Goal: Transaction & Acquisition: Purchase product/service

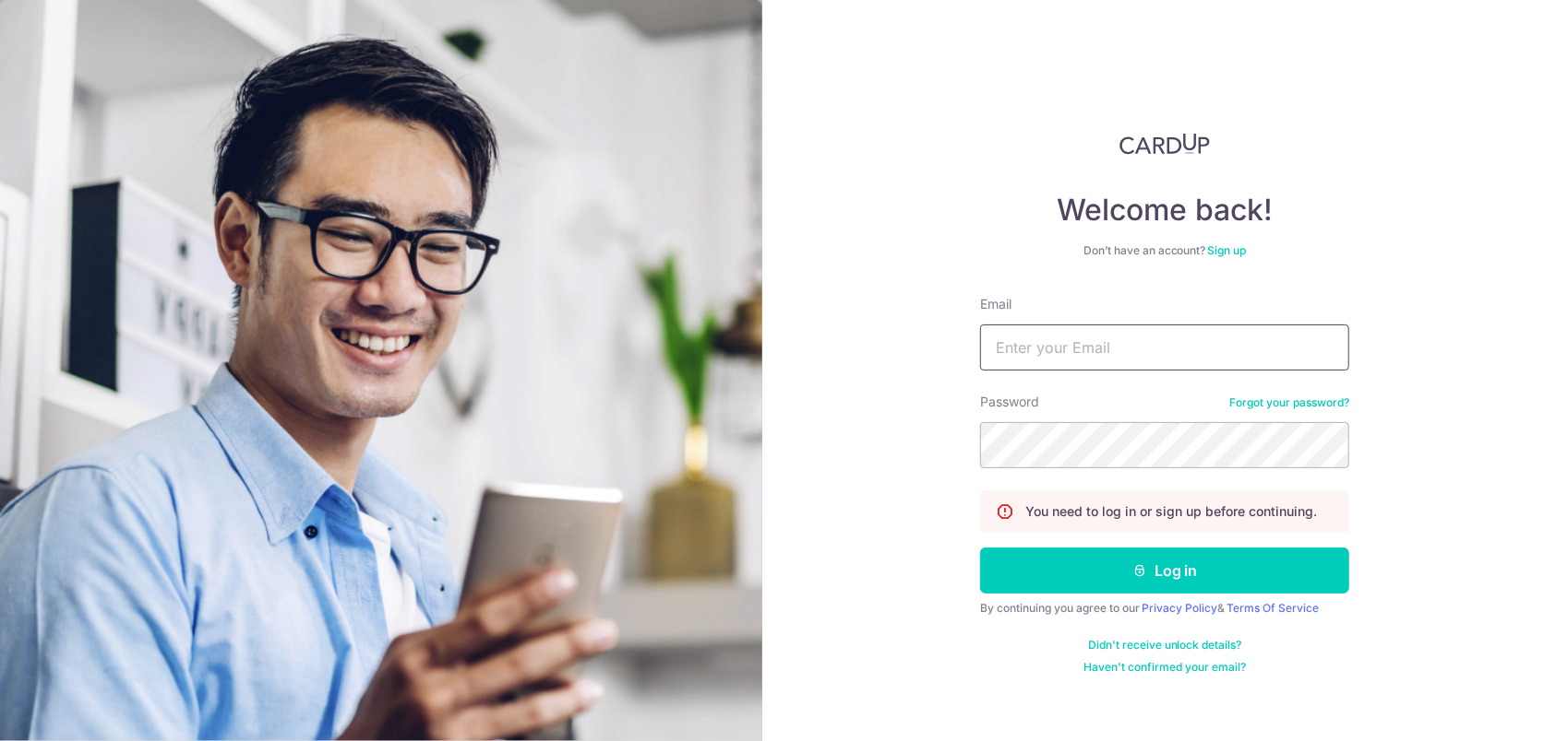
click at [1171, 362] on input "Email" at bounding box center [1164, 348] width 369 height 46
type input "tonycao971230@gmail.com"
click at [979, 548] on button "Log in" at bounding box center [1164, 571] width 369 height 46
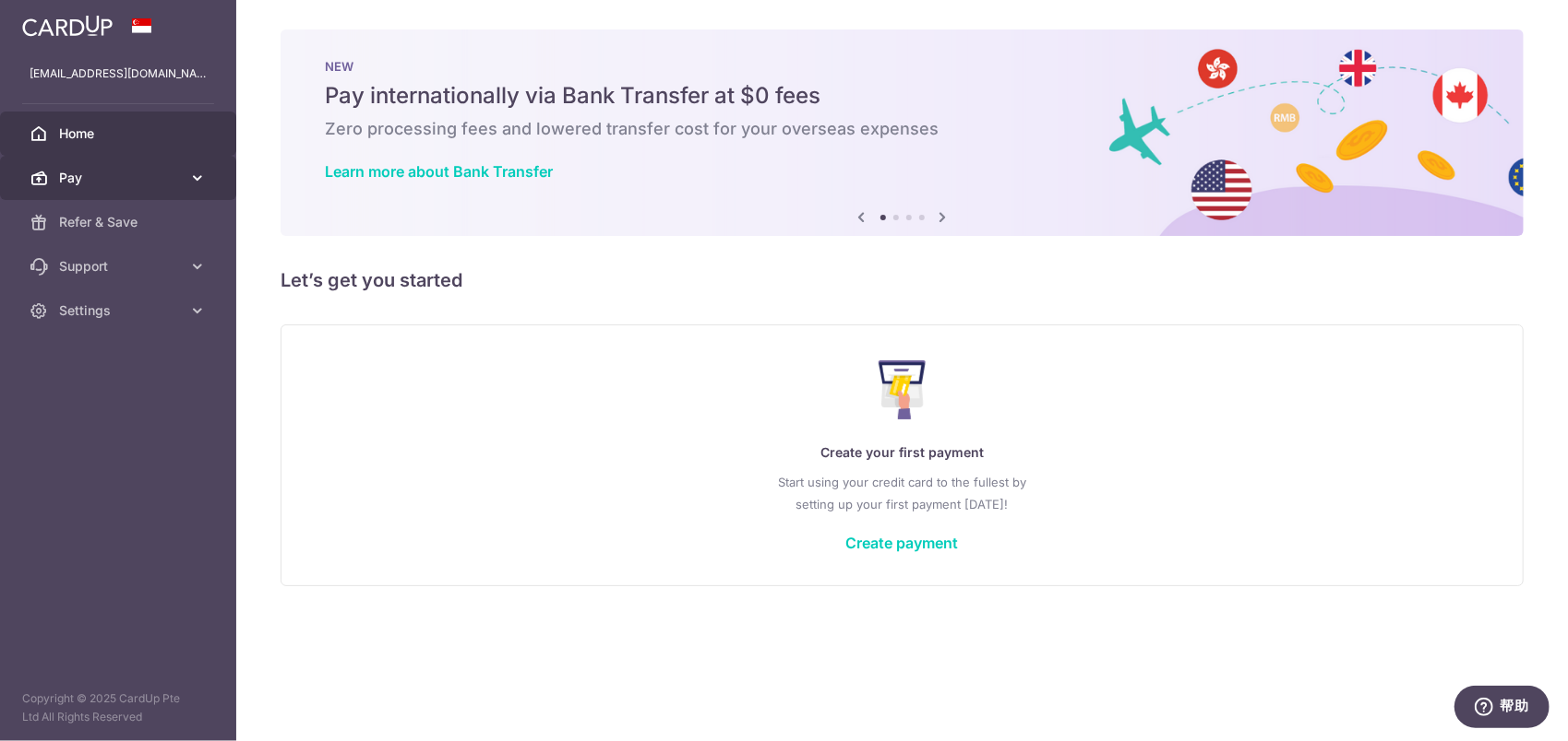
click at [134, 179] on span "Pay" at bounding box center [119, 178] width 121 height 18
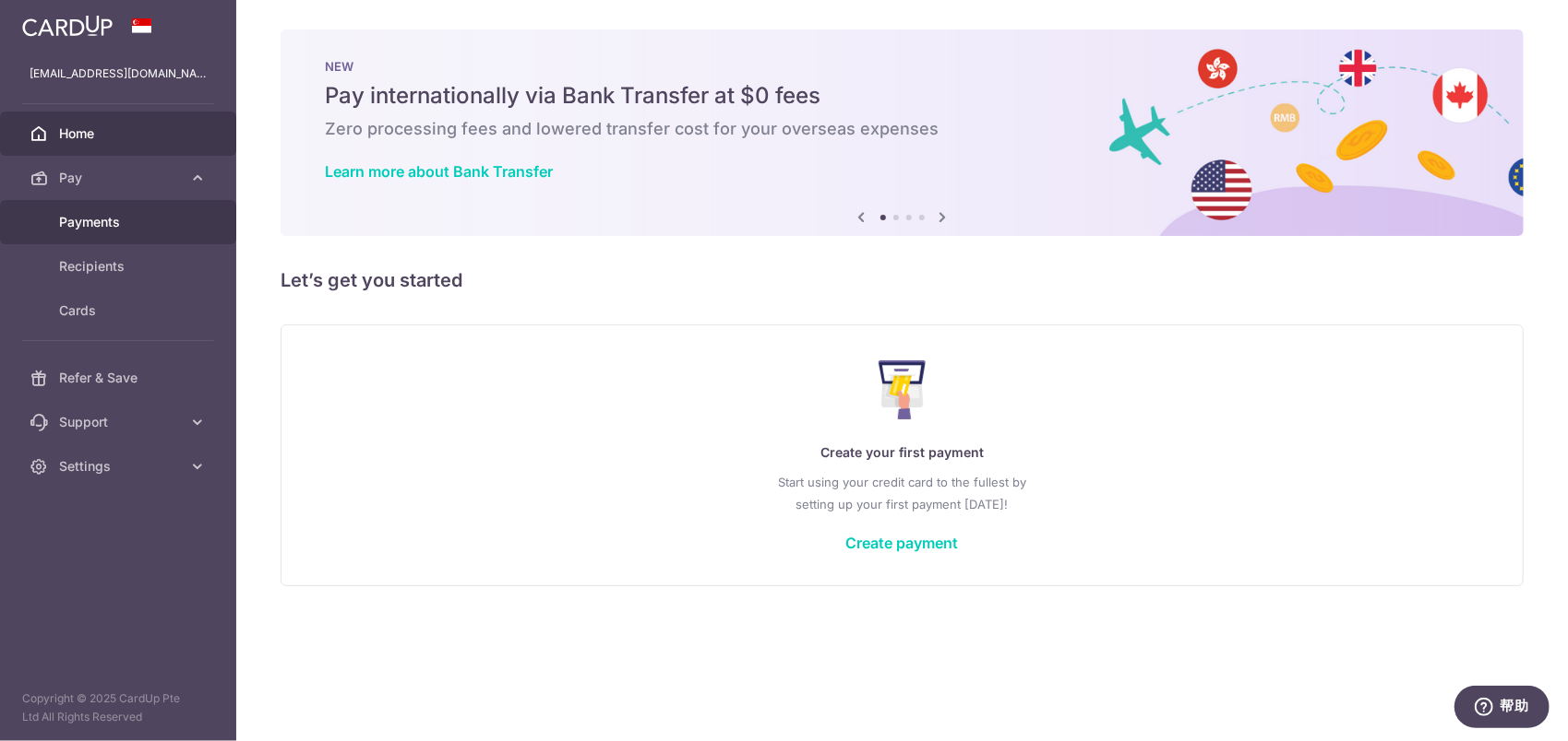
click at [132, 211] on link "Payments" at bounding box center [118, 222] width 236 height 44
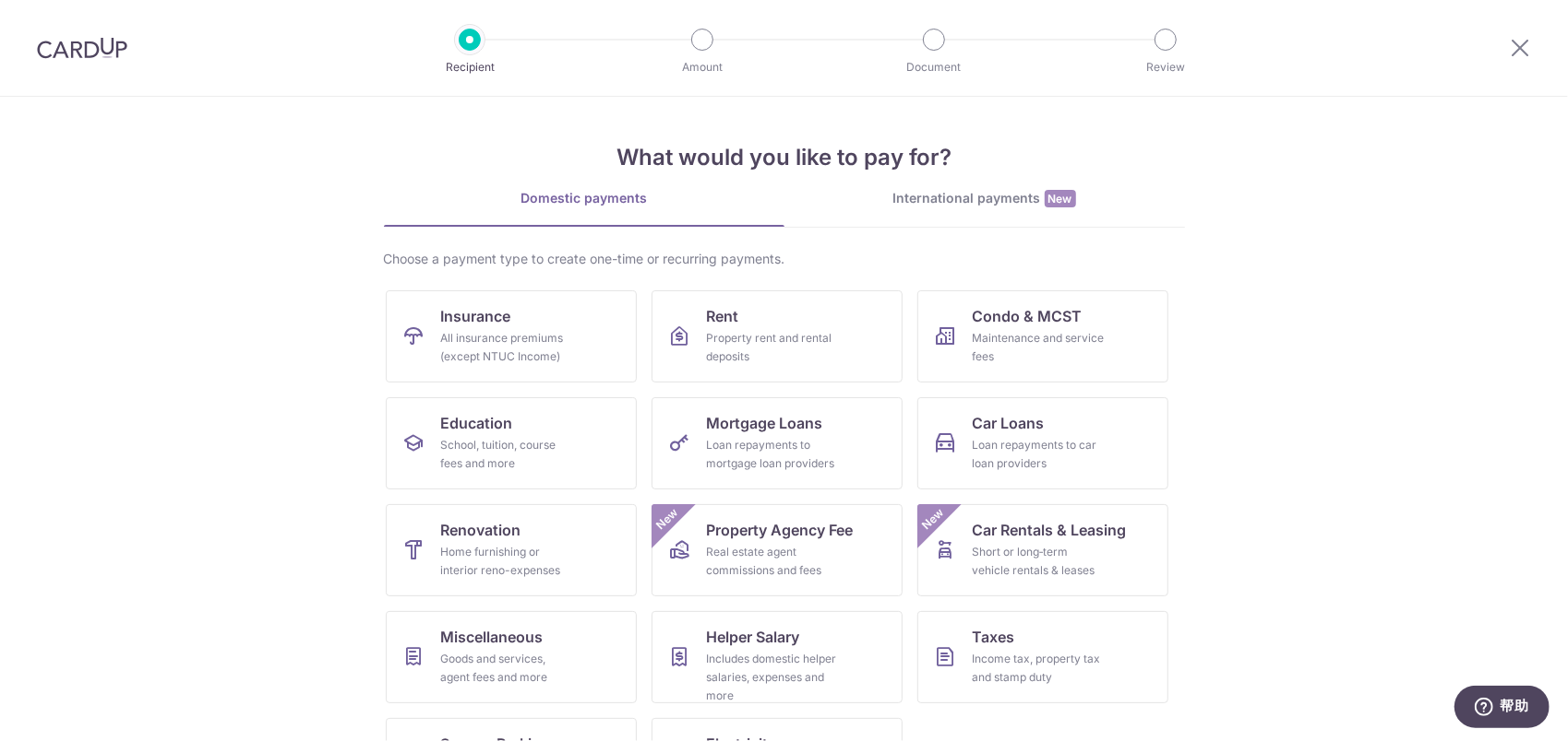
click at [101, 39] on img at bounding box center [82, 48] width 91 height 22
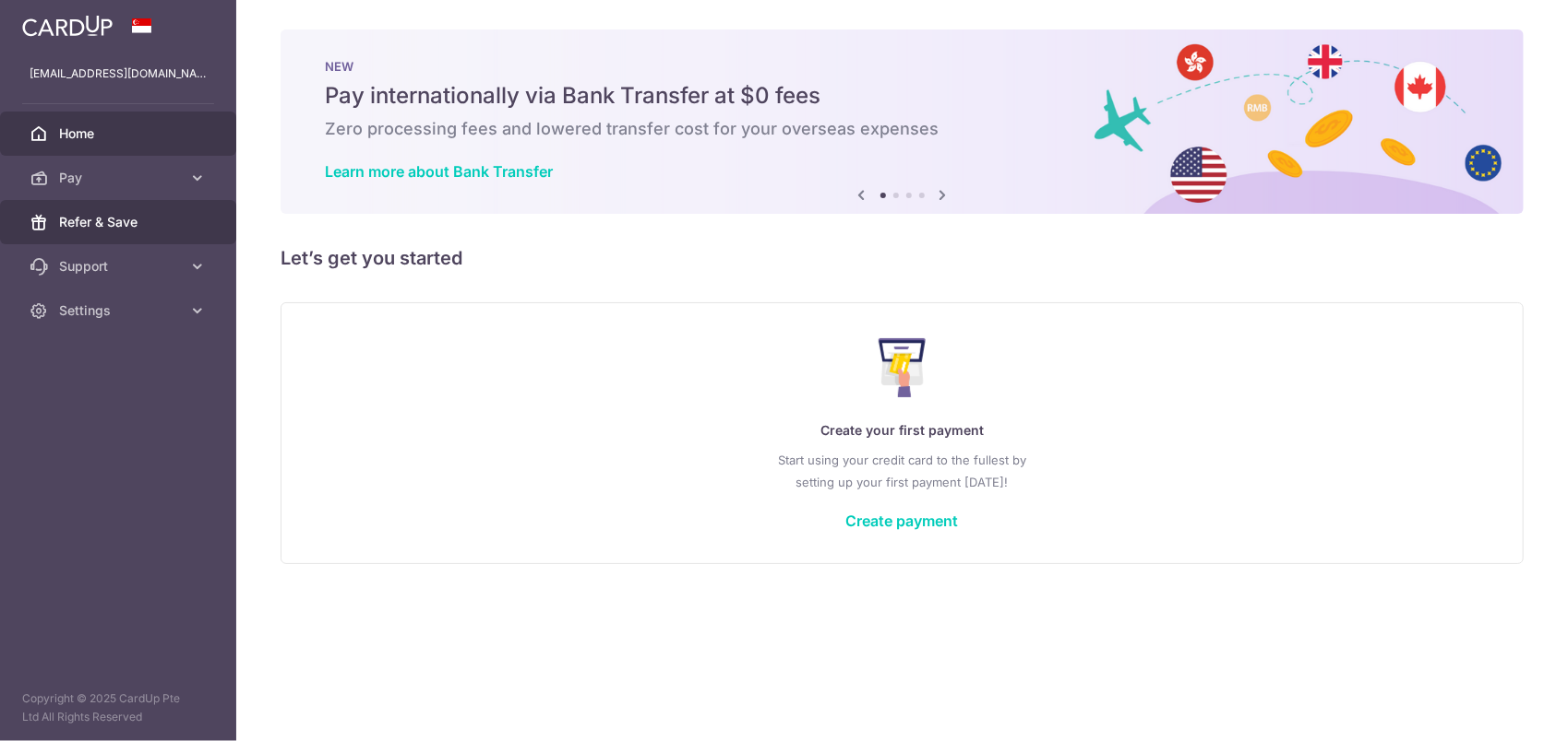
click at [121, 214] on span "Refer & Save" at bounding box center [119, 222] width 121 height 18
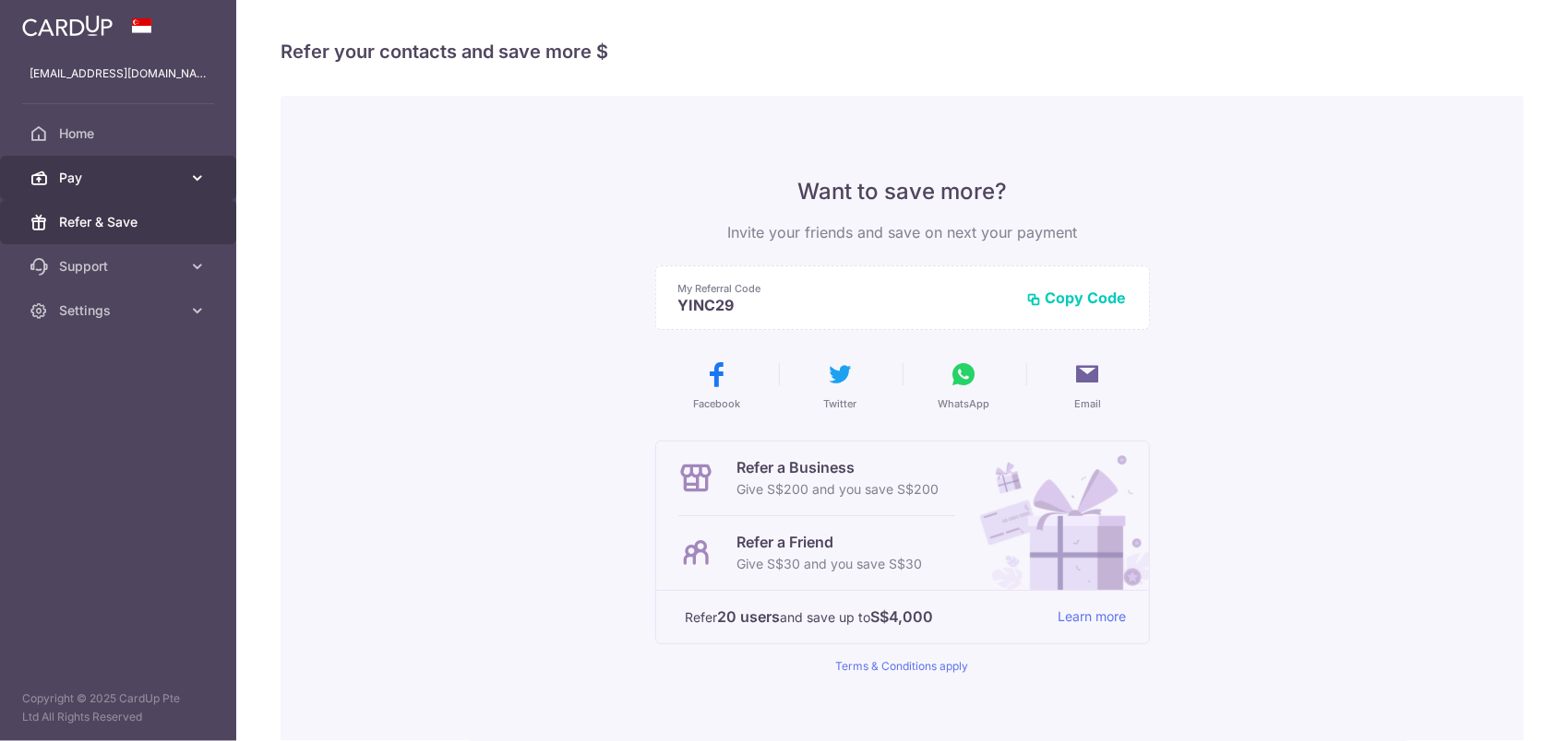
click at [129, 183] on span "Pay" at bounding box center [119, 178] width 121 height 18
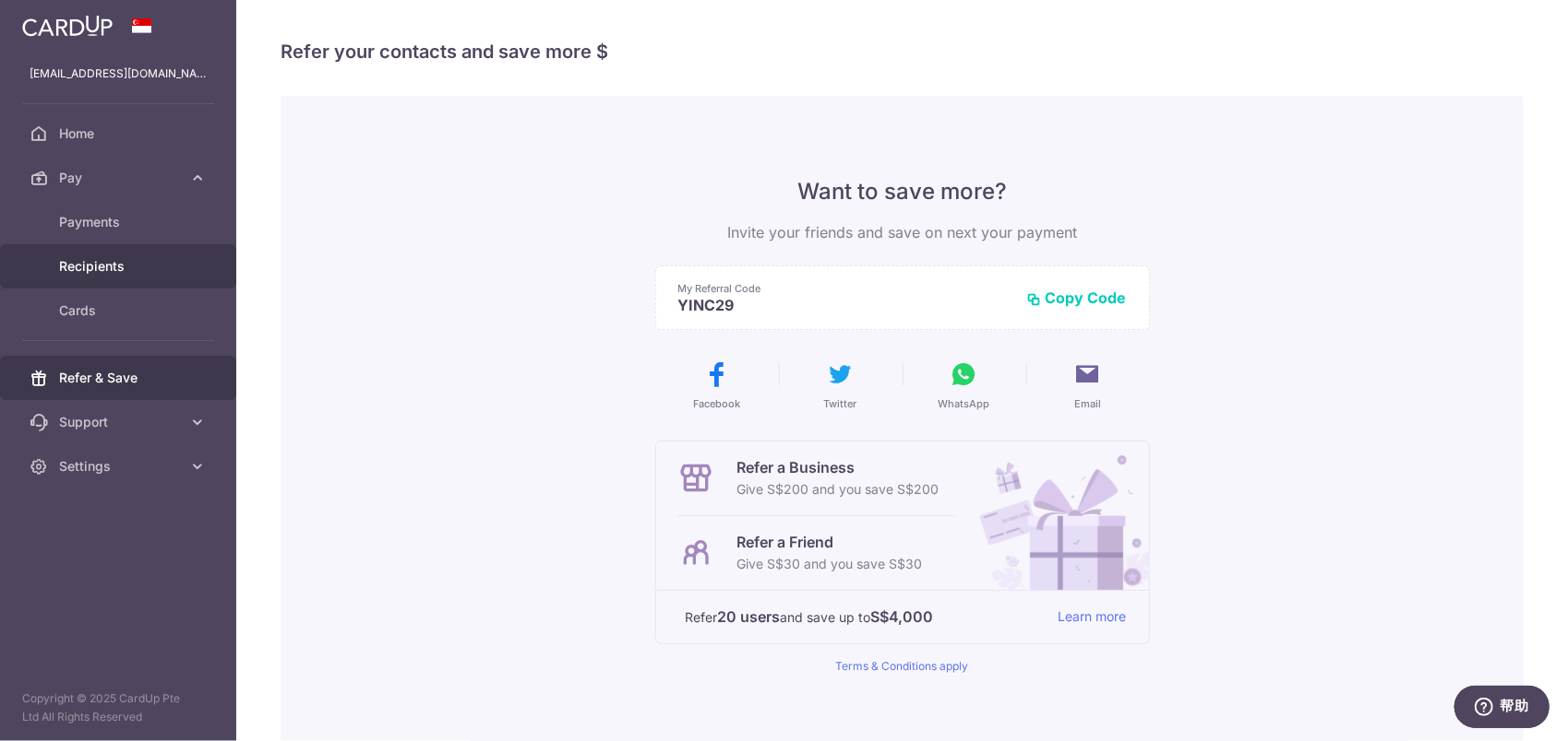
click at [121, 263] on span "Recipients" at bounding box center [119, 265] width 121 height 18
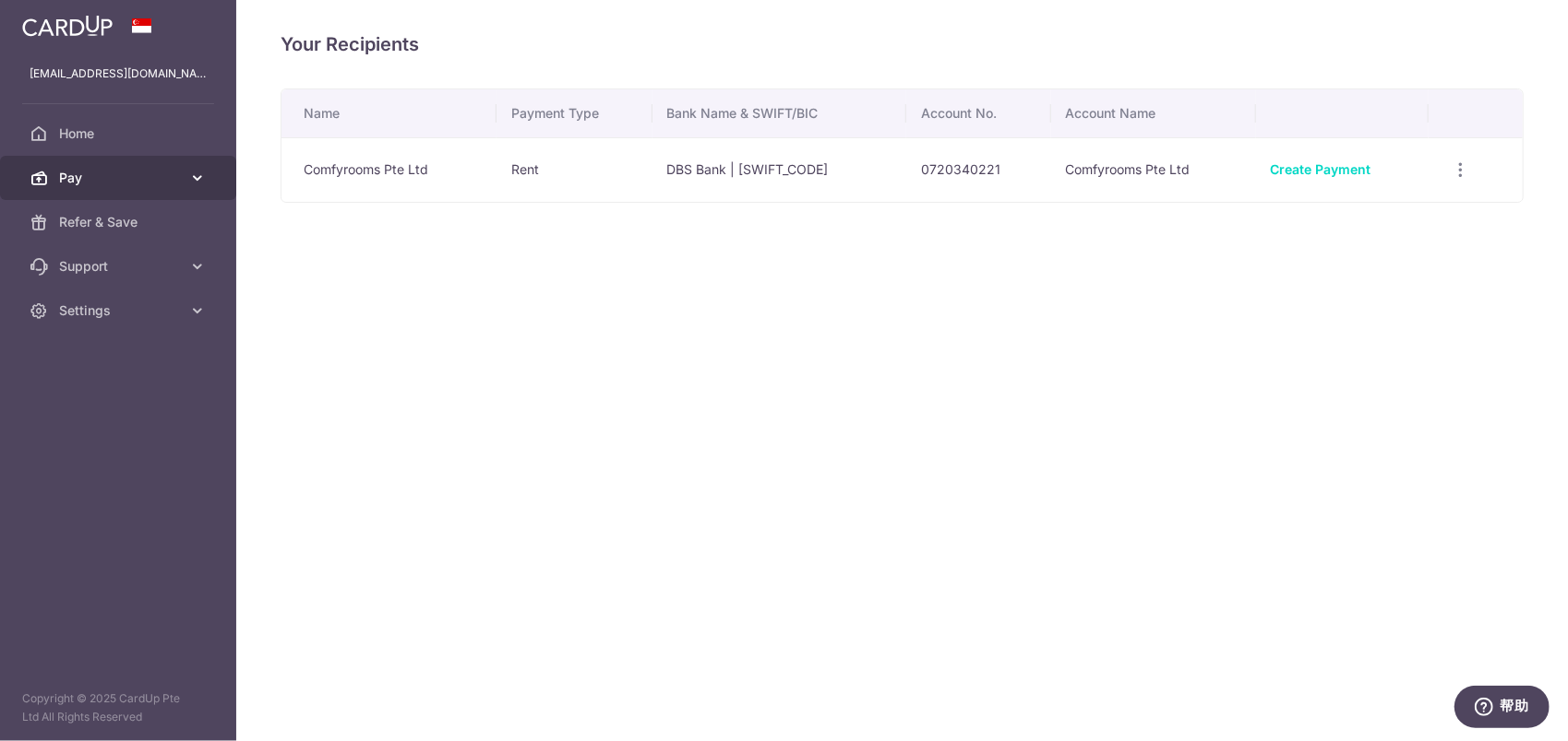
click at [136, 175] on span "Pay" at bounding box center [119, 178] width 121 height 18
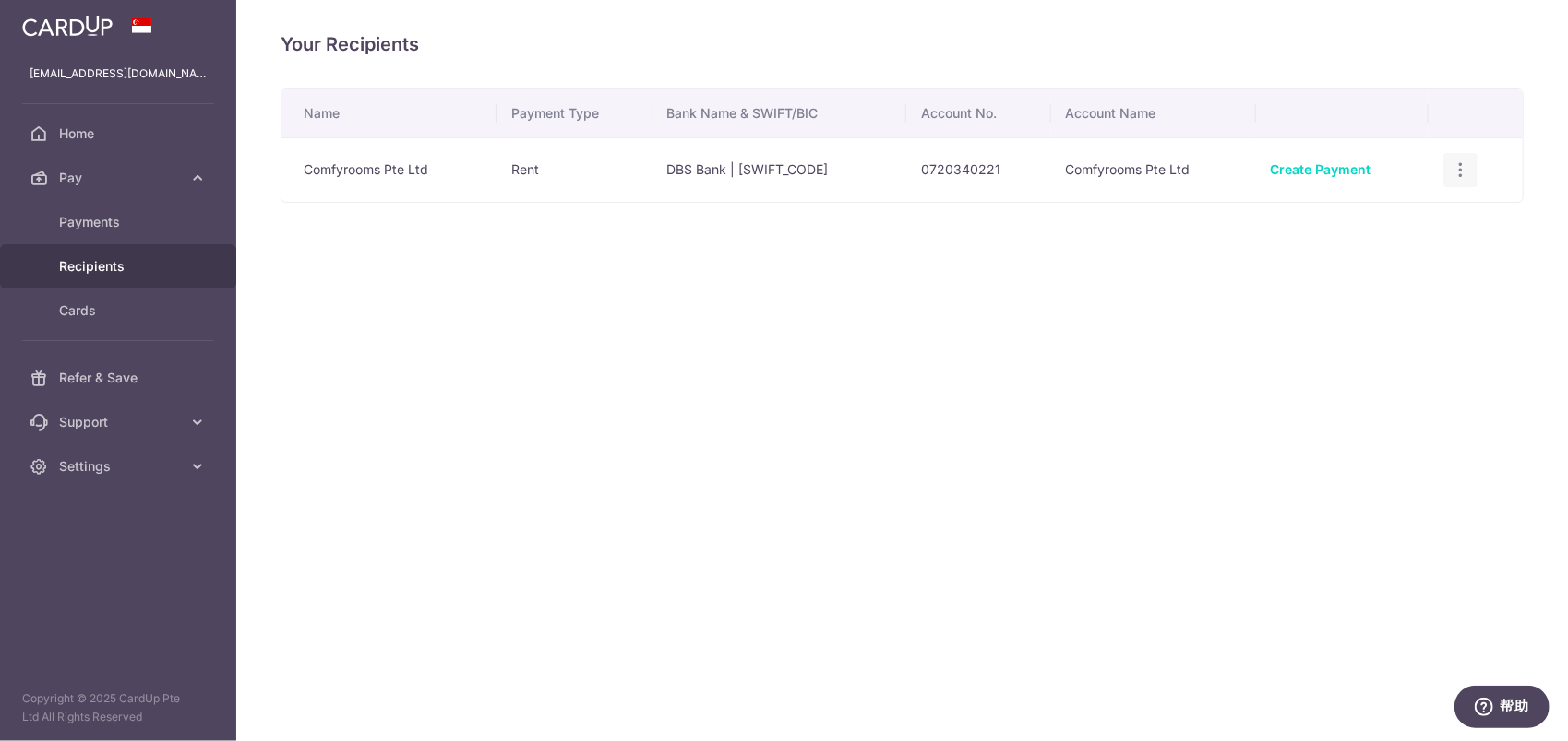
click at [1452, 167] on icon "button" at bounding box center [1460, 170] width 19 height 19
click at [1375, 222] on span "View/Edit" at bounding box center [1398, 221] width 125 height 22
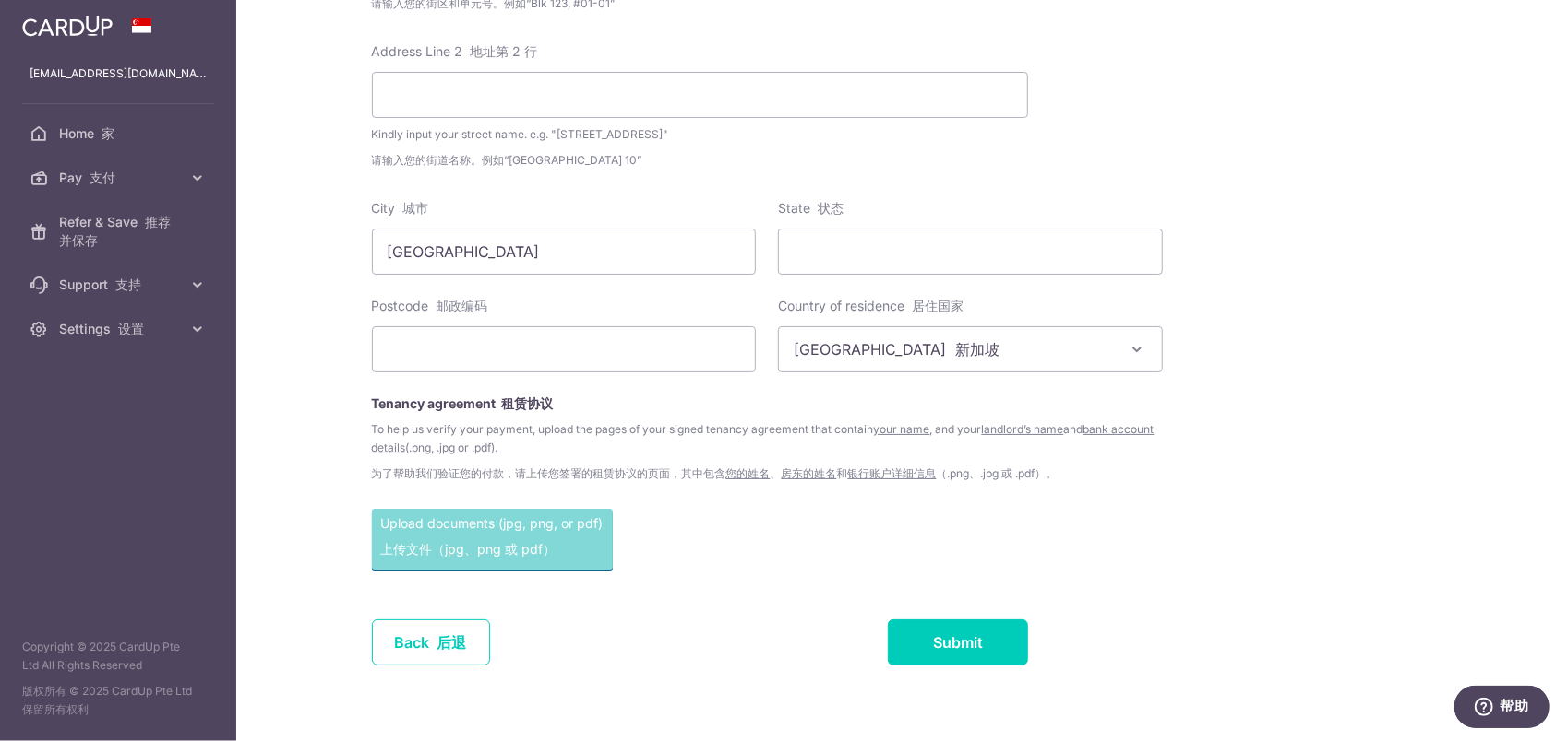
scroll to position [1088, 0]
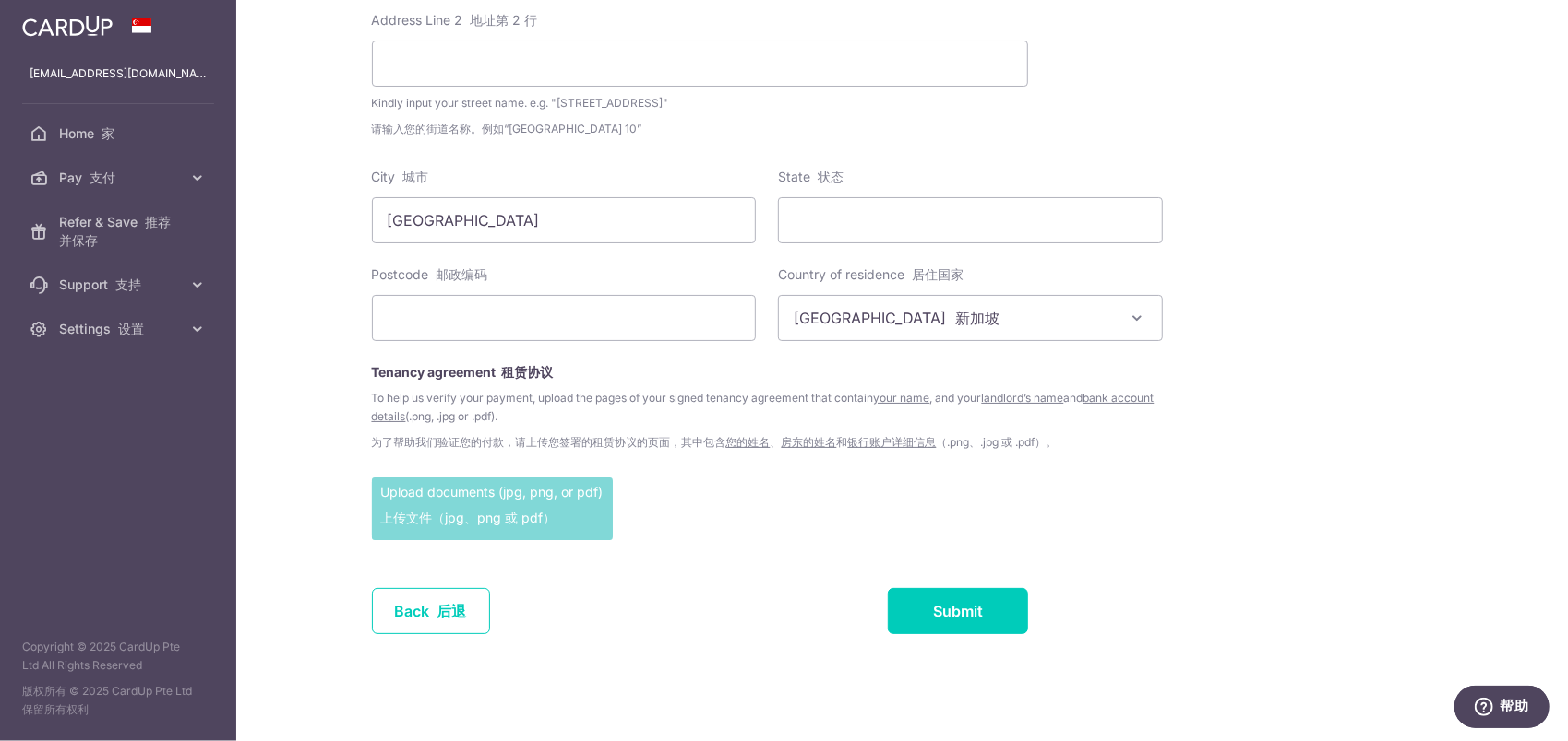
click at [545, 506] on input "file" at bounding box center [492, 508] width 241 height 61
click at [829, 221] on input "State 状态" at bounding box center [970, 221] width 385 height 46
click at [741, 489] on div "Upload documents (jpg, png, or pdf) 上传文件（jpg、png 或 pdf）" at bounding box center [699, 512] width 656 height 70
click at [151, 183] on span "Pay 支付" at bounding box center [119, 178] width 121 height 18
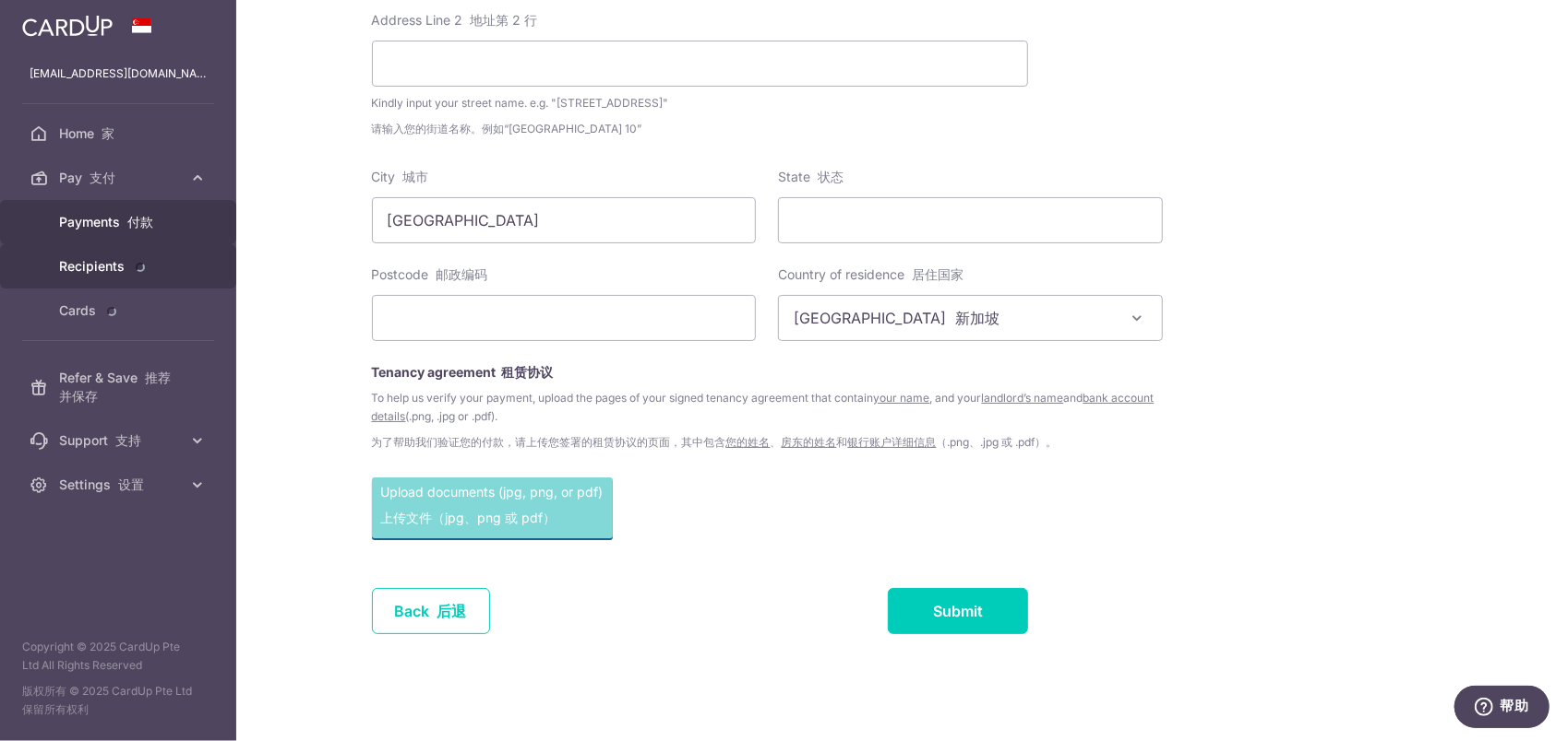
click at [131, 222] on font "付款" at bounding box center [140, 222] width 26 height 15
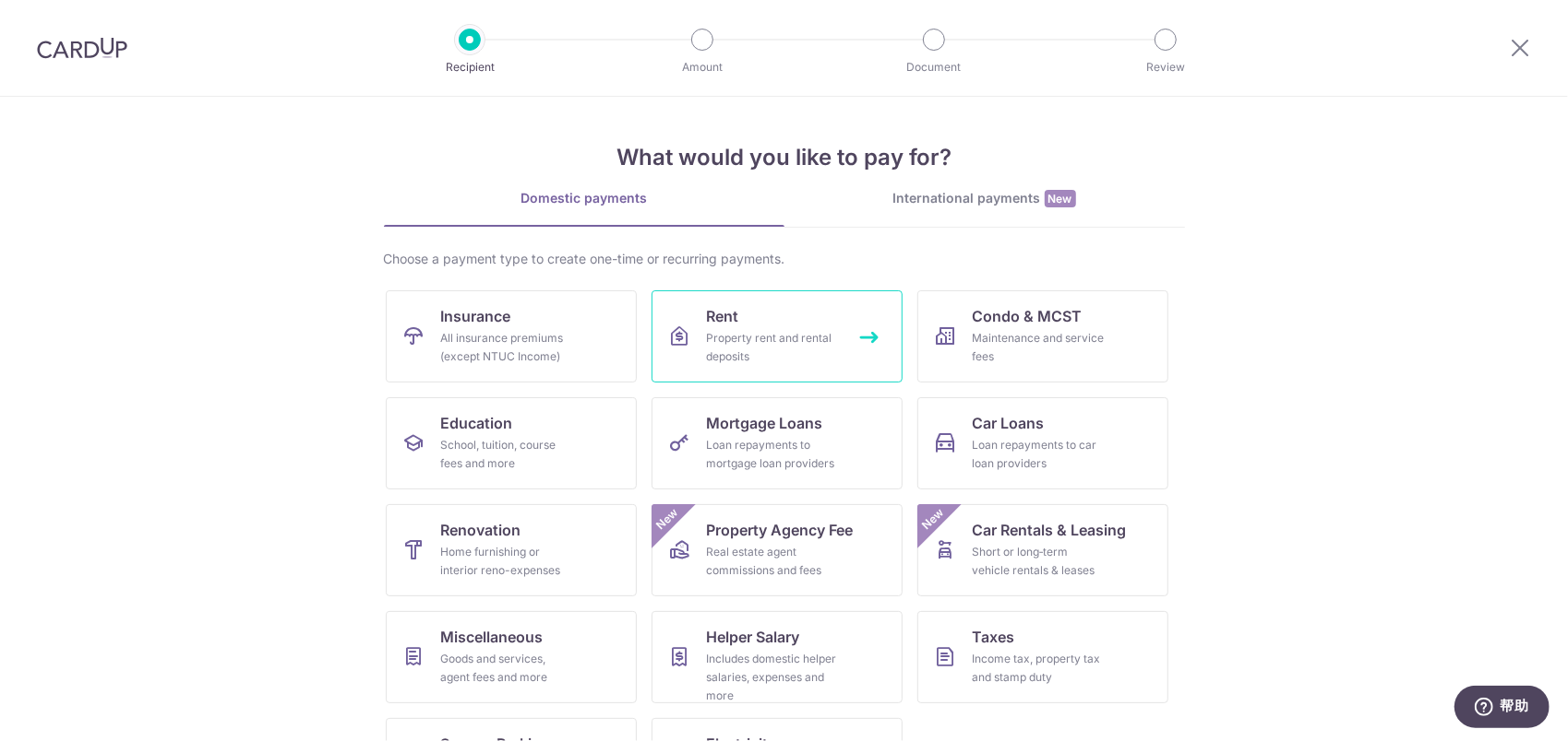
click at [778, 310] on link "Rent Property rent and rental deposits" at bounding box center [777, 336] width 251 height 93
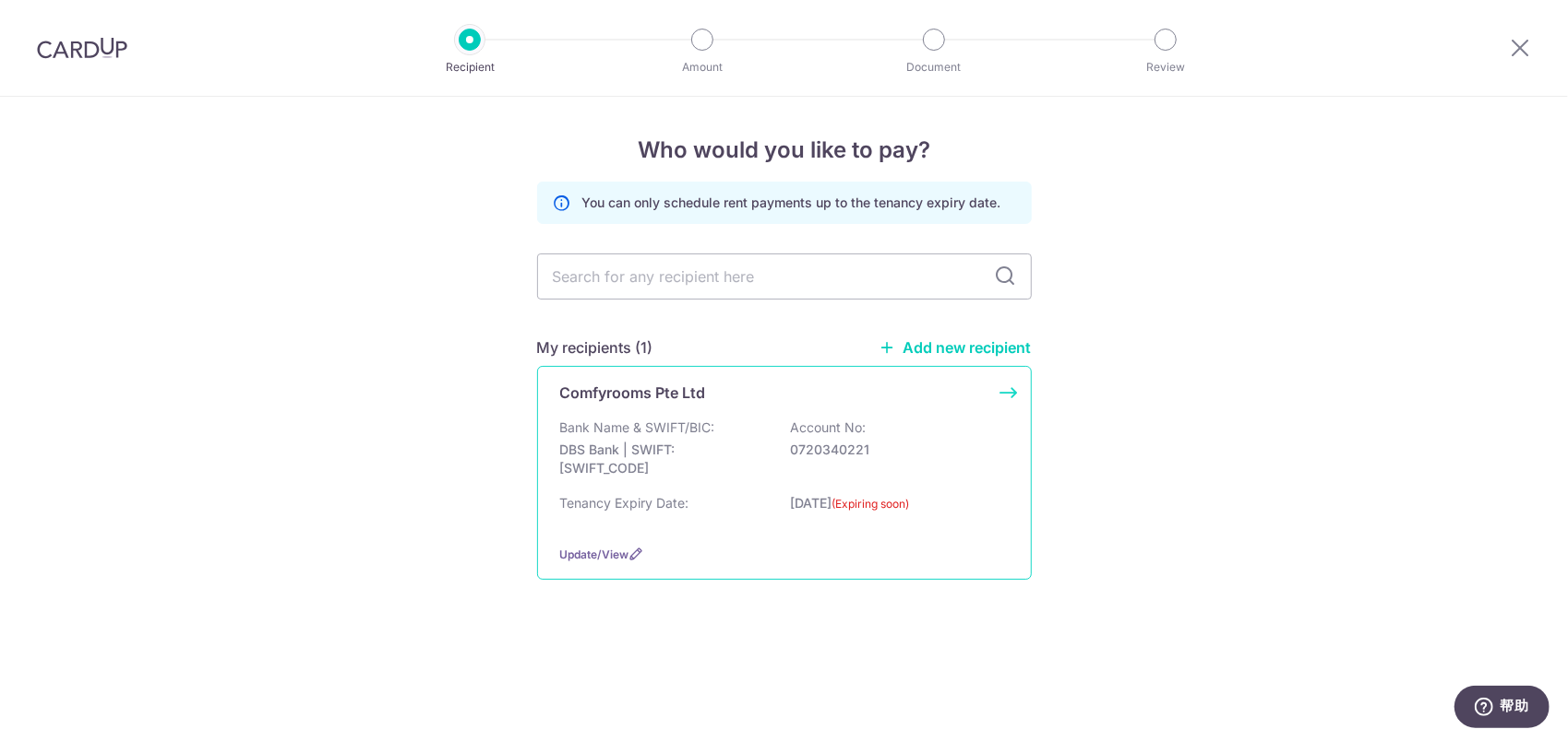
click at [764, 414] on div "Comfyrooms Pte Ltd Bank Name & SWIFT/BIC: DBS Bank | SWIFT: DBSSSGSGXXX Account…" at bounding box center [784, 473] width 495 height 214
click at [633, 550] on icon at bounding box center [636, 554] width 14 height 14
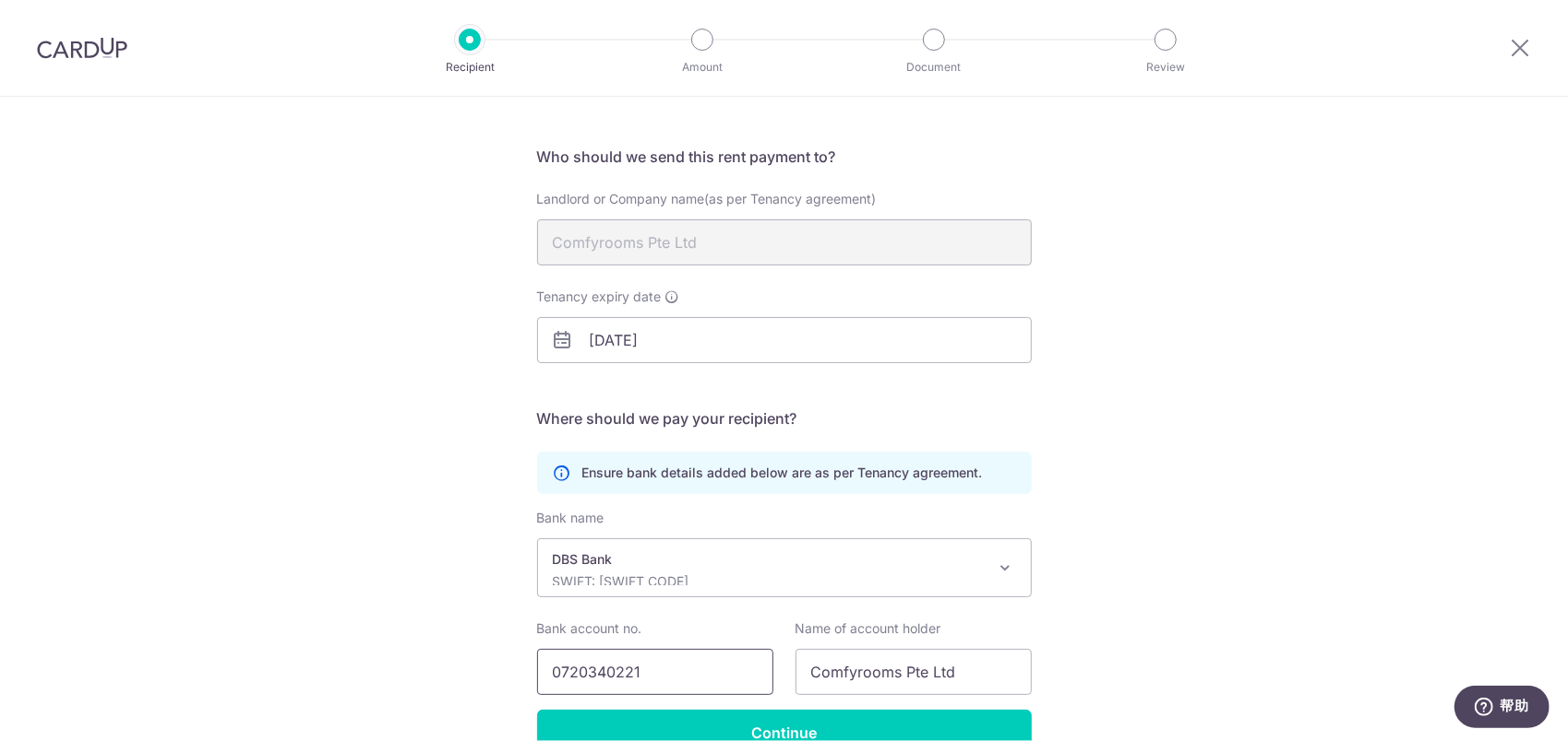
scroll to position [205, 0]
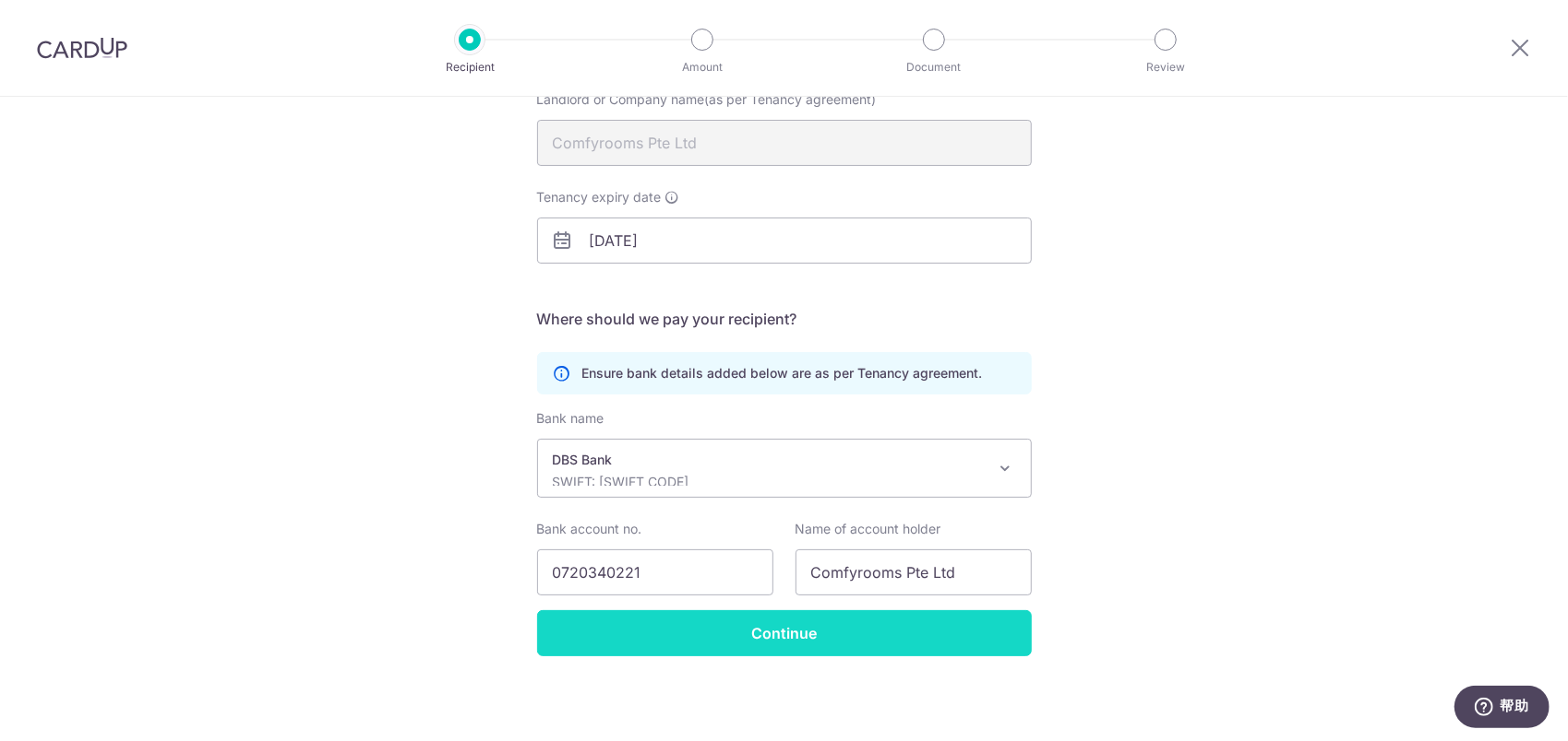
click at [741, 635] on input "Continue" at bounding box center [784, 633] width 495 height 46
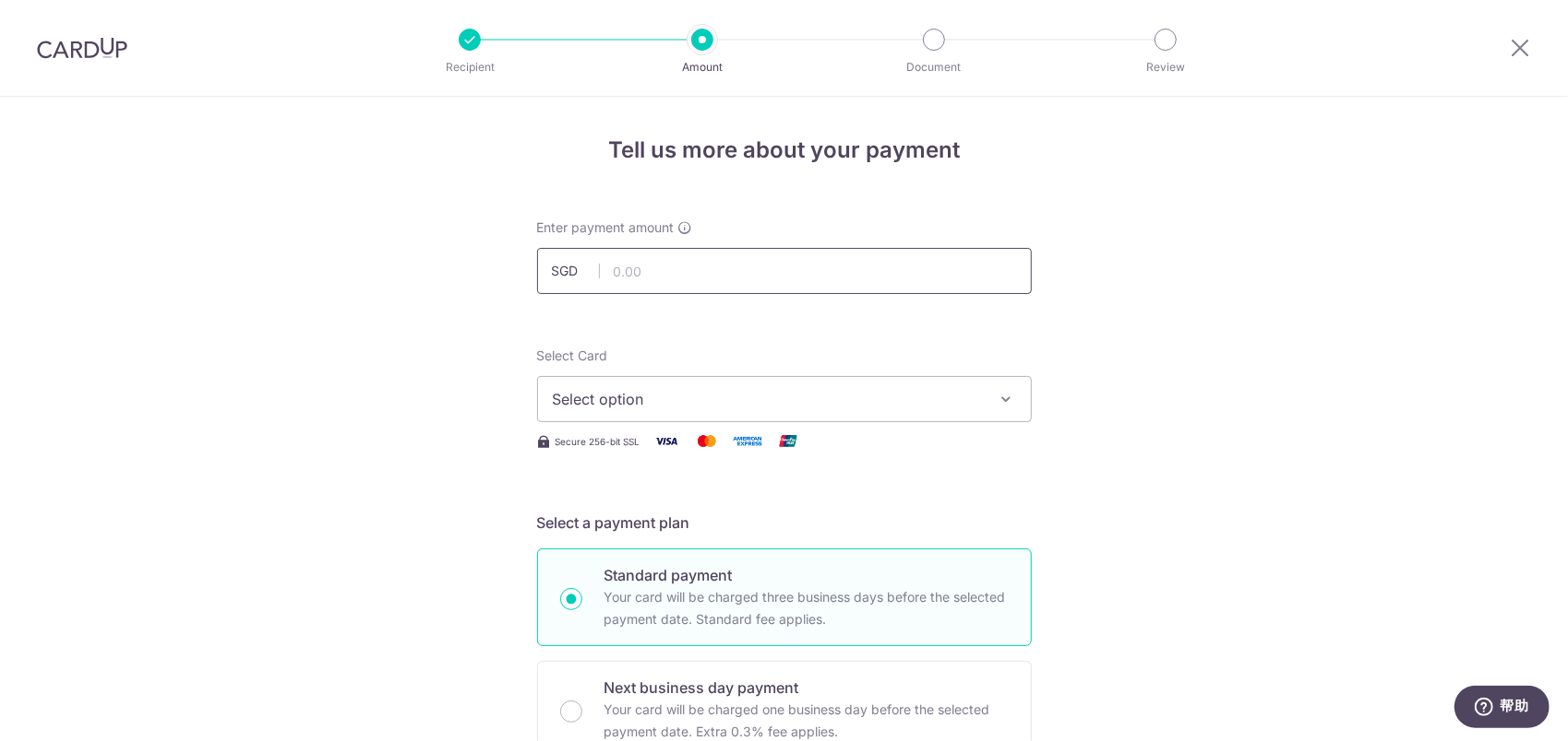
click at [665, 260] on input "text" at bounding box center [784, 271] width 495 height 46
type input "1,600.00"
click at [622, 407] on span "Select option" at bounding box center [767, 399] width 430 height 22
click at [565, 452] on icon at bounding box center [561, 451] width 18 height 18
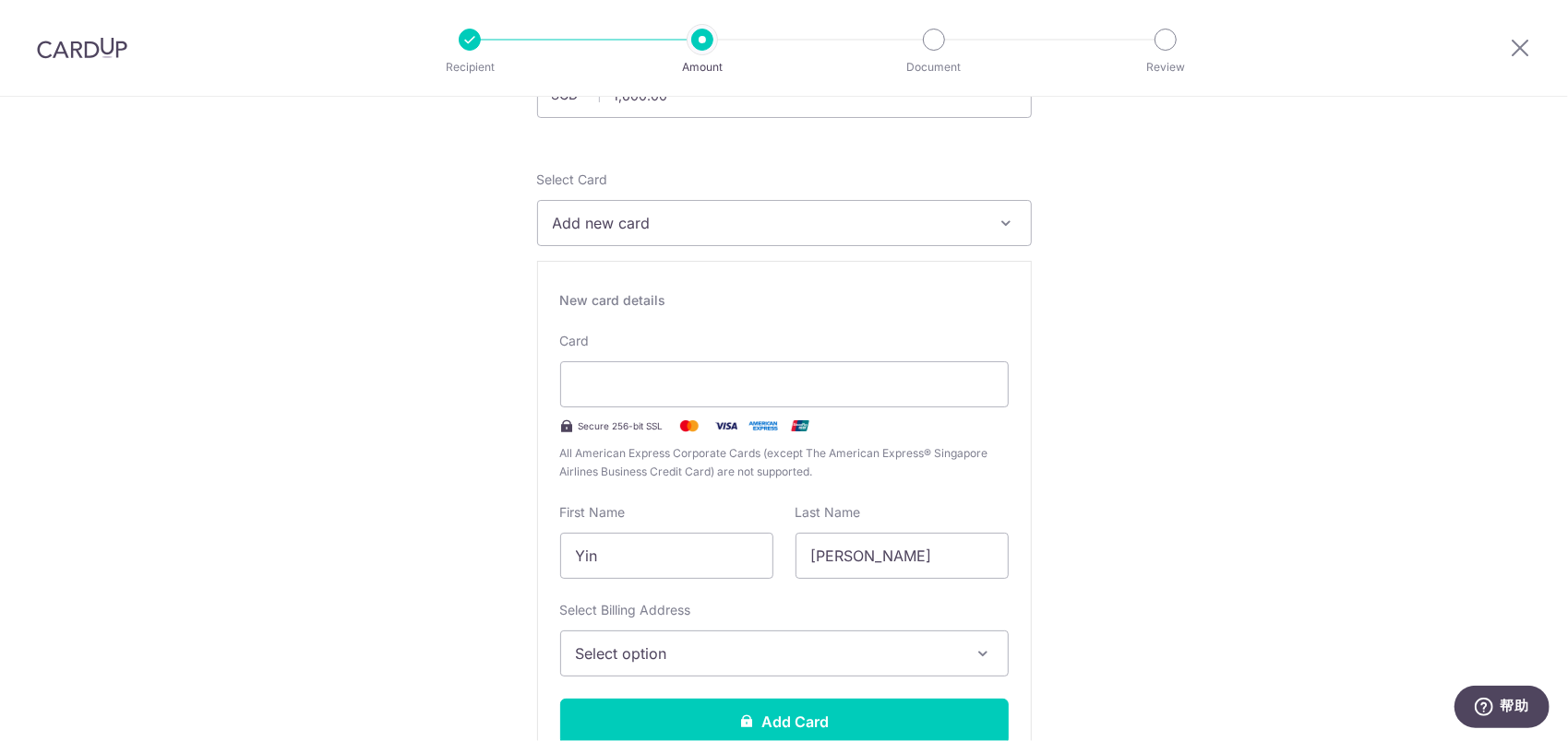
scroll to position [369, 0]
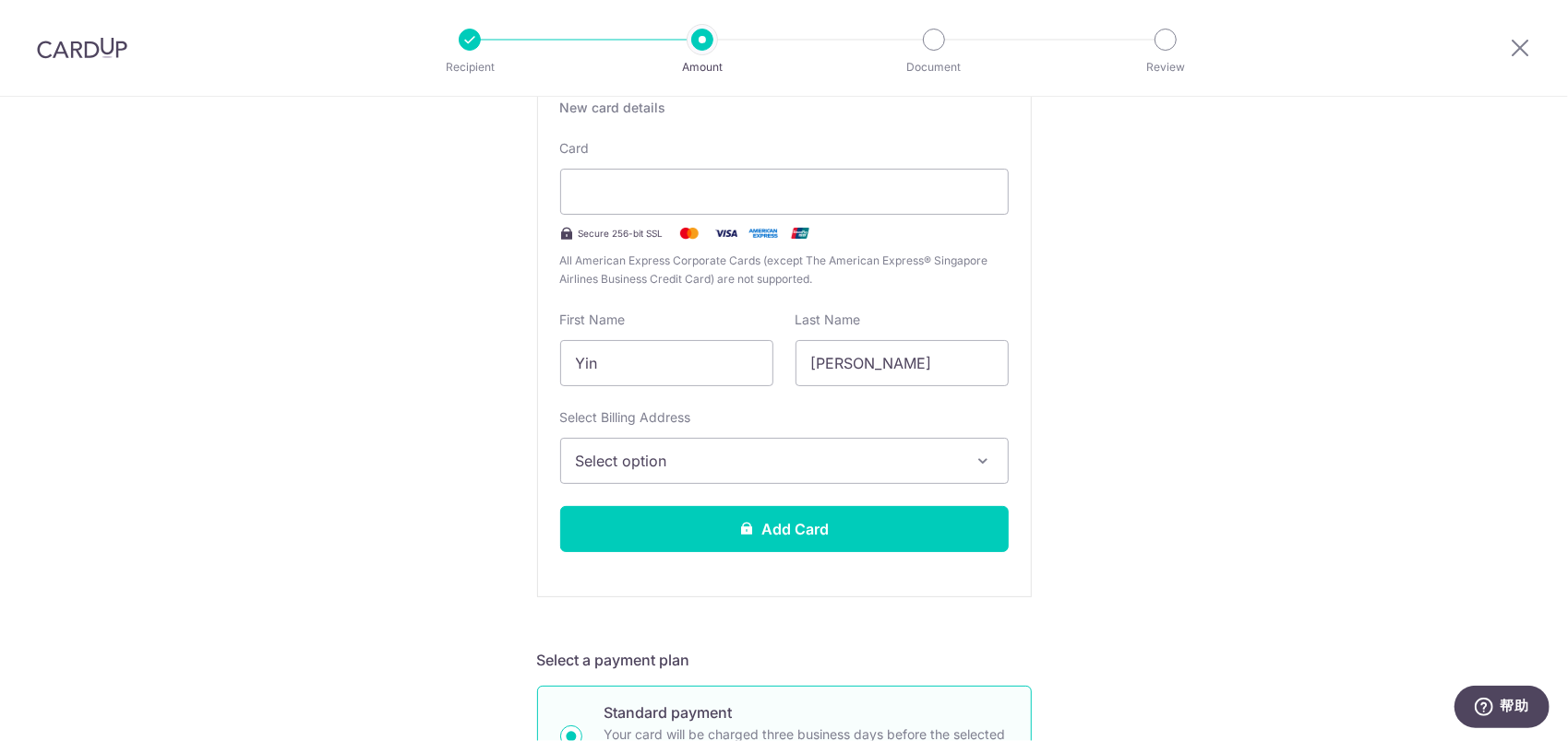
click at [666, 462] on span "Select option" at bounding box center [768, 460] width 384 height 22
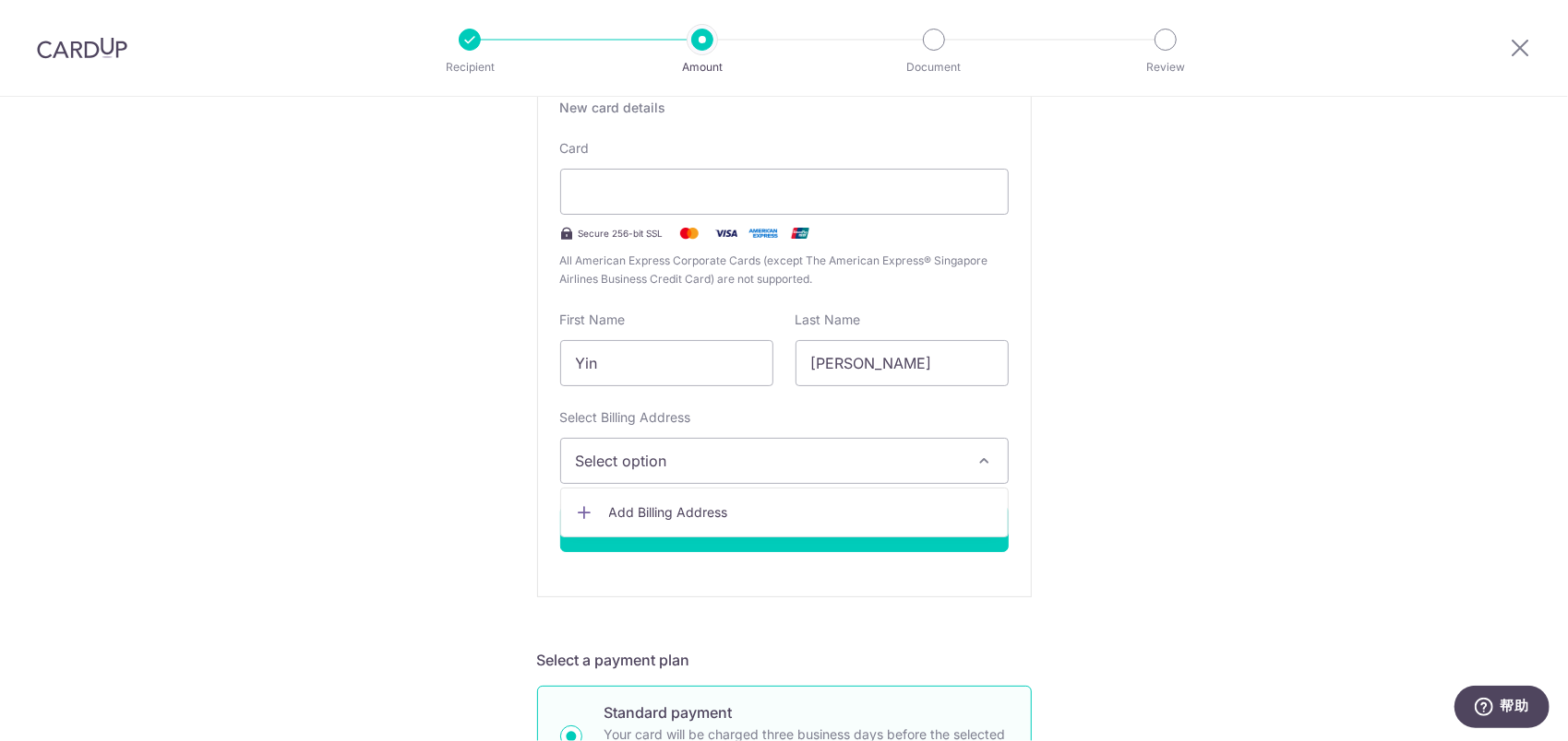
click at [577, 515] on icon at bounding box center [585, 512] width 18 height 18
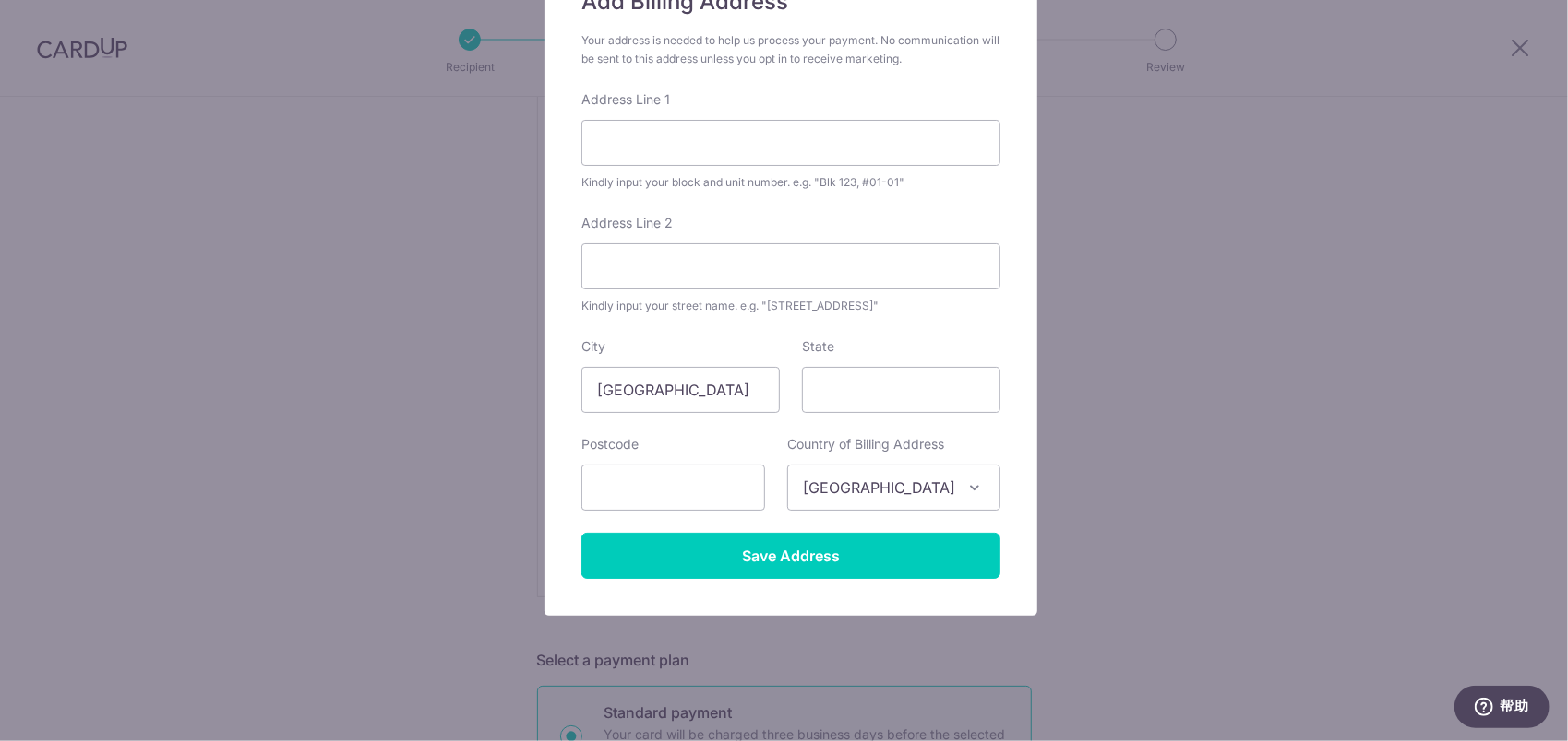
scroll to position [184, 0]
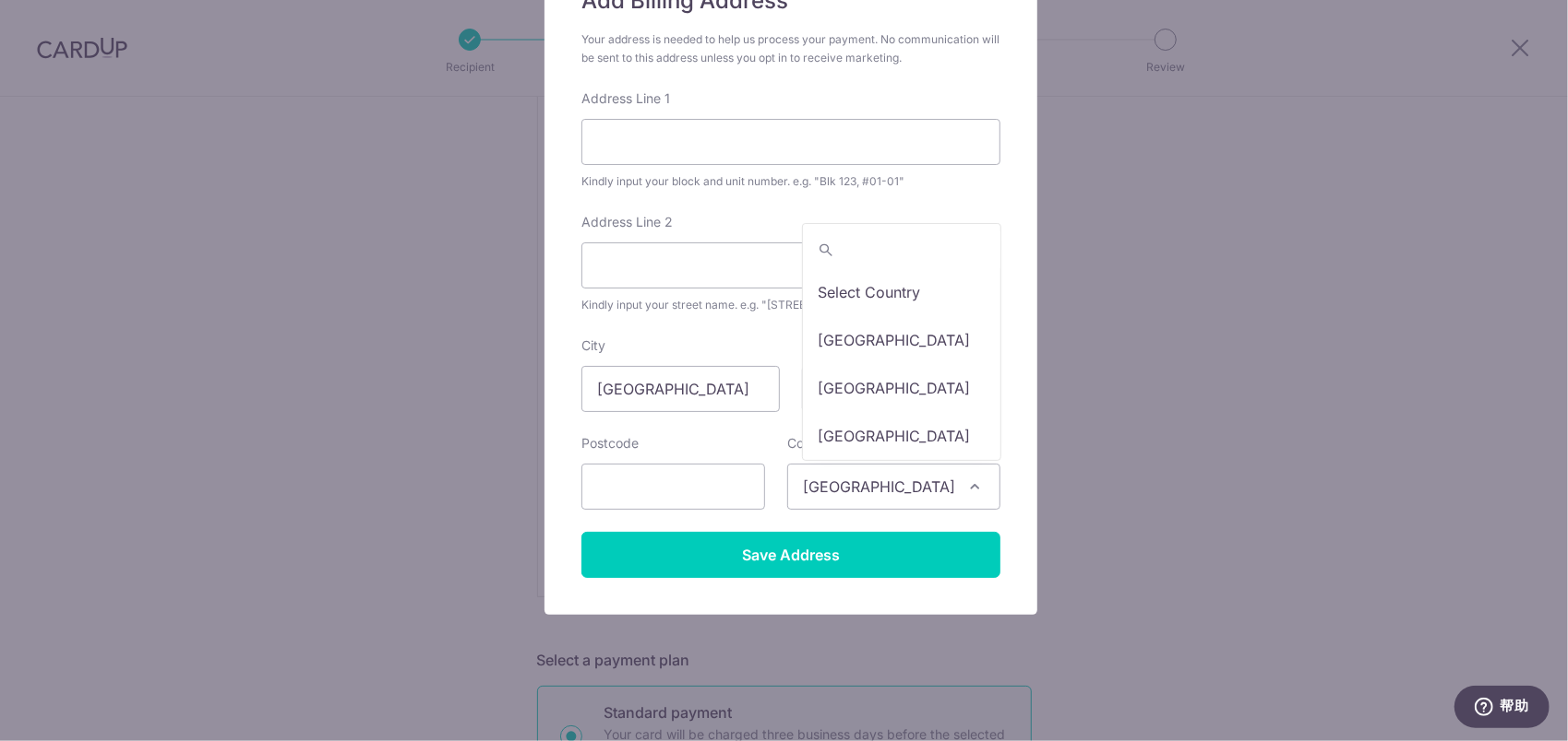
click at [852, 477] on span "[GEOGRAPHIC_DATA]" at bounding box center [893, 487] width 211 height 44
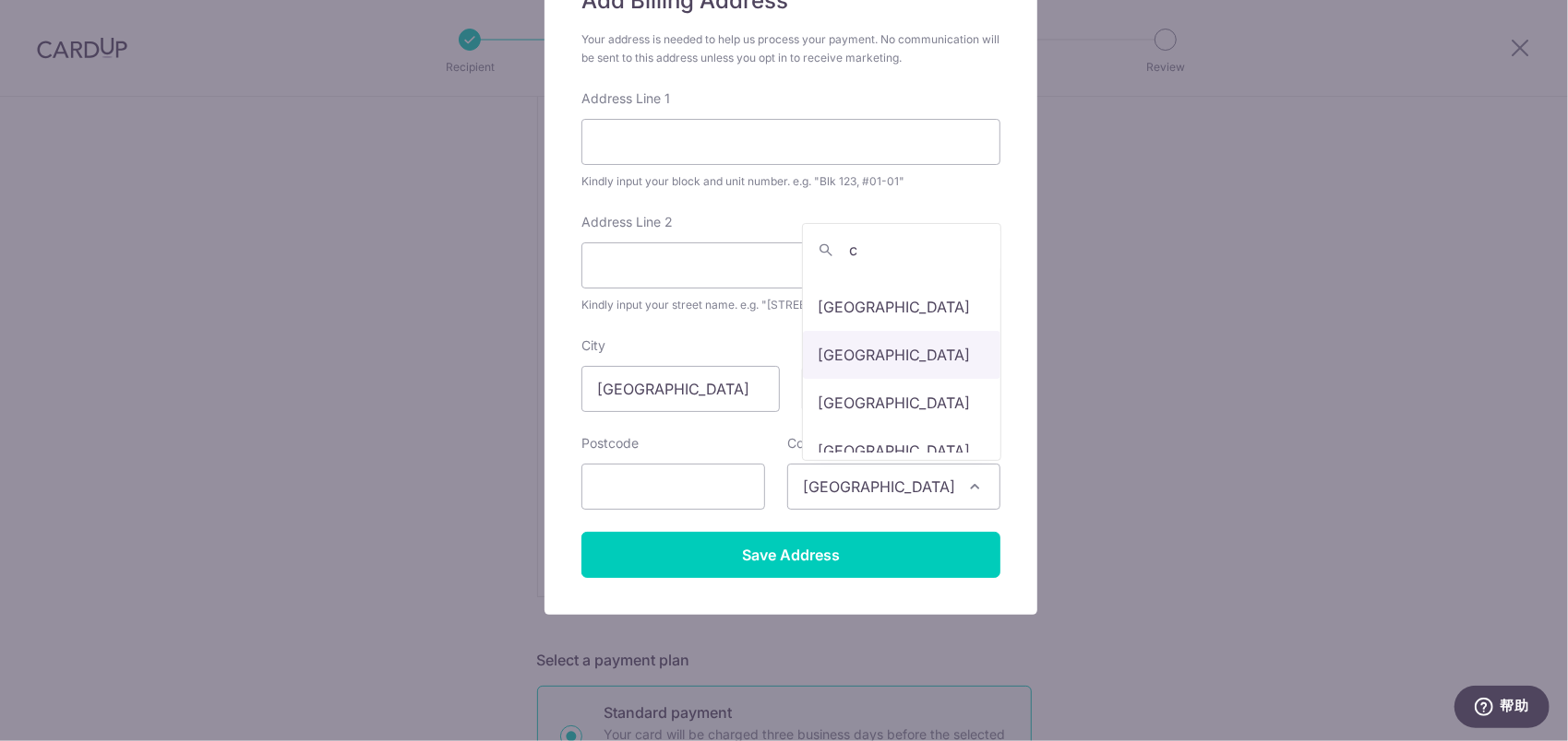
scroll to position [0, 0]
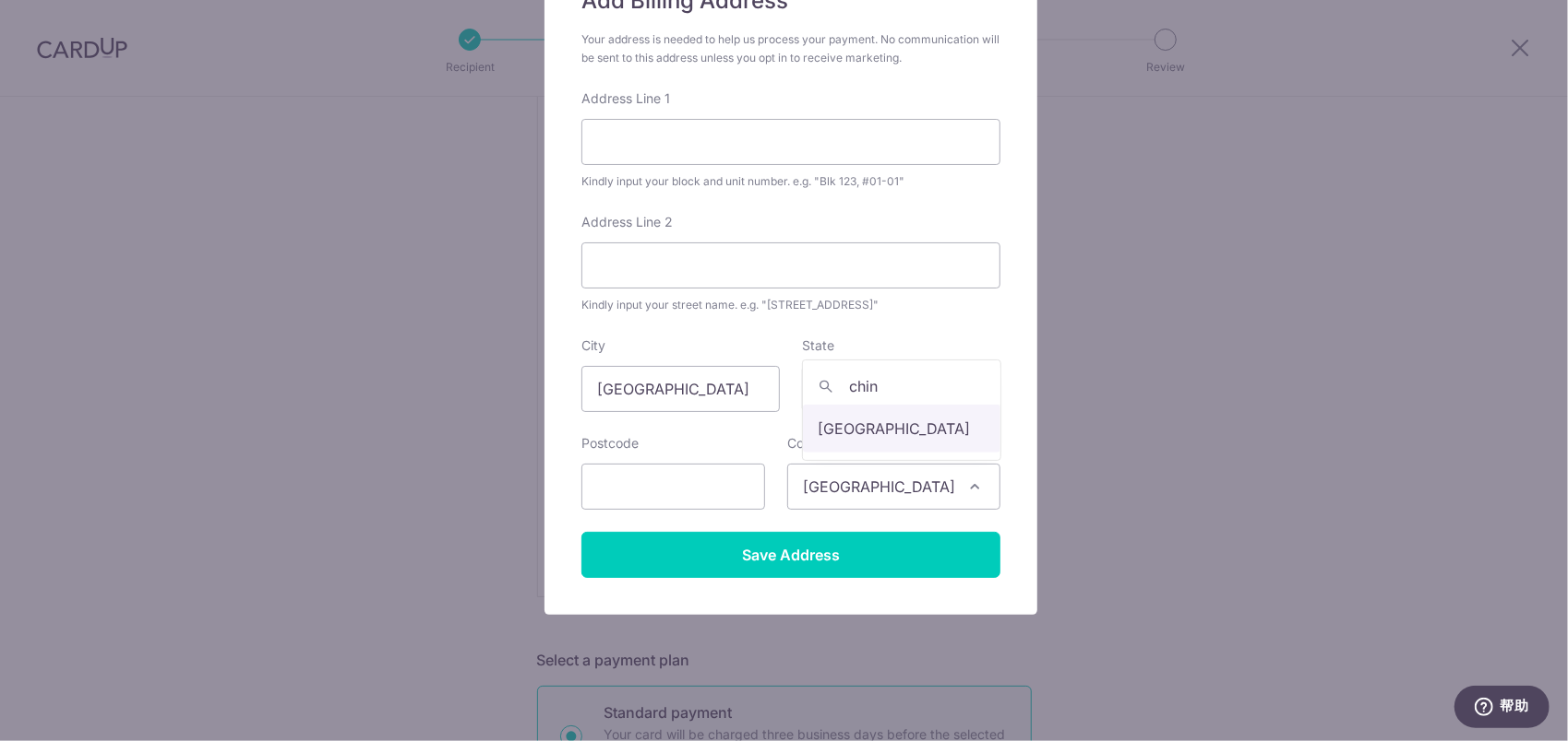
type input "chin"
select select "48"
drag, startPoint x: 688, startPoint y: 388, endPoint x: 502, endPoint y: 389, distance: 186.0
click at [502, 389] on div "Add Billing Address Your address is needed to help us process your payment. No …" at bounding box center [784, 370] width 1568 height 741
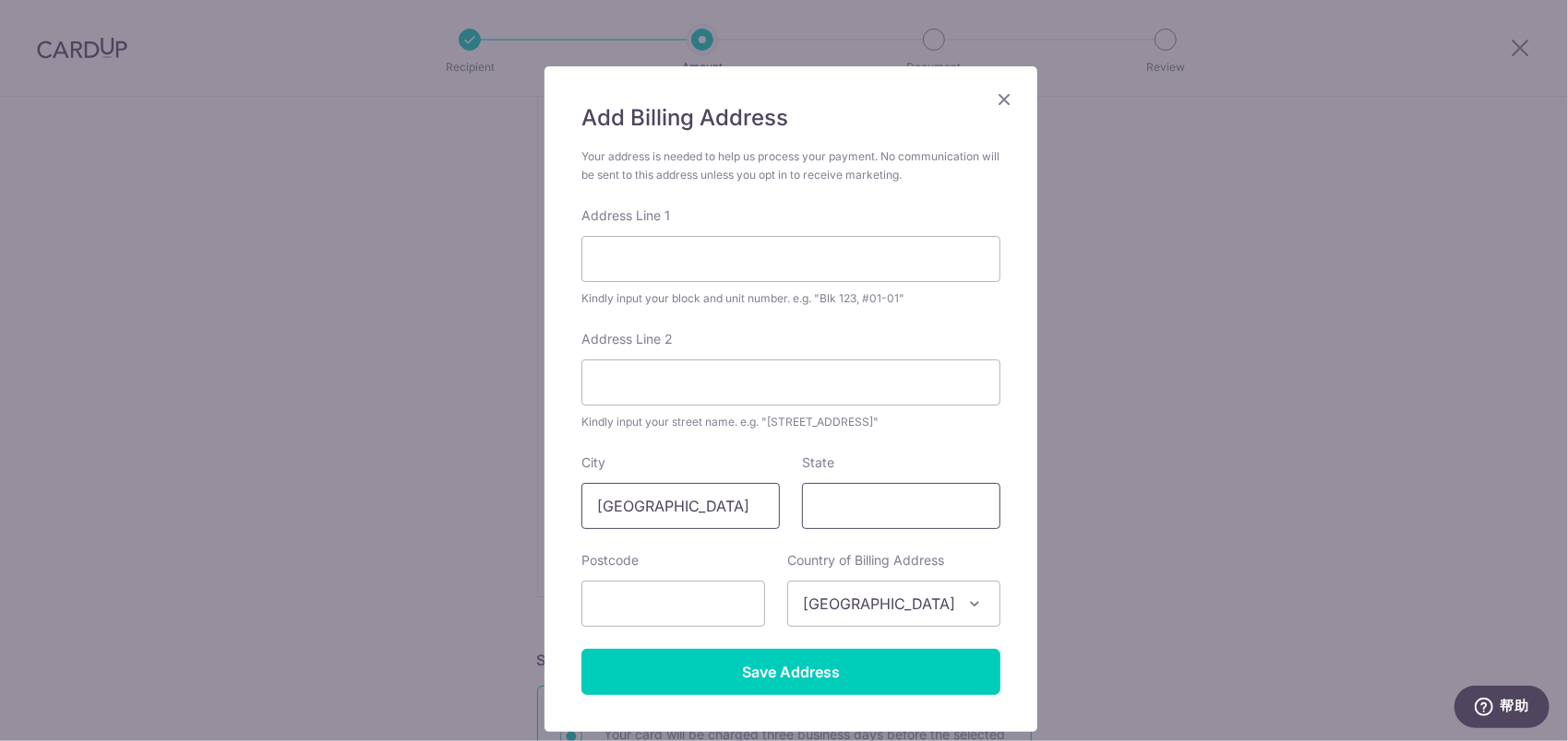
scroll to position [93, 0]
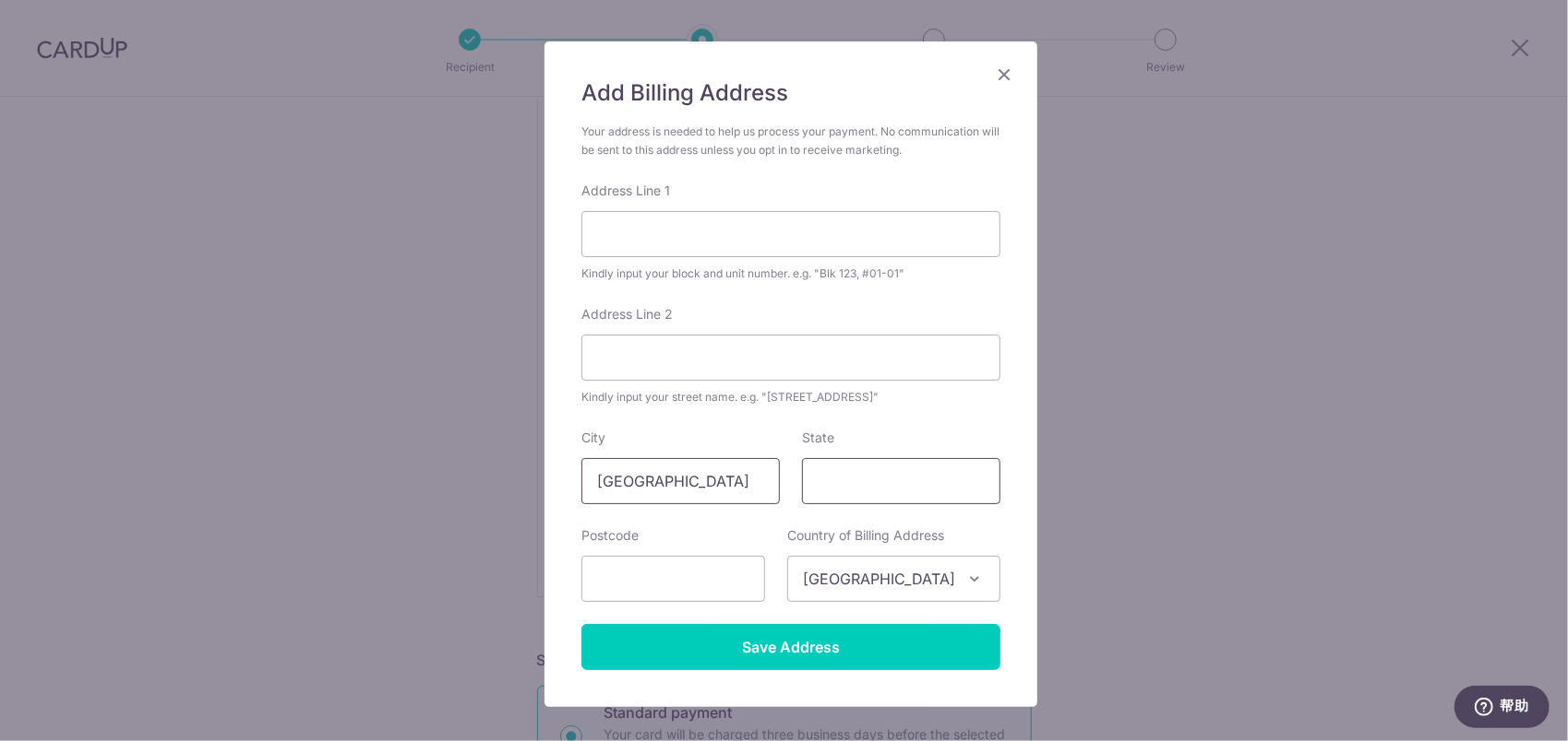
type input "[GEOGRAPHIC_DATA]"
click at [836, 483] on input "State" at bounding box center [901, 481] width 199 height 46
click at [741, 428] on form "Your address is needed to help us process your payment. No communication will b…" at bounding box center [790, 396] width 419 height 548
click at [654, 564] on input "text" at bounding box center [673, 579] width 183 height 46
type input "210000"
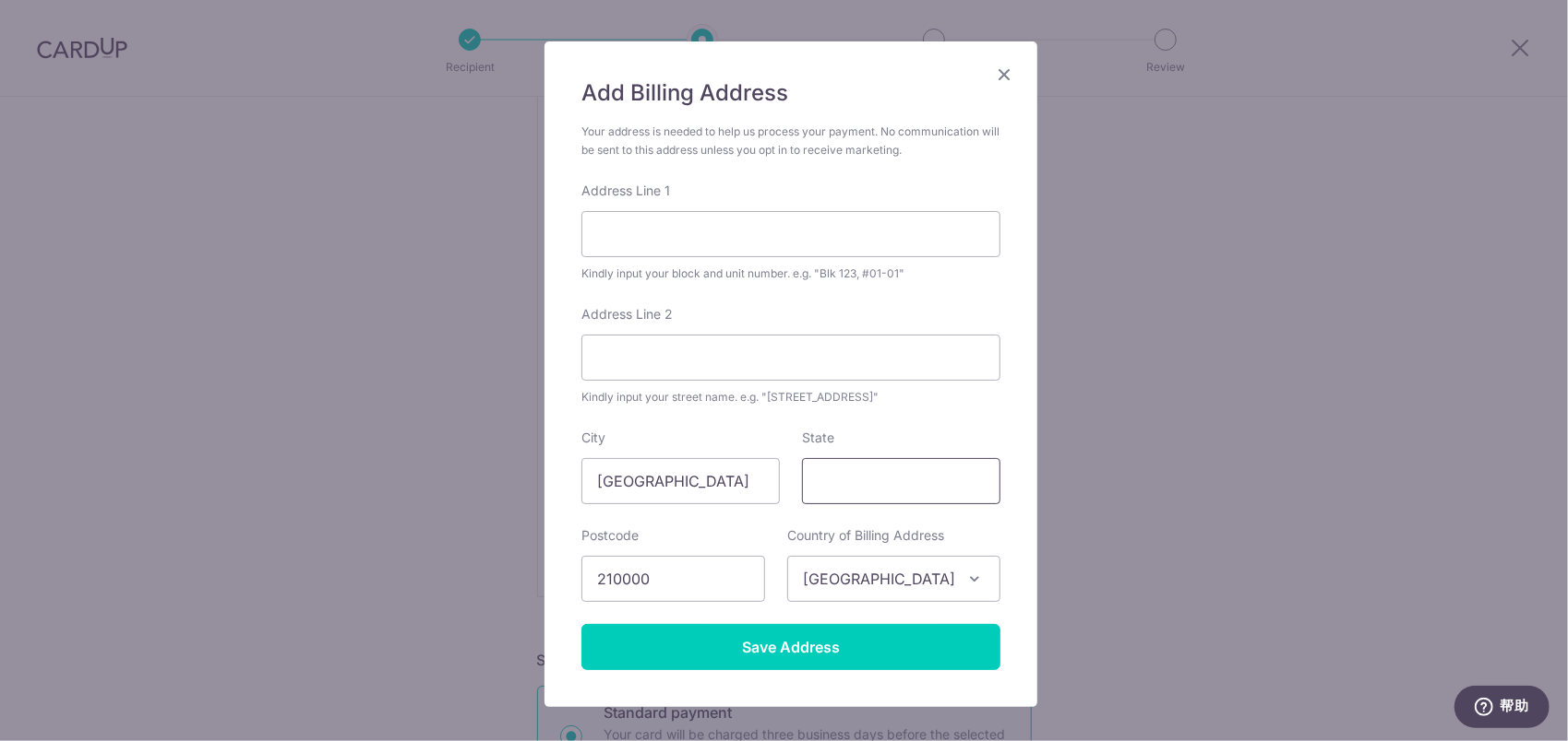
click at [916, 491] on input "State" at bounding box center [901, 481] width 199 height 46
type input "[GEOGRAPHIC_DATA]"
click at [708, 358] on input "Address Line 2" at bounding box center [790, 358] width 419 height 46
click at [765, 309] on div "Address Line 2 Kindly input your street name. e.g. "Hougang Street 10"" at bounding box center [790, 356] width 419 height 101
click at [694, 355] on input "Address Line 2" at bounding box center [790, 358] width 419 height 46
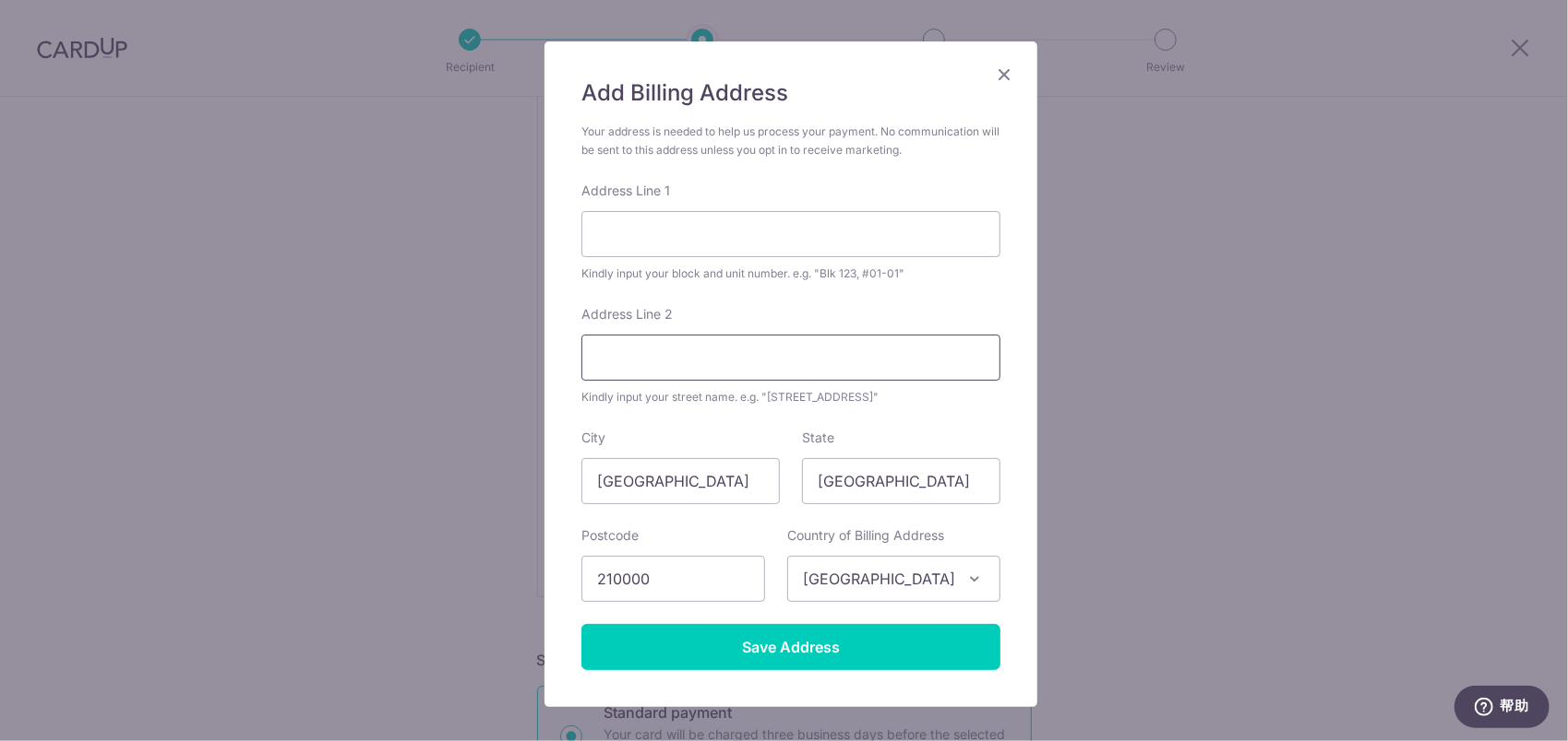
type input "FENGYA GARDEN, NO. [STREET_ADDRESS]"
drag, startPoint x: 721, startPoint y: 361, endPoint x: 538, endPoint y: 361, distance: 183.0
click at [545, 361] on div "Add Billing Address Your address is needed to help us process your payment. No …" at bounding box center [791, 373] width 493 height 666
click at [671, 238] on input "Address Line 1" at bounding box center [790, 234] width 419 height 46
paste input "FENGYA GARDEN,"
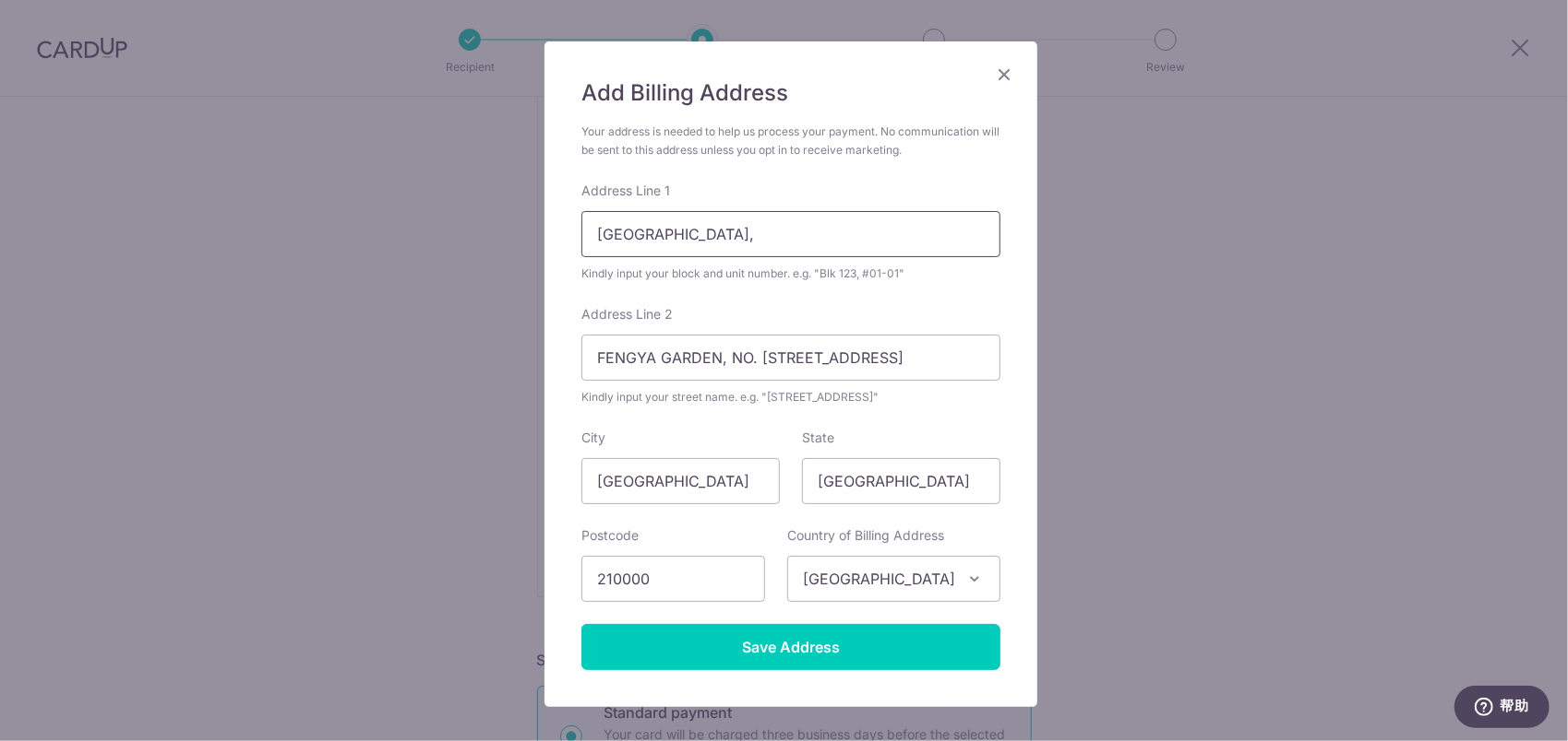
click at [588, 236] on input "FENGYA GARDEN," at bounding box center [790, 234] width 419 height 46
type input "ROOM 2-102, FENGYA GARDEN,"
drag, startPoint x: 720, startPoint y: 360, endPoint x: 539, endPoint y: 354, distance: 181.1
click at [545, 354] on div "Add Billing Address Your address is needed to help us process your payment. No …" at bounding box center [791, 373] width 493 height 666
drag, startPoint x: 771, startPoint y: 358, endPoint x: 555, endPoint y: 359, distance: 216.0
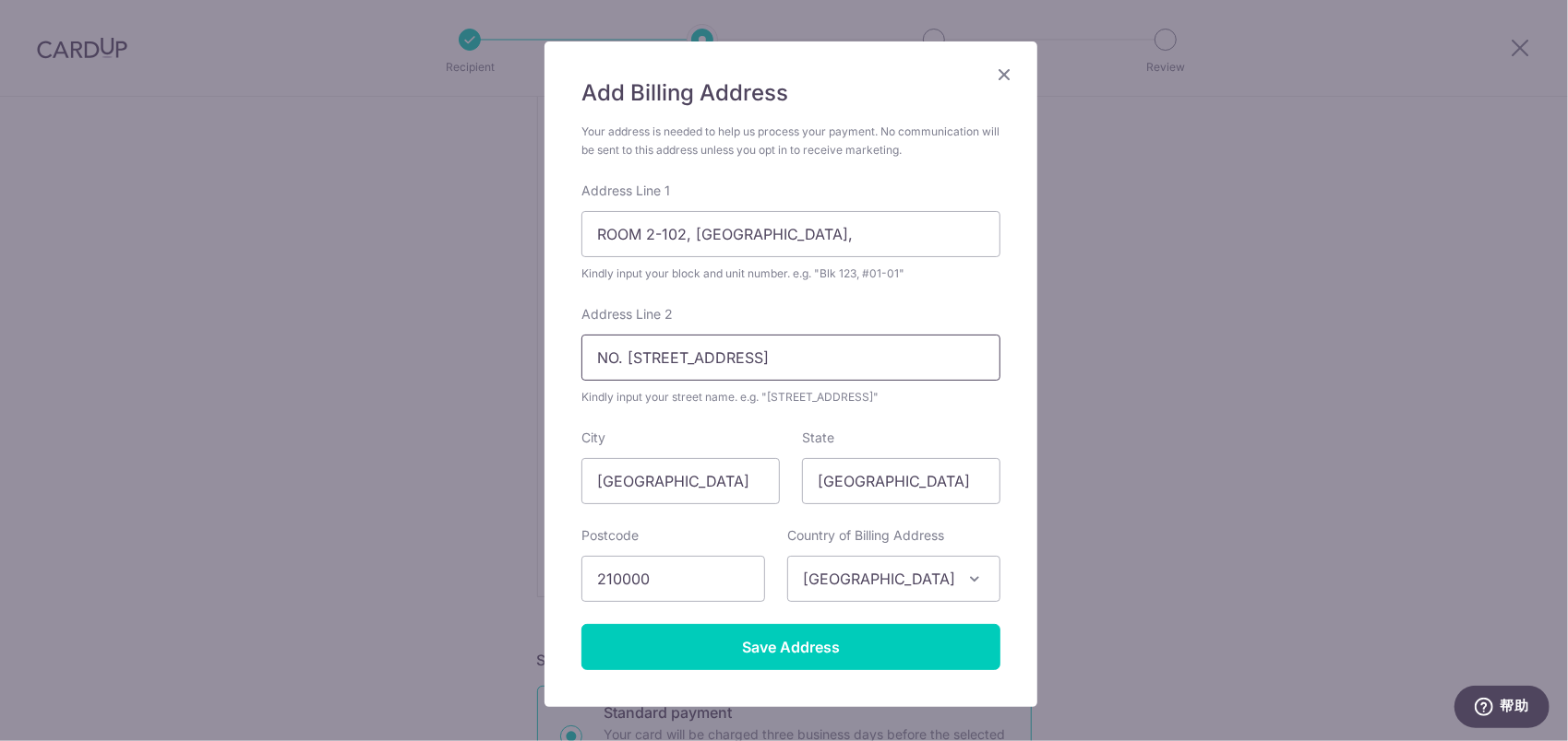
click at [555, 359] on div "Add Billing Address Your address is needed to help us process your payment. No …" at bounding box center [791, 373] width 493 height 666
type input "NO. 68 ZHANJIANG ROAD, GULOU DISTRICT"
click at [876, 228] on input "ROOM 2-102, FENGYA GARDEN," at bounding box center [790, 234] width 419 height 46
paste input "NO. 68 ZHANJIANG ROAD"
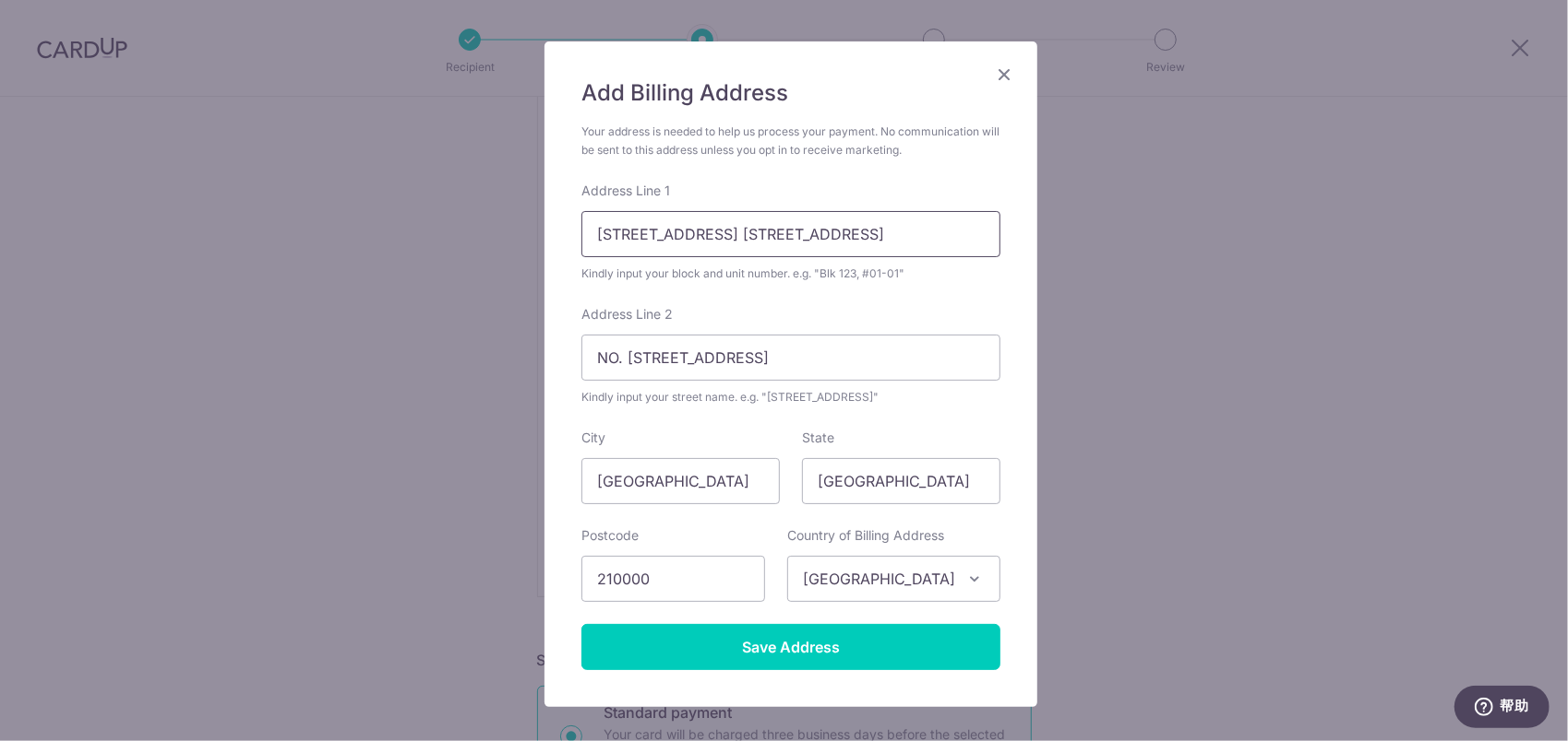
click at [787, 243] on input "ROOM 2-102, FENGYA GARDEN, NO. 68 ZHANJIANG ROAD" at bounding box center [790, 234] width 419 height 46
click at [814, 238] on input "ROOM 2-102, FENGYA GARDEN, NO. 68 ZHANJIANG ROAD" at bounding box center [790, 234] width 419 height 46
drag, startPoint x: 662, startPoint y: 237, endPoint x: 1006, endPoint y: 237, distance: 344.0
click at [1006, 237] on div "Add Billing Address Your address is needed to help us process your payment. No …" at bounding box center [791, 373] width 493 height 666
click at [671, 242] on input "ROOM 2-102, FENGYA GARDEN, NO. 68 ZHANJIANG ROAD" at bounding box center [790, 234] width 419 height 46
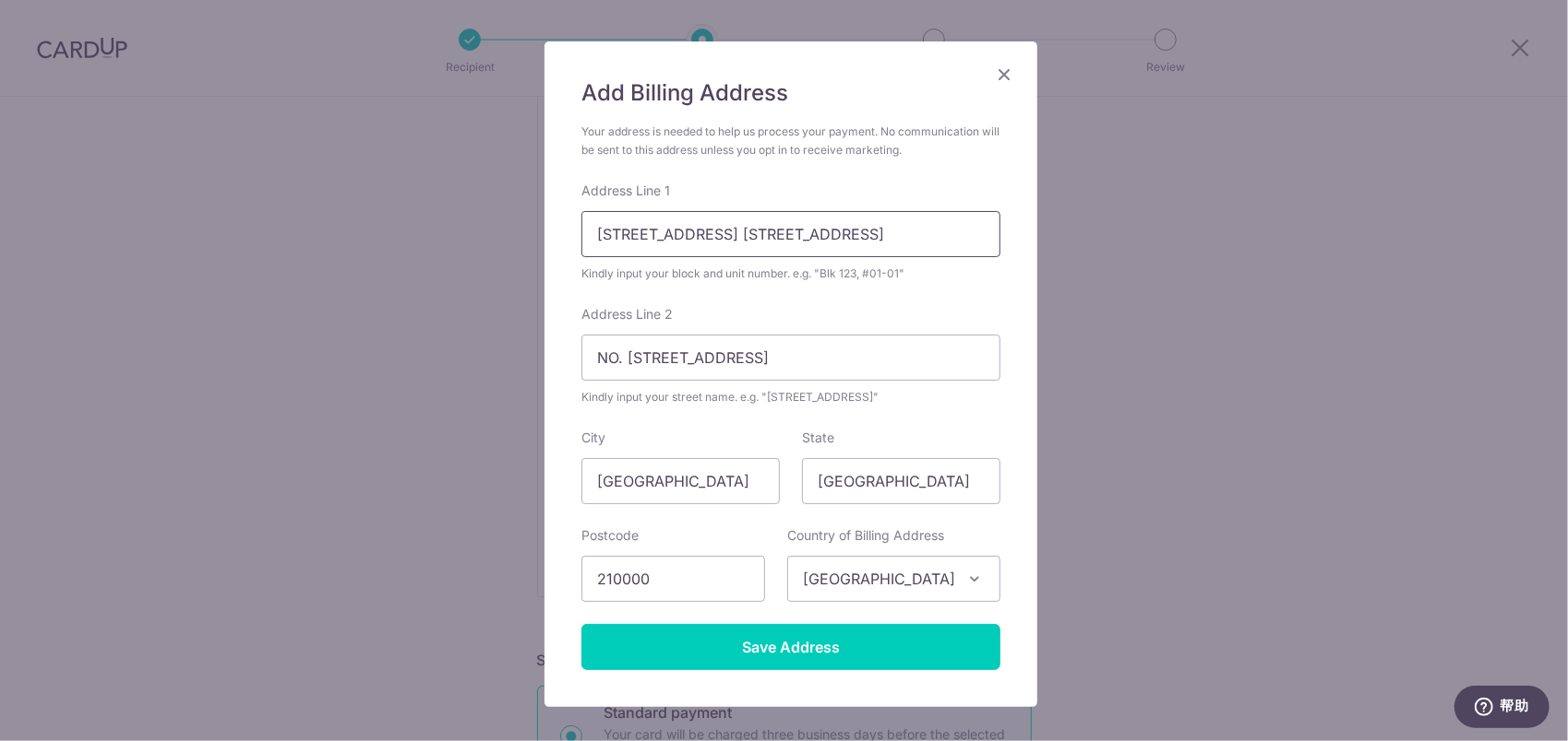
drag, startPoint x: 662, startPoint y: 240, endPoint x: 784, endPoint y: 236, distance: 122.1
click at [784, 236] on input "ROOM 2-102, FENGYA GARDEN, NO. 68 ZHANJIANG ROAD" at bounding box center [790, 234] width 419 height 46
type input "ROOM 2-102, FENGYA GARDEN, NO. 68 ZHANJIANG ROAD"
click at [594, 356] on input "NO. 68 ZHANJIANG ROAD, GULOU DISTRICT" at bounding box center [790, 358] width 419 height 46
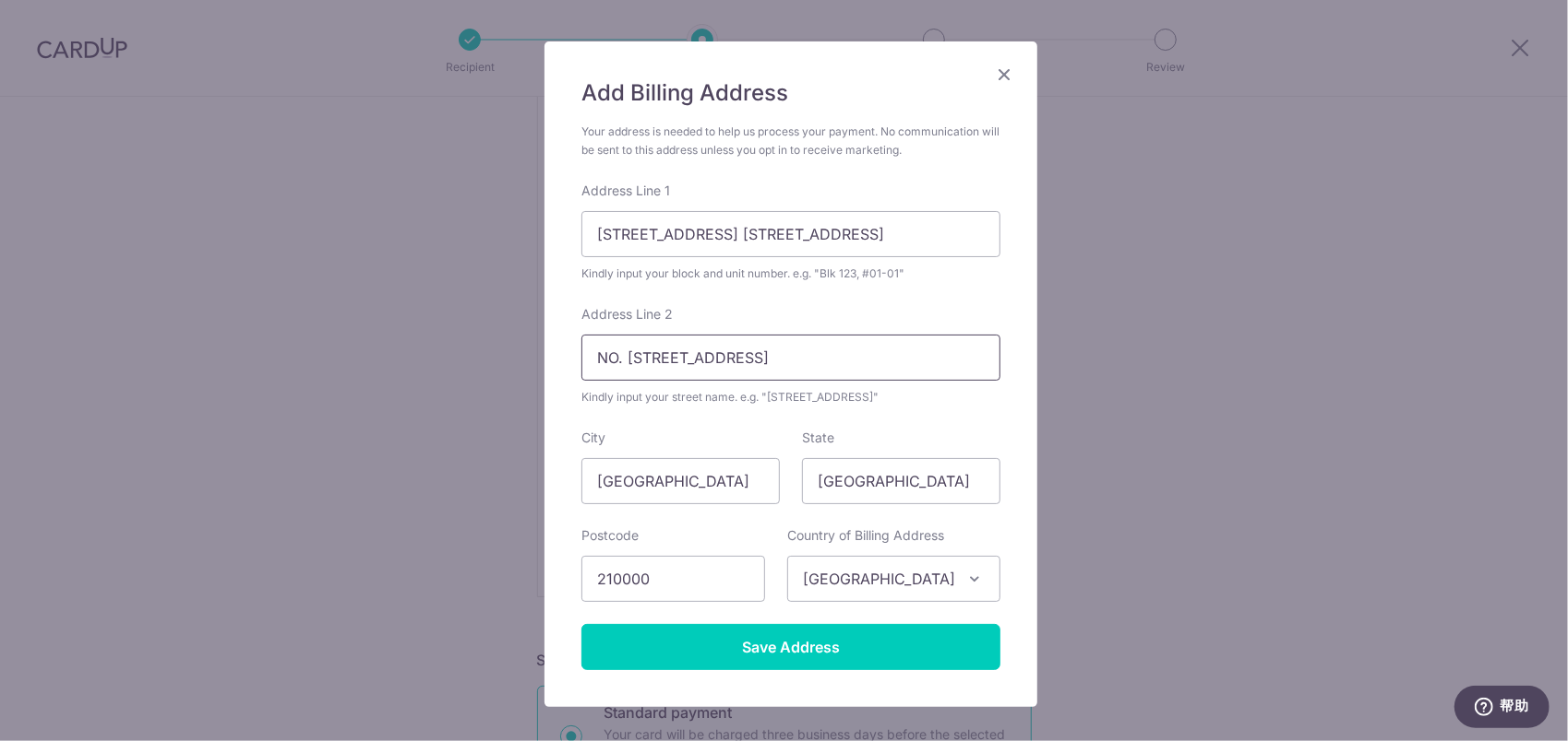
paste input "FENGYA GARDEN"
type input "FENGYA GARDEN, NO. [STREET_ADDRESS]"
drag, startPoint x: 677, startPoint y: 240, endPoint x: 1073, endPoint y: 230, distance: 396.1
click at [1073, 230] on div "Add Billing Address Your address is needed to help us process your payment. No …" at bounding box center [784, 370] width 1568 height 741
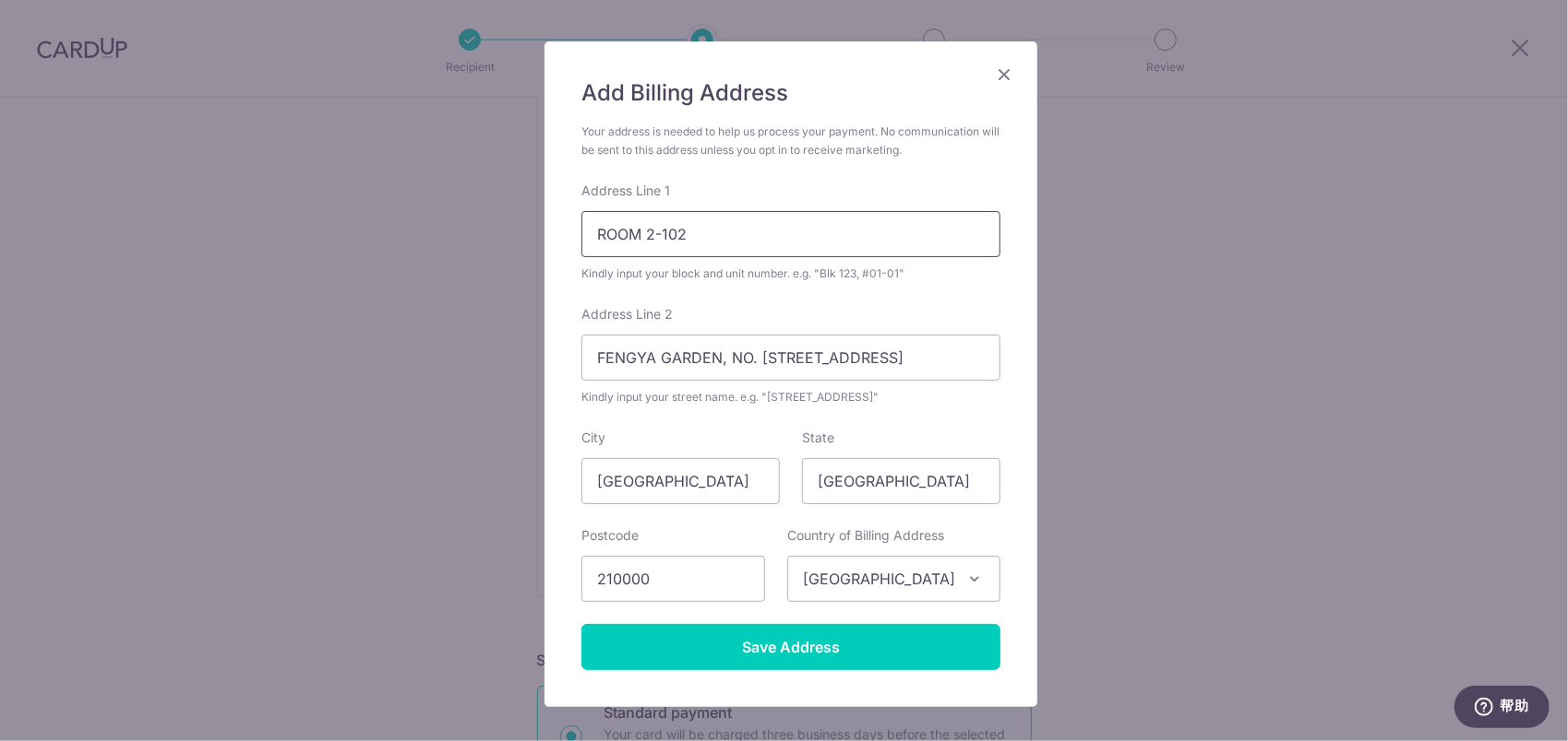
scroll to position [0, 0]
type input "ROOM 2-102"
click at [870, 286] on form "Your address is needed to help us process your payment. No communication will b…" at bounding box center [790, 396] width 419 height 548
drag, startPoint x: 724, startPoint y: 490, endPoint x: 569, endPoint y: 489, distance: 155.0
click at [570, 489] on div "City China" at bounding box center [680, 466] width 221 height 75
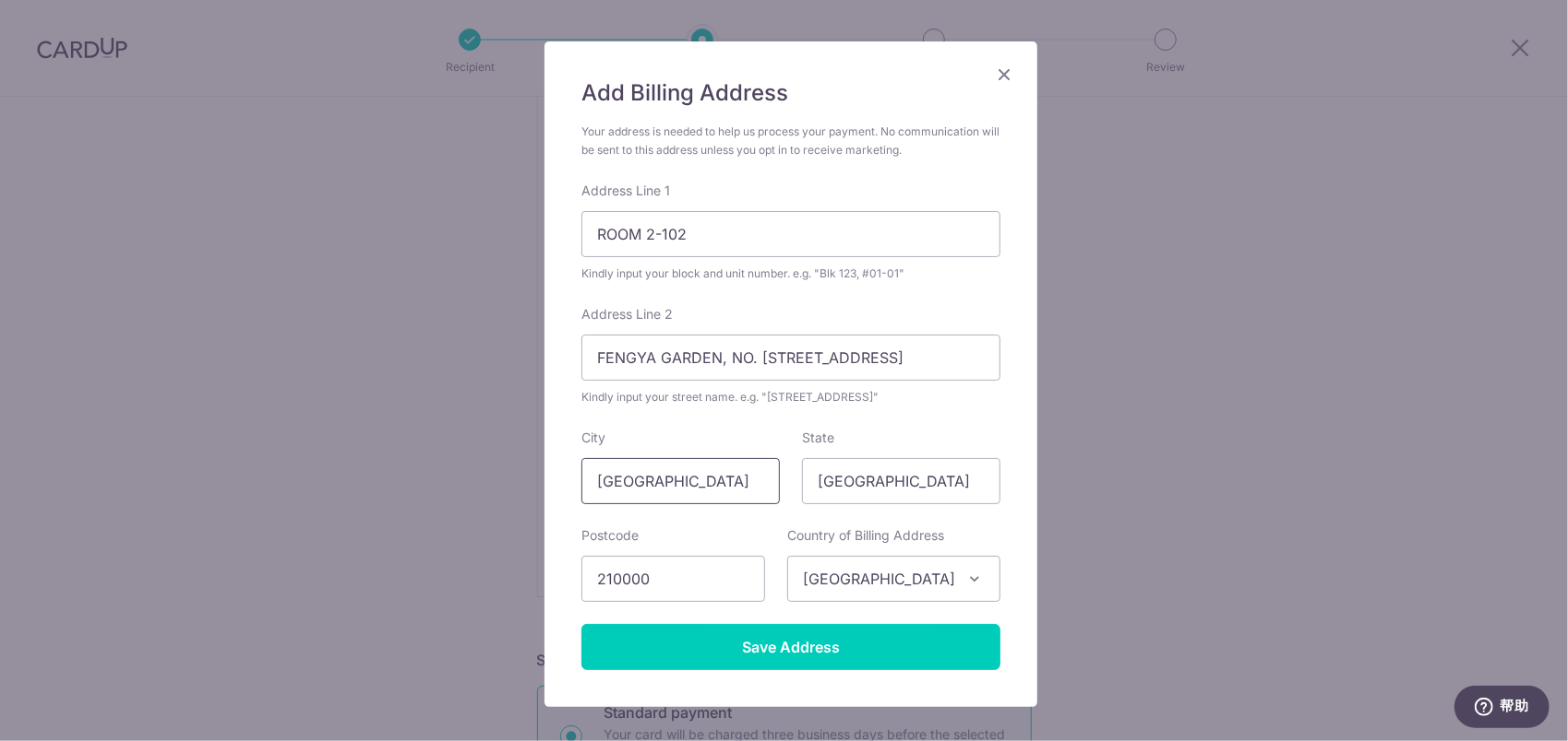
type input "Nanjing"
click at [581, 625] on input "Save Address" at bounding box center [790, 647] width 419 height 46
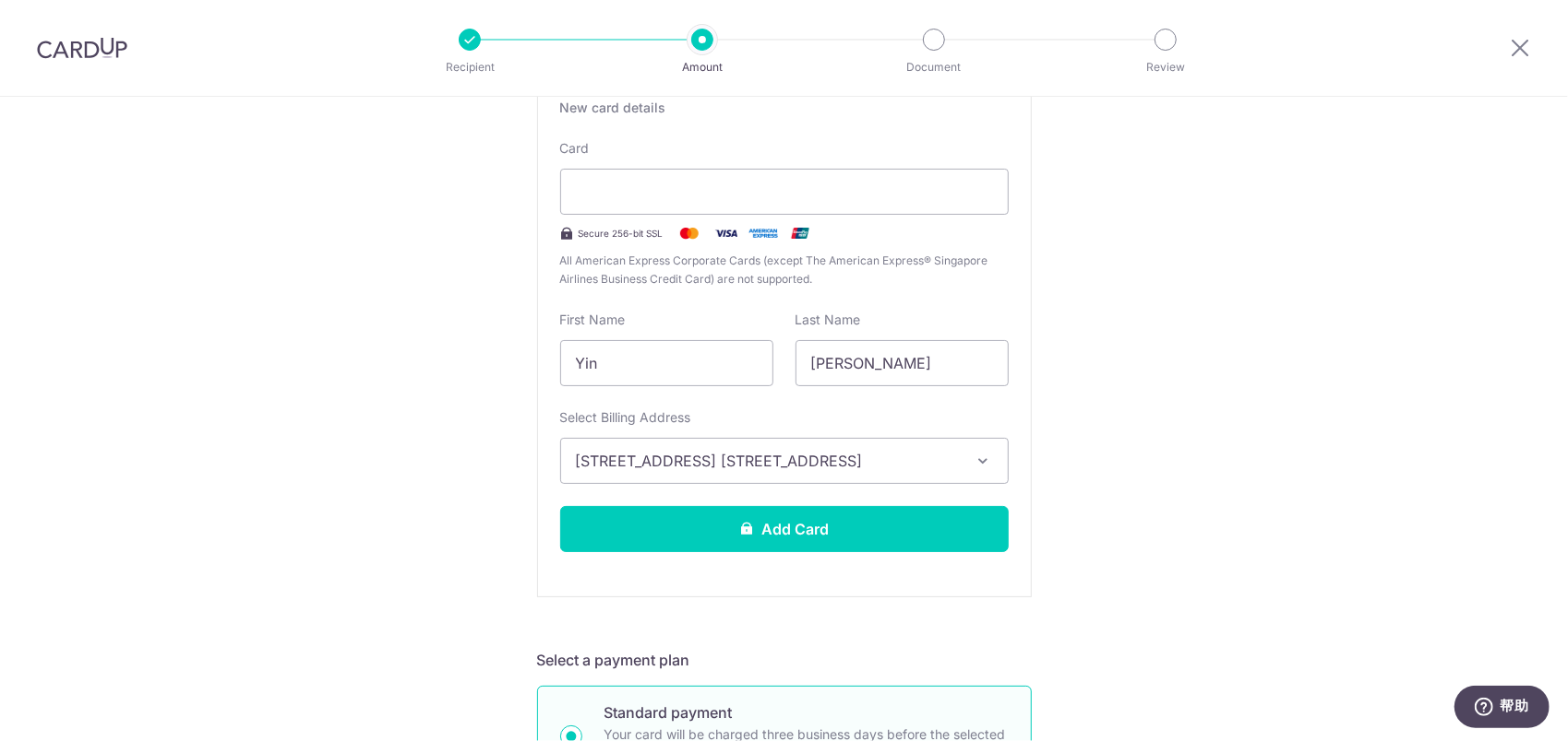
click at [731, 465] on span "ROOM 2-102, FENGYA GARDEN, NO. 68 ZHANJIANG ROAD, GULOU DISTRICT, Nanjing, Nanj…" at bounding box center [768, 460] width 384 height 22
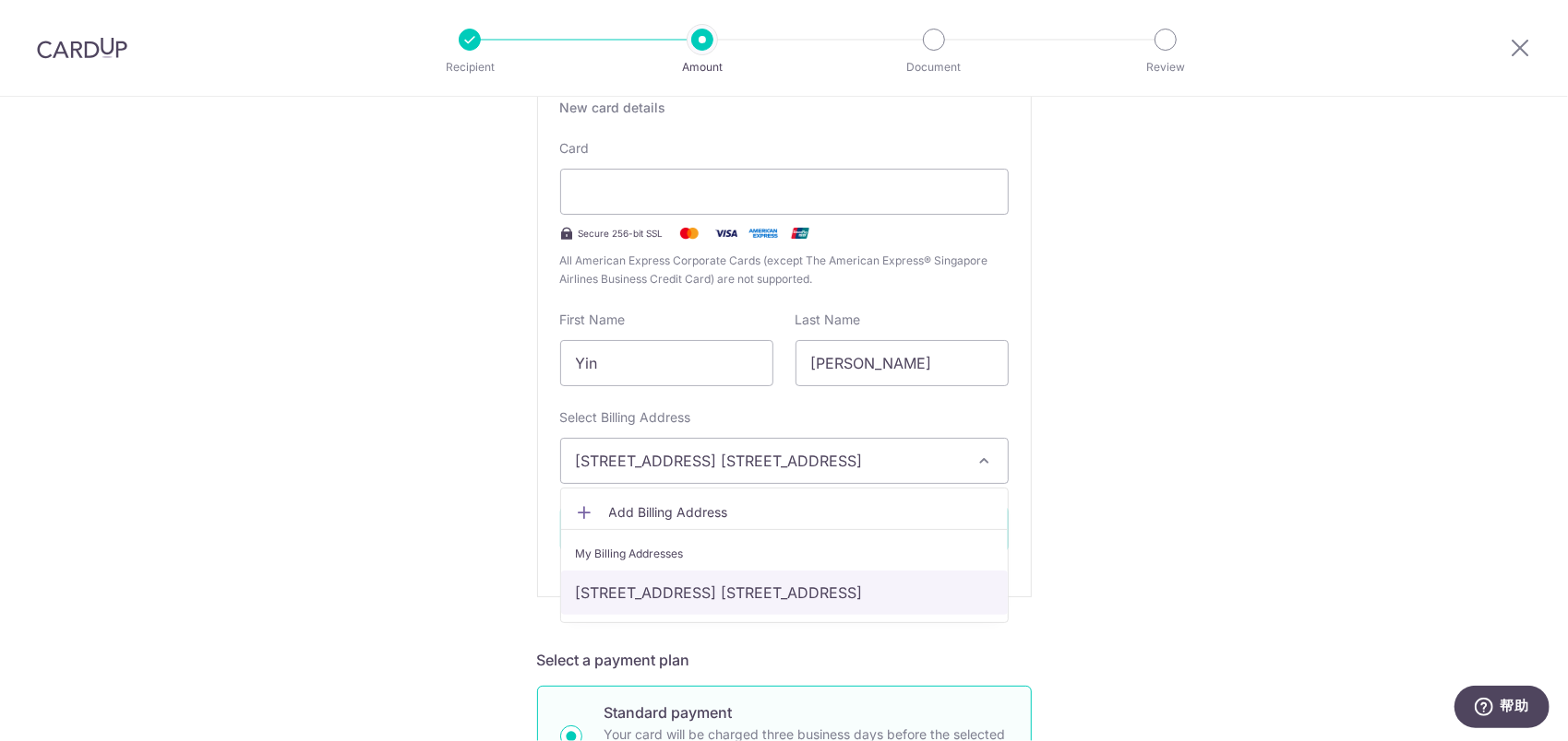
click at [695, 582] on link "ROOM 2-102, FENGYA GARDEN, NO. 68 ZHANJIANG ROAD, GULOU DISTRICT, Nanjing, Nanj…" at bounding box center [784, 593] width 446 height 44
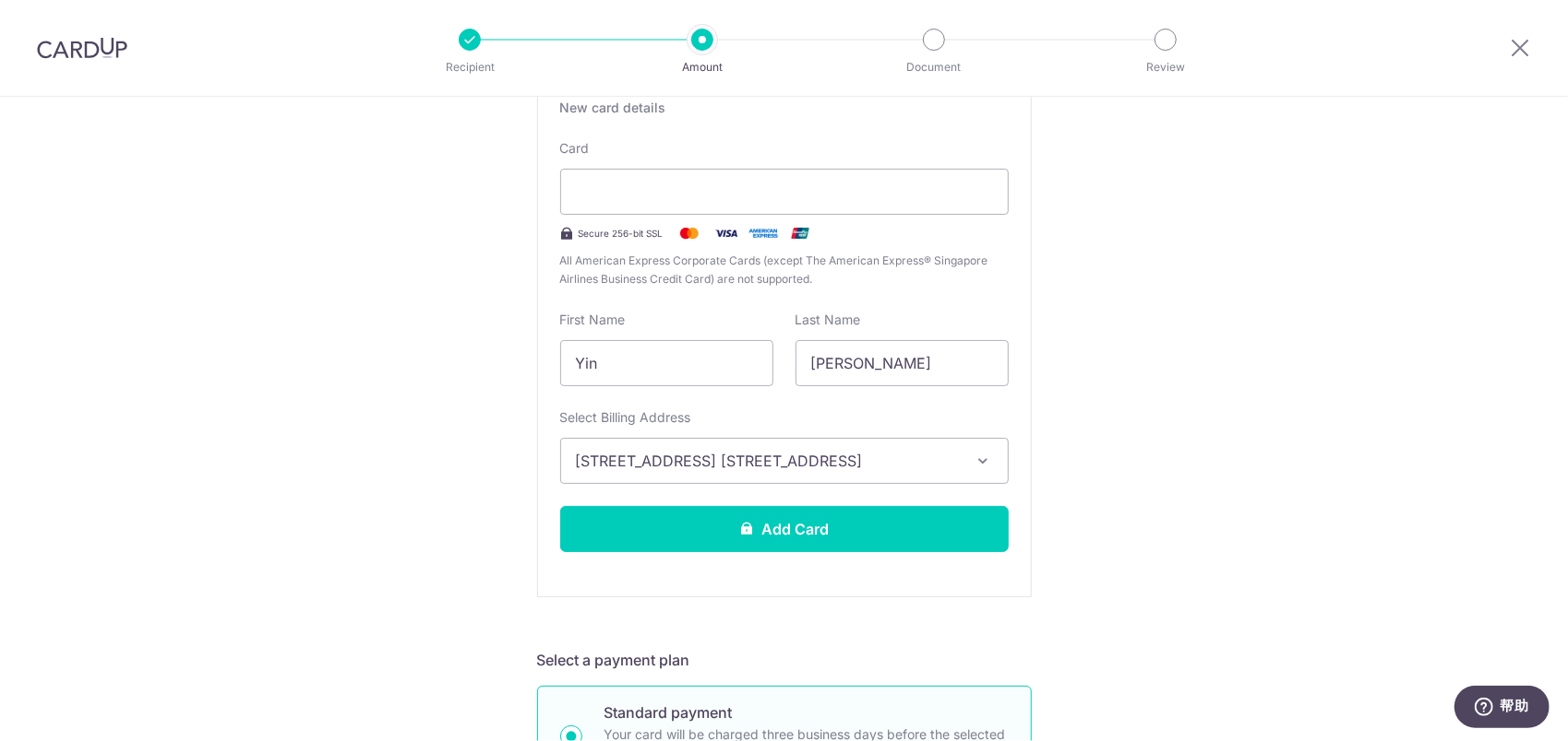
click at [872, 466] on span "ROOM 2-102, FENGYA GARDEN, NO. 68 ZHANJIANG ROAD, GULOU DISTRICT, Nanjing, Nanj…" at bounding box center [768, 460] width 384 height 22
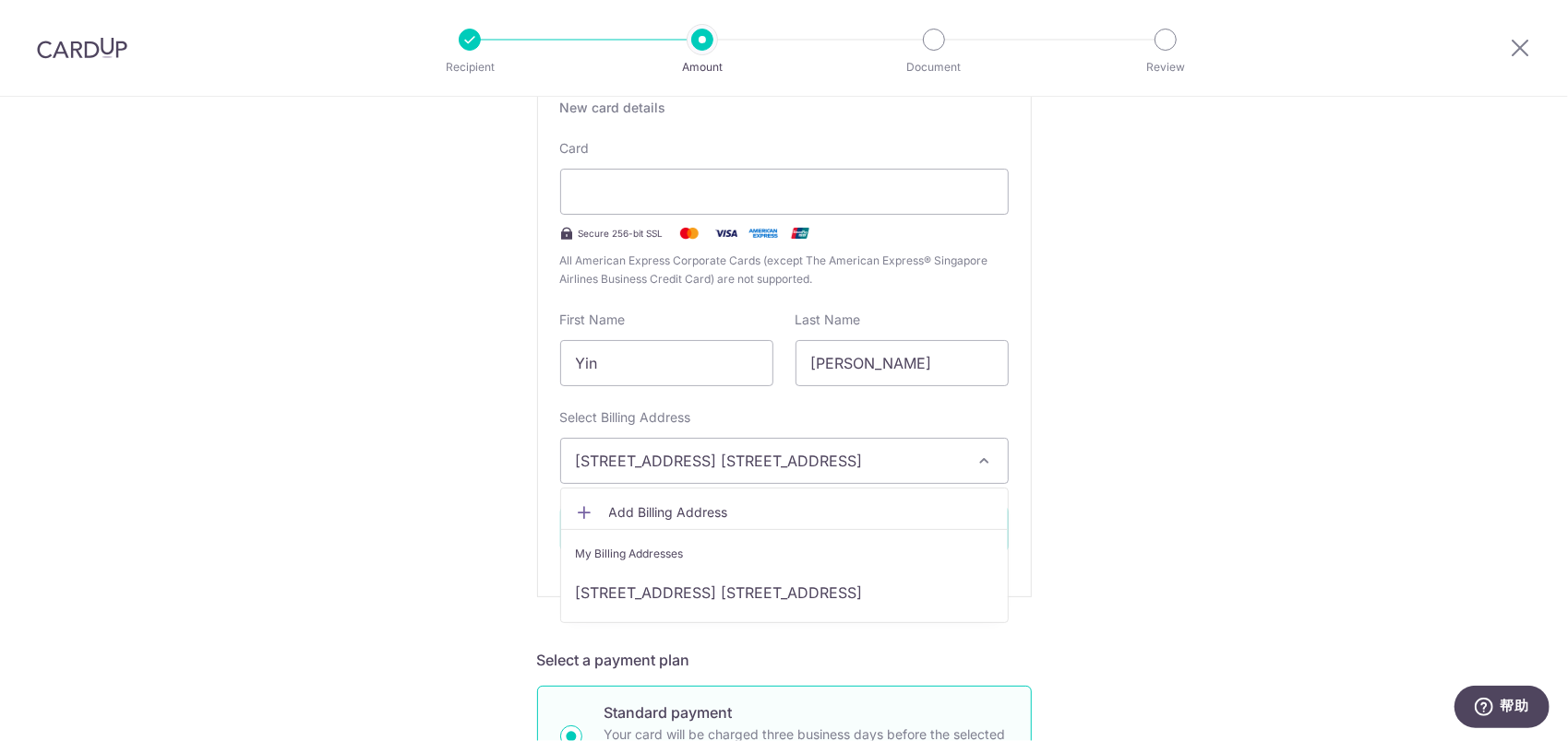
click at [674, 509] on span "Add Billing Address" at bounding box center [801, 512] width 384 height 18
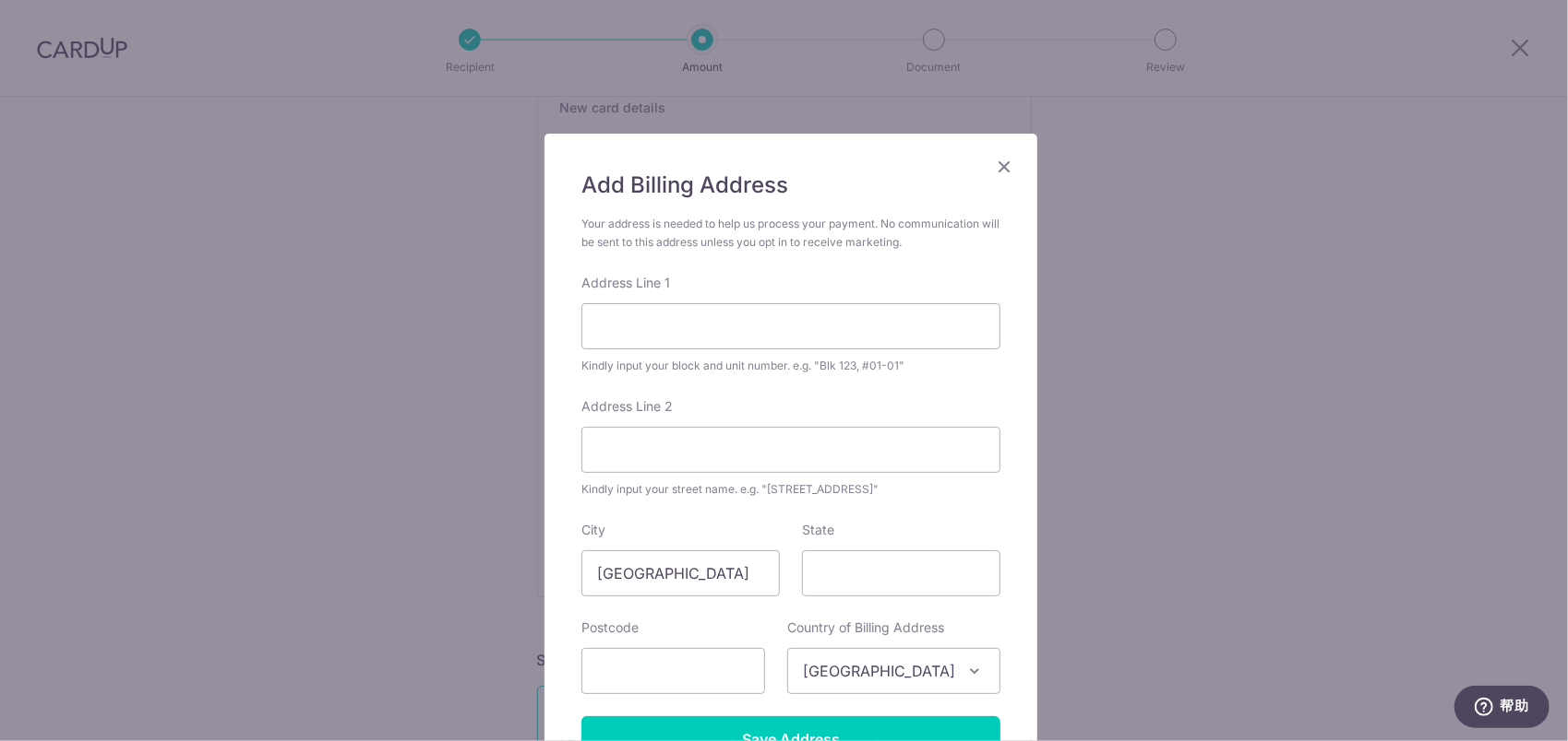
click at [993, 174] on icon "Close" at bounding box center [1003, 166] width 22 height 23
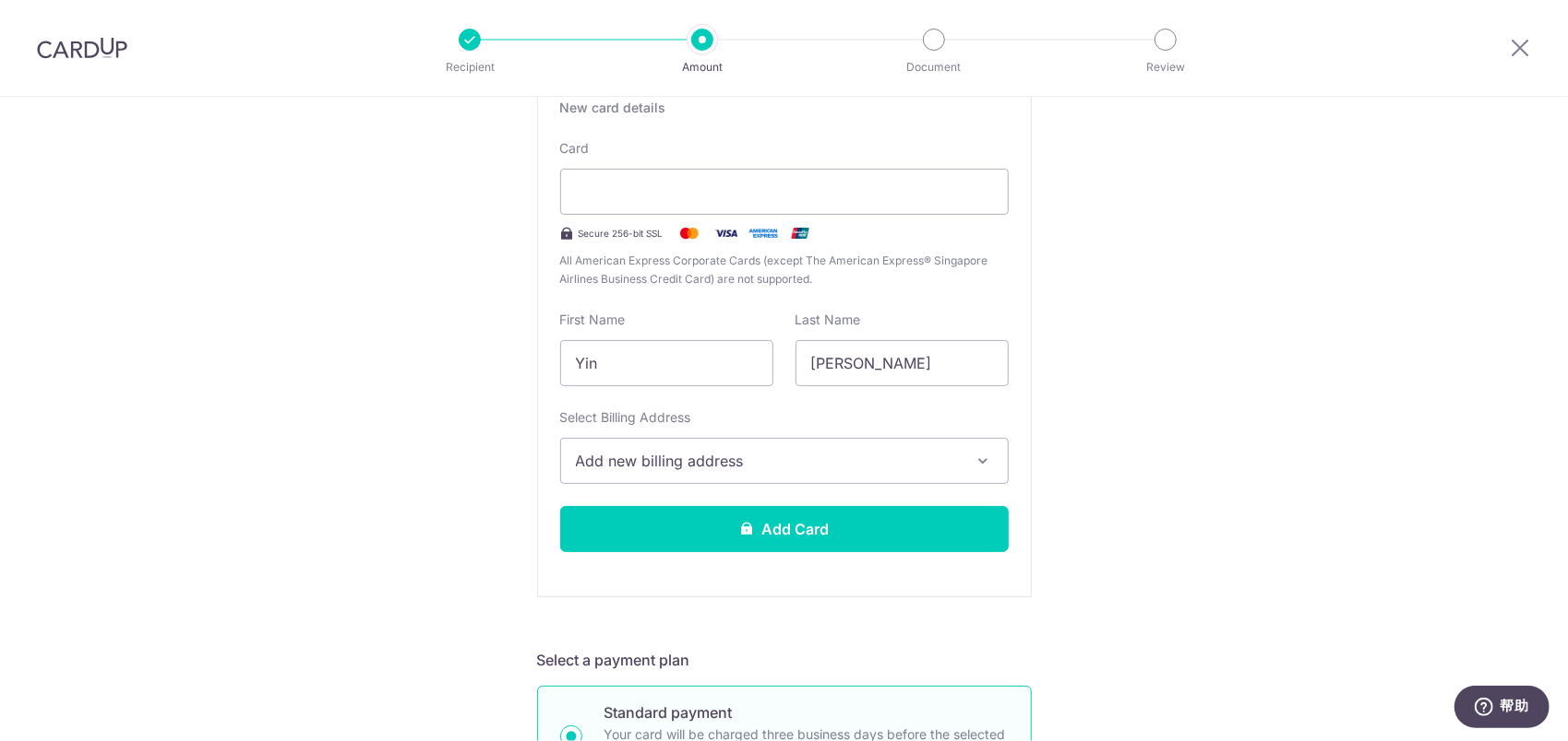
click at [929, 467] on span "Add new billing address" at bounding box center [768, 460] width 384 height 22
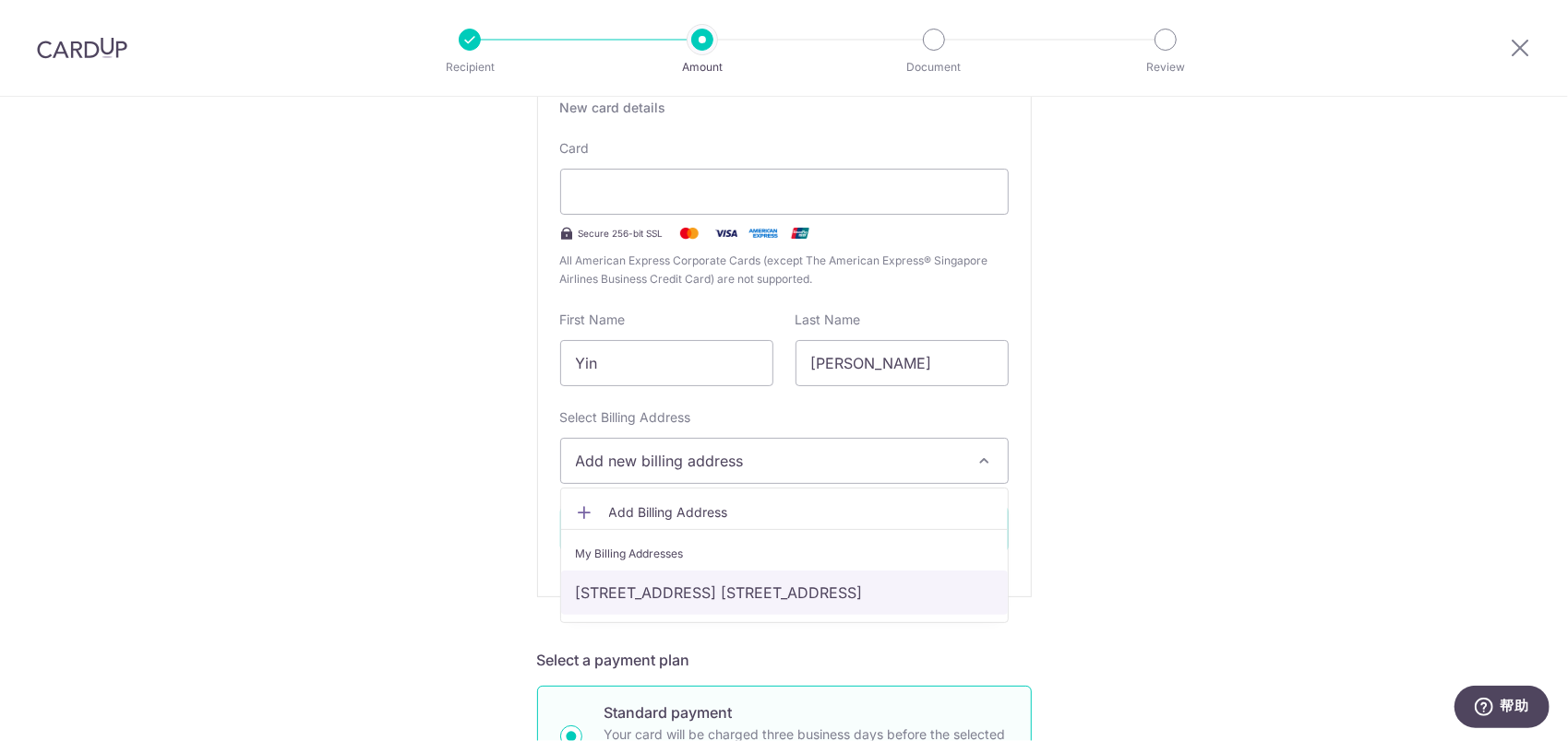
click at [777, 596] on link "ROOM 2-102, FENGYA GARDEN, NO. 68 ZHANJIANG ROAD, GULOU DISTRICT, Nanjing, Nanj…" at bounding box center [784, 593] width 446 height 44
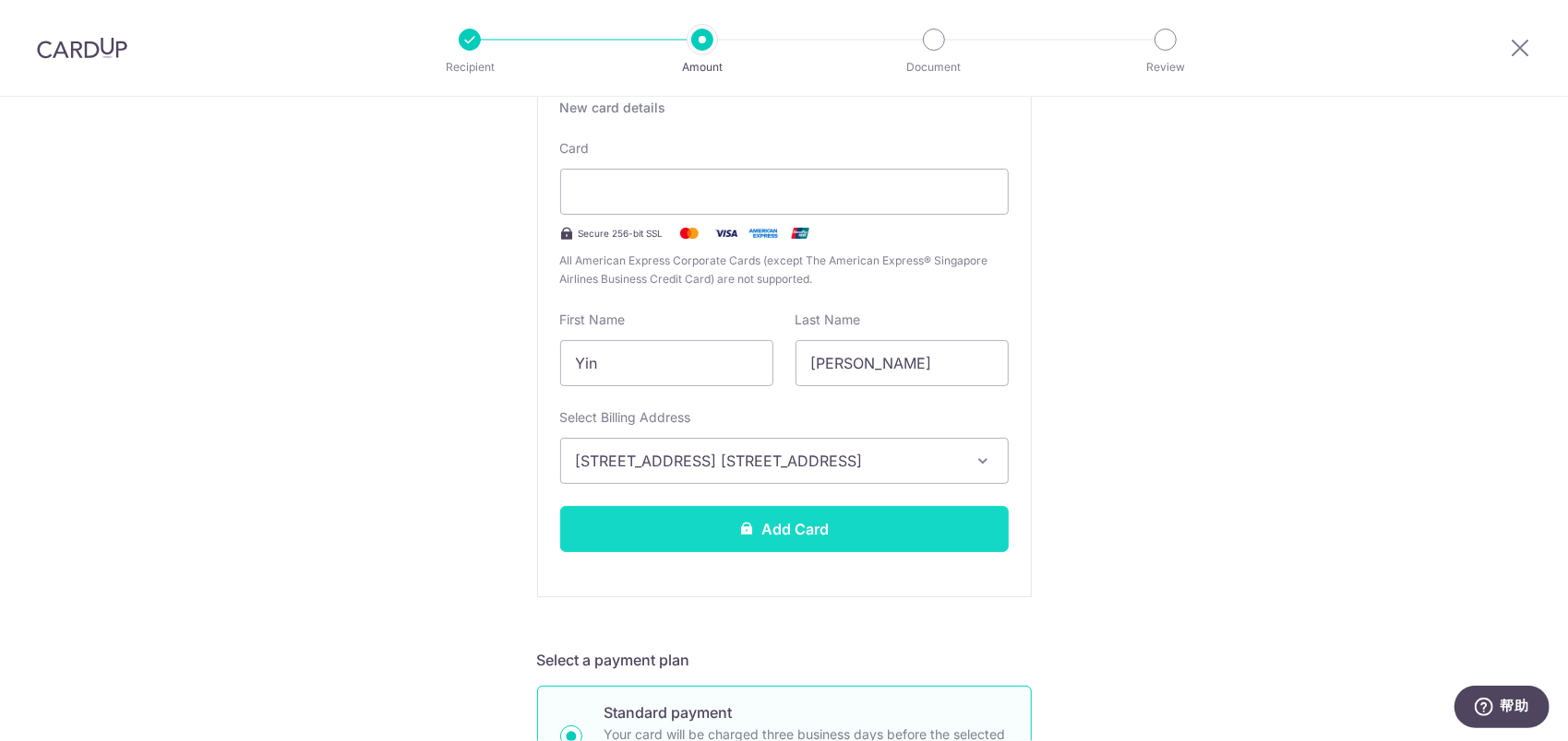
click at [919, 523] on button "Add Card" at bounding box center [784, 529] width 448 height 46
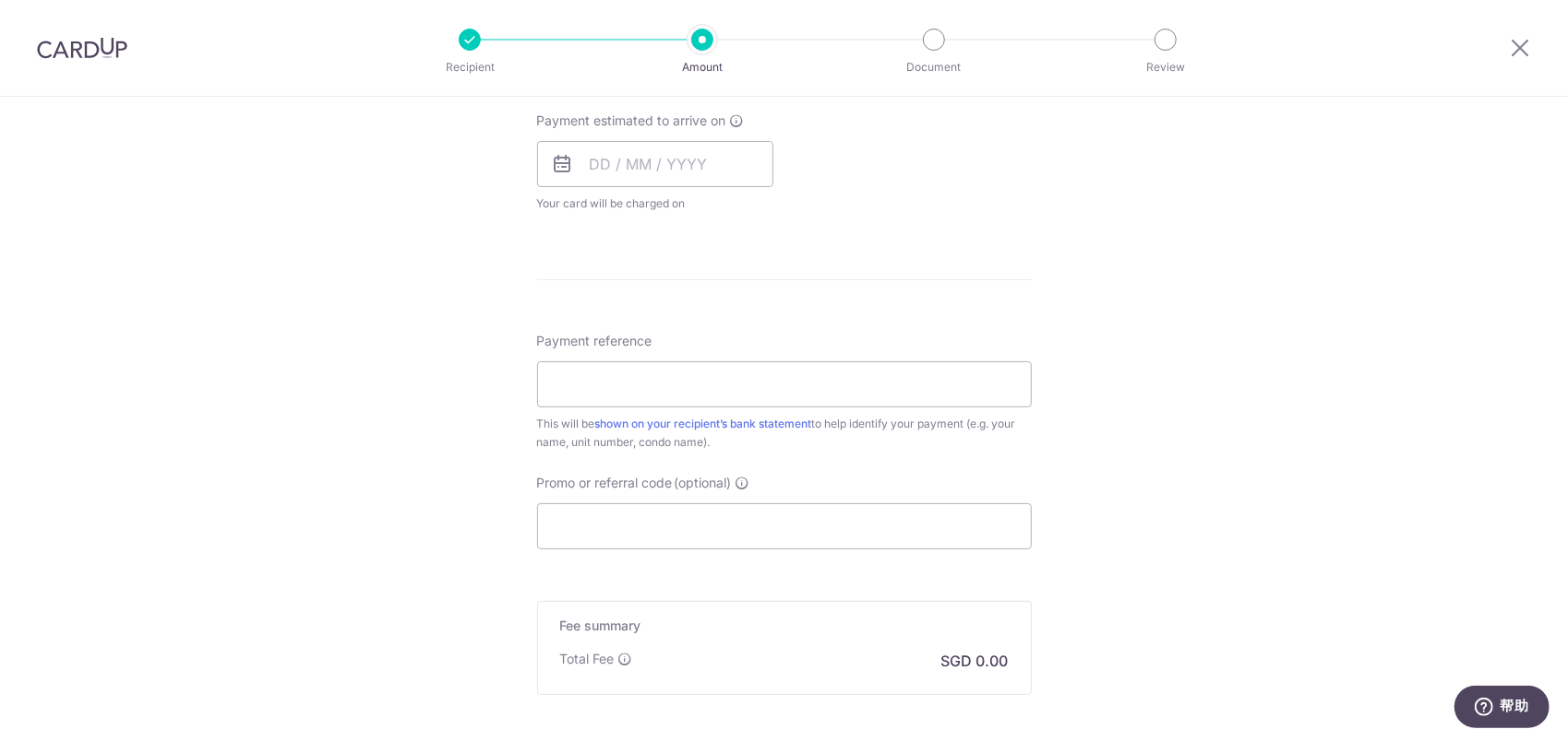
scroll to position [1089, 0]
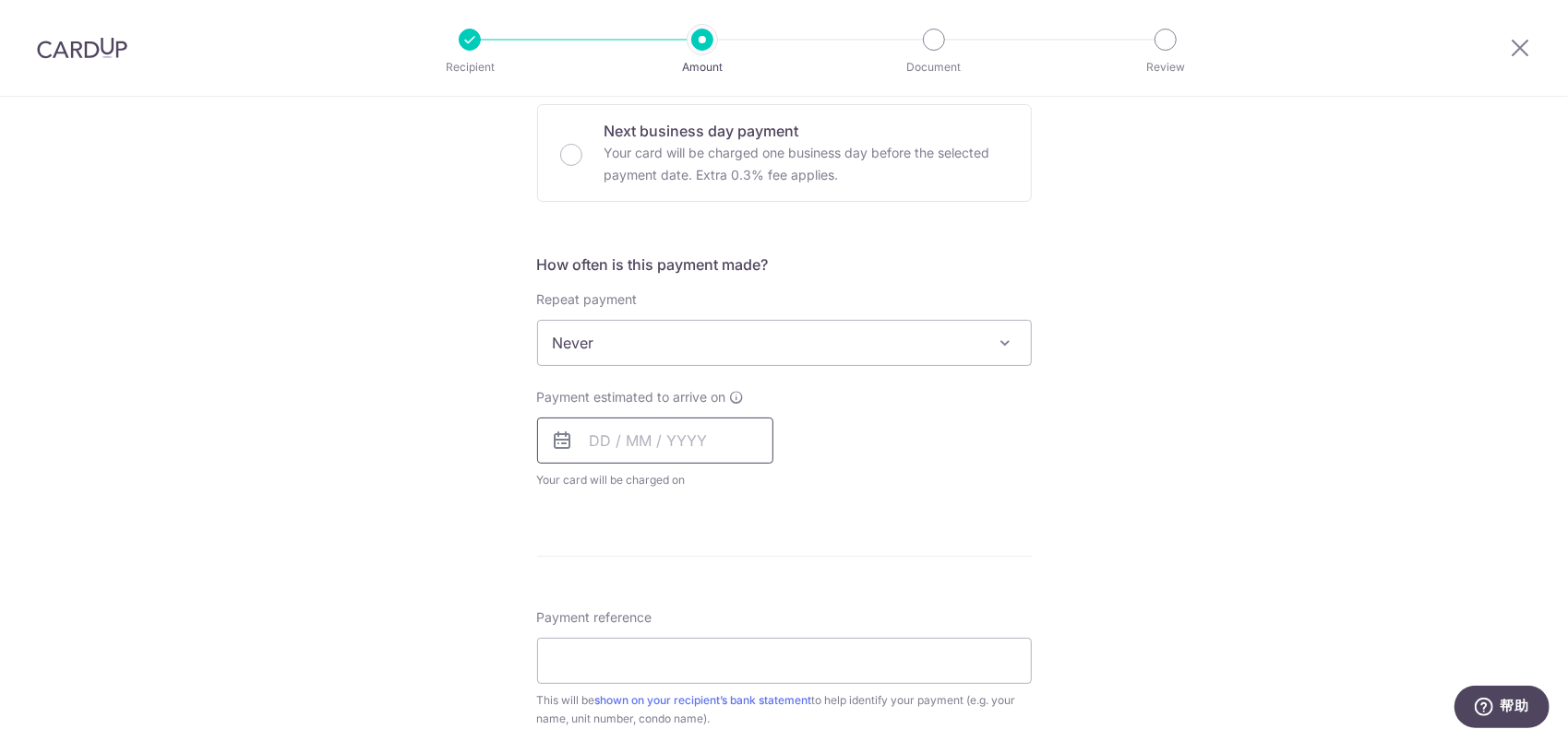
click at [646, 434] on input "text" at bounding box center [655, 440] width 236 height 46
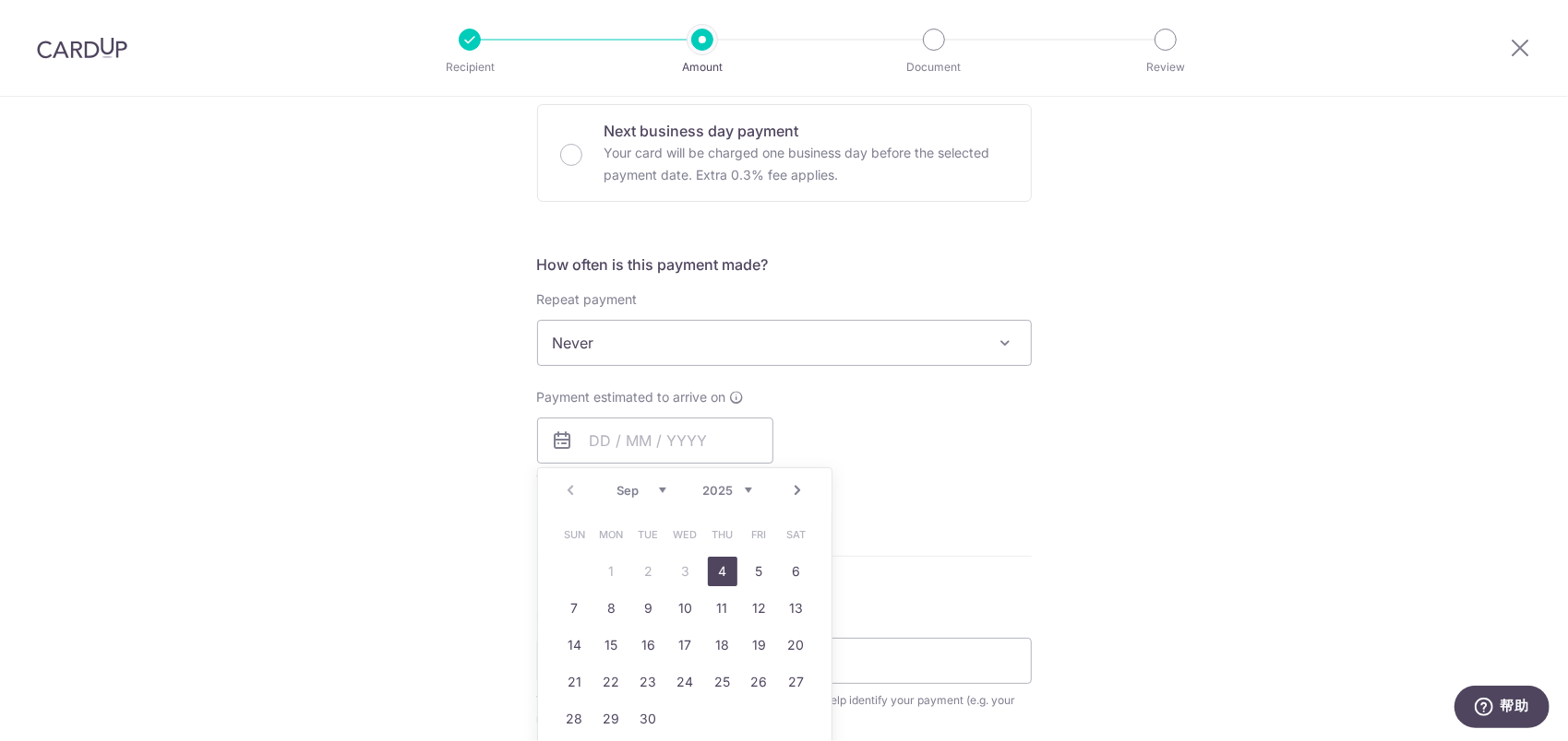
click at [611, 565] on table "Sun Mon Tue Wed Thu Fri Sat 1 2 3 4 5 6 7 8 9 10 11 12 13 14 15 16 17 18 19 20 …" at bounding box center [685, 627] width 258 height 222
click at [884, 511] on form "Enter payment amount SGD 1,600.00 1600.00 Select Card Add new card Add credit c…" at bounding box center [784, 125] width 495 height 1992
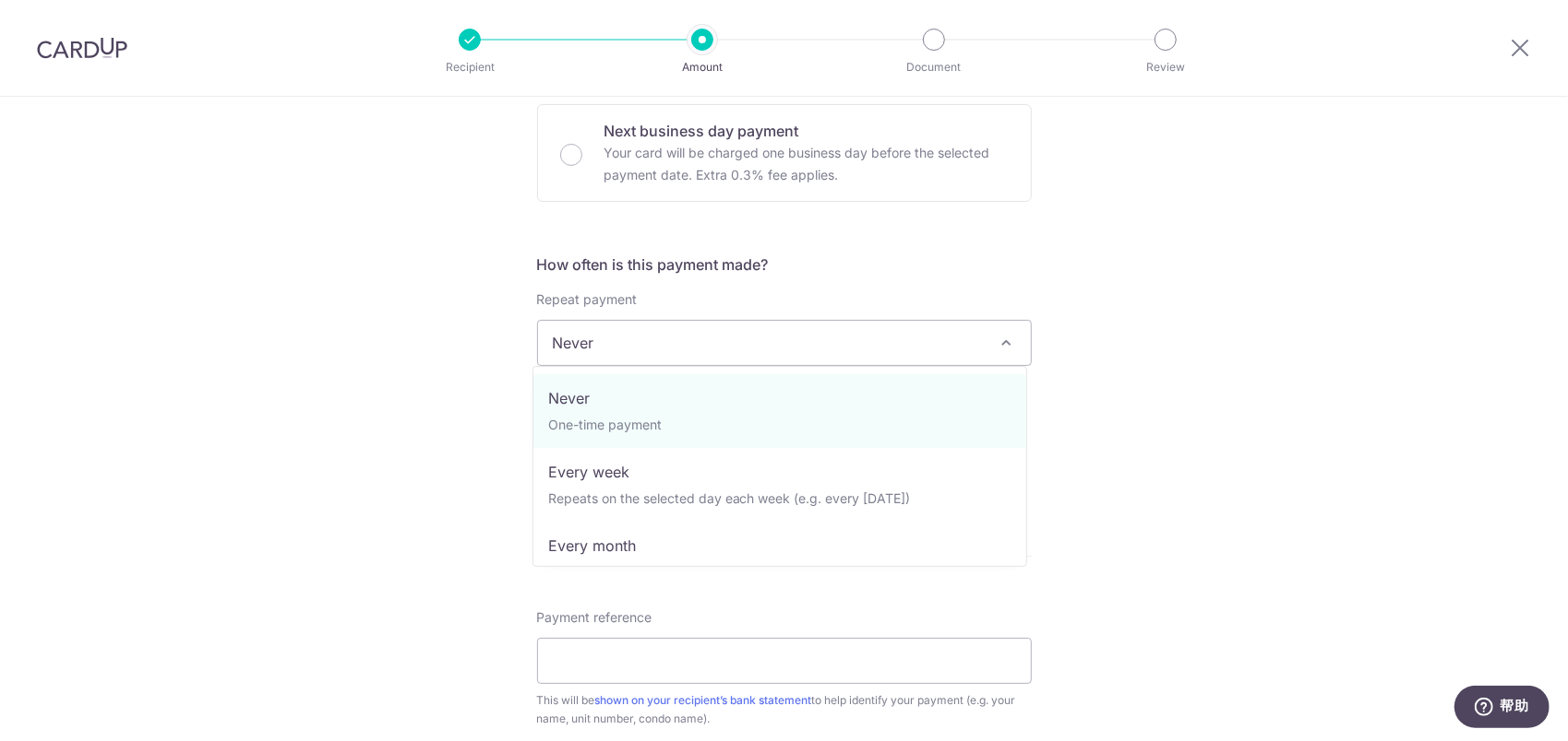
click at [709, 347] on span "Never" at bounding box center [784, 343] width 493 height 44
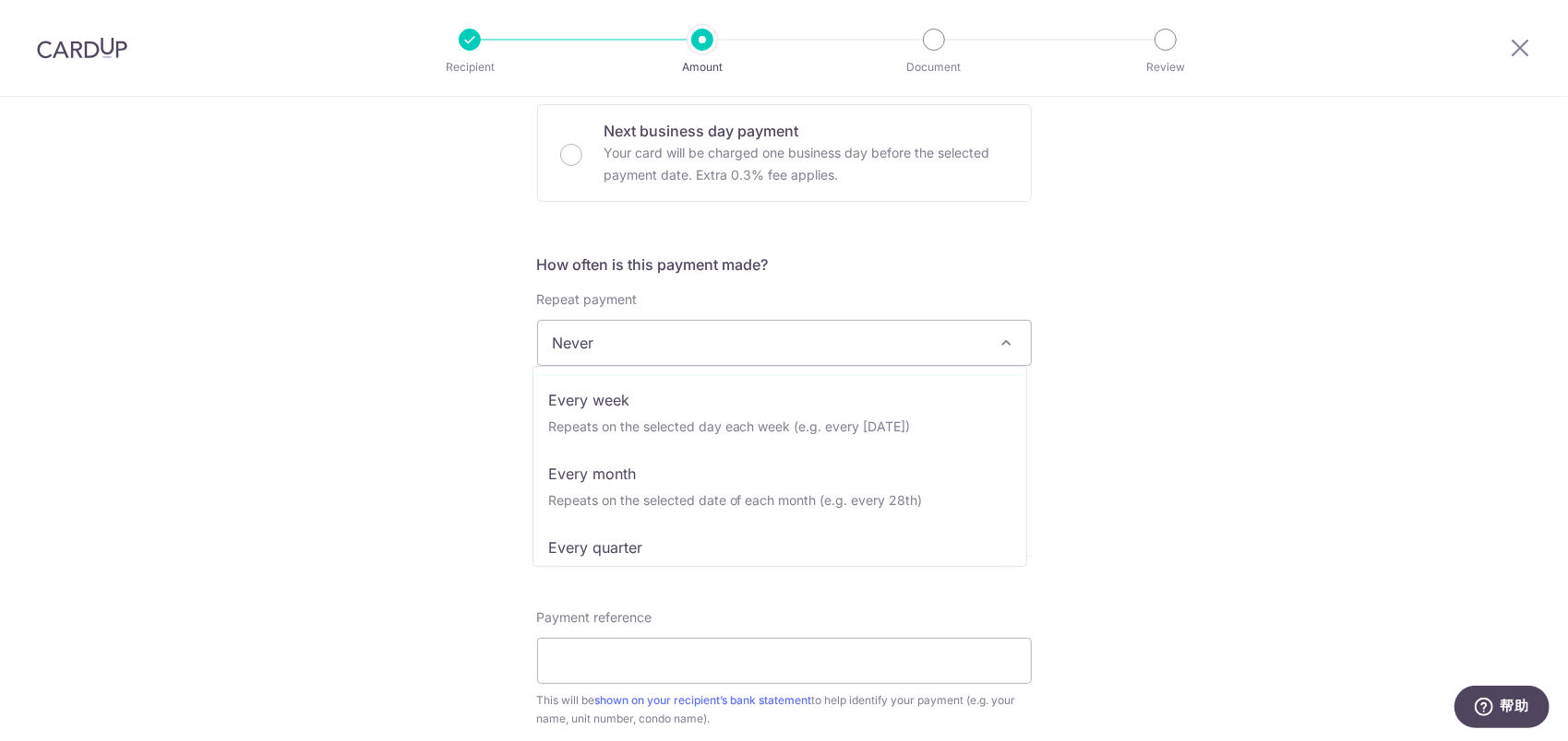
scroll to position [0, 0]
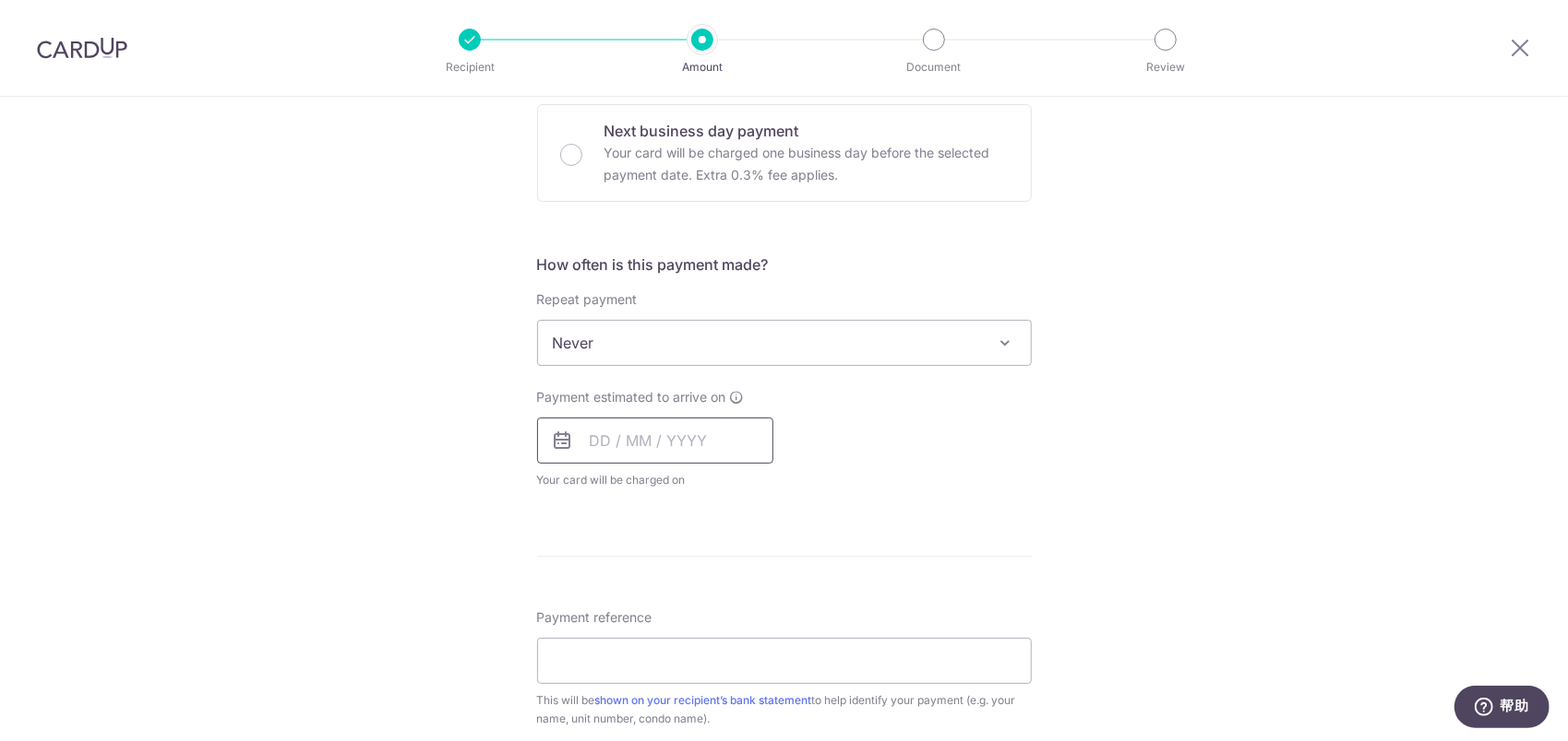
click at [623, 434] on input "text" at bounding box center [655, 440] width 236 height 46
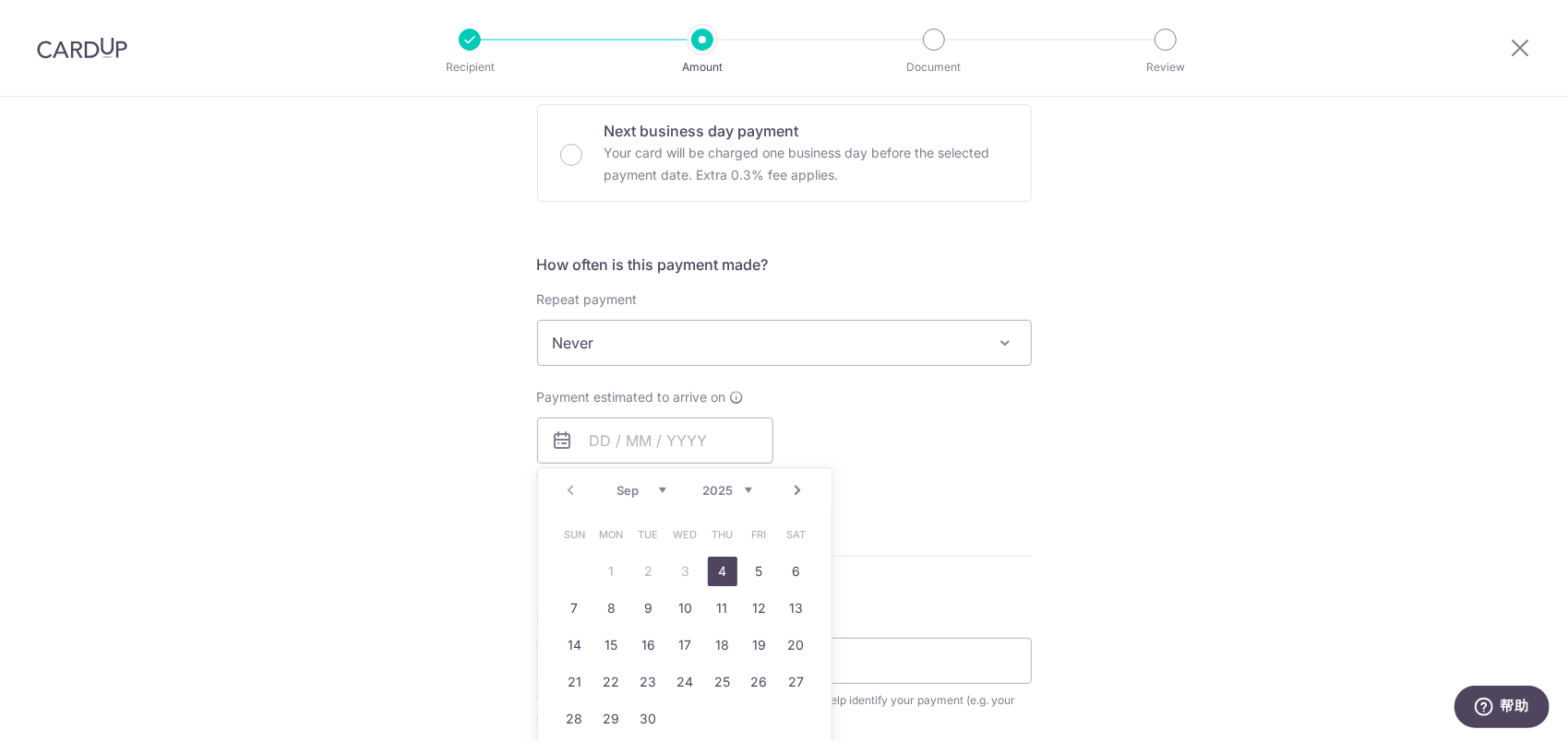
click at [614, 568] on table "Sun Mon Tue Wed Thu Fri Sat 1 2 3 4 5 6 7 8 9 10 11 12 13 14 15 16 17 18 19 20 …" at bounding box center [685, 627] width 258 height 222
click at [897, 484] on div "Payment estimated to arrive on Prev Next Sep Oct Nov Dec 2025 2026 2027 2028 20…" at bounding box center [784, 439] width 517 height 101
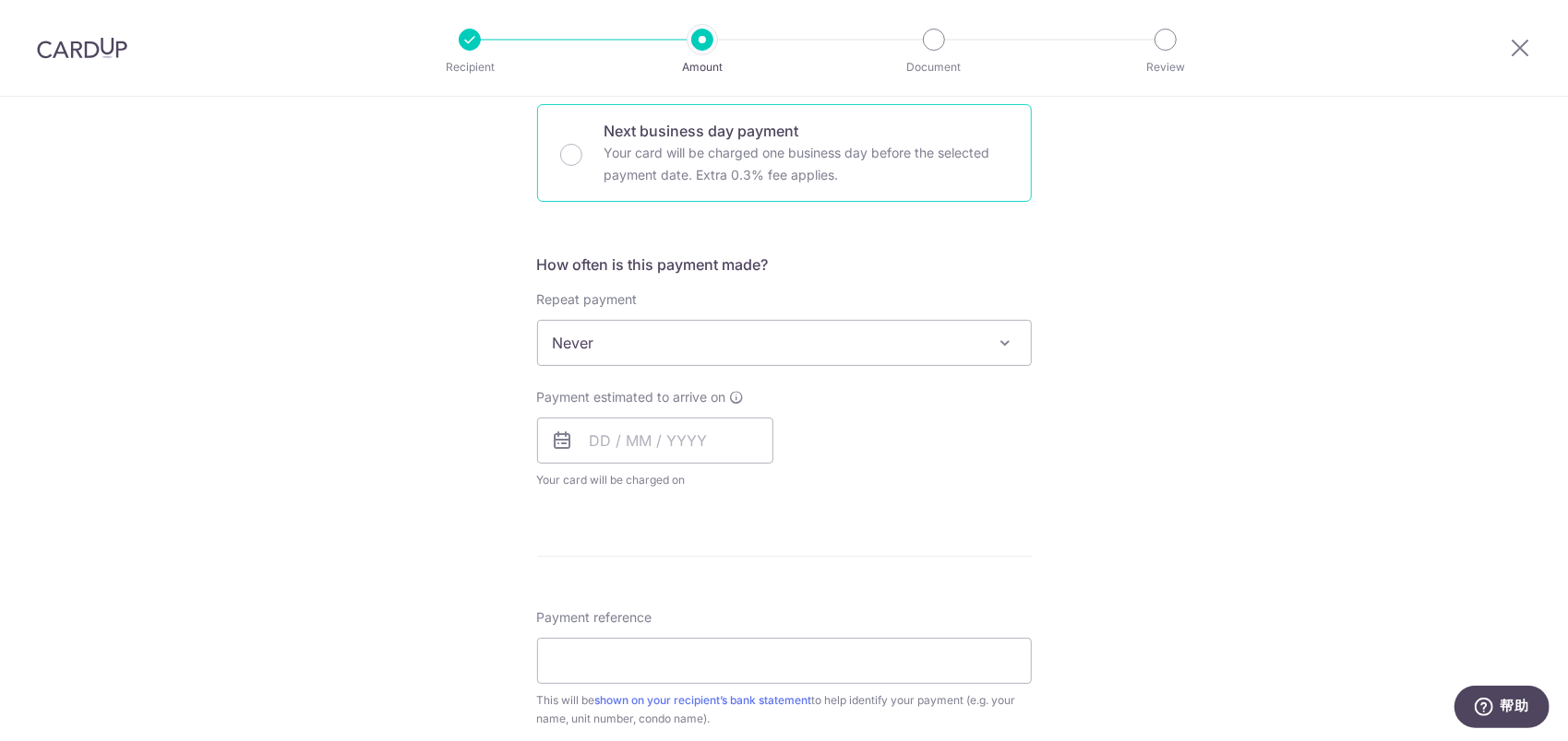
click at [769, 172] on p "Your card will be charged one business day before the selected payment date. Ex…" at bounding box center [805, 164] width 404 height 44
click at [582, 166] on input "Next business day payment Your card will be charged one business day before the…" at bounding box center [570, 155] width 22 height 22
radio input "false"
radio input "true"
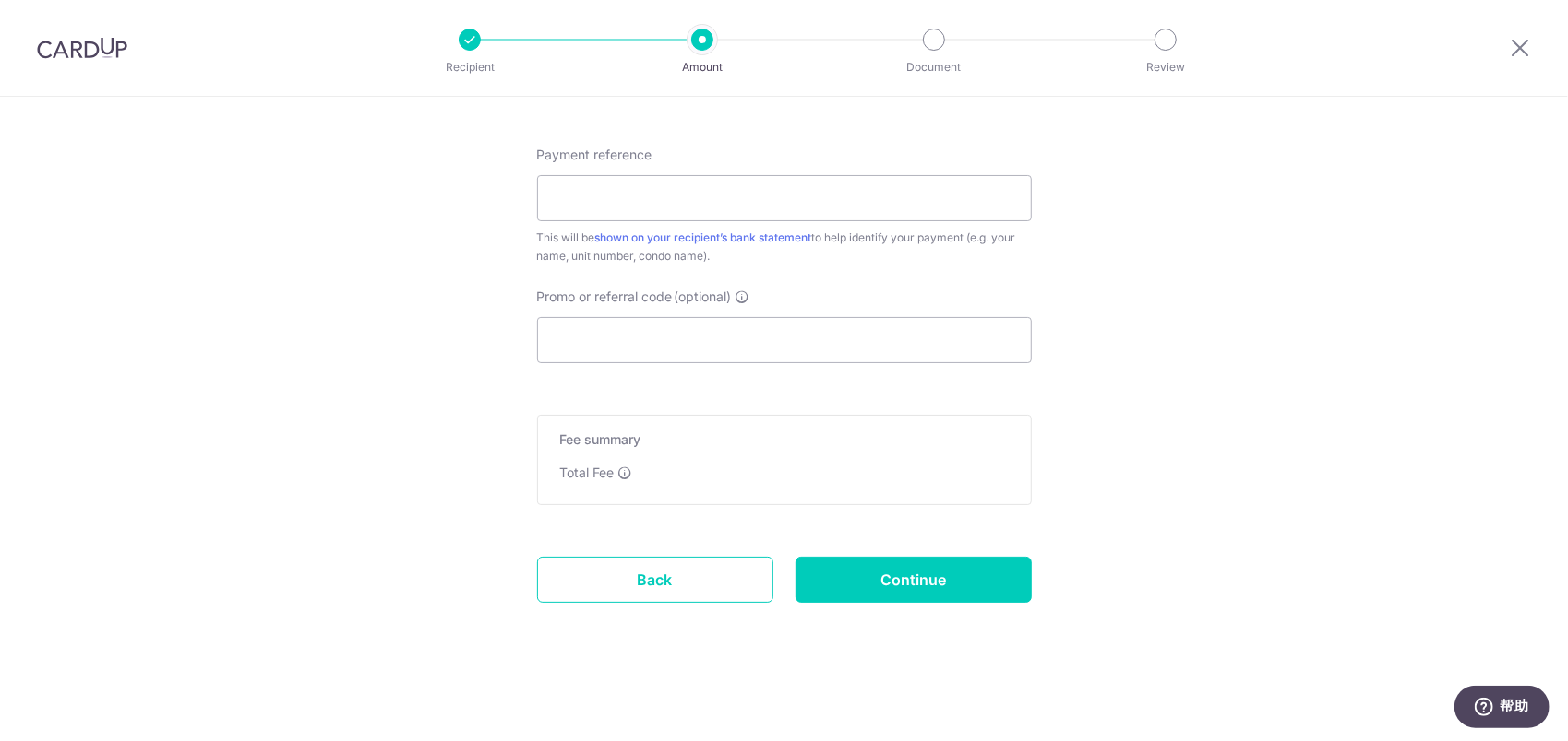
scroll to position [559, 0]
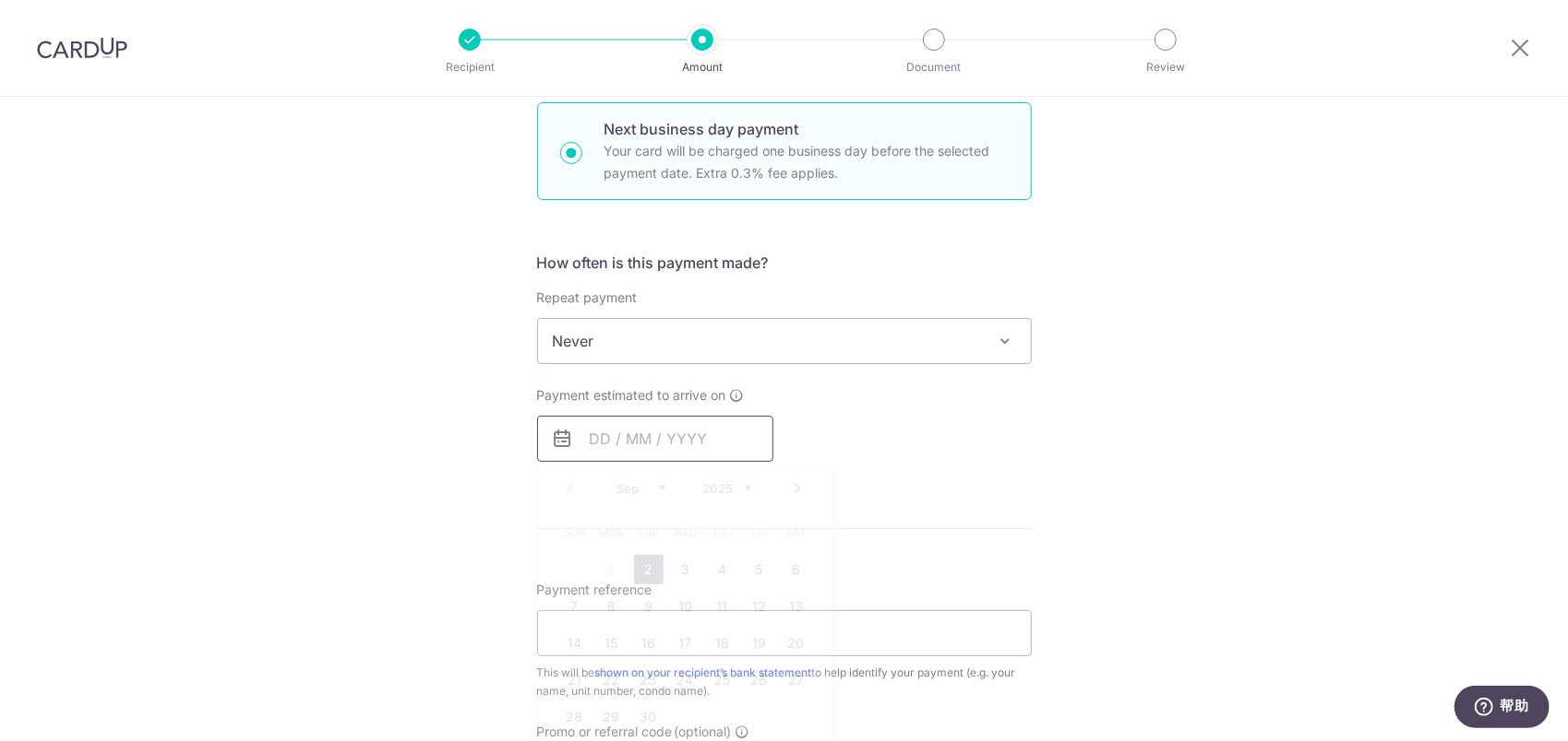
click at [661, 445] on input "text" at bounding box center [655, 438] width 236 height 46
click at [906, 442] on div "Payment estimated to arrive on Prev Next Sep Oct Nov Dec 2025 2026 2027 2028 20…" at bounding box center [784, 424] width 517 height 75
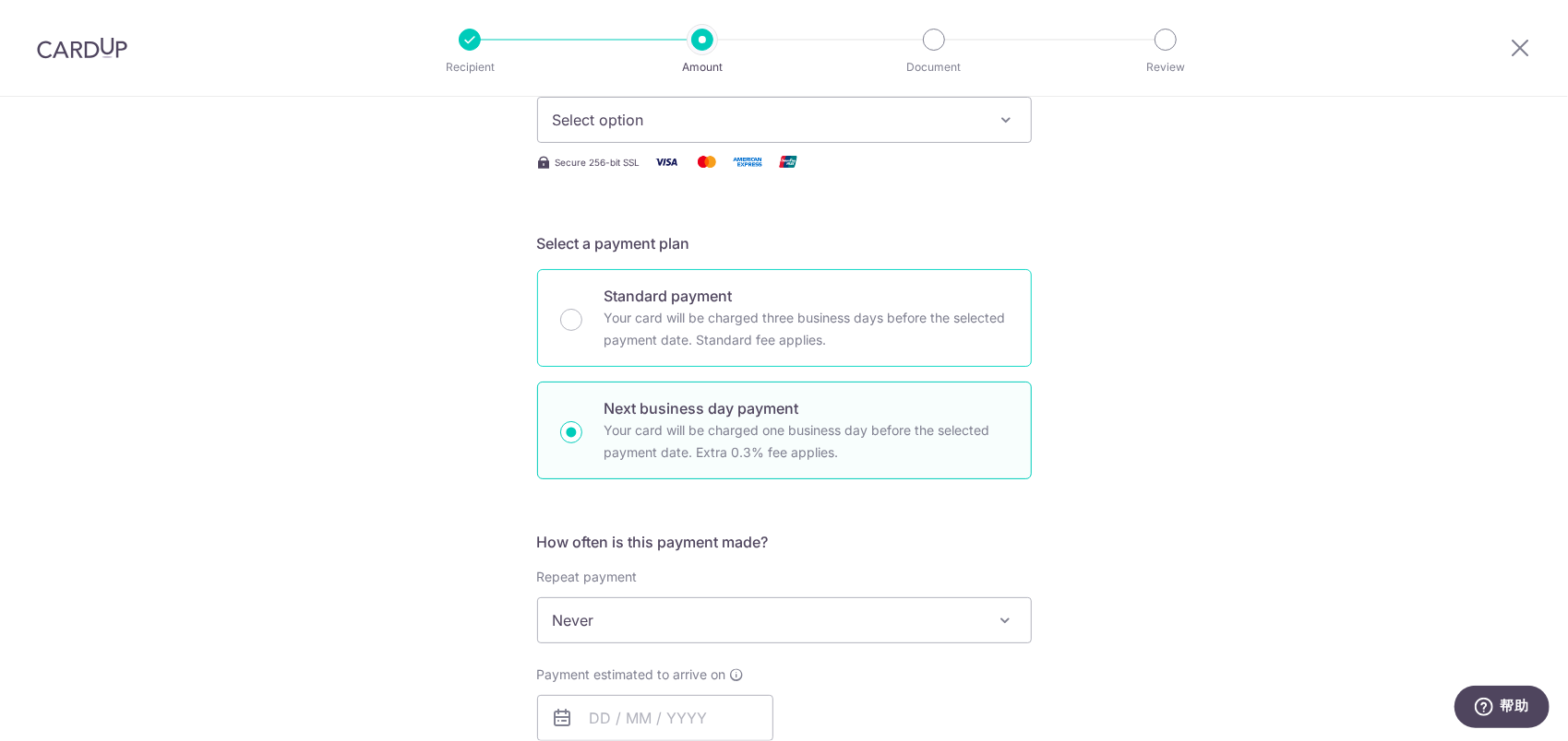
scroll to position [0, 0]
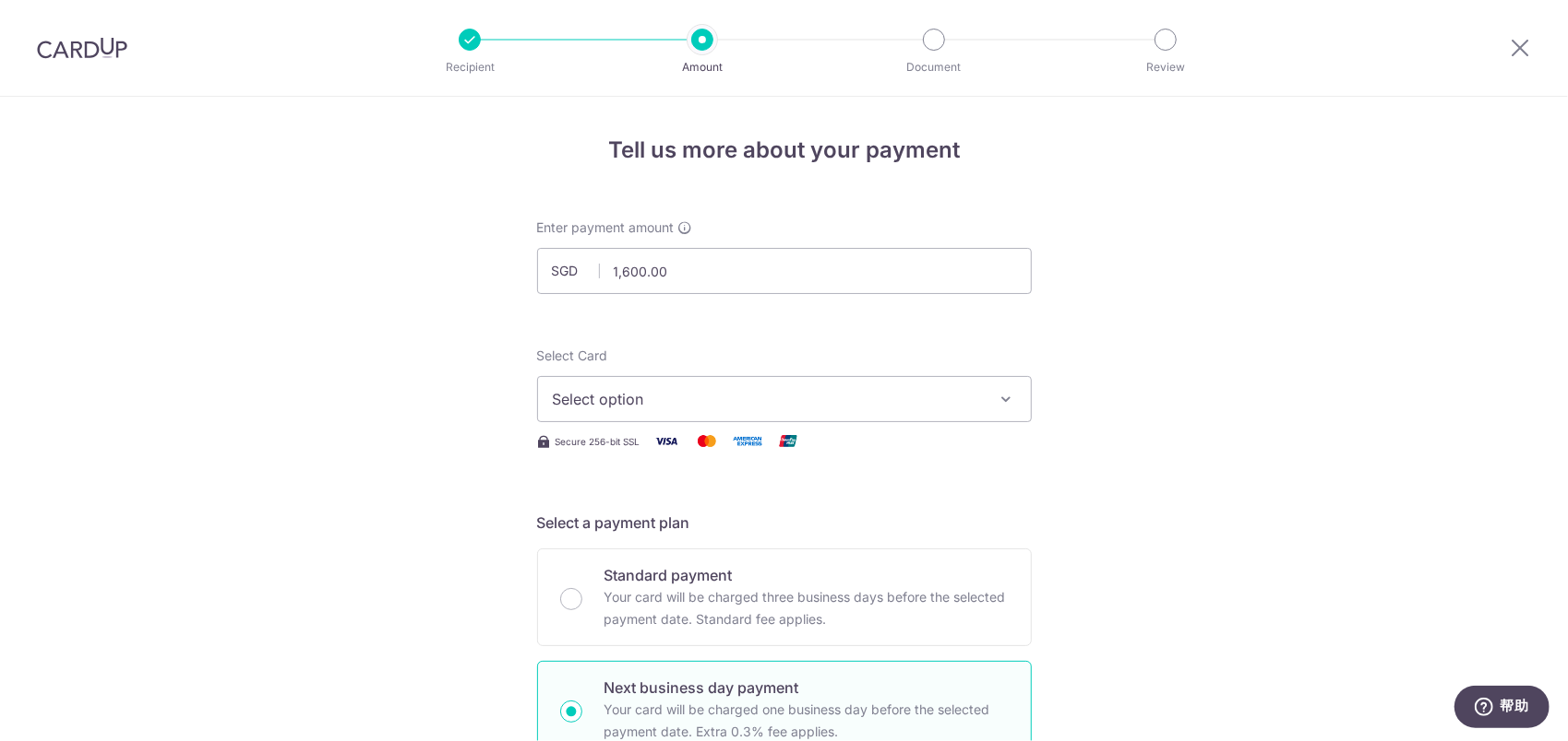
click at [670, 402] on span "Select option" at bounding box center [767, 399] width 430 height 22
click at [664, 444] on span "Add credit card" at bounding box center [801, 451] width 430 height 18
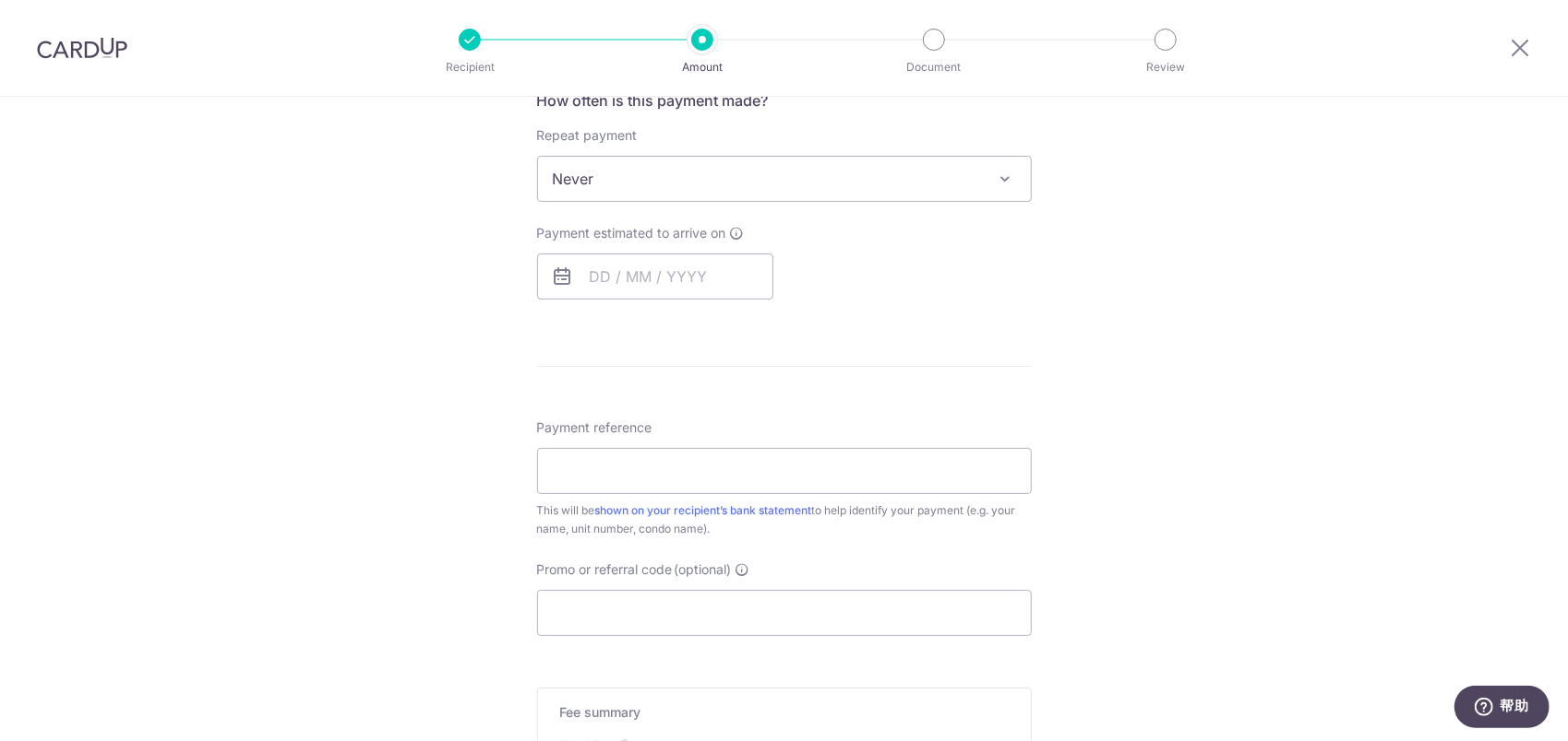
scroll to position [1494, 0]
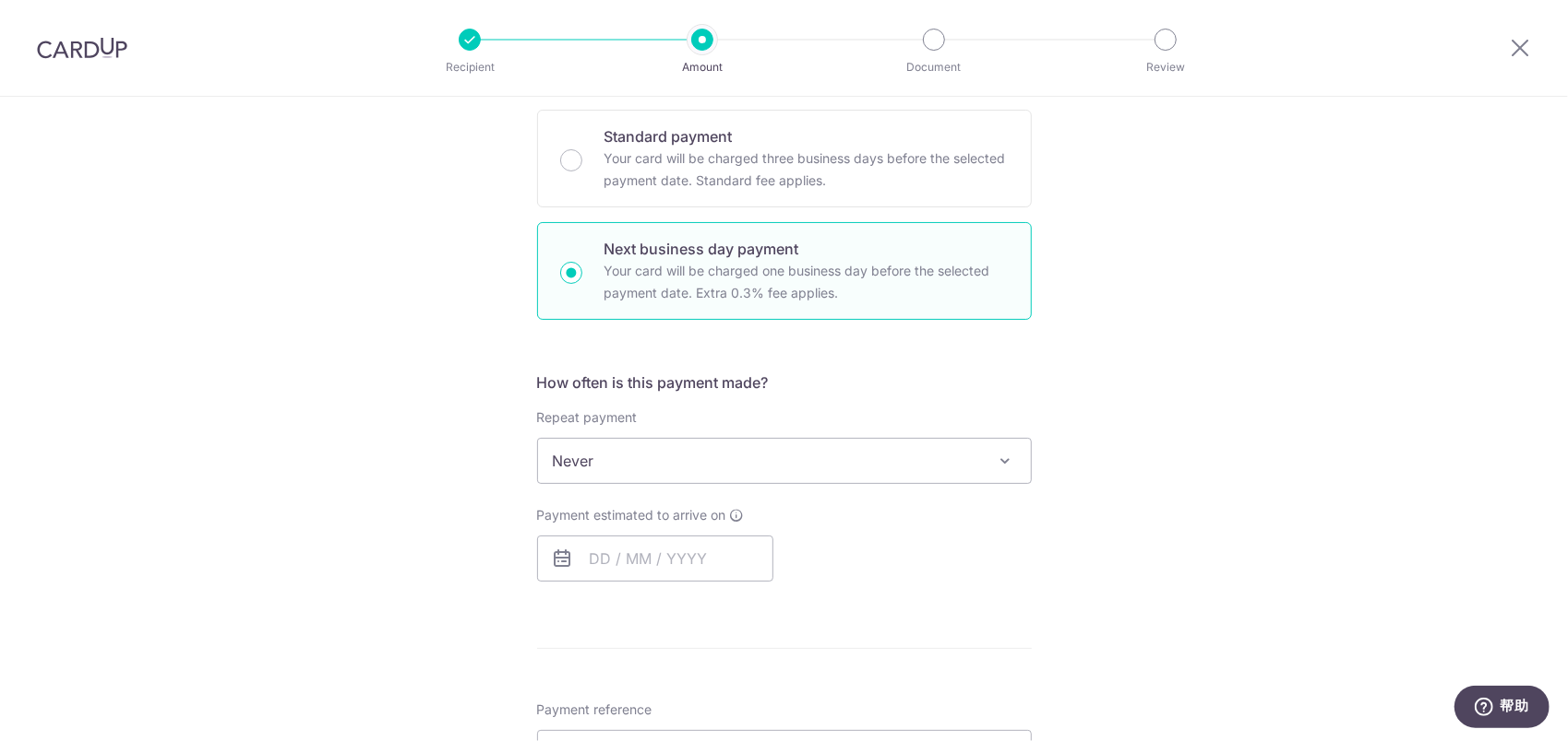
scroll to position [1033, 0]
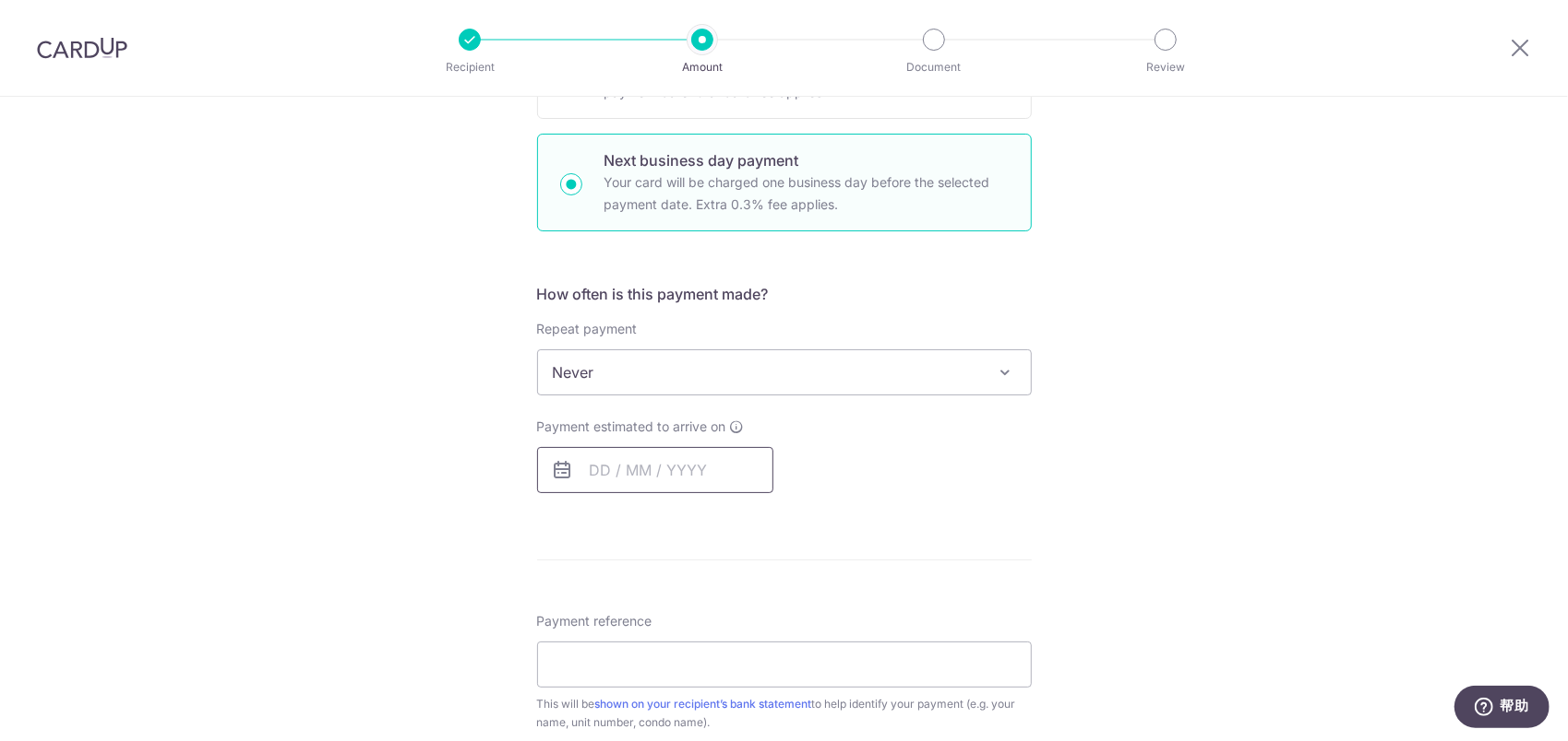
click at [614, 472] on input "text" at bounding box center [655, 470] width 236 height 46
click at [637, 587] on link "2" at bounding box center [648, 601] width 30 height 30
type input "02/09/2025"
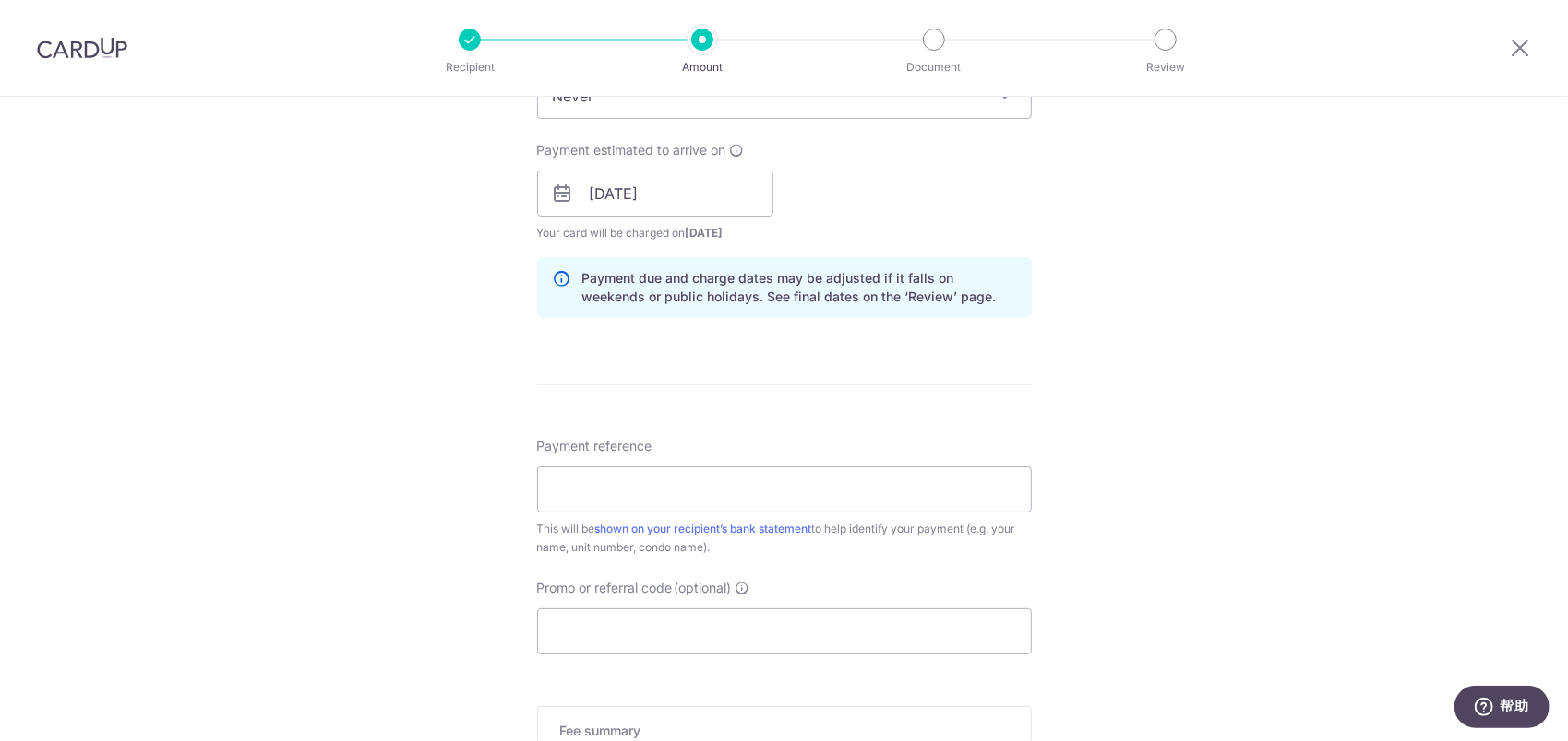
scroll to position [1494, 0]
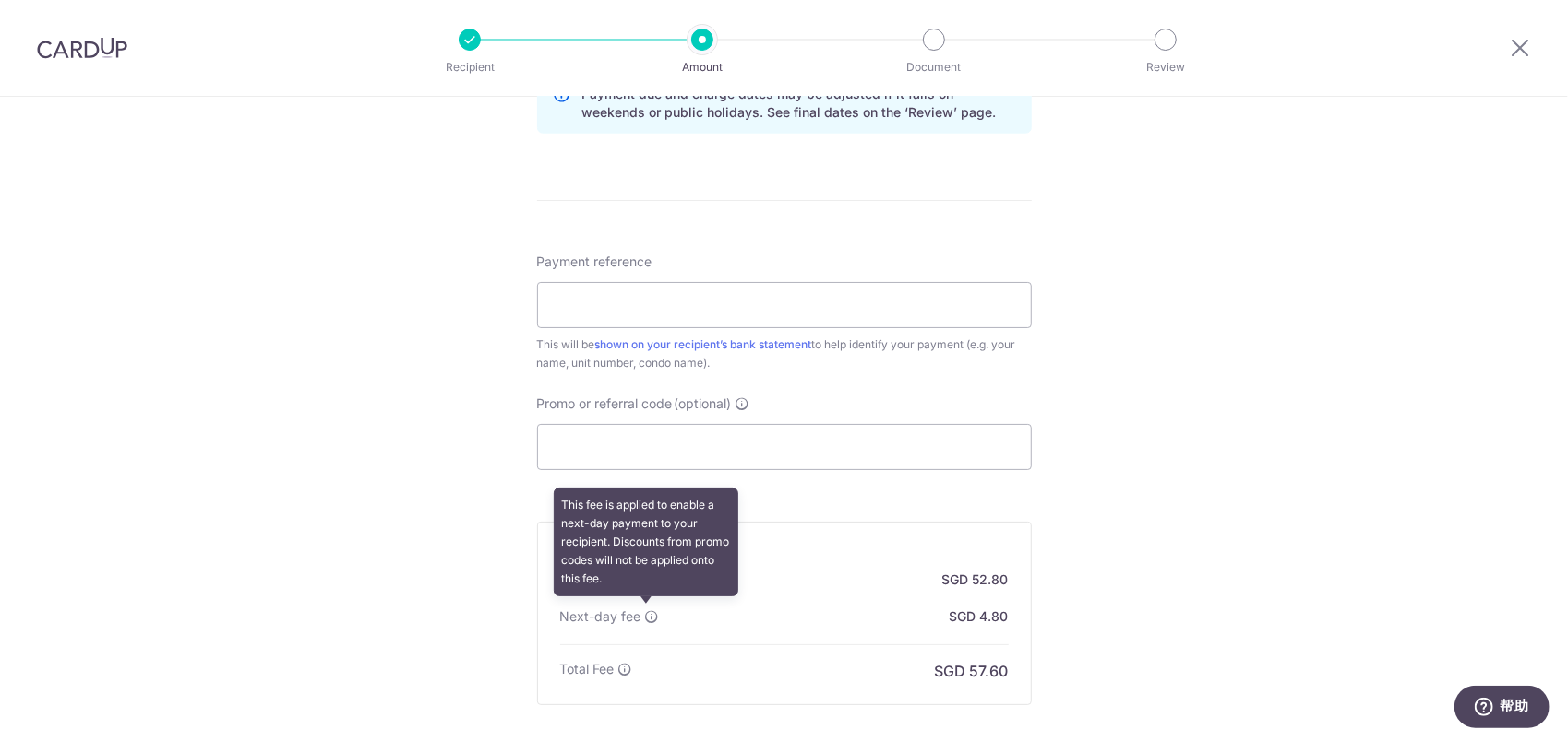
click at [650, 609] on icon at bounding box center [652, 616] width 14 height 14
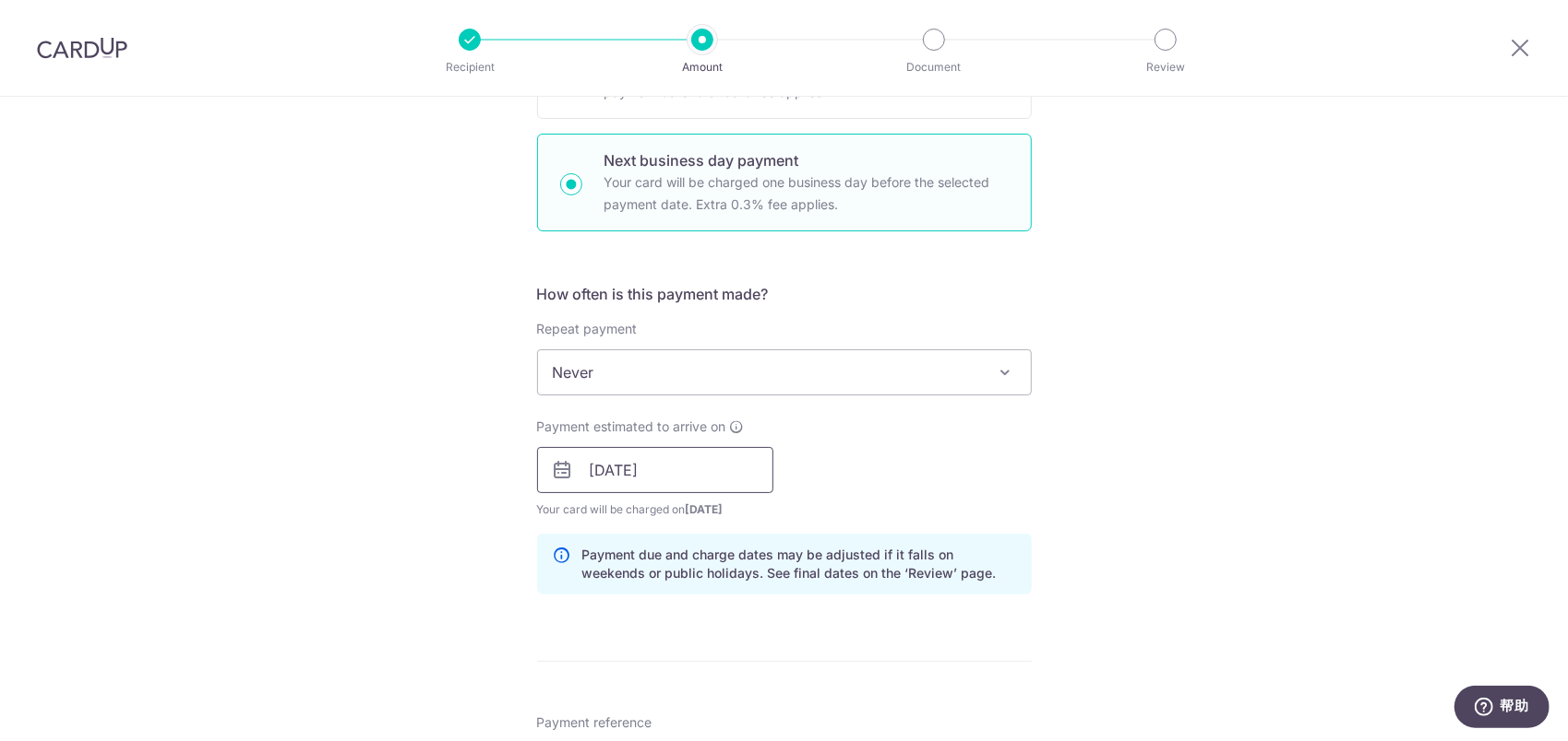
scroll to position [573, 0]
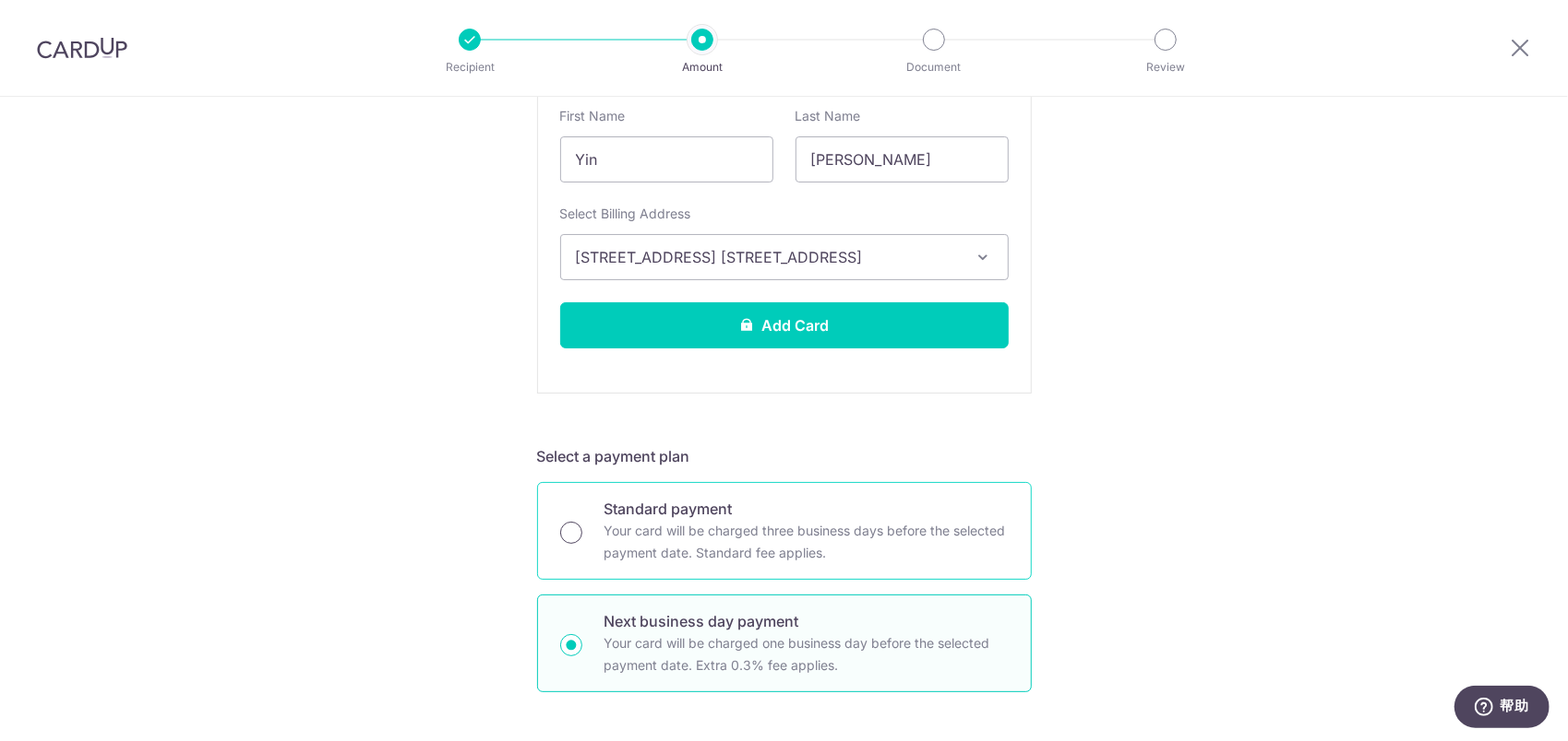
click at [573, 524] on input "Standard payment Your card will be charged three business days before the selec…" at bounding box center [570, 533] width 22 height 22
radio input "true"
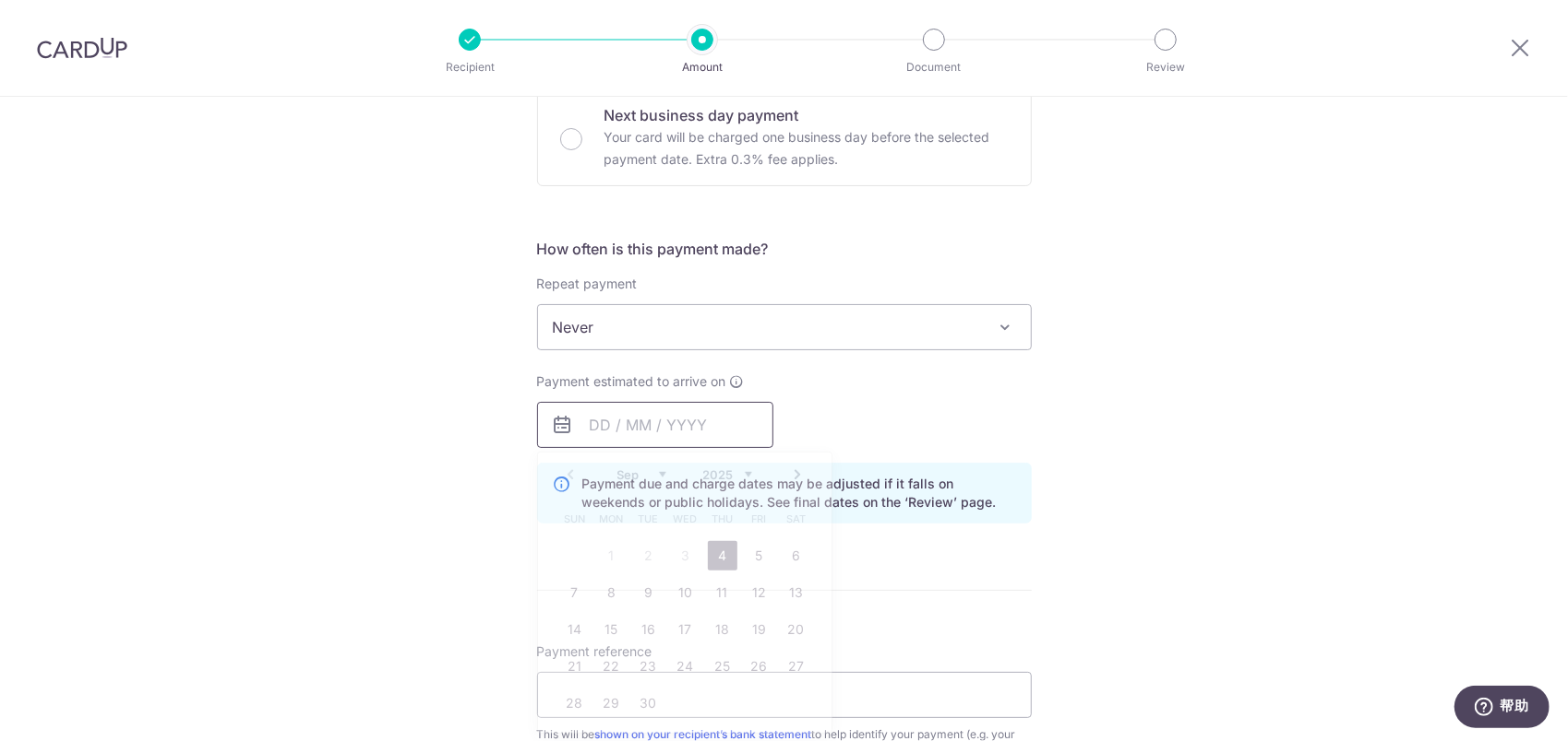
click at [681, 409] on input "text" at bounding box center [655, 425] width 236 height 46
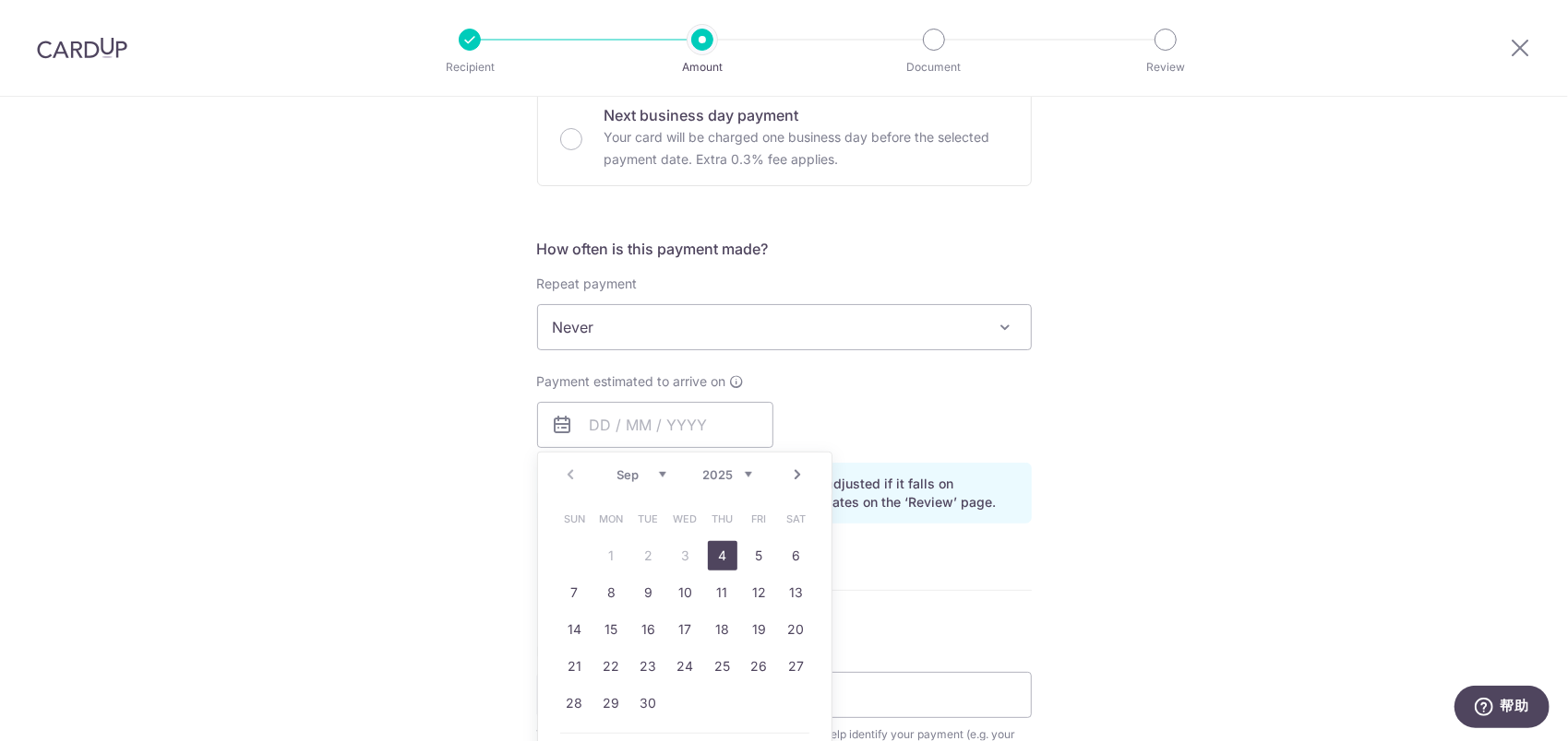
click at [708, 542] on link "4" at bounding box center [722, 556] width 30 height 30
type input "04/09/2025"
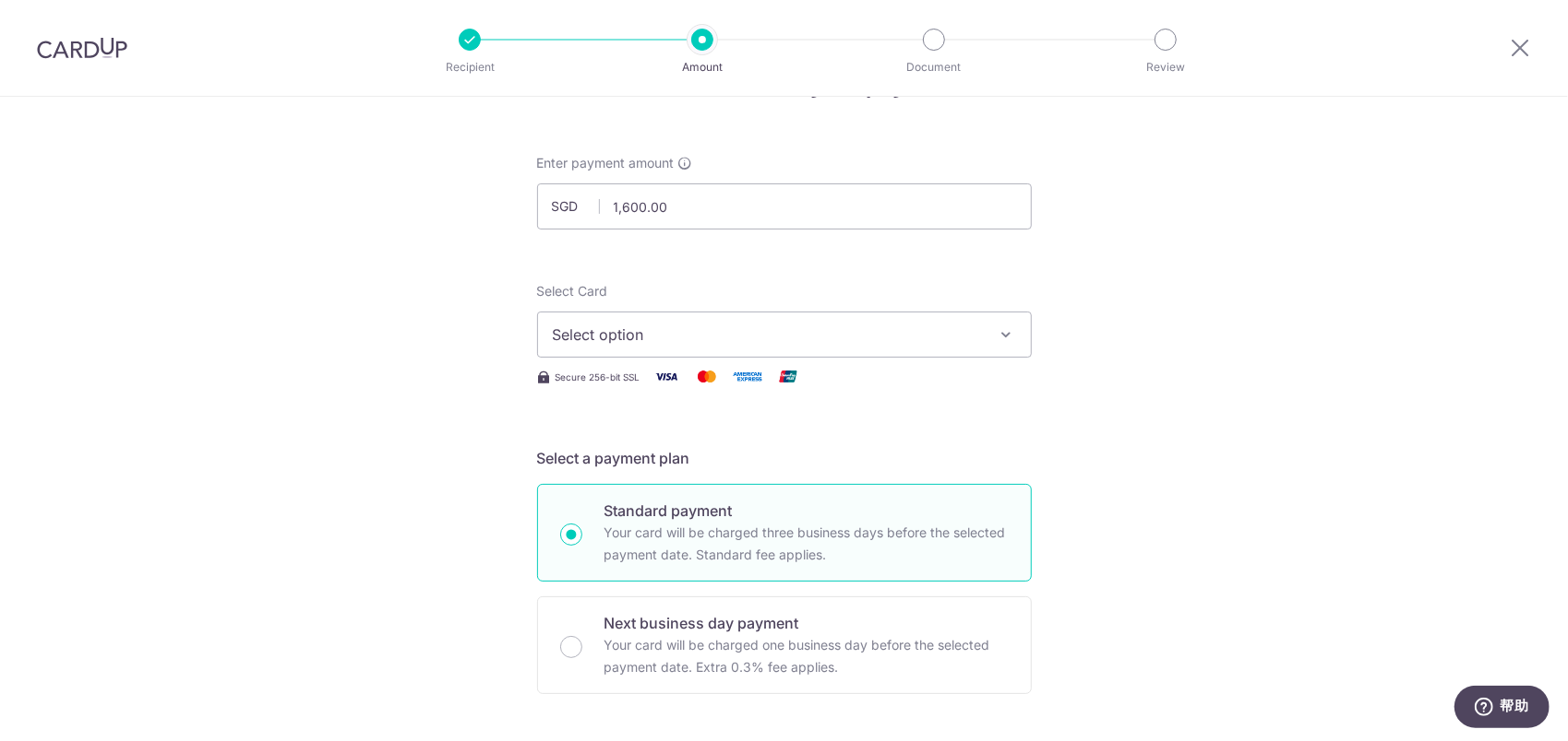
scroll to position [0, 0]
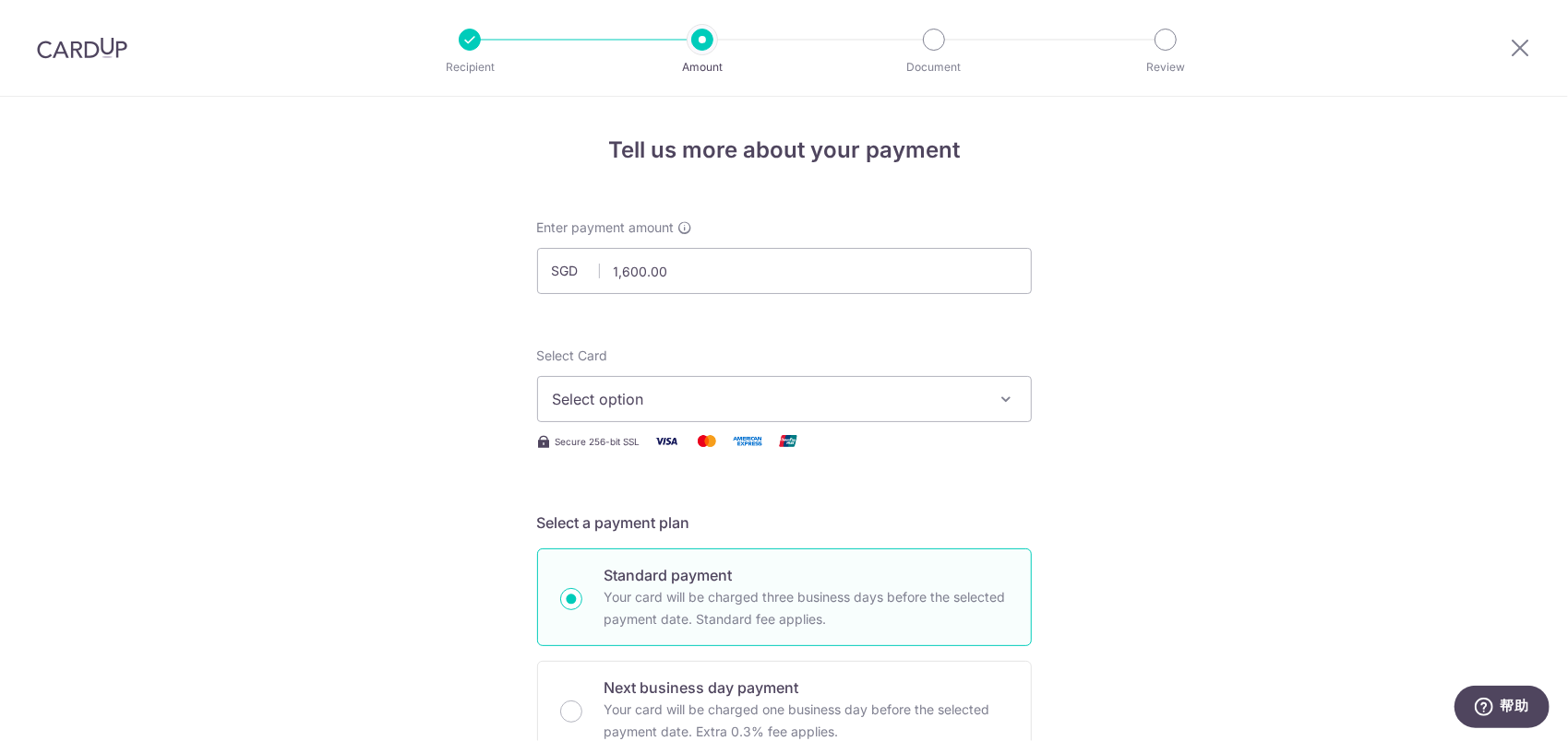
click at [748, 416] on button "Select option" at bounding box center [784, 399] width 495 height 46
click at [722, 450] on span "Add credit card" at bounding box center [801, 451] width 430 height 18
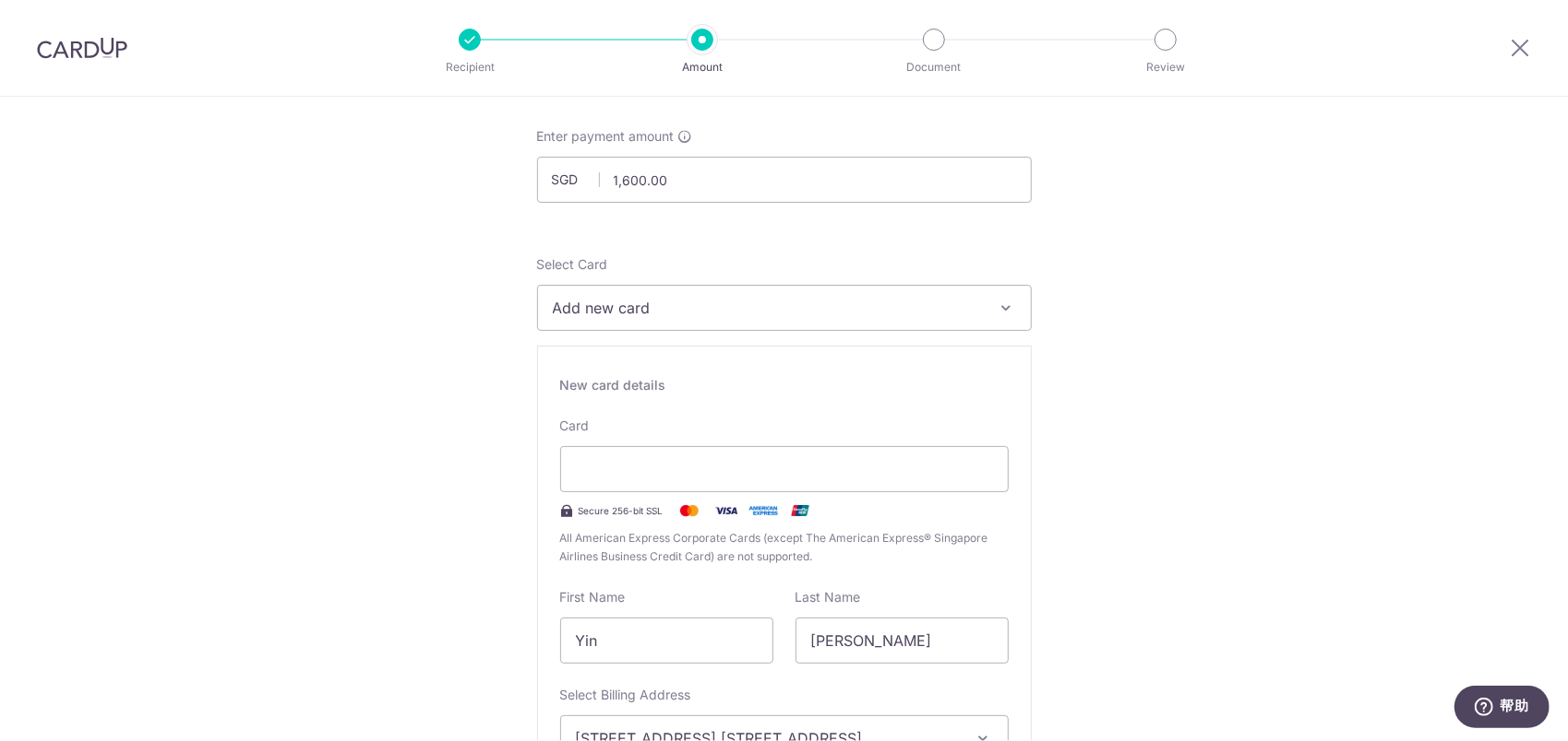
scroll to position [93, 0]
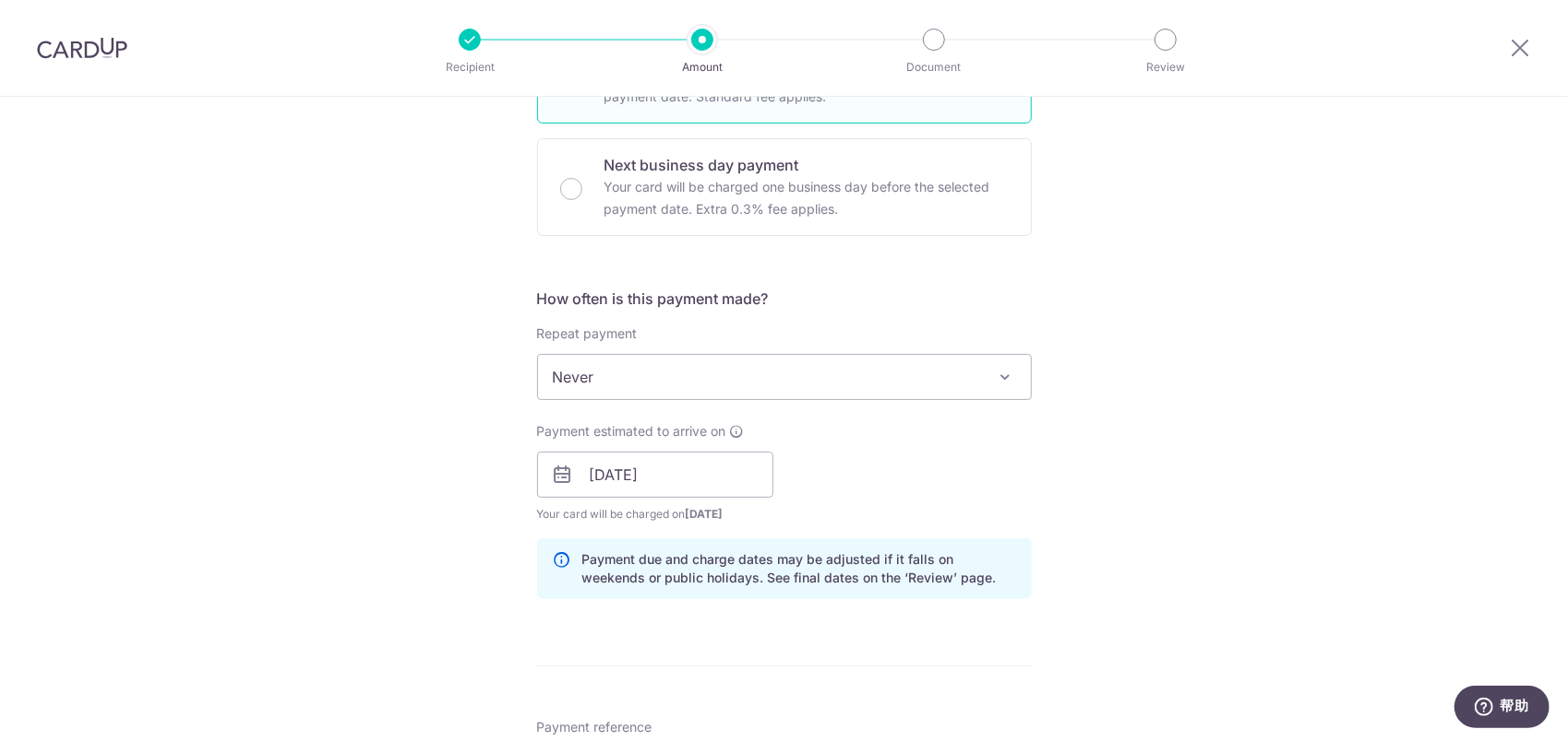
scroll to position [1198, 0]
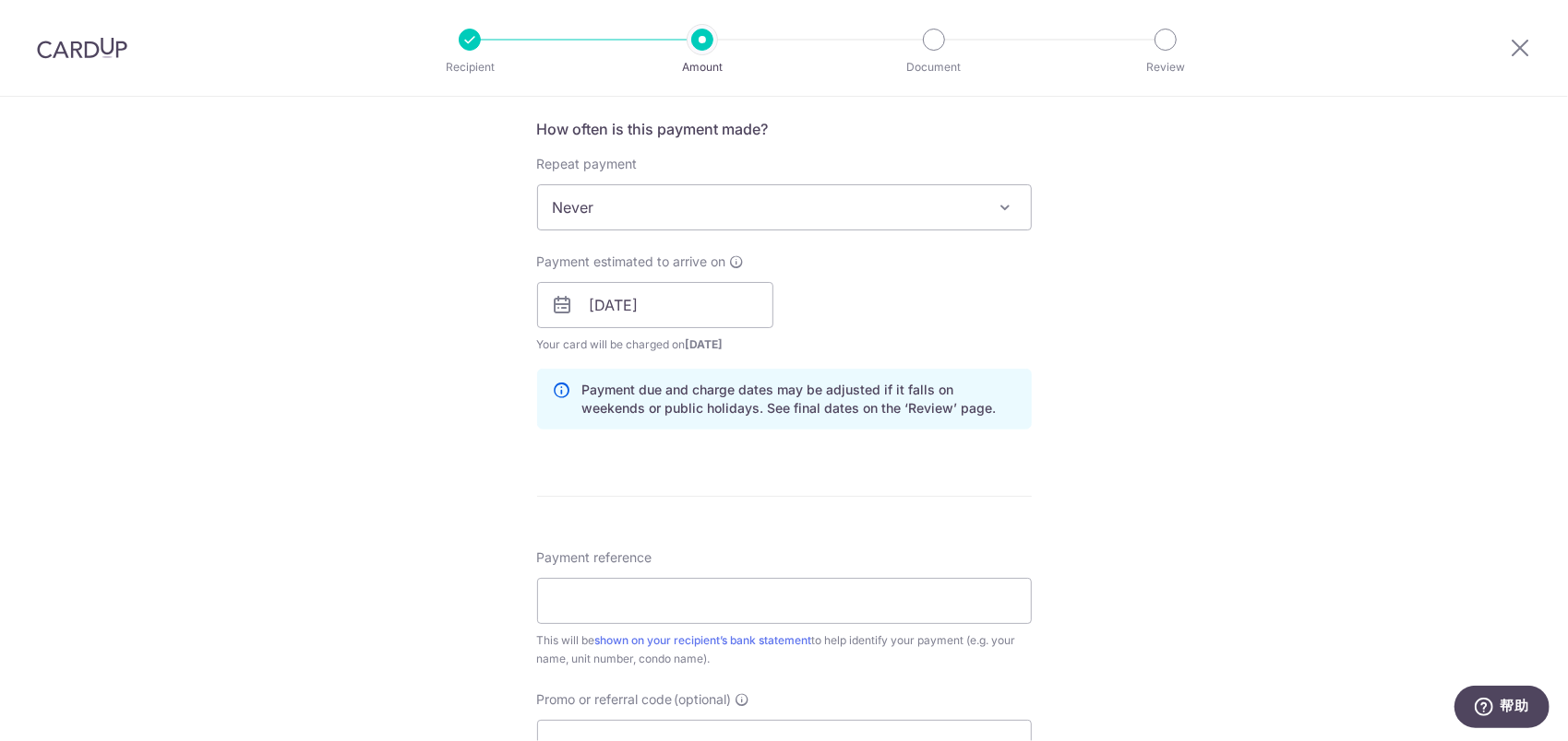
click at [660, 212] on span "Never" at bounding box center [784, 207] width 493 height 44
click at [565, 387] on icon at bounding box center [561, 399] width 18 height 37
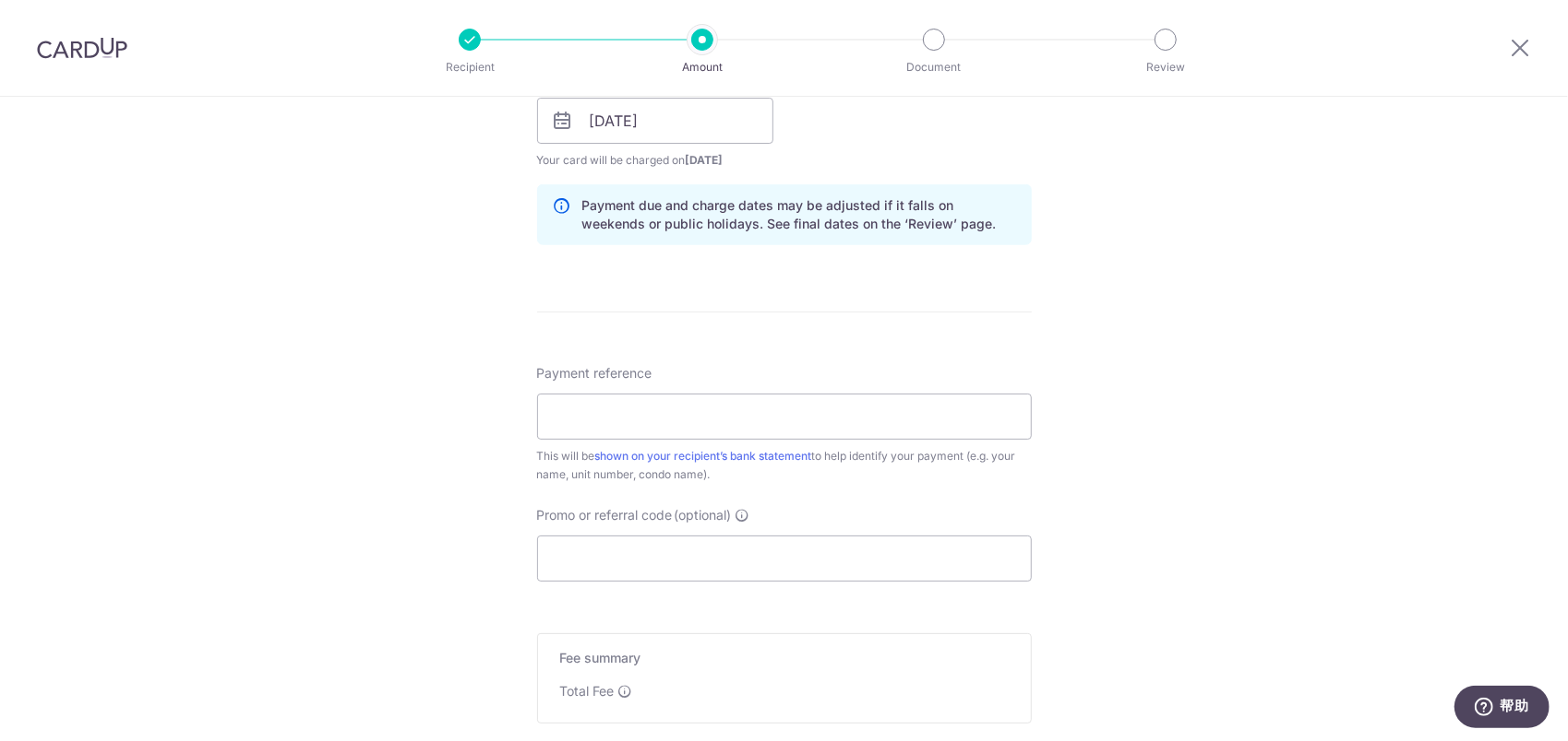
scroll to position [1568, 0]
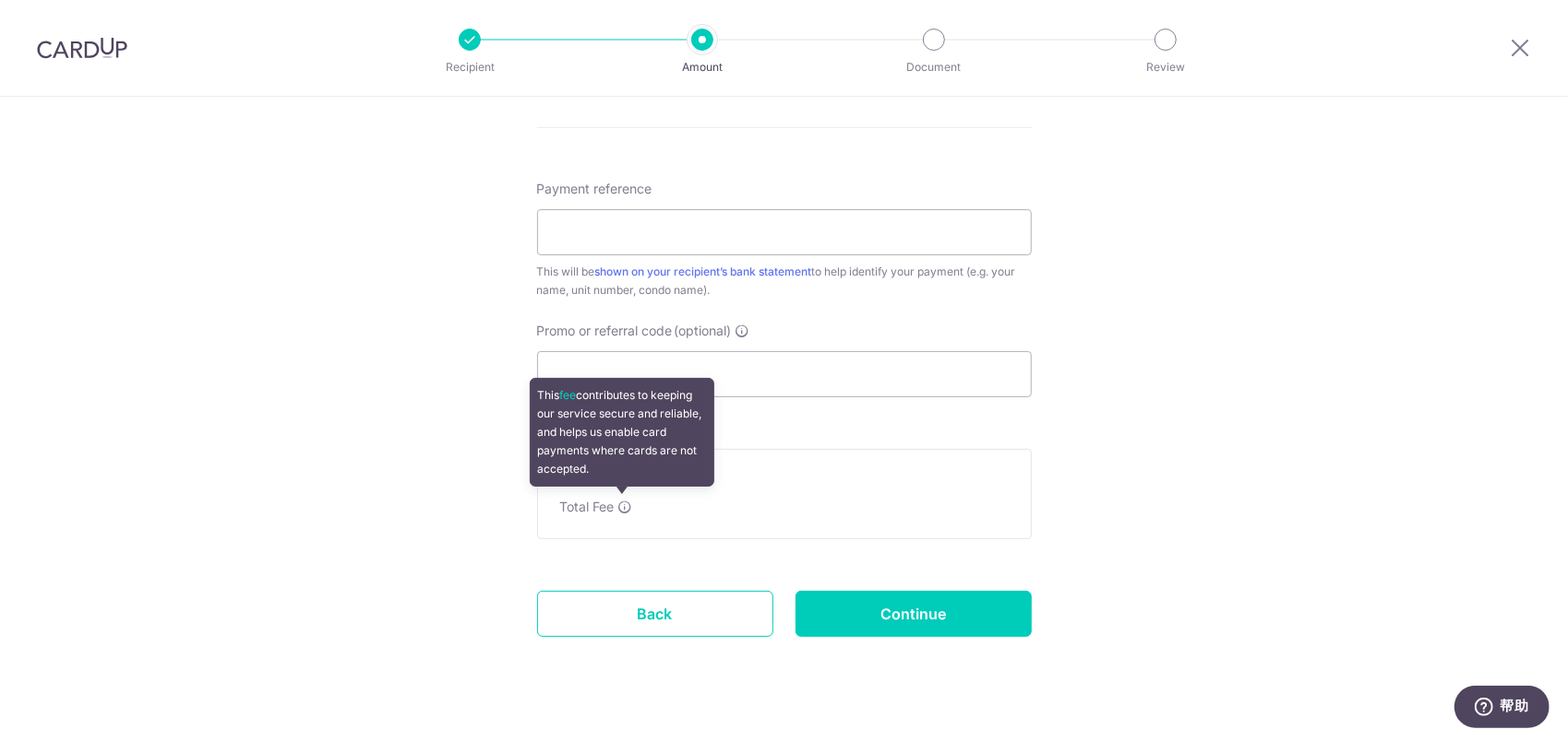
click at [619, 503] on icon at bounding box center [625, 506] width 14 height 14
click at [624, 501] on icon at bounding box center [625, 506] width 14 height 14
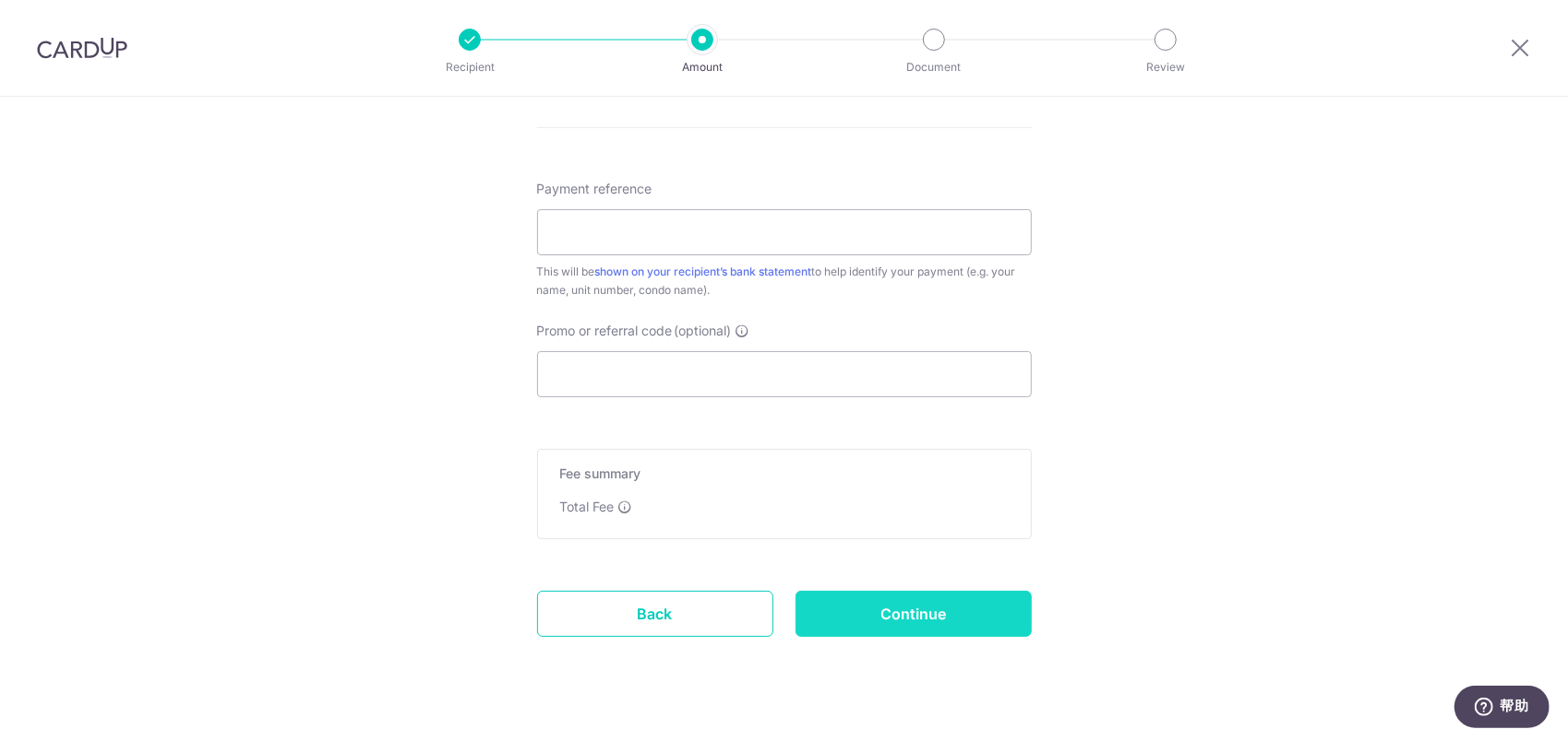
click at [943, 612] on input "Continue" at bounding box center [913, 614] width 236 height 46
type input "Create Schedule"
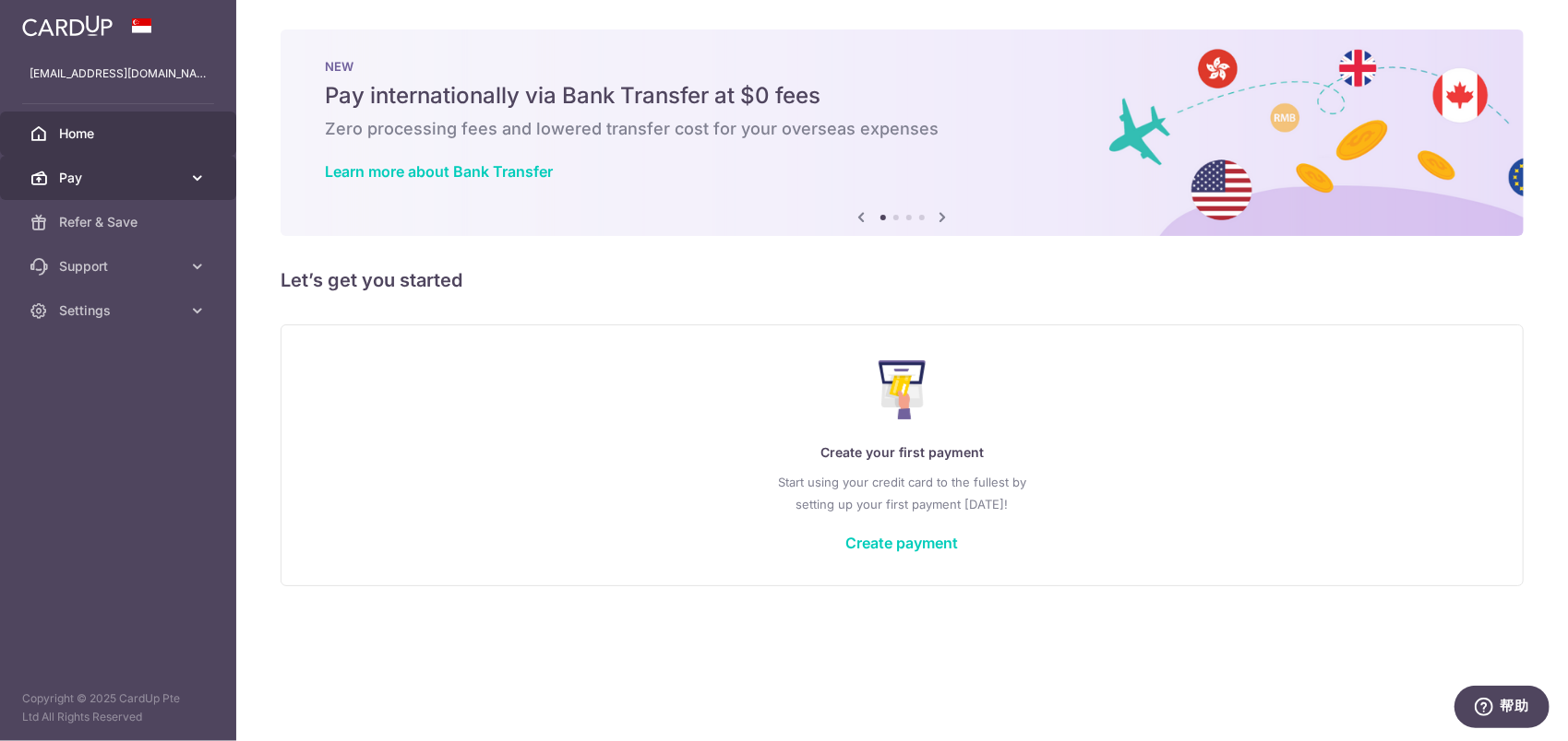
click at [125, 180] on span "Pay" at bounding box center [119, 178] width 121 height 18
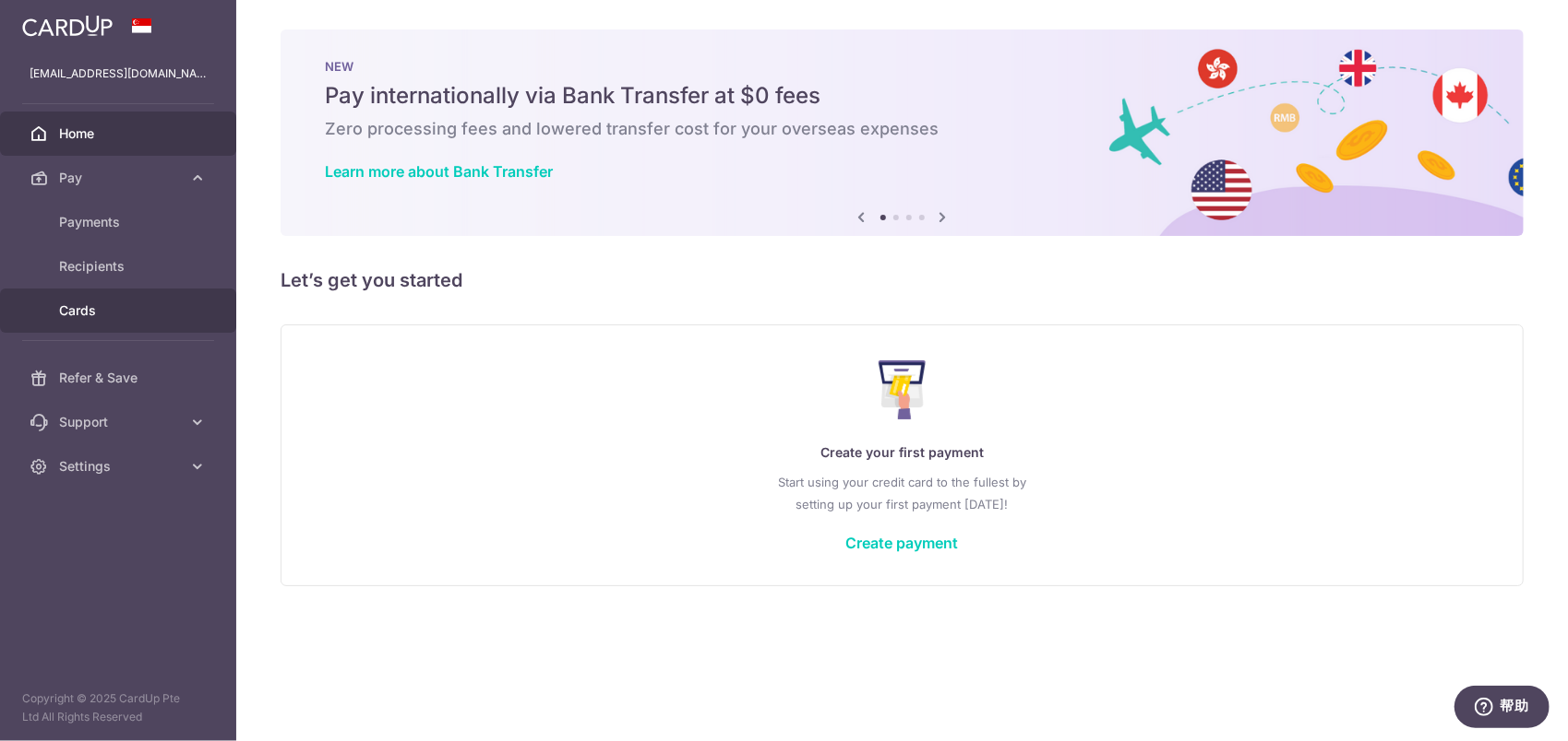
click at [101, 307] on span "Cards" at bounding box center [119, 310] width 121 height 18
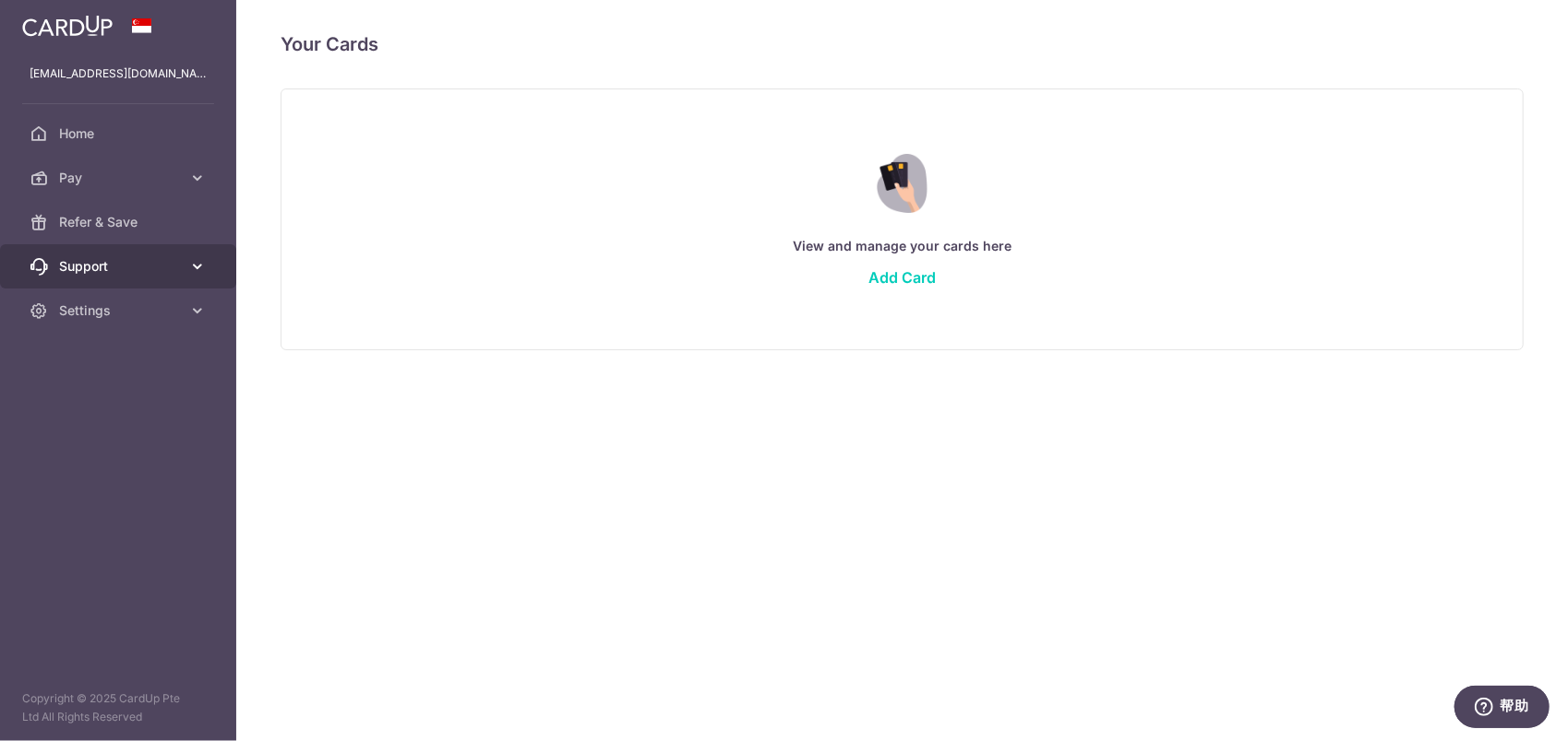
click at [104, 271] on span "Support" at bounding box center [119, 265] width 121 height 18
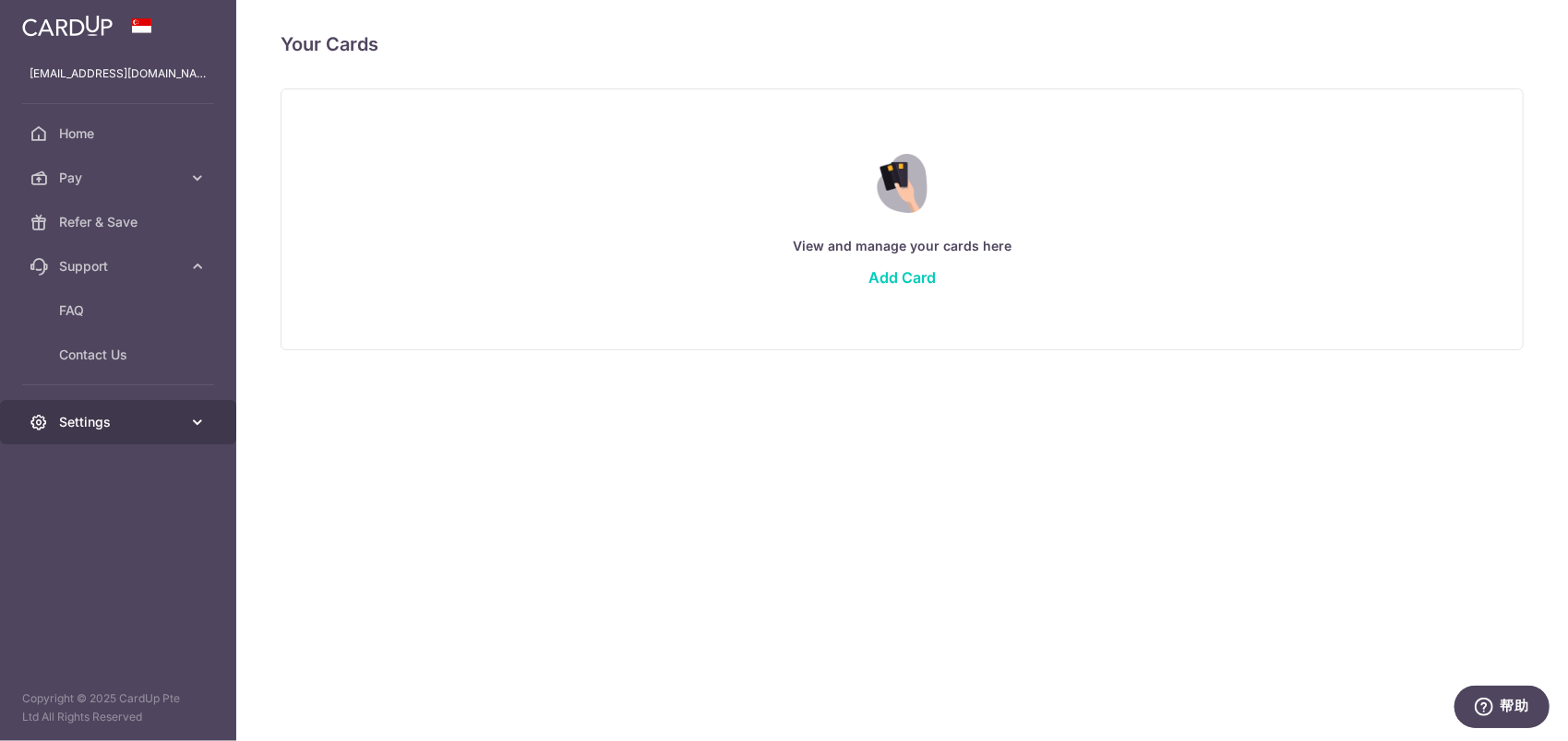
click at [120, 415] on span "Settings" at bounding box center [119, 422] width 121 height 18
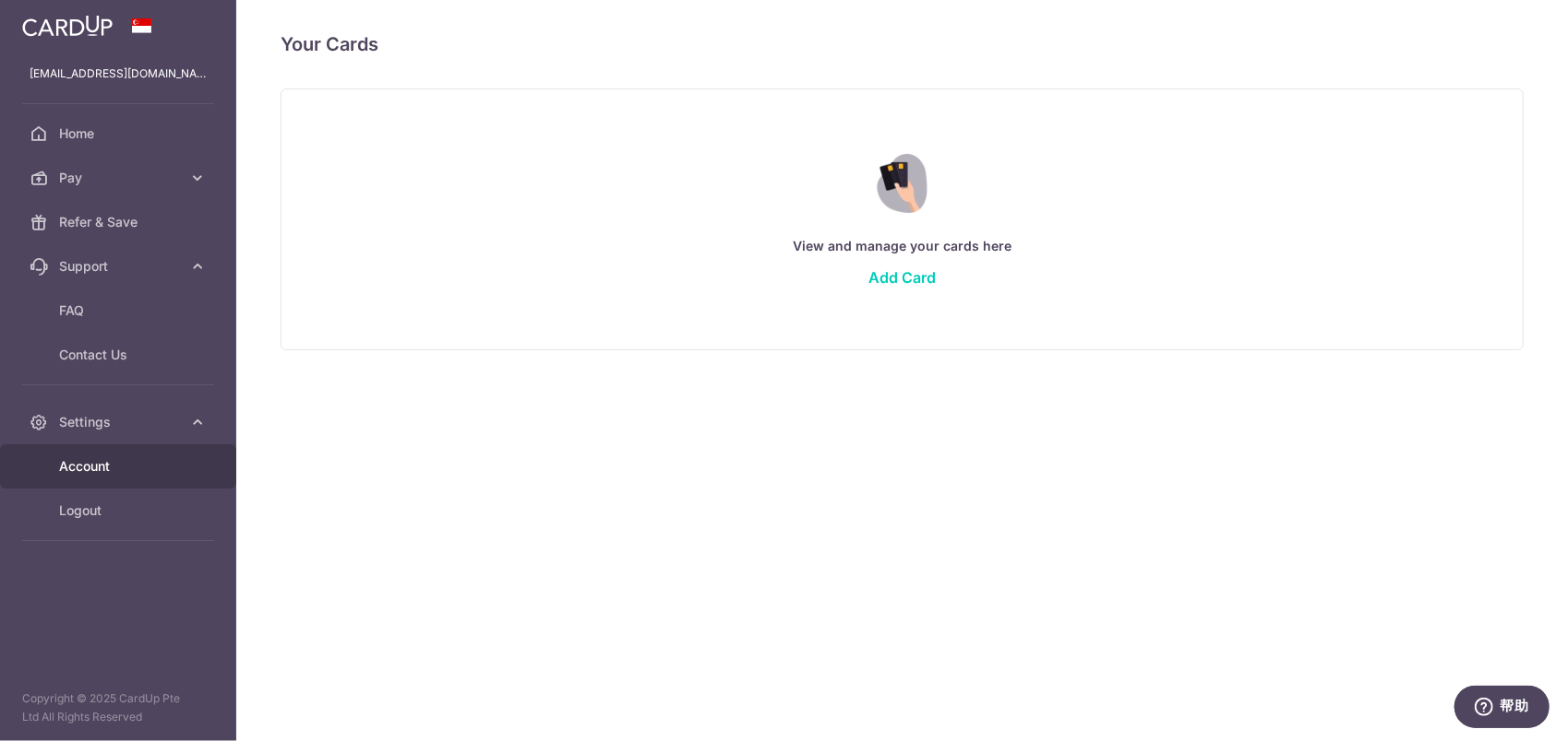
click at [120, 459] on span "Account" at bounding box center [119, 466] width 121 height 18
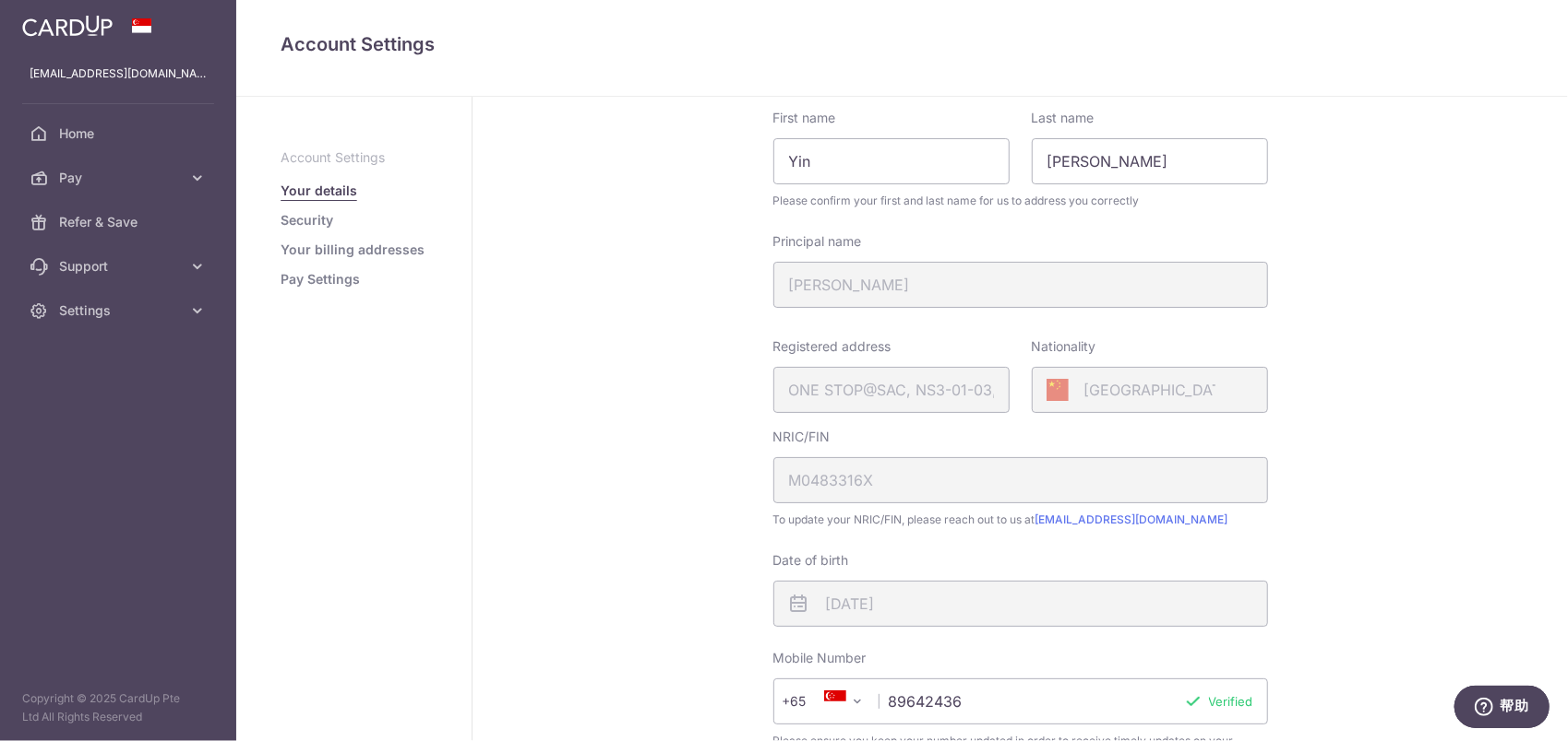
scroll to position [93, 0]
click at [959, 378] on div "Registered address ONE STOP@SAC, NS3-01-03, [STREET_ADDRESS]" at bounding box center [891, 373] width 236 height 75
click at [309, 219] on link "Security" at bounding box center [307, 220] width 53 height 18
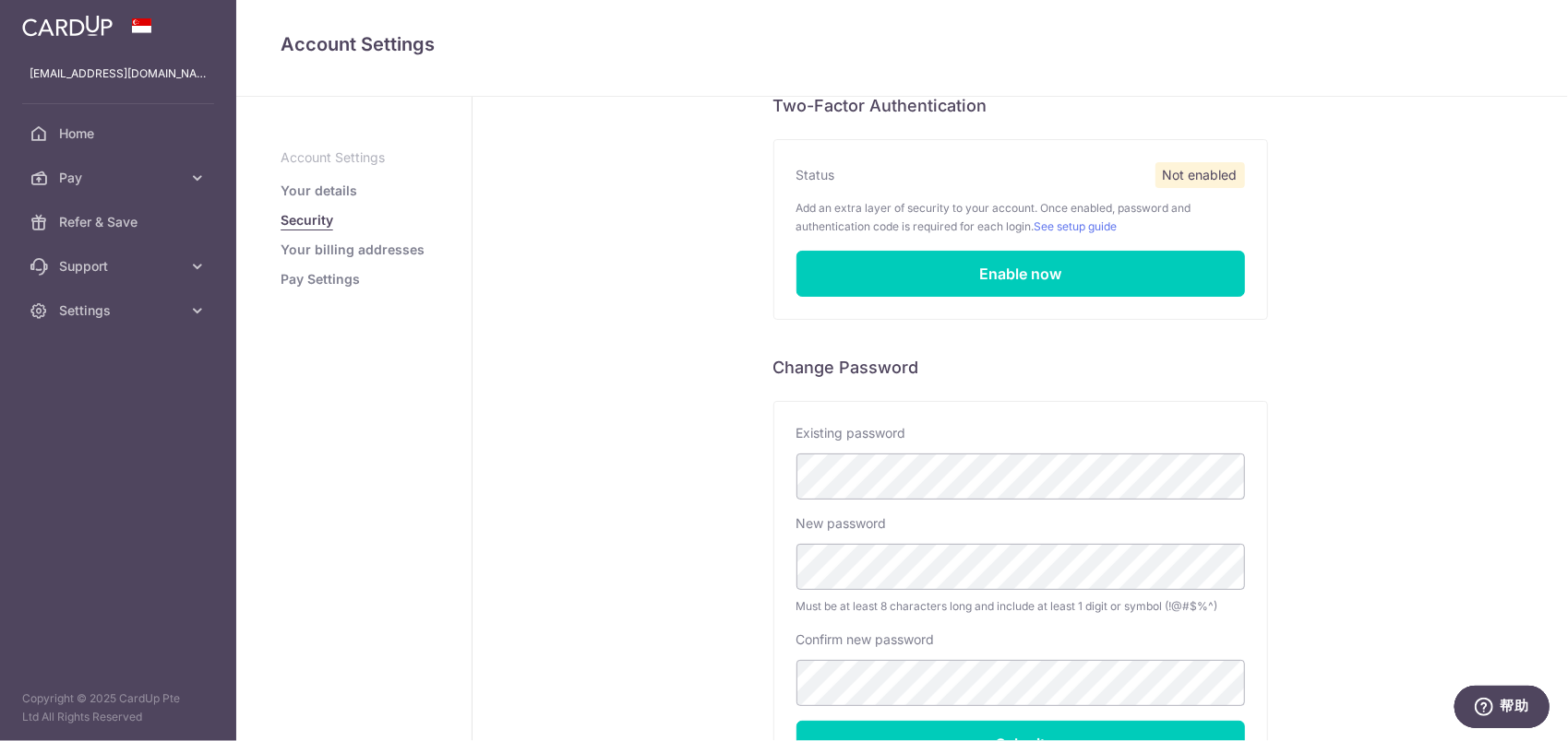
scroll to position [297, 0]
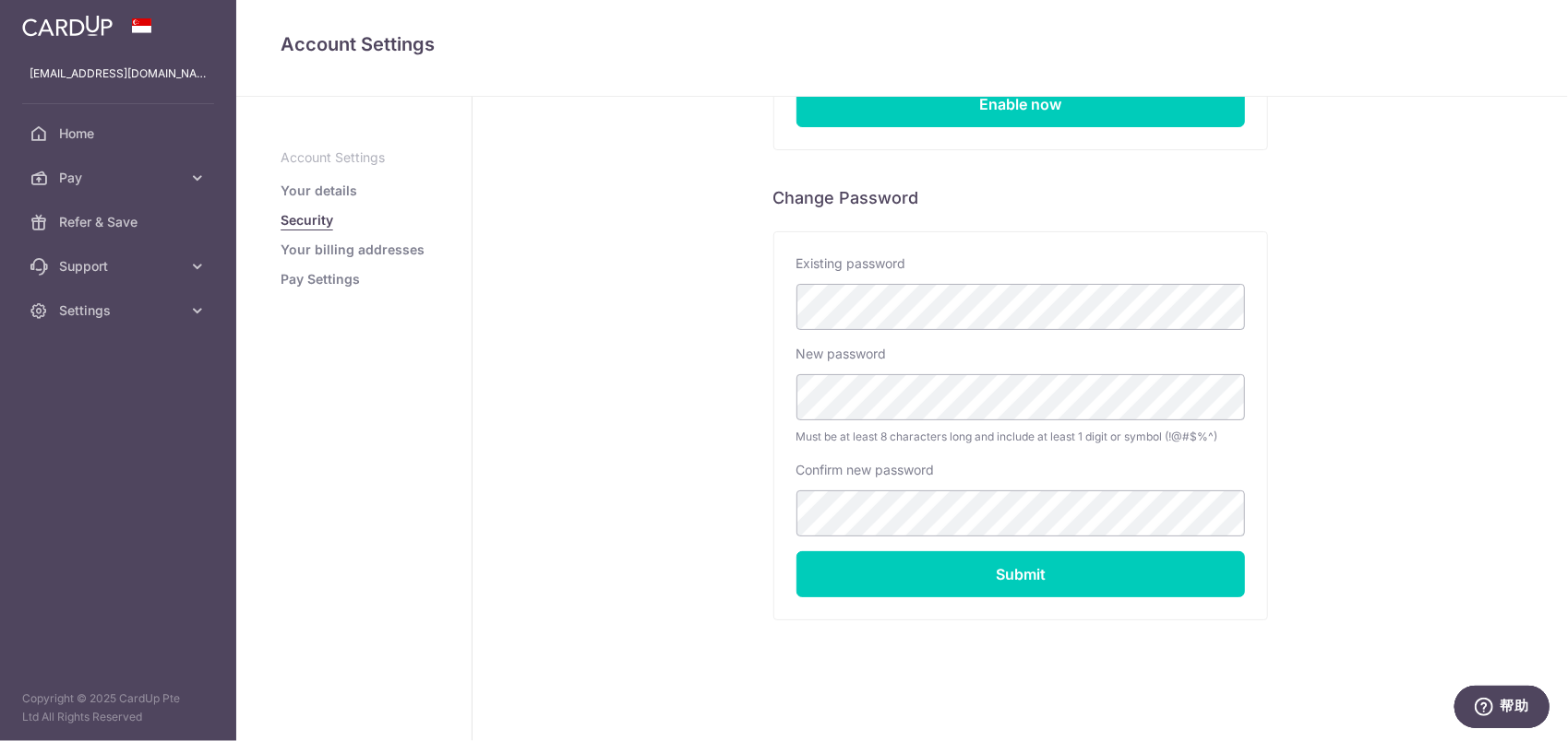
click at [325, 244] on link "Your billing addresses" at bounding box center [353, 249] width 144 height 18
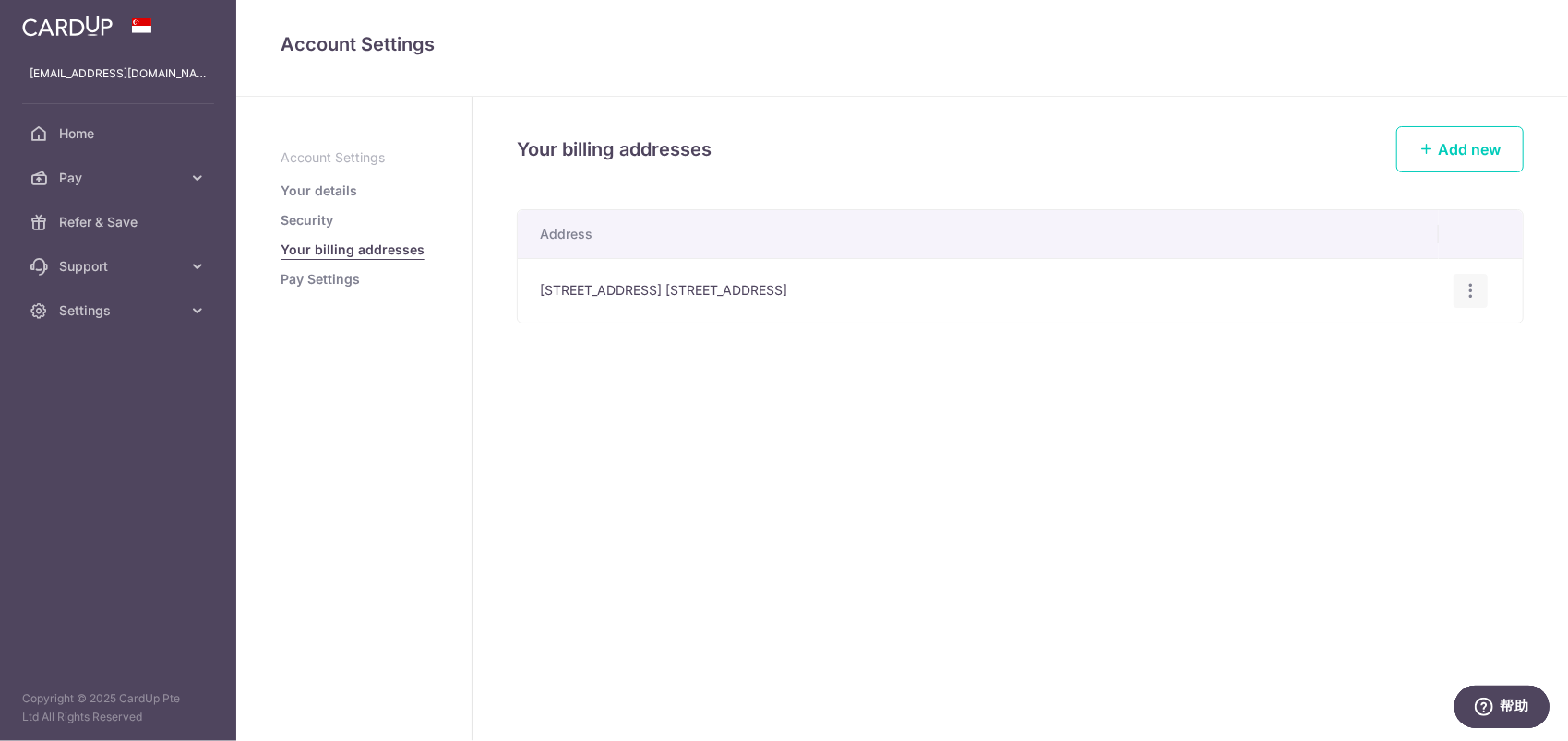
click at [1476, 288] on icon "button" at bounding box center [1471, 291] width 19 height 19
click at [1425, 328] on link "Edit address" at bounding box center [1390, 342] width 192 height 44
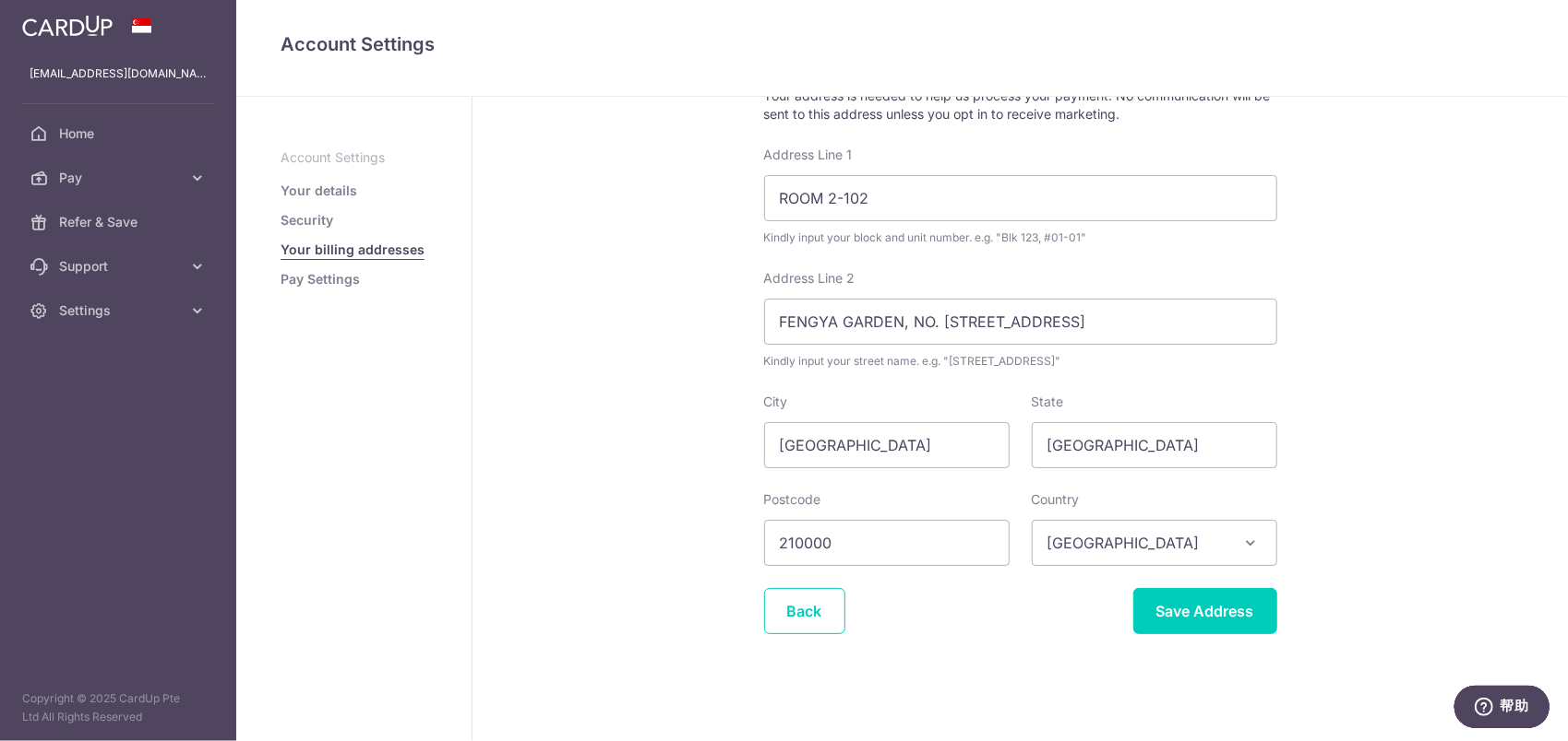
scroll to position [118, 0]
drag, startPoint x: 1120, startPoint y: 451, endPoint x: 993, endPoint y: 457, distance: 127.1
click at [993, 457] on div "City Nanjing State Nanjing" at bounding box center [1020, 429] width 535 height 75
click at [1195, 624] on input "Save Address" at bounding box center [1205, 610] width 144 height 46
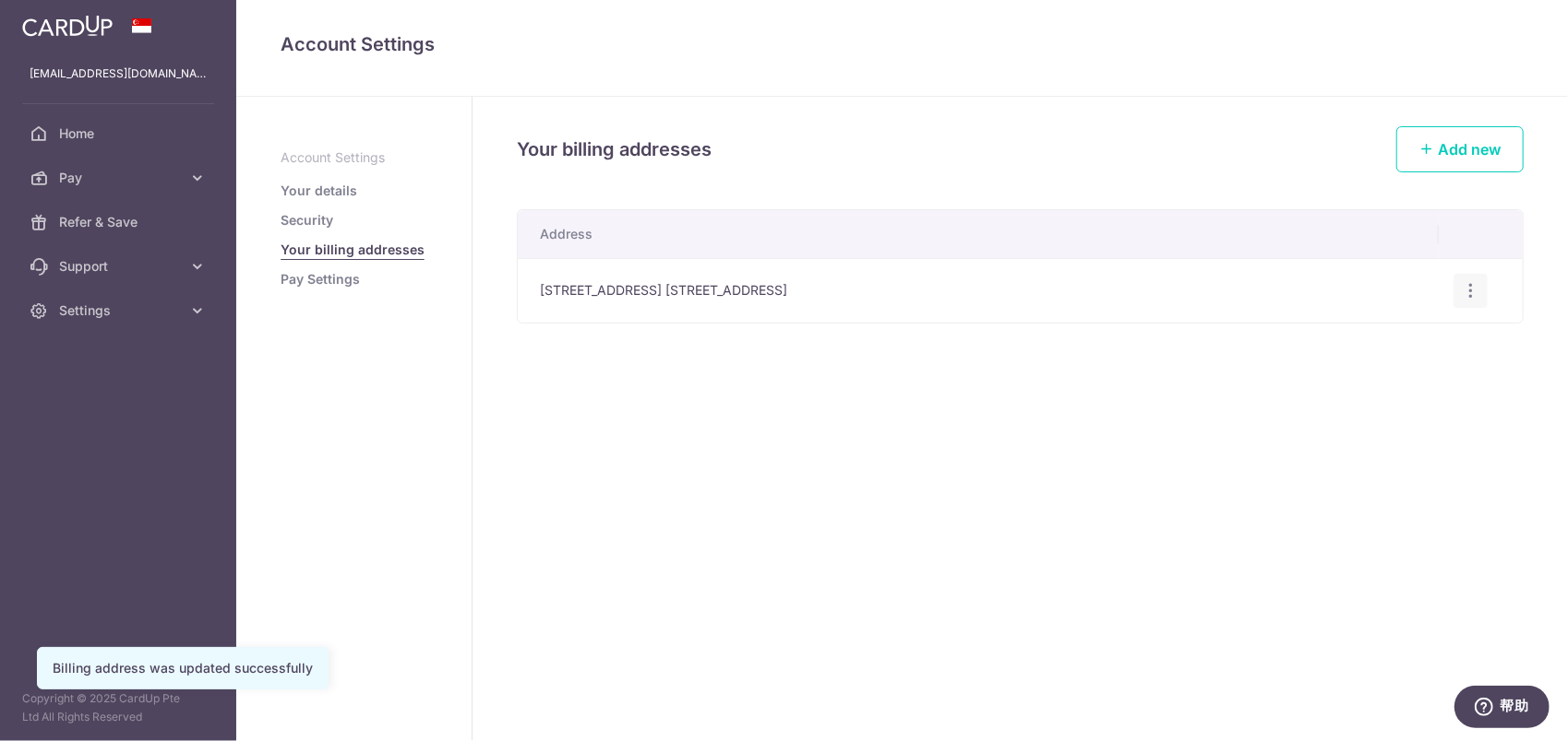
click at [1462, 286] on icon "button" at bounding box center [1471, 291] width 19 height 19
click at [1389, 339] on span "Edit address" at bounding box center [1408, 342] width 125 height 22
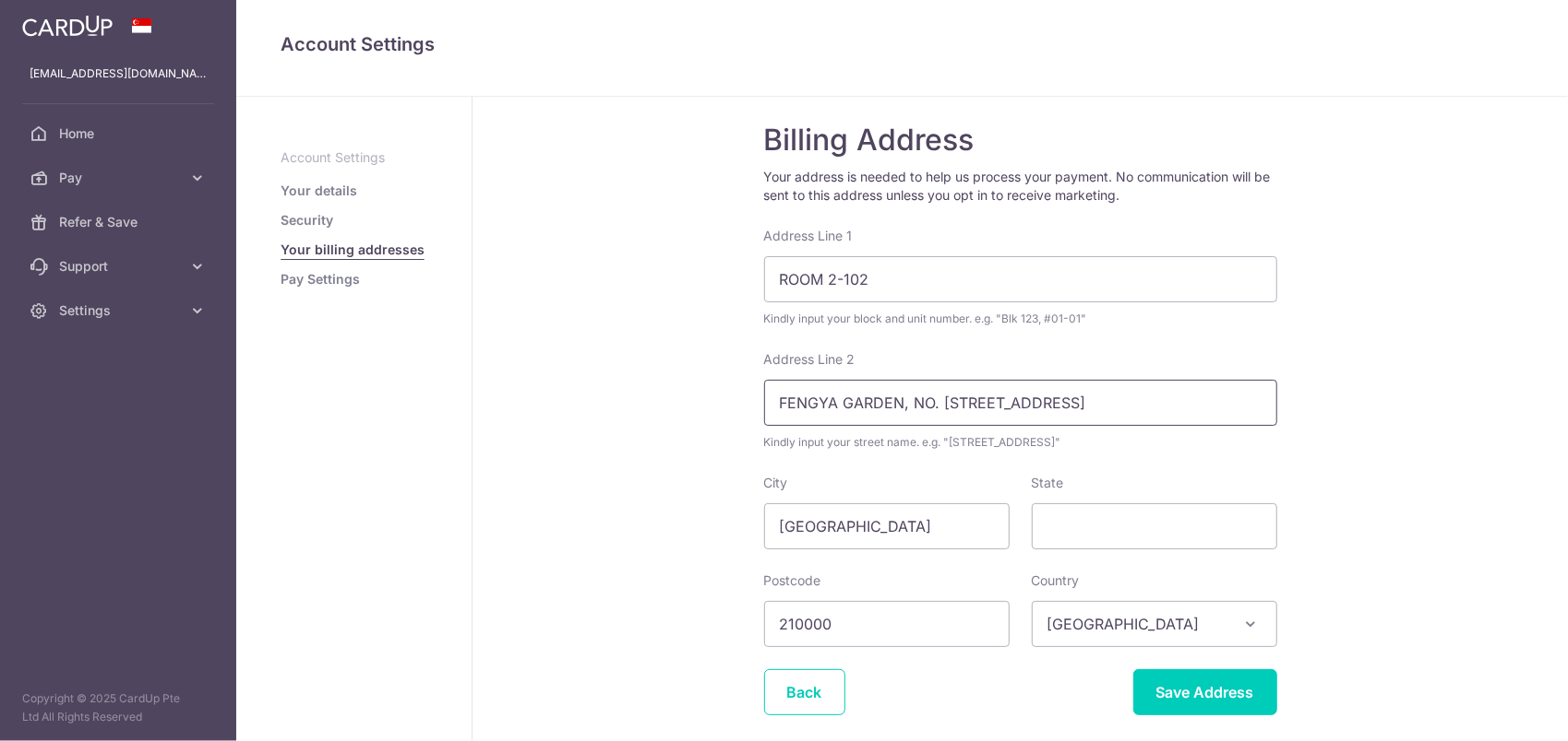
scroll to position [93, 0]
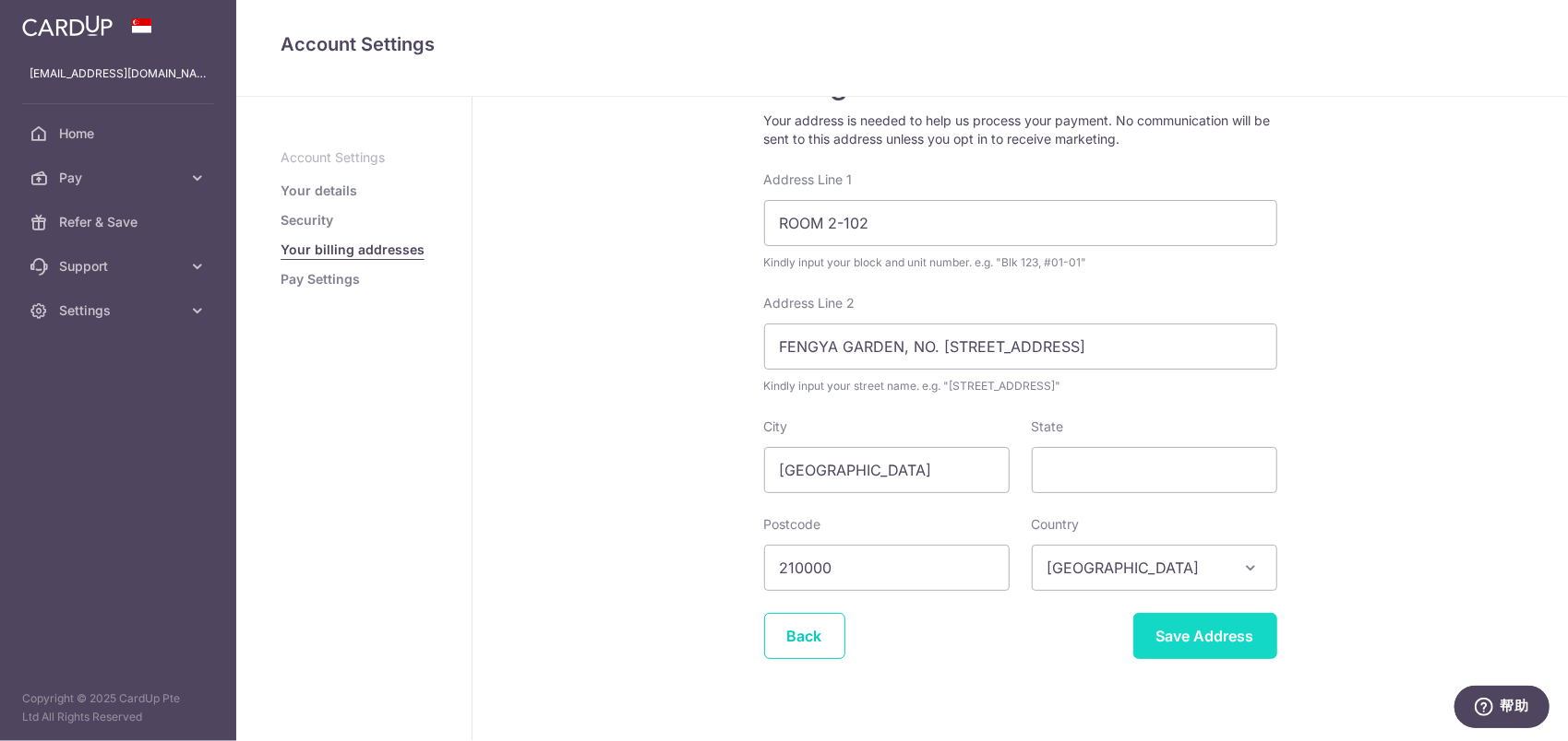
click at [1186, 640] on input "Save Address" at bounding box center [1205, 636] width 144 height 46
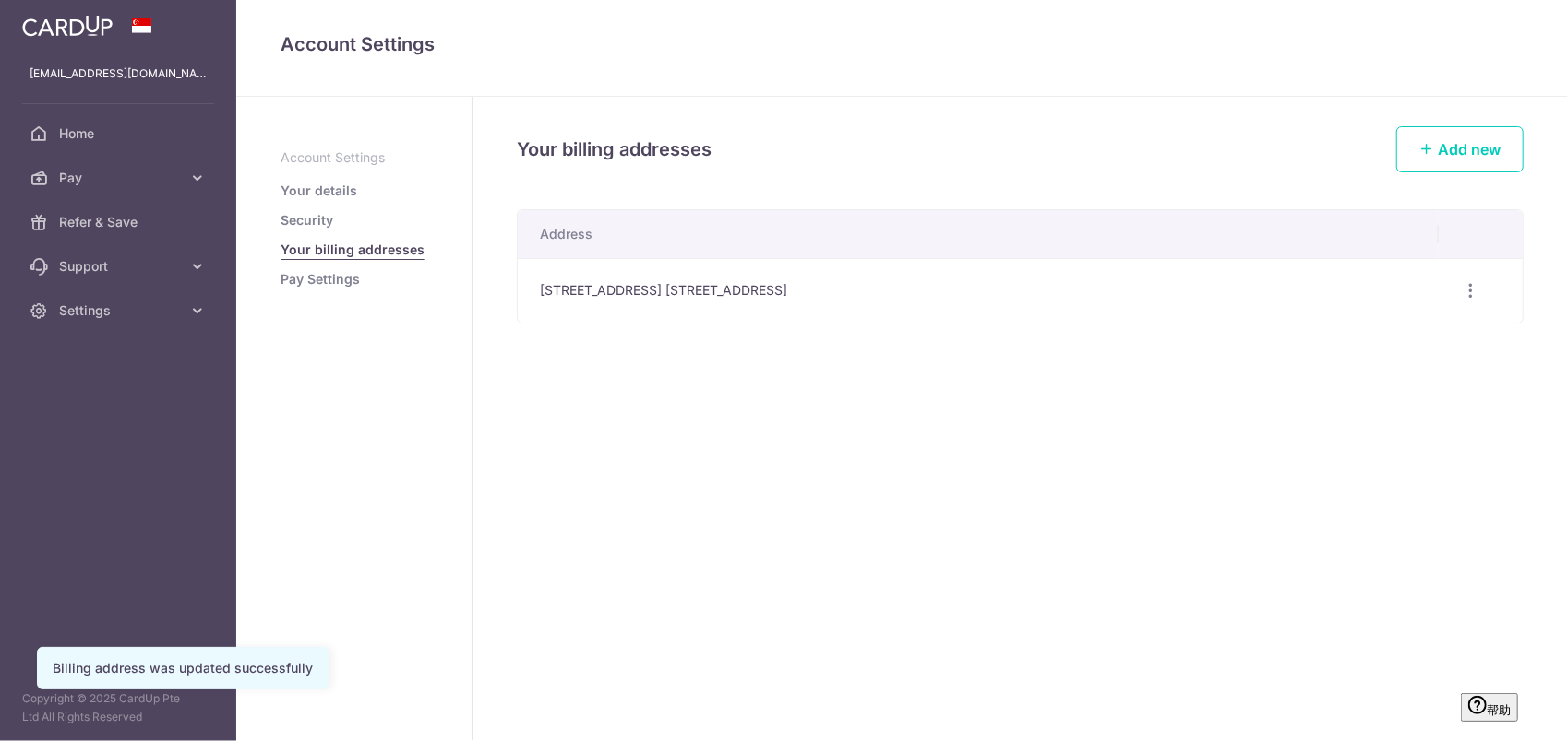
click at [336, 283] on link "Pay Settings" at bounding box center [320, 279] width 79 height 18
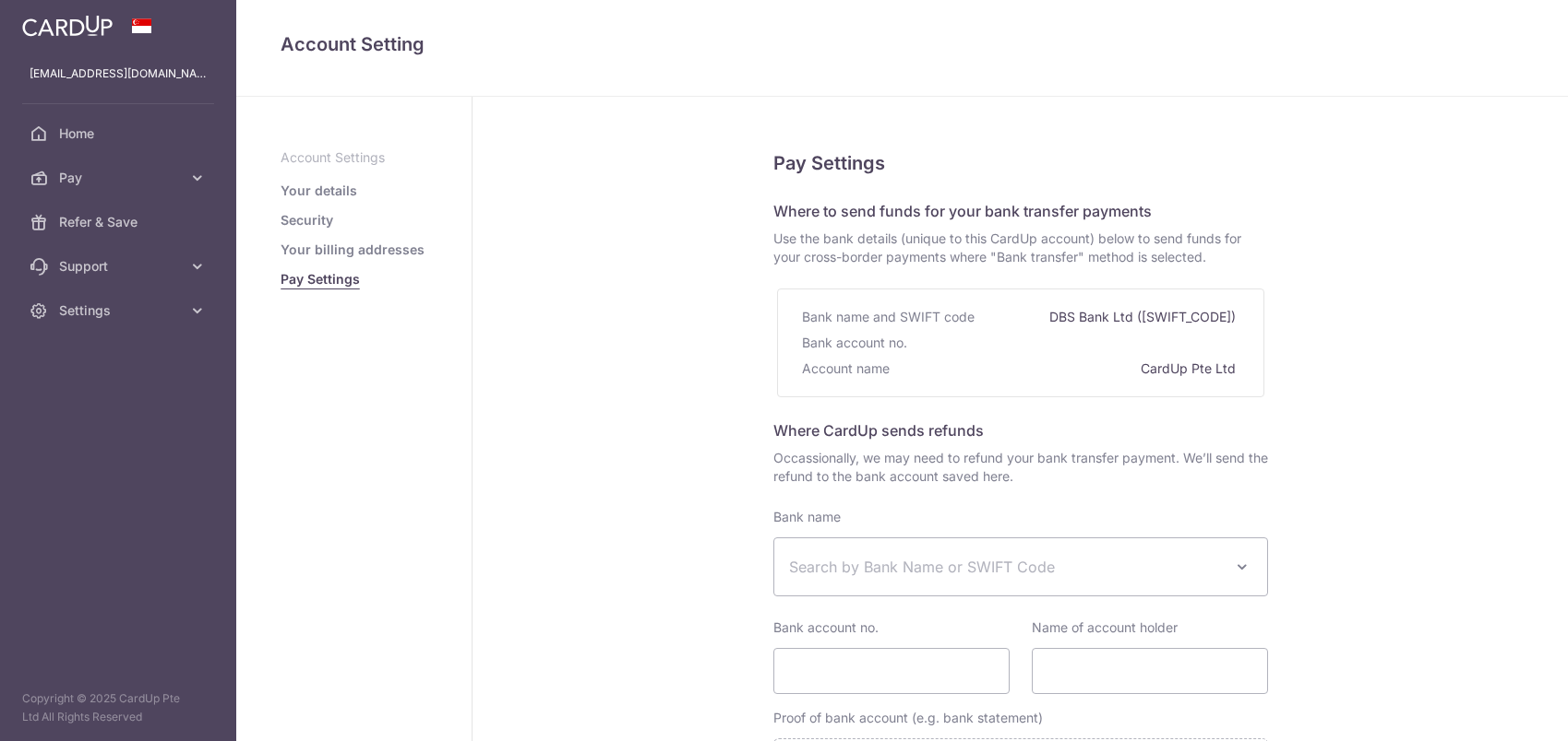
select select
click at [52, 28] on img at bounding box center [67, 25] width 91 height 22
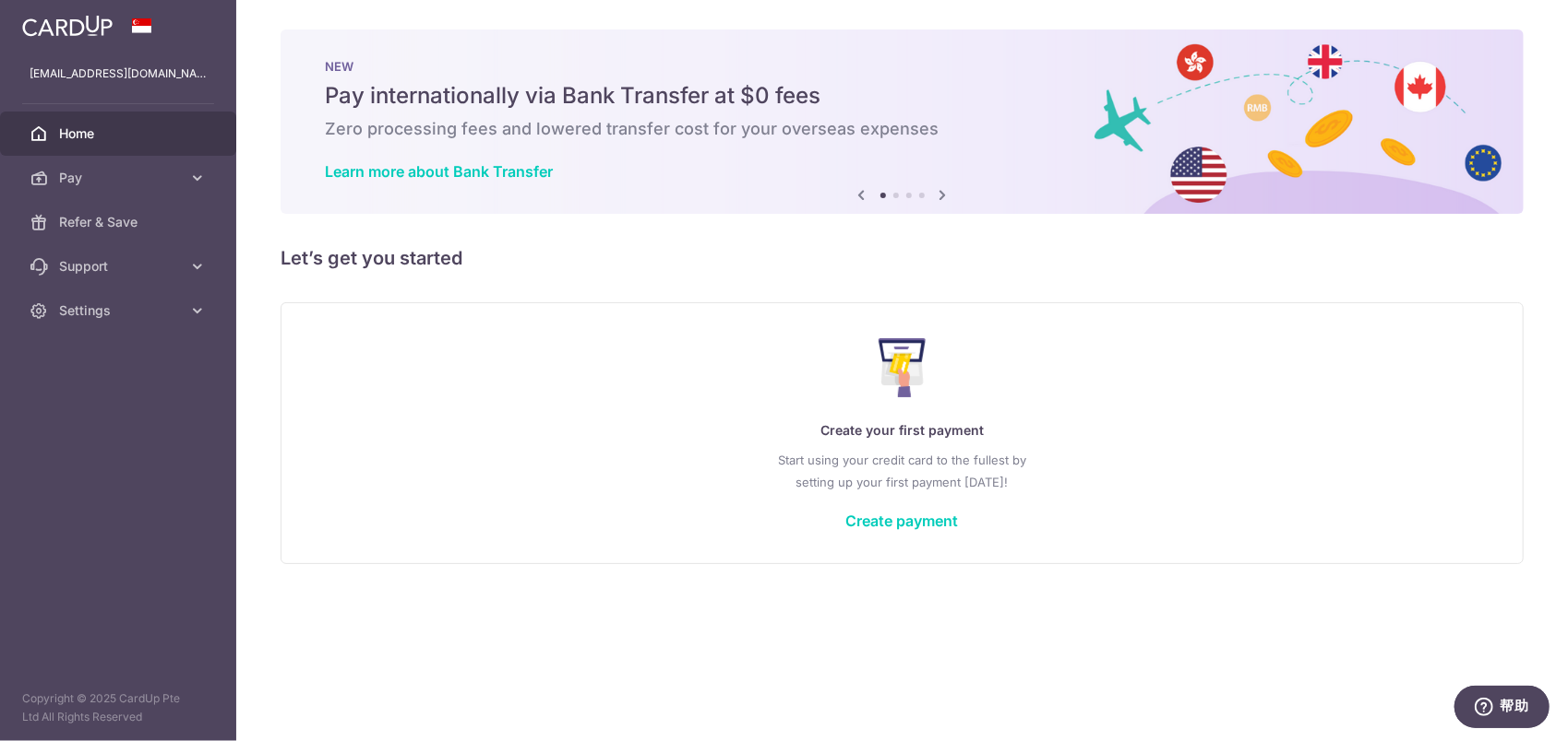
click at [856, 200] on icon at bounding box center [861, 195] width 22 height 23
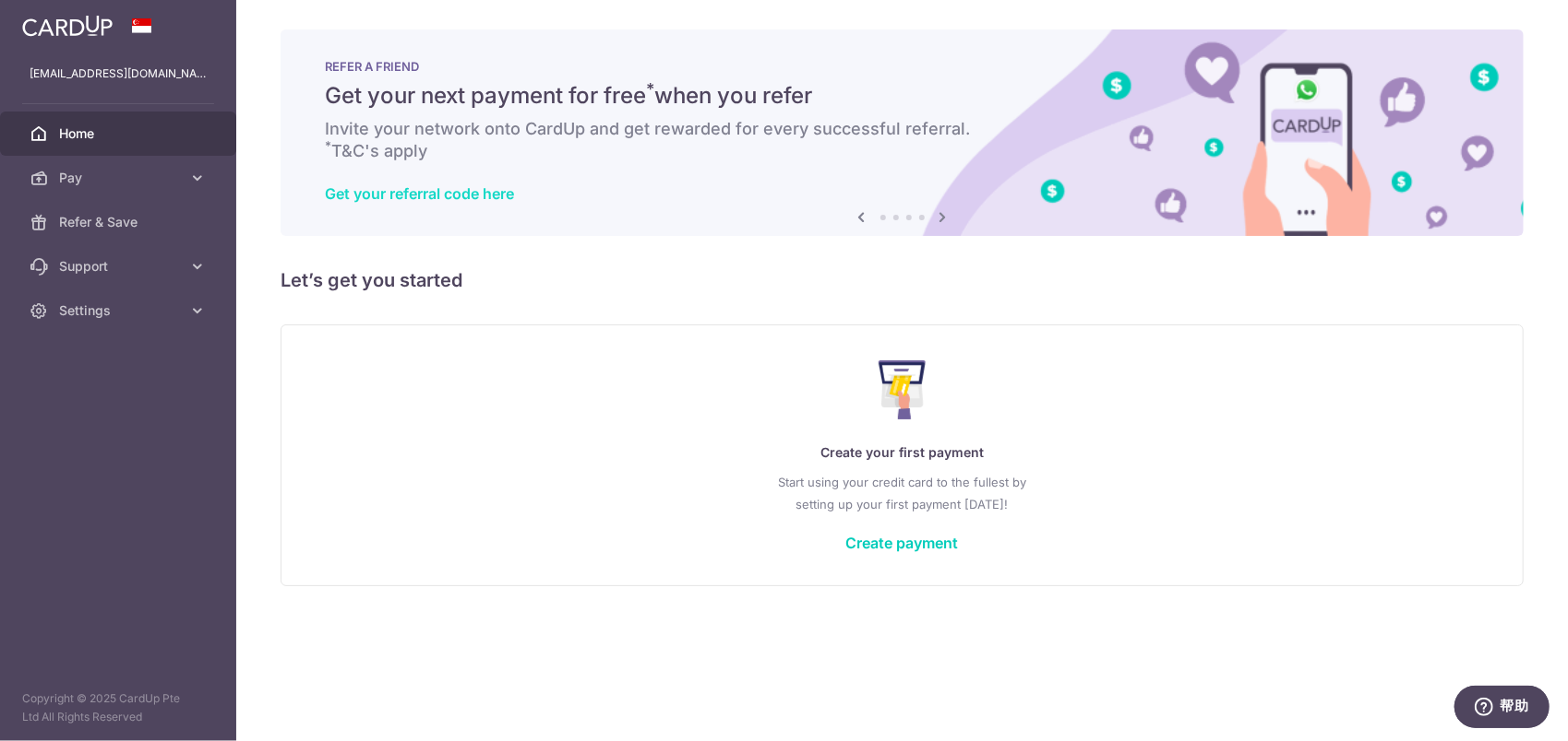
click at [504, 200] on link "Get your referral code here" at bounding box center [419, 193] width 189 height 18
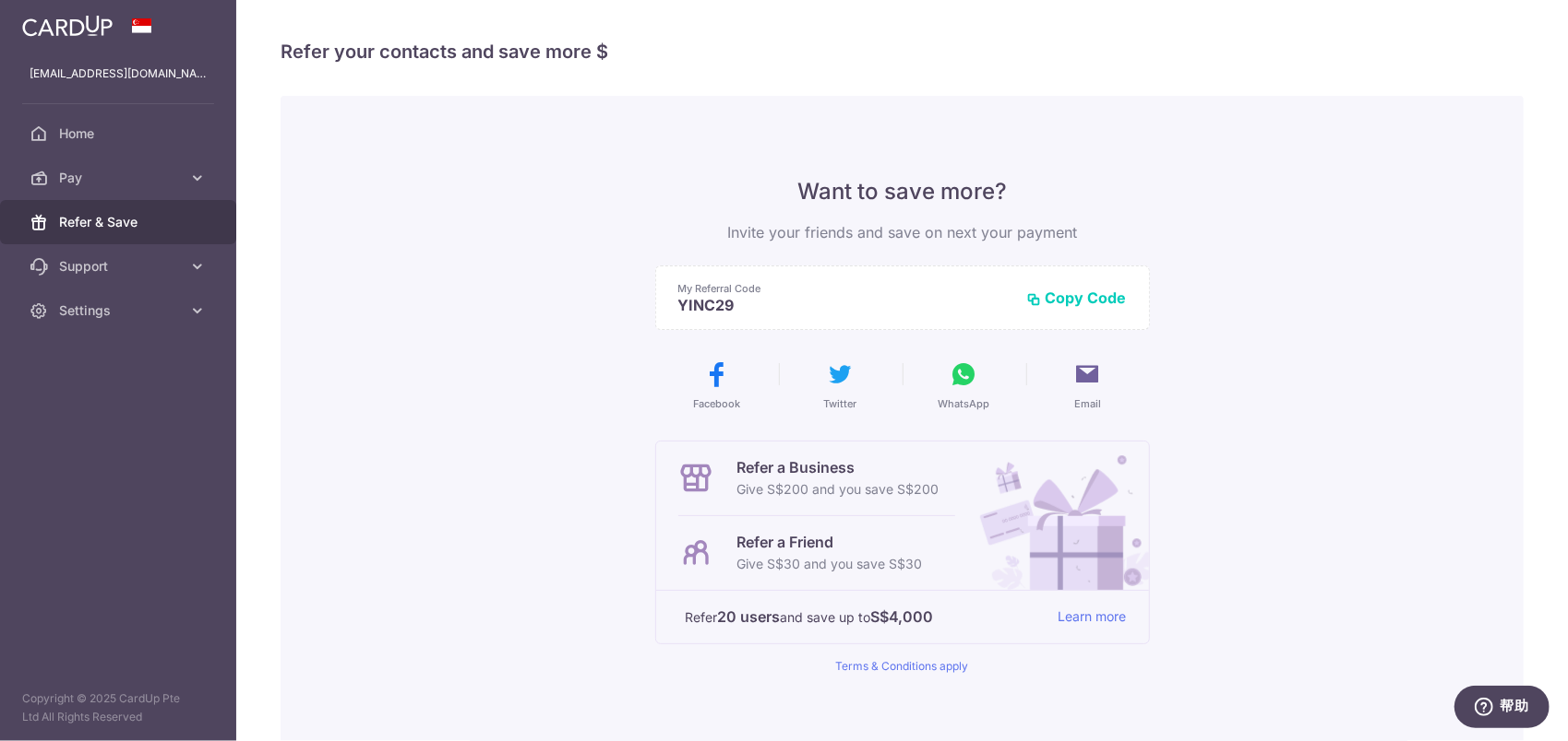
click at [88, 20] on img at bounding box center [67, 25] width 91 height 22
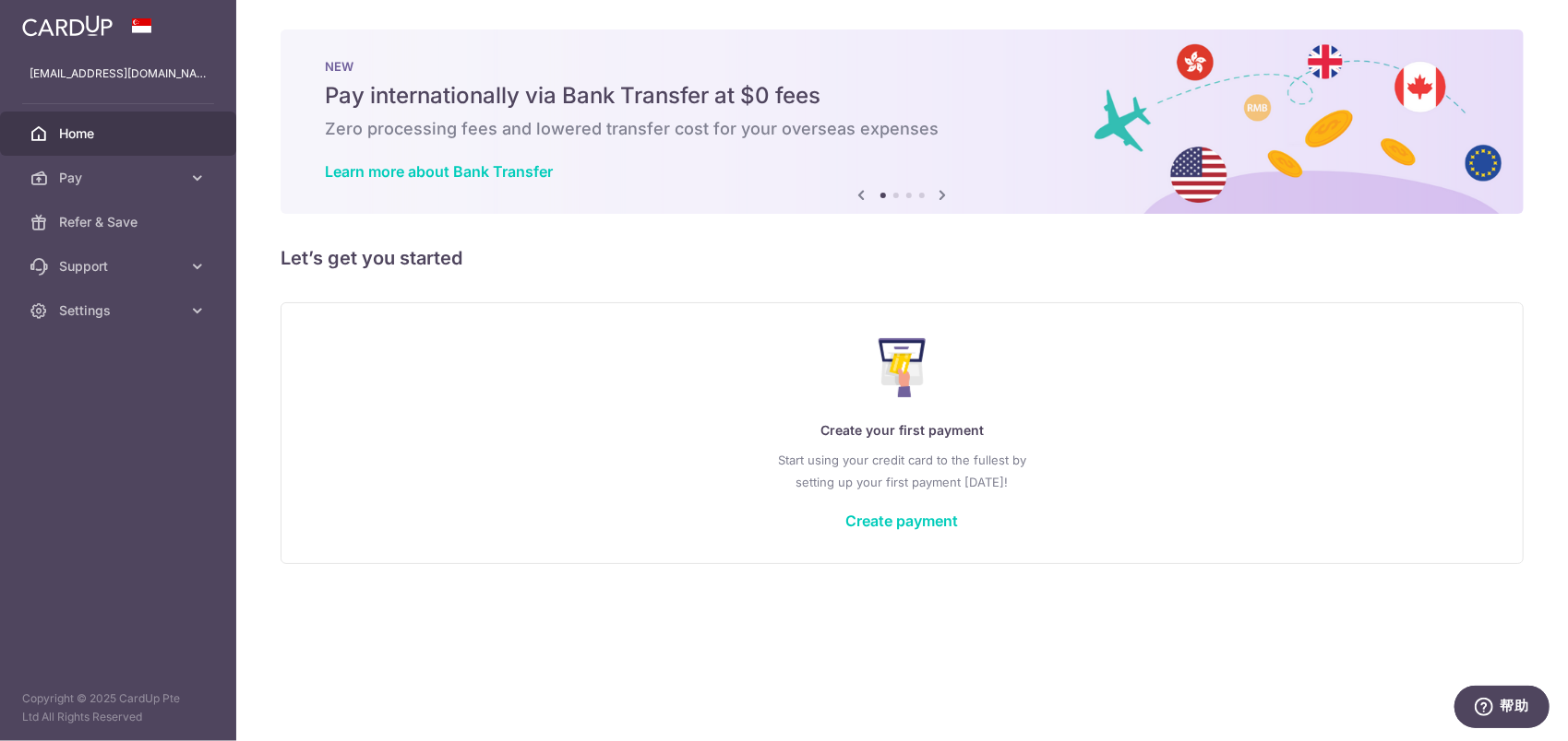
click at [856, 196] on icon at bounding box center [861, 195] width 22 height 23
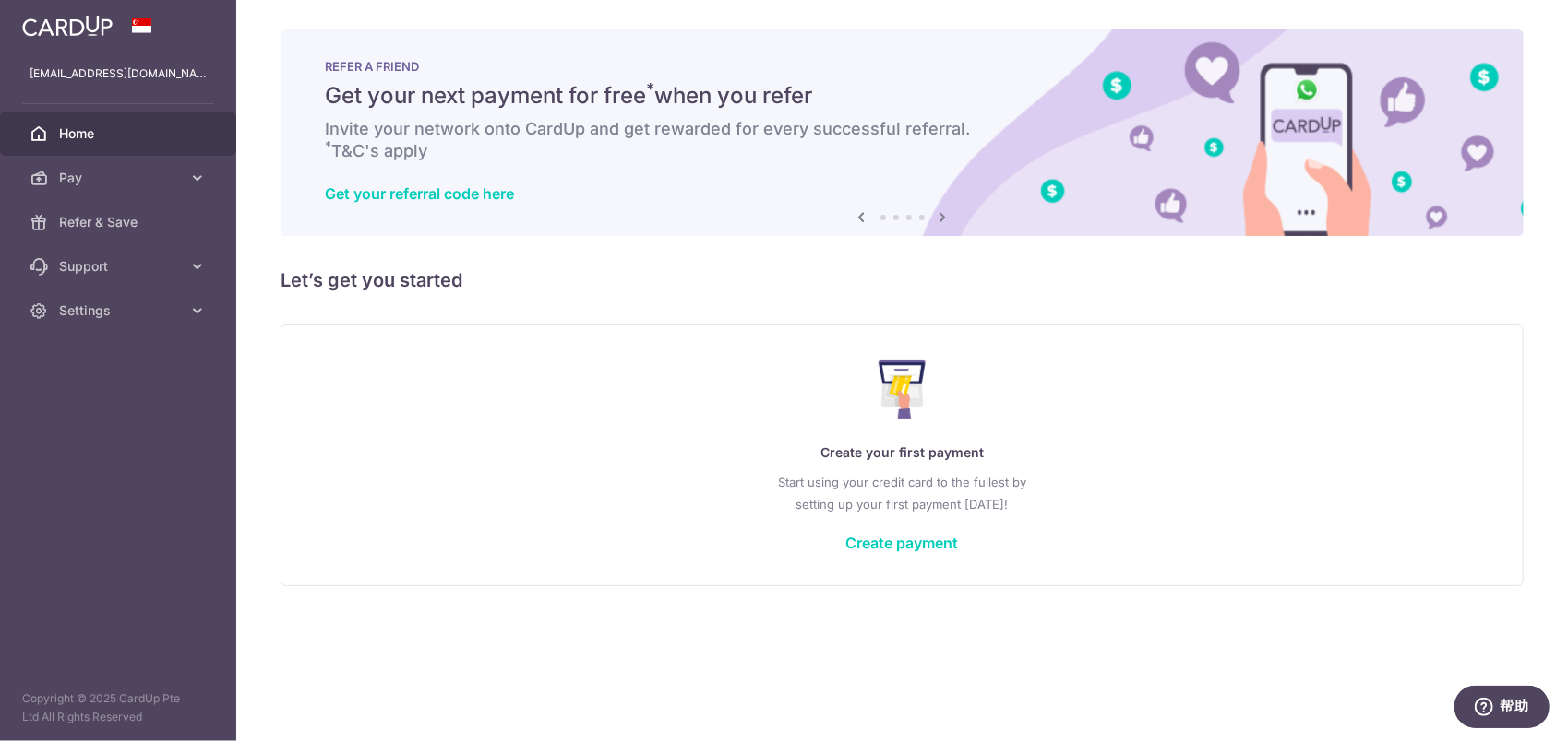
click at [856, 196] on div "Get your referral code here" at bounding box center [902, 193] width 1154 height 18
click at [863, 207] on icon at bounding box center [861, 217] width 22 height 23
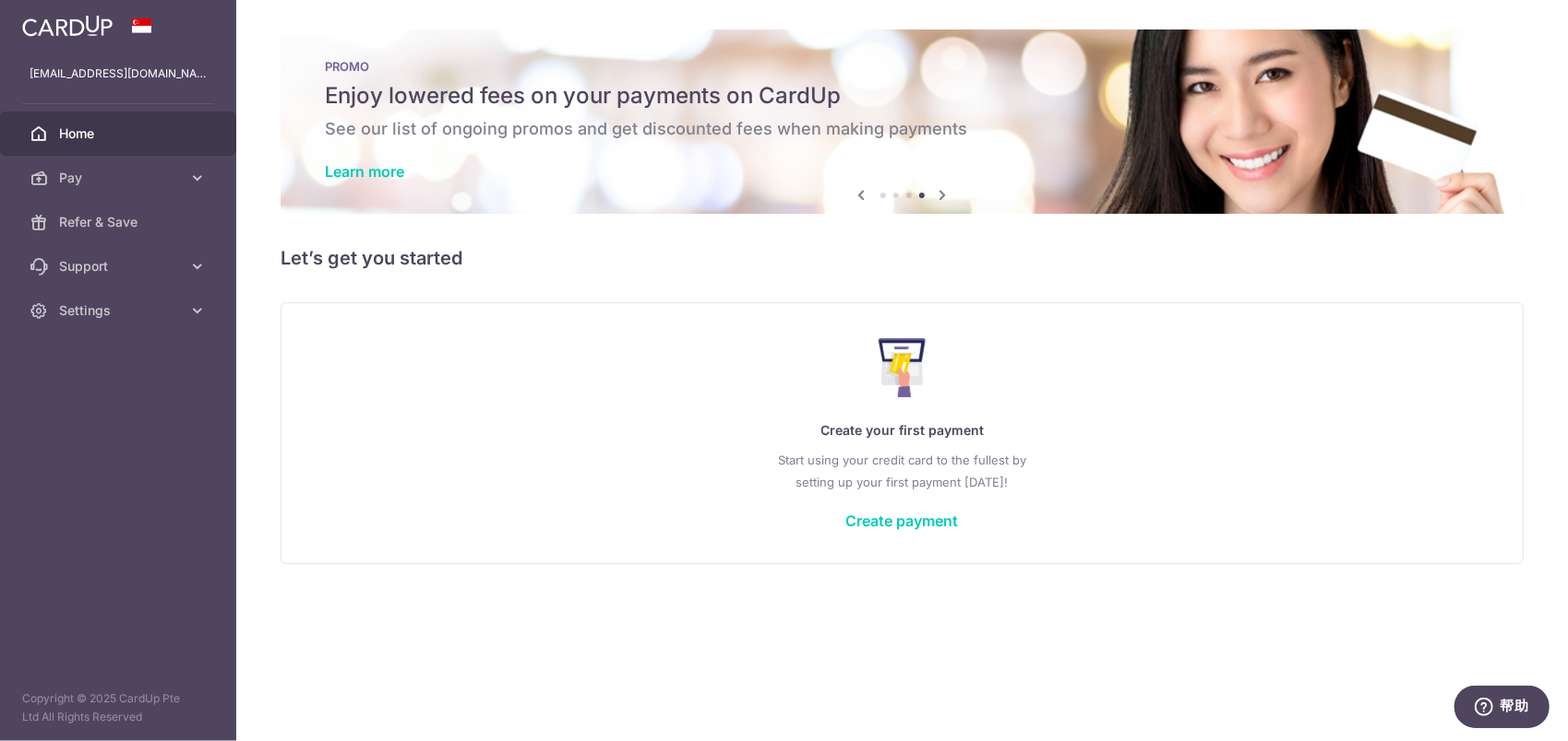
click at [862, 213] on div "PROMO Enjoy lowered fees on your payments on CardUp See our list of ongoing pro…" at bounding box center [902, 121] width 1243 height 184
click at [860, 221] on div "× Pause Schedule Pause all future payments in this series Pause just this one p…" at bounding box center [901, 370] width 1331 height 741
click at [858, 198] on icon at bounding box center [861, 195] width 22 height 23
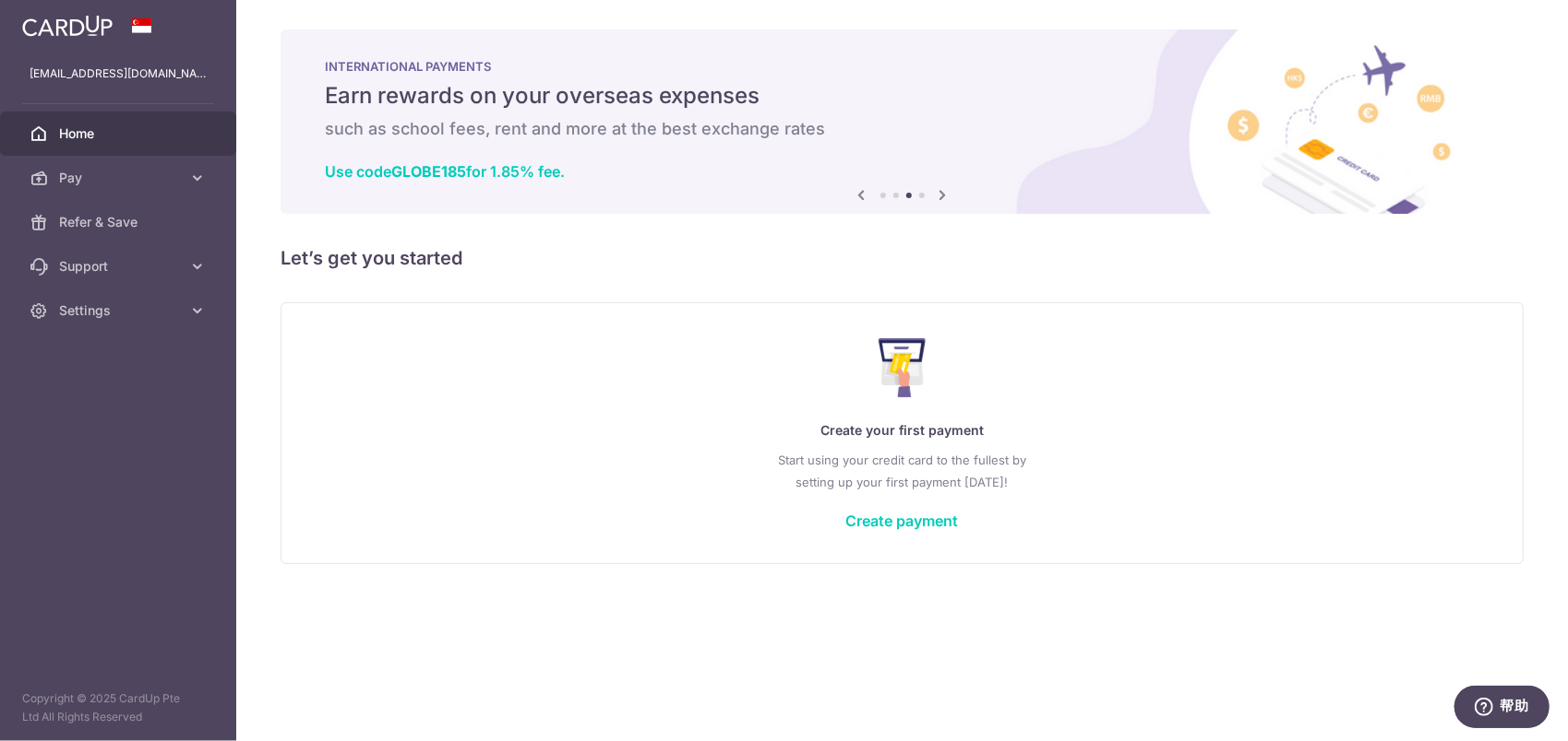
click at [858, 198] on icon at bounding box center [861, 195] width 22 height 23
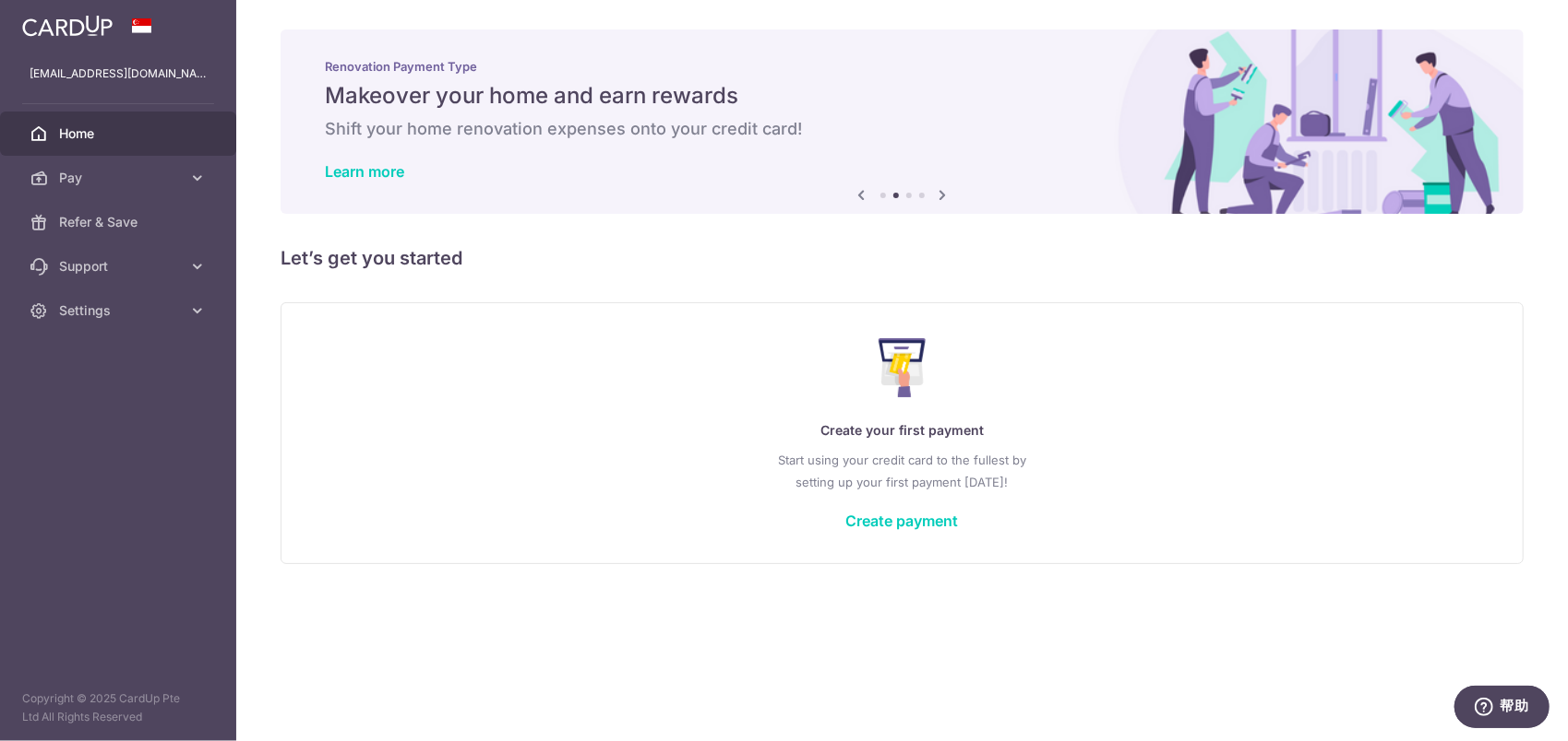
click at [866, 195] on icon at bounding box center [861, 195] width 22 height 23
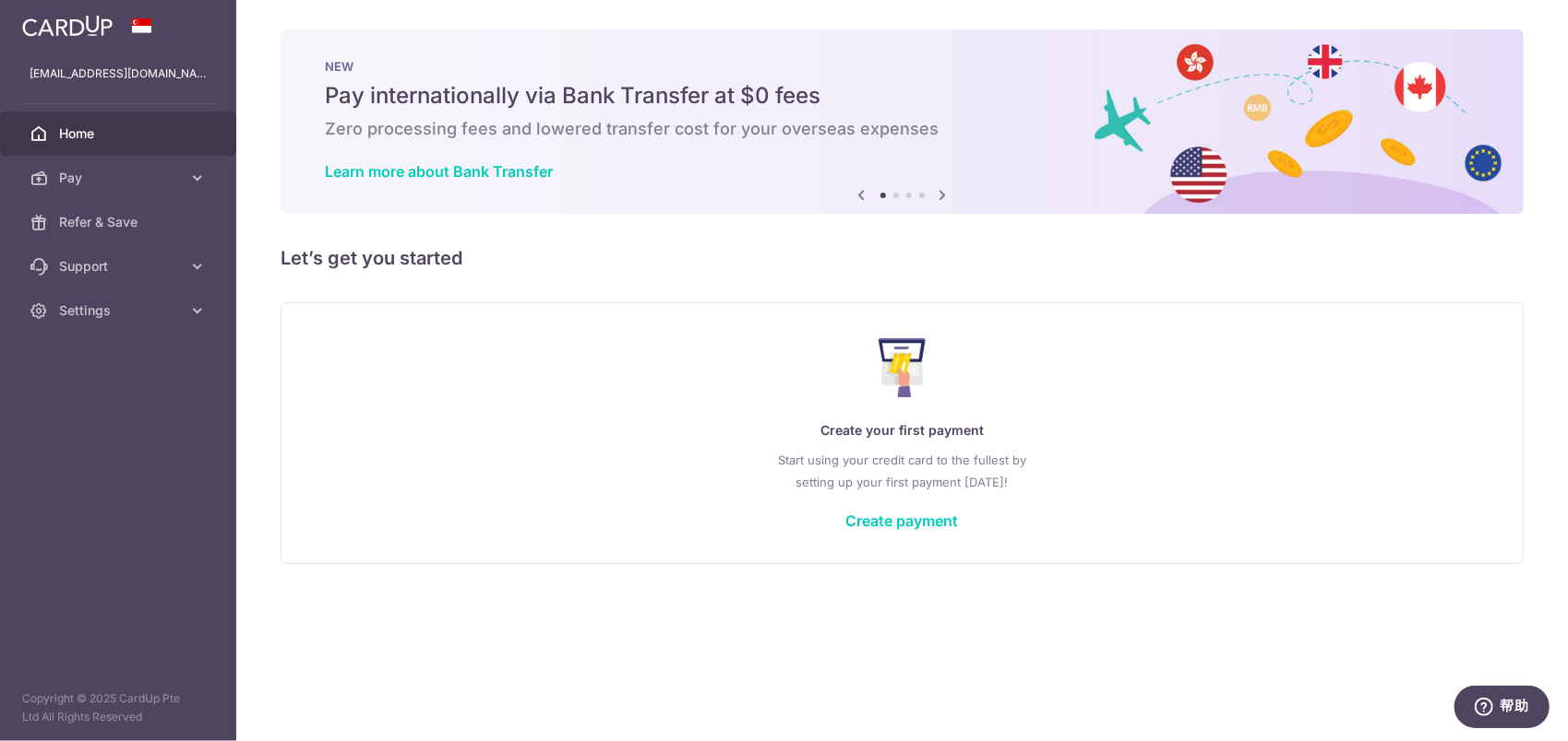
click at [866, 195] on icon at bounding box center [861, 195] width 22 height 23
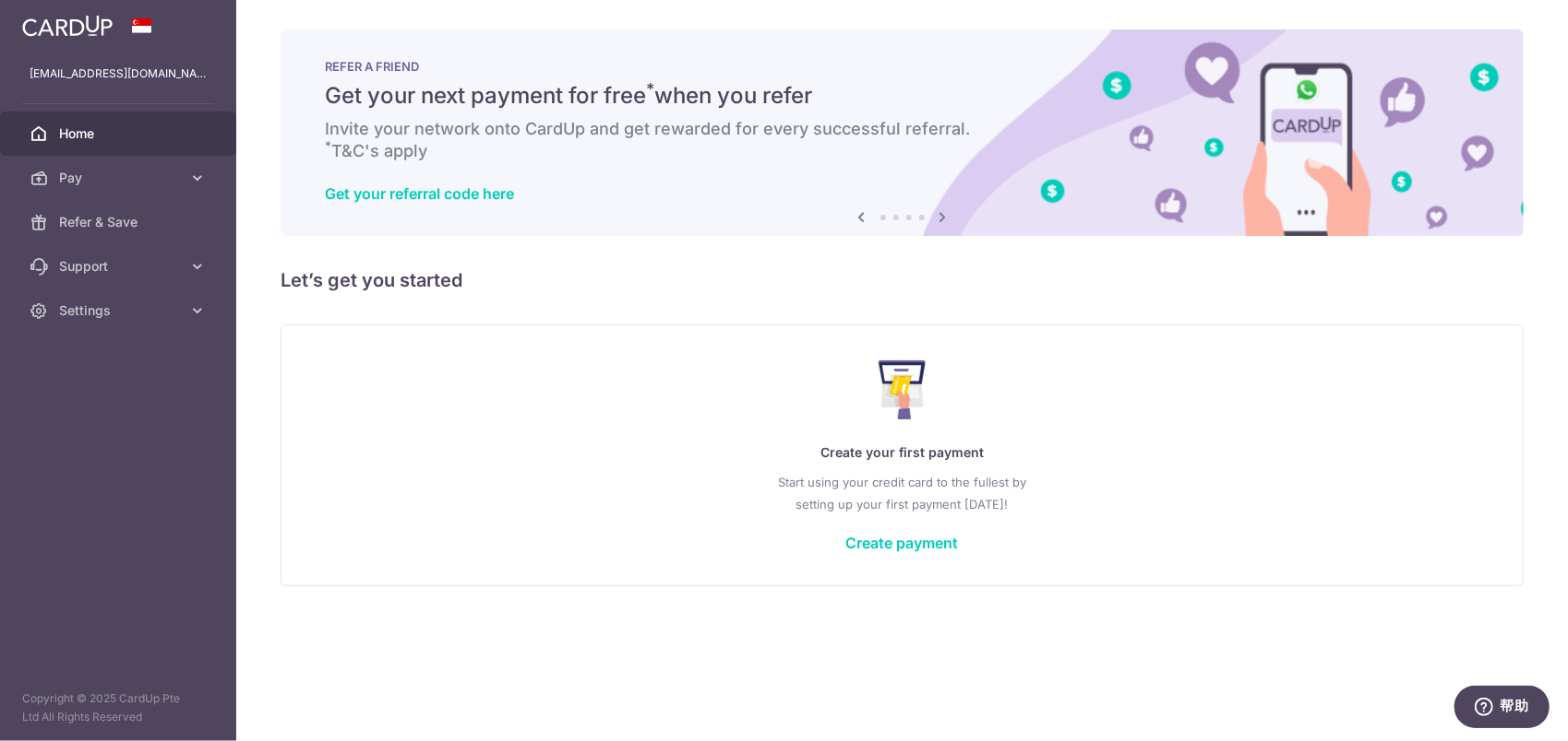
click at [866, 195] on div "Get your referral code here" at bounding box center [902, 193] width 1154 height 18
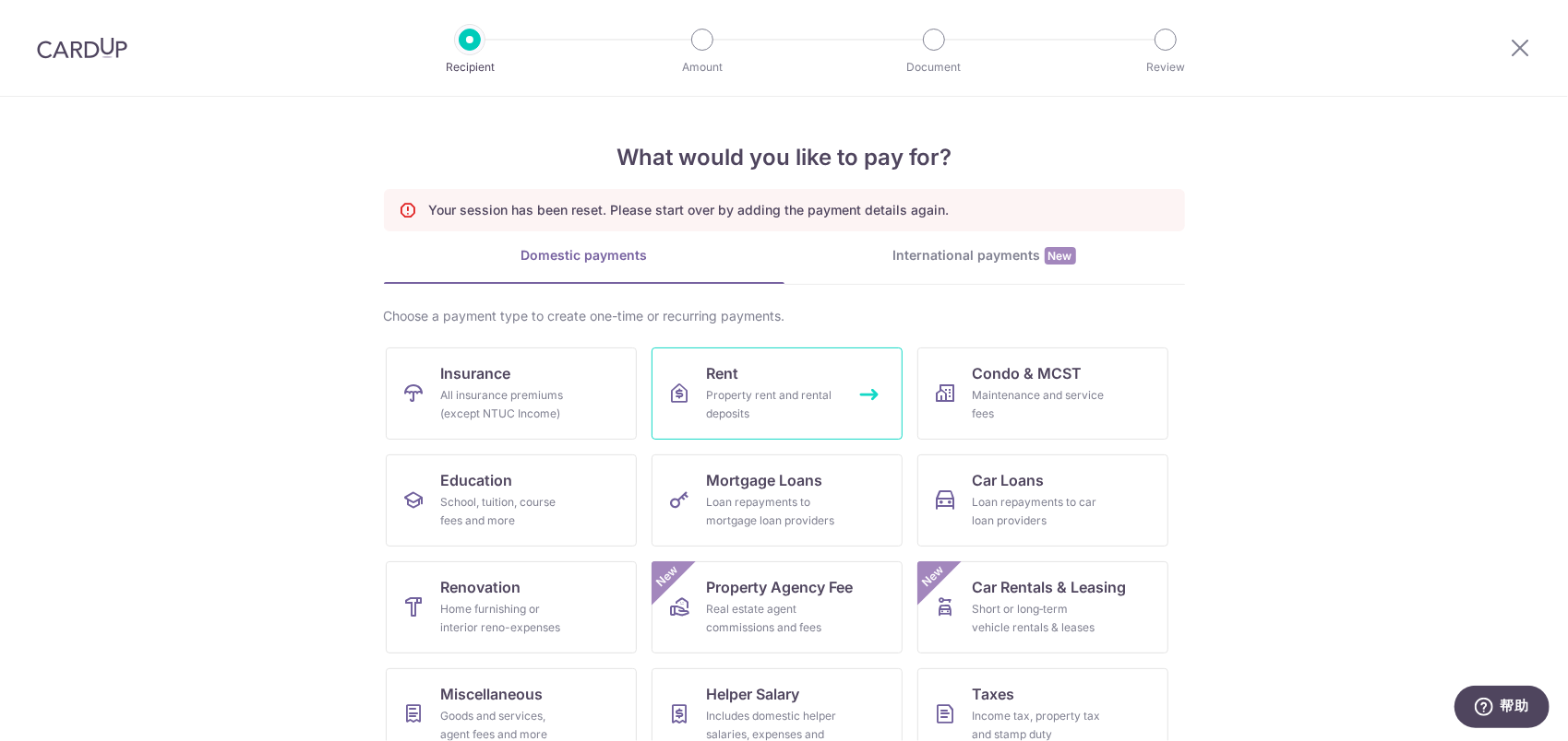
click at [753, 390] on div "Property rent and rental deposits" at bounding box center [773, 405] width 133 height 37
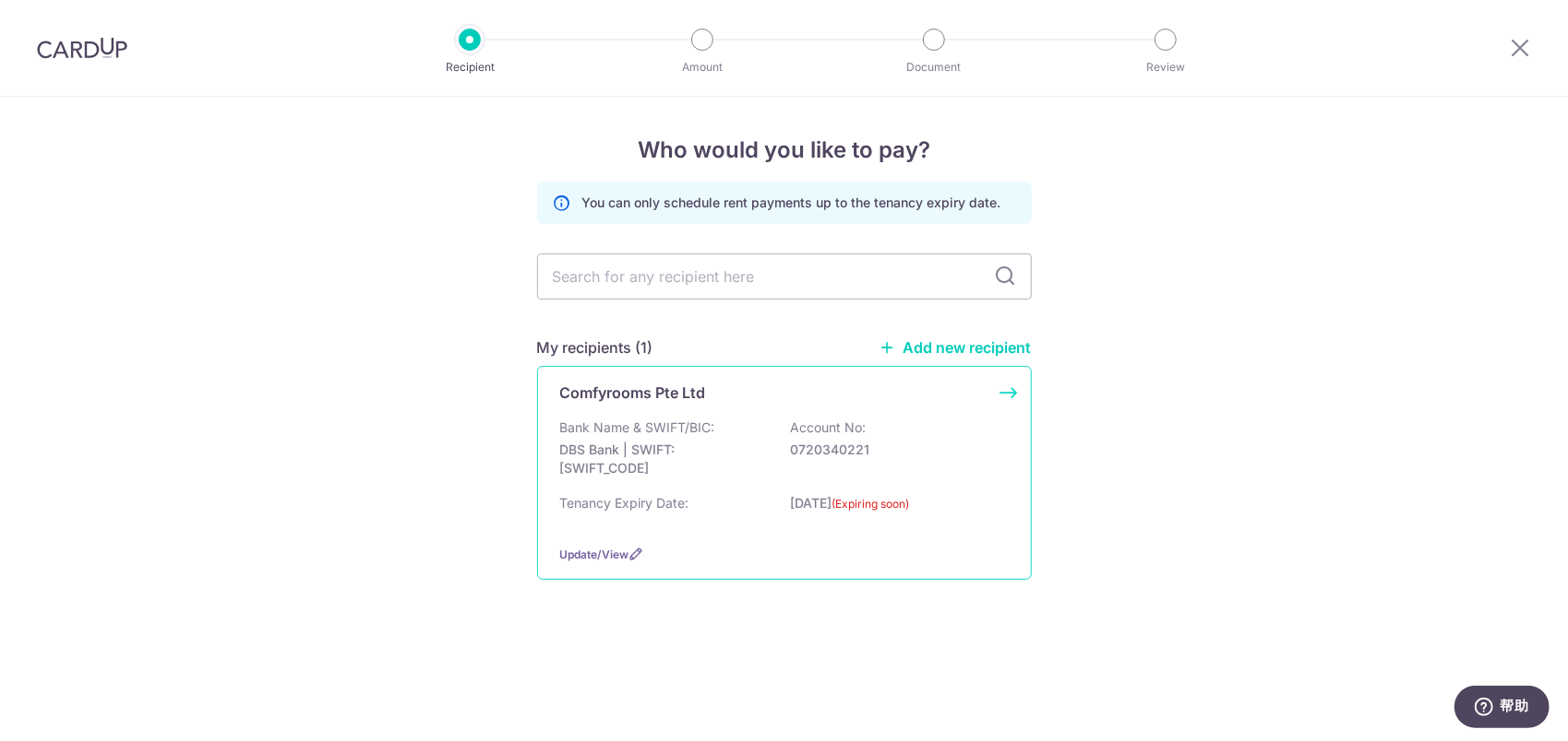
click at [886, 432] on div "Bank Name & SWIFT/BIC: DBS Bank | SWIFT: [SWIFT_CODE] Account No: 0720340221" at bounding box center [784, 452] width 448 height 68
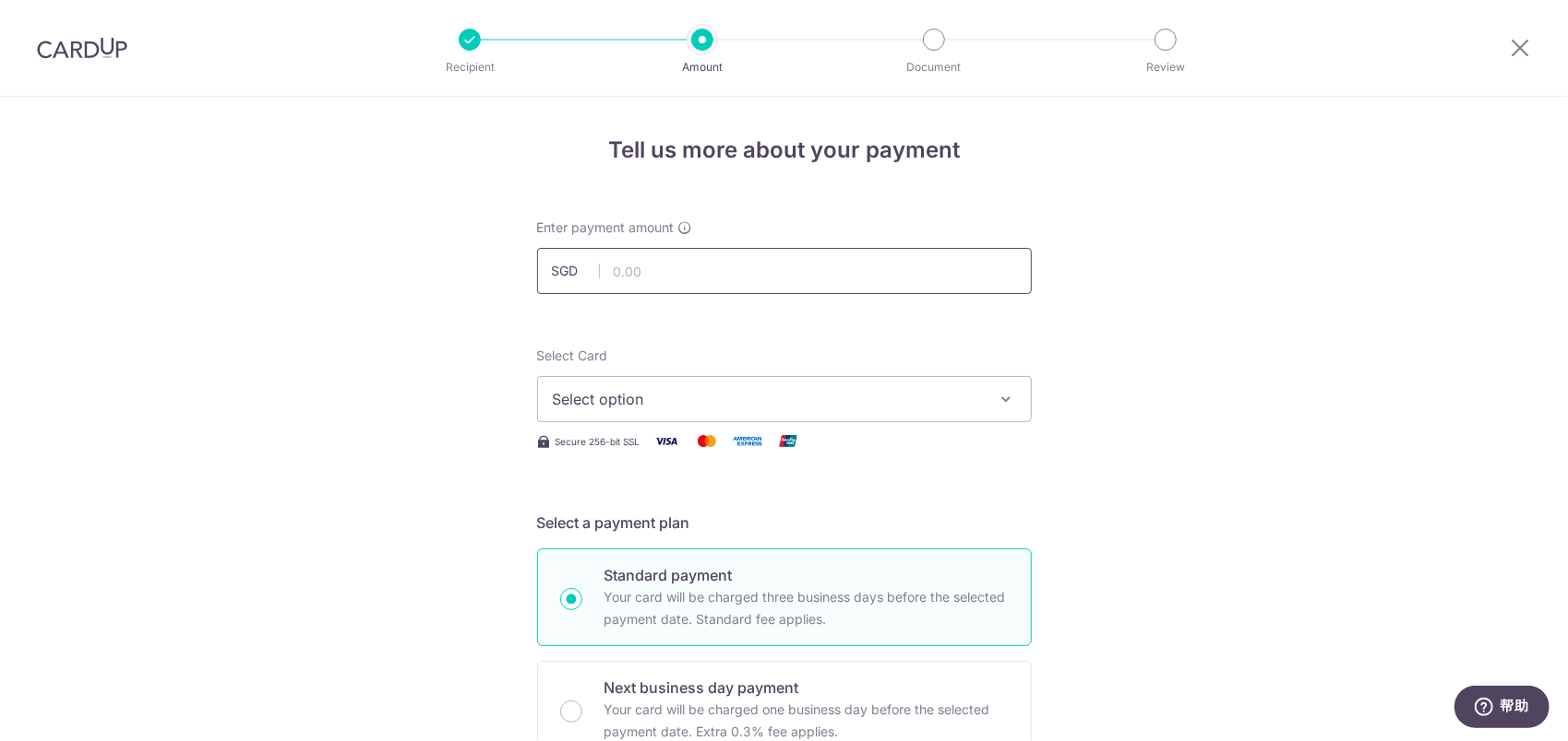
click at [674, 267] on input "text" at bounding box center [784, 271] width 495 height 46
type input "1,600.00"
click at [622, 396] on span "Select option" at bounding box center [767, 399] width 430 height 22
click at [640, 442] on span "Add credit card" at bounding box center [801, 451] width 430 height 18
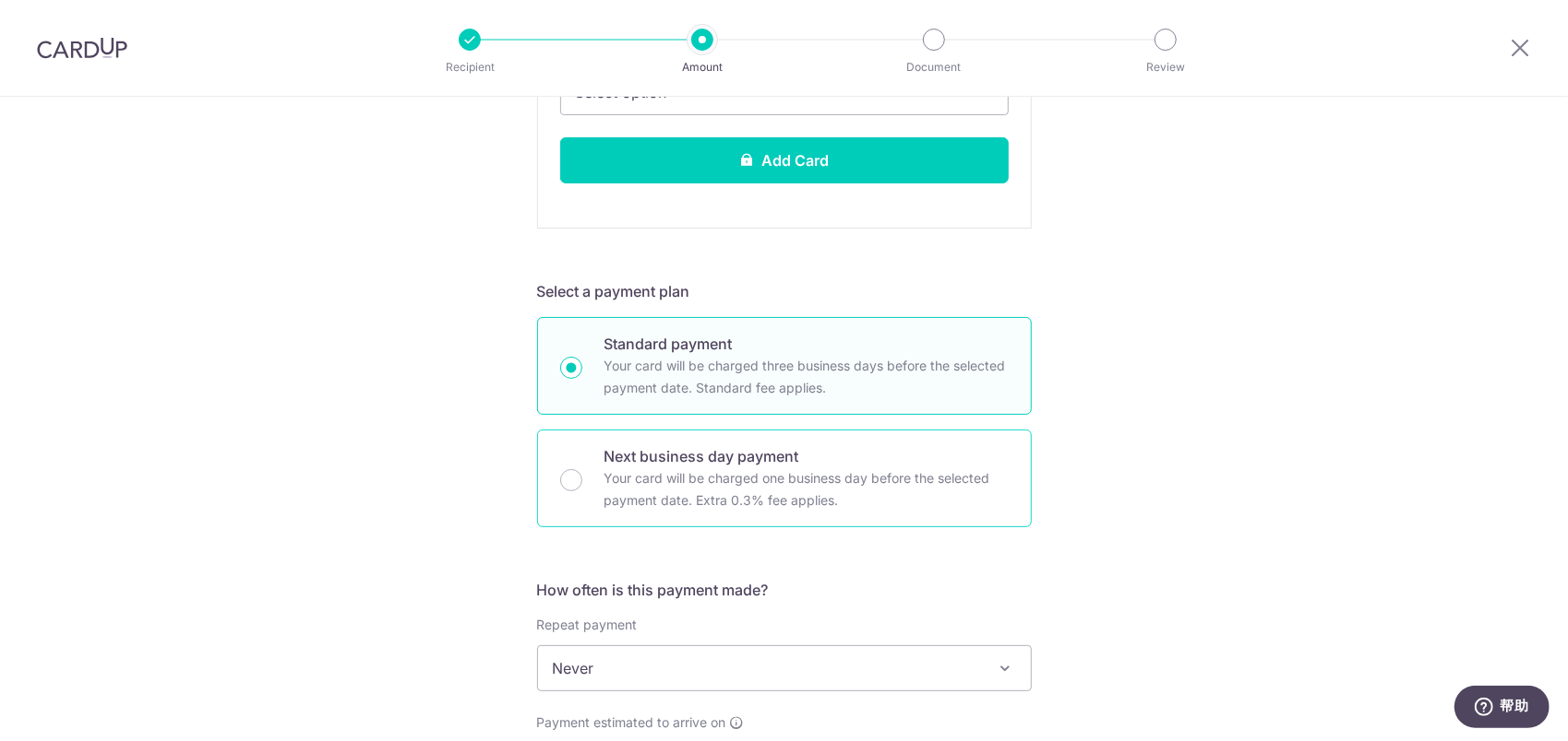
scroll to position [93, 0]
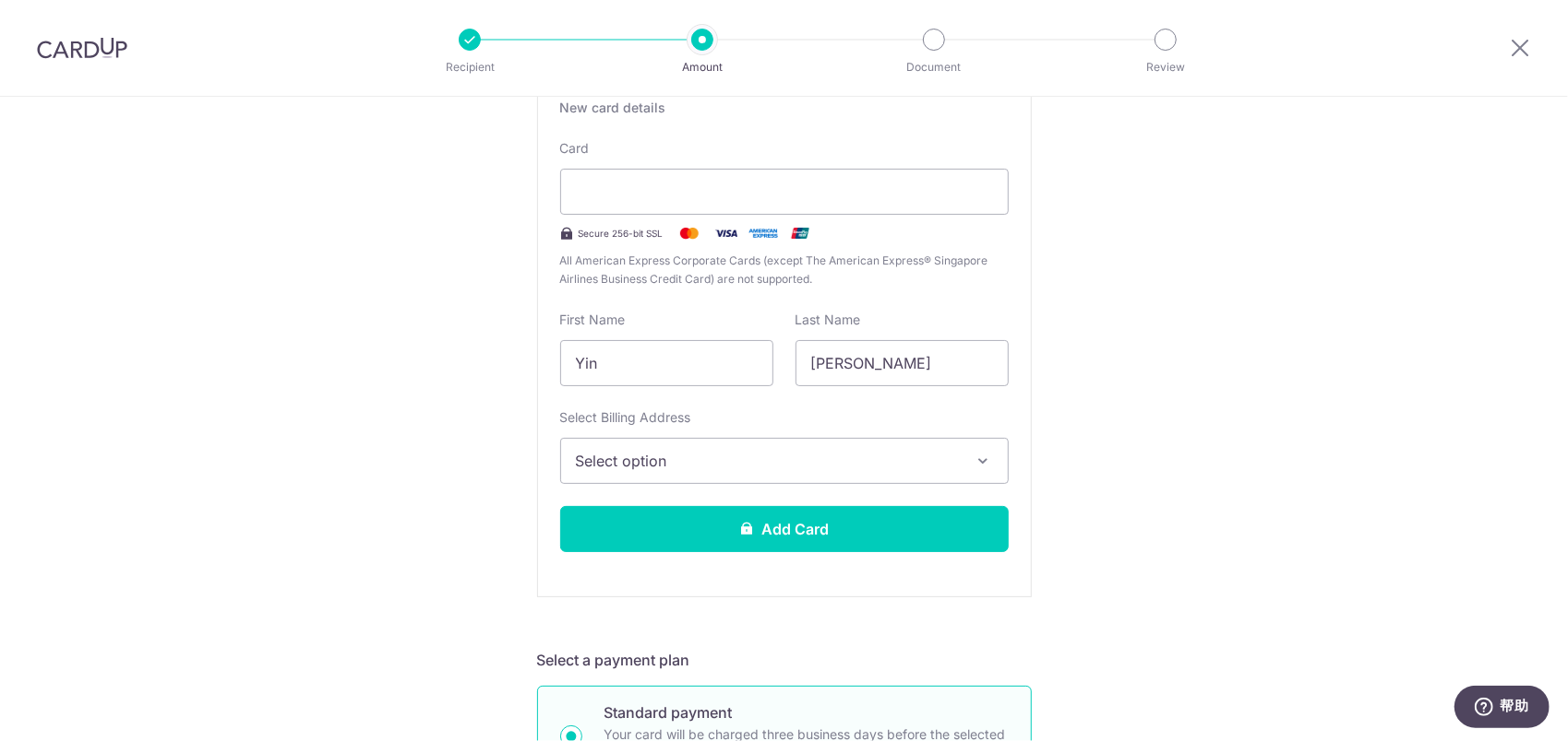
click at [805, 465] on span "Select option" at bounding box center [768, 460] width 384 height 22
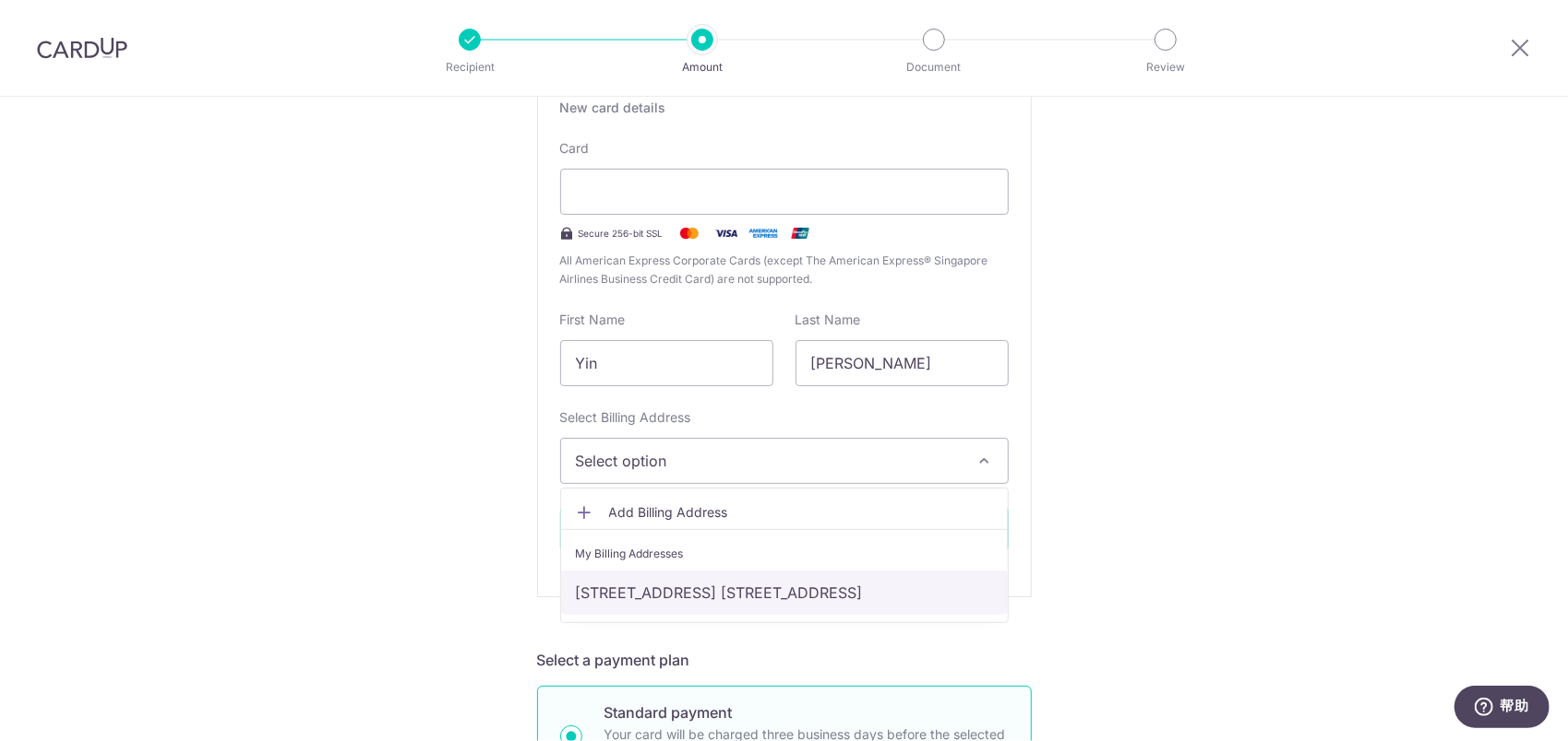
click at [759, 581] on link "[STREET_ADDRESS] [STREET_ADDRESS]" at bounding box center [784, 593] width 446 height 44
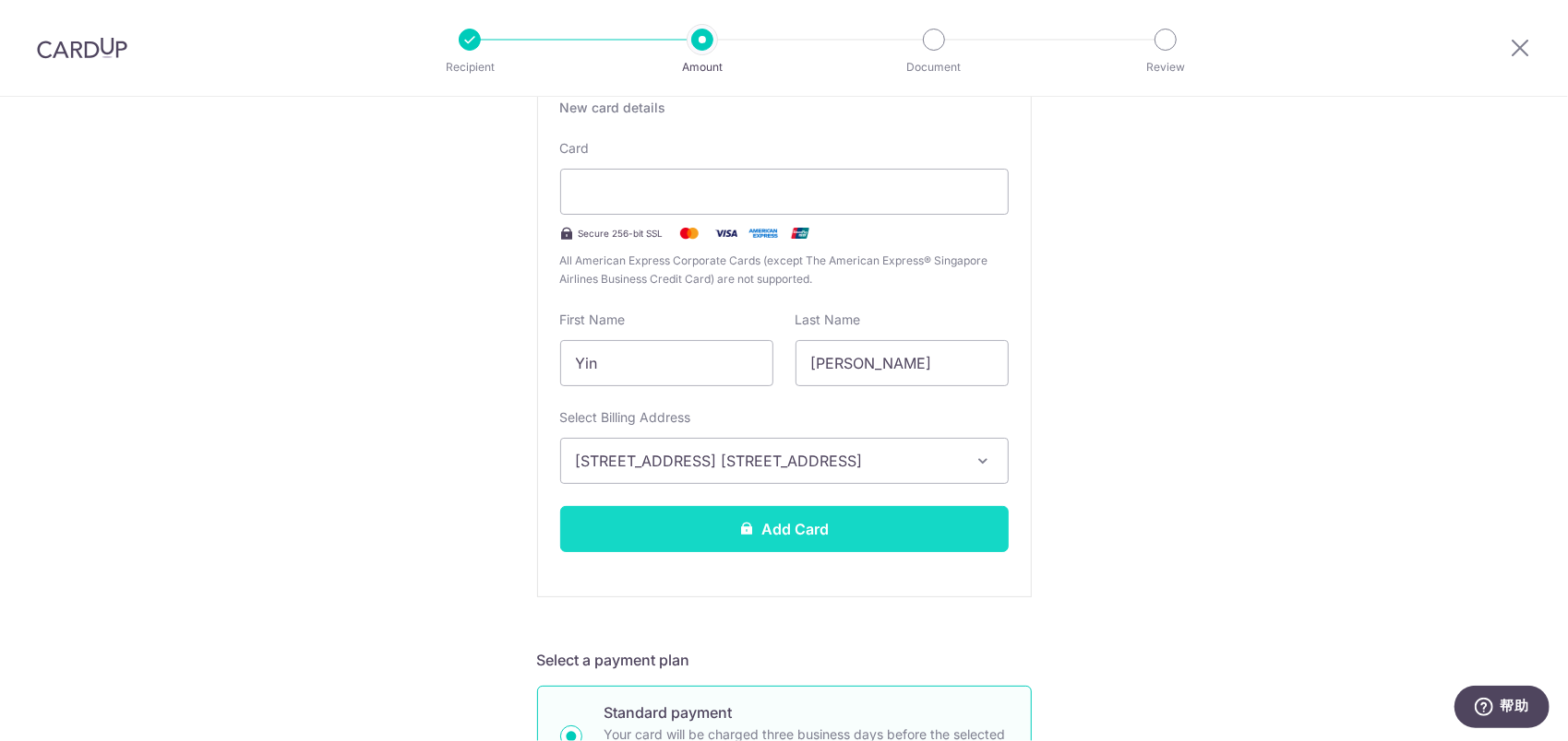
click at [803, 533] on button "Add Card" at bounding box center [784, 529] width 448 height 46
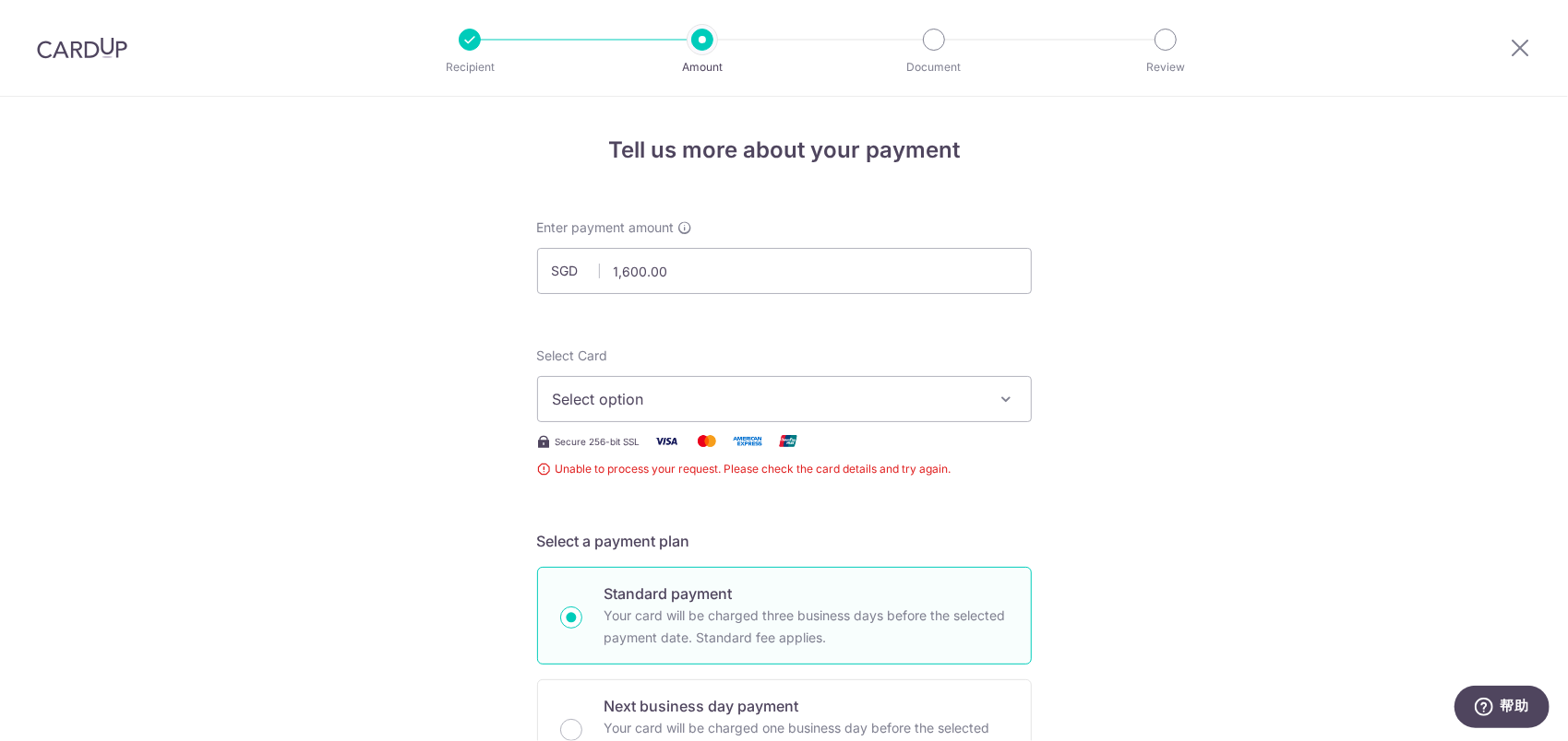
click at [742, 391] on span "Select option" at bounding box center [767, 399] width 430 height 22
click at [586, 448] on span "Add credit card" at bounding box center [801, 451] width 430 height 18
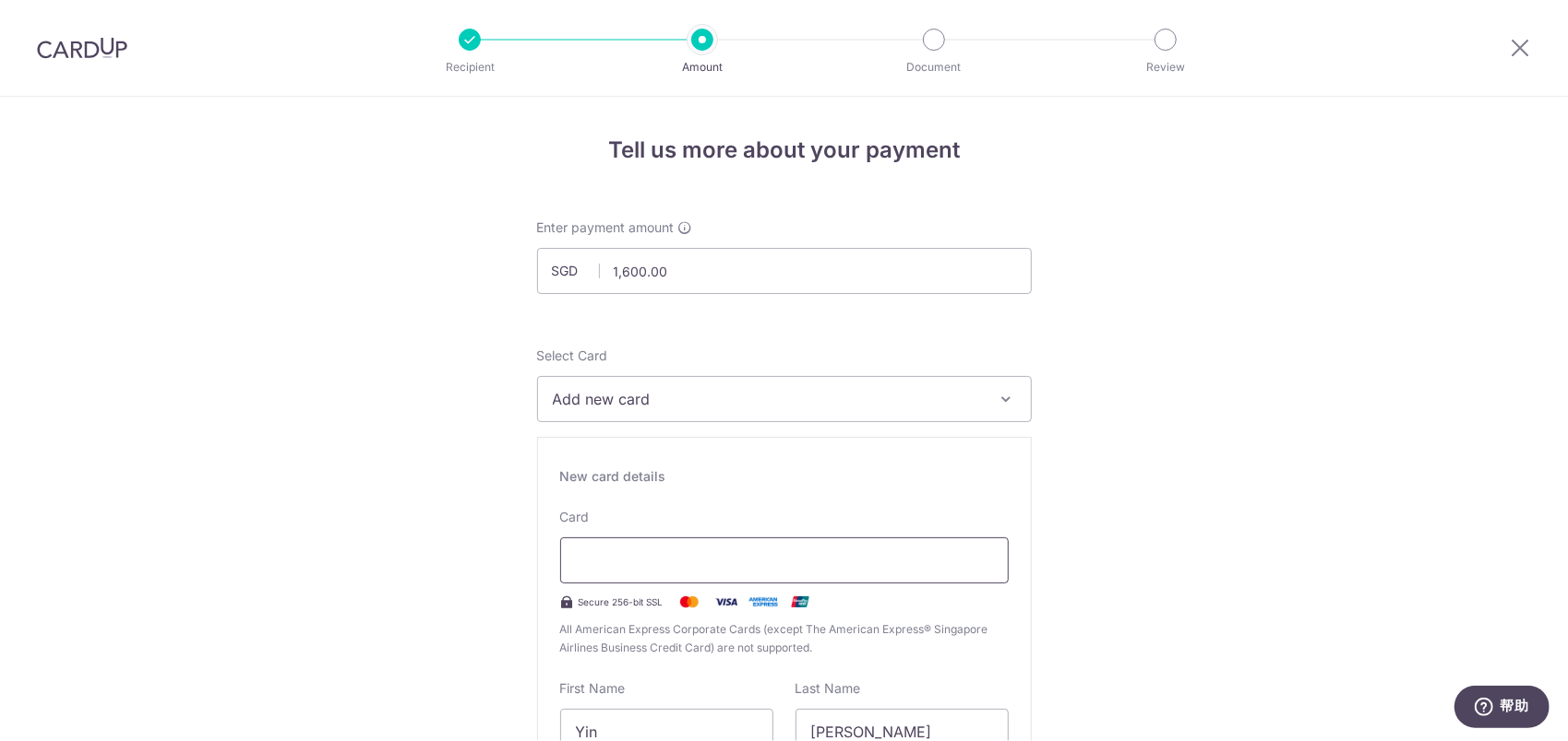
click at [985, 570] on iframe at bounding box center [784, 561] width 417 height 22
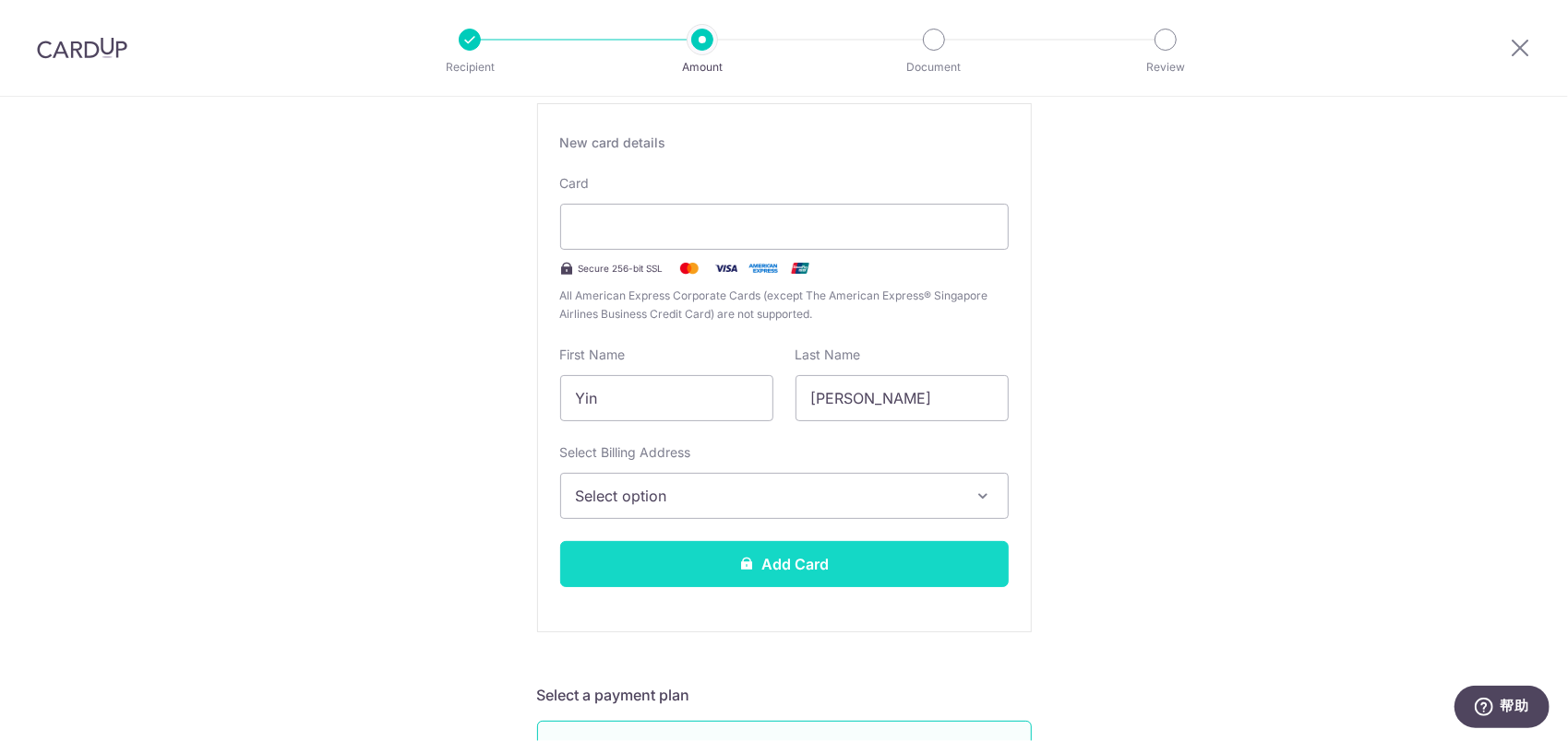
scroll to position [369, 0]
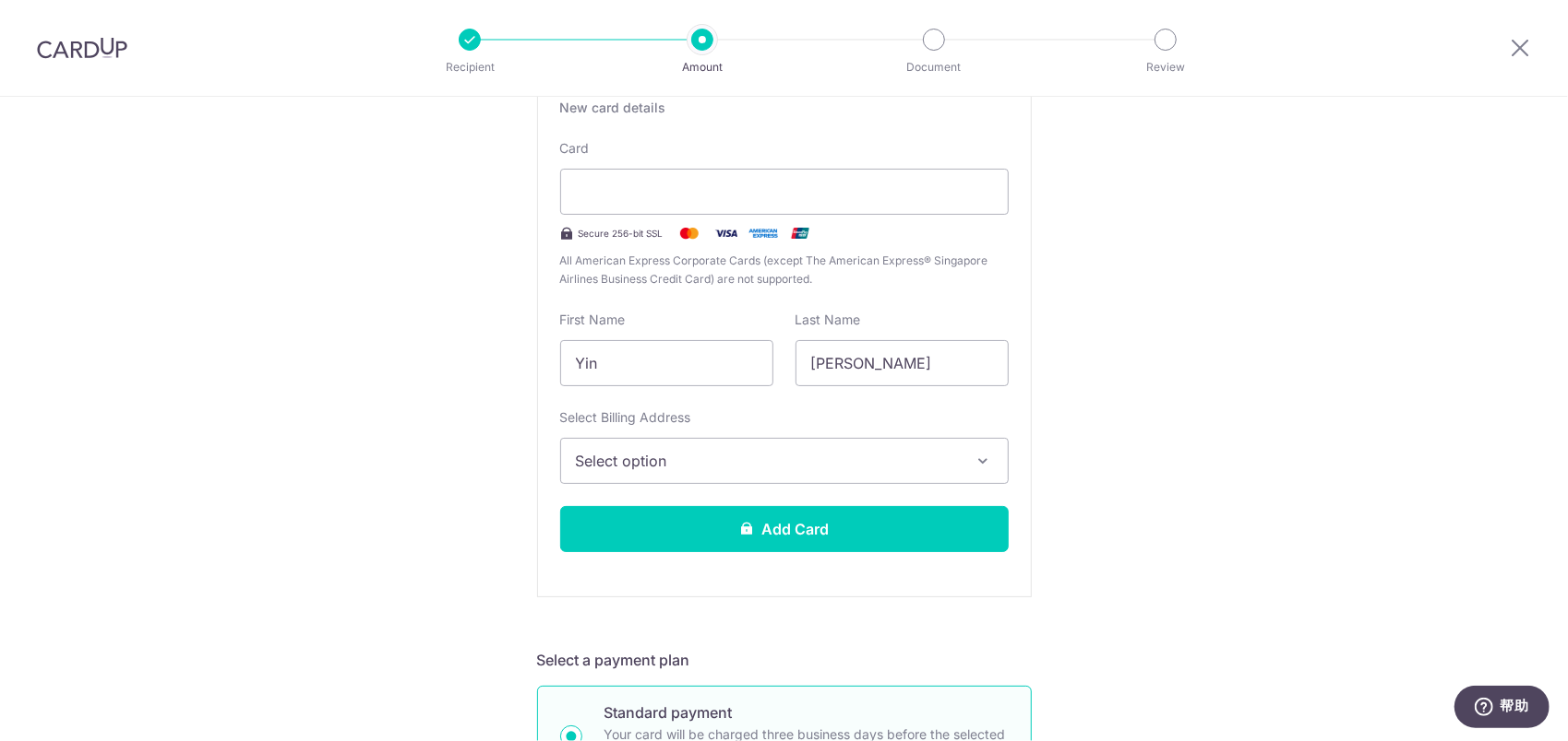
click at [735, 455] on span "Select option" at bounding box center [768, 460] width 384 height 22
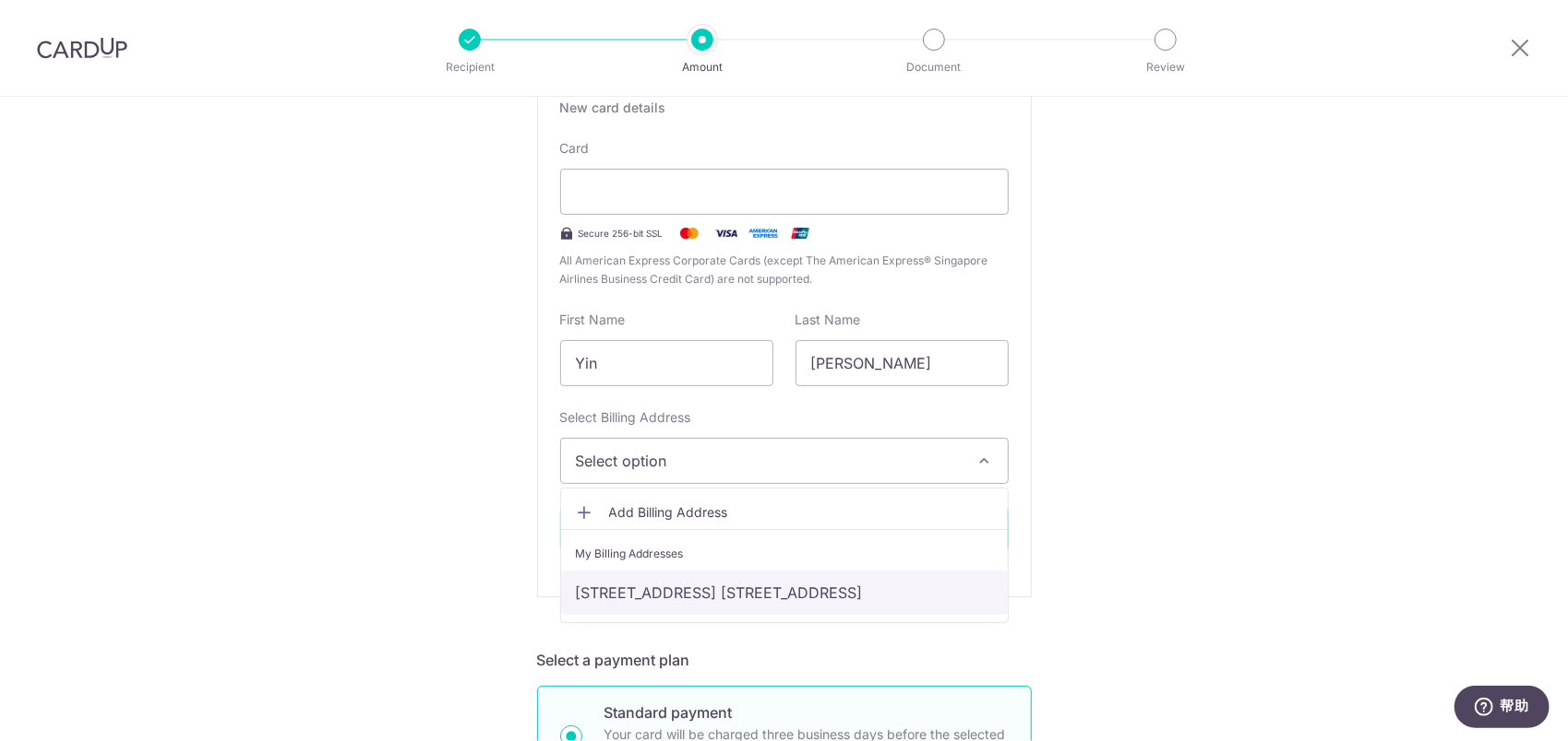
click at [704, 576] on link "[STREET_ADDRESS] [STREET_ADDRESS]" at bounding box center [784, 593] width 446 height 44
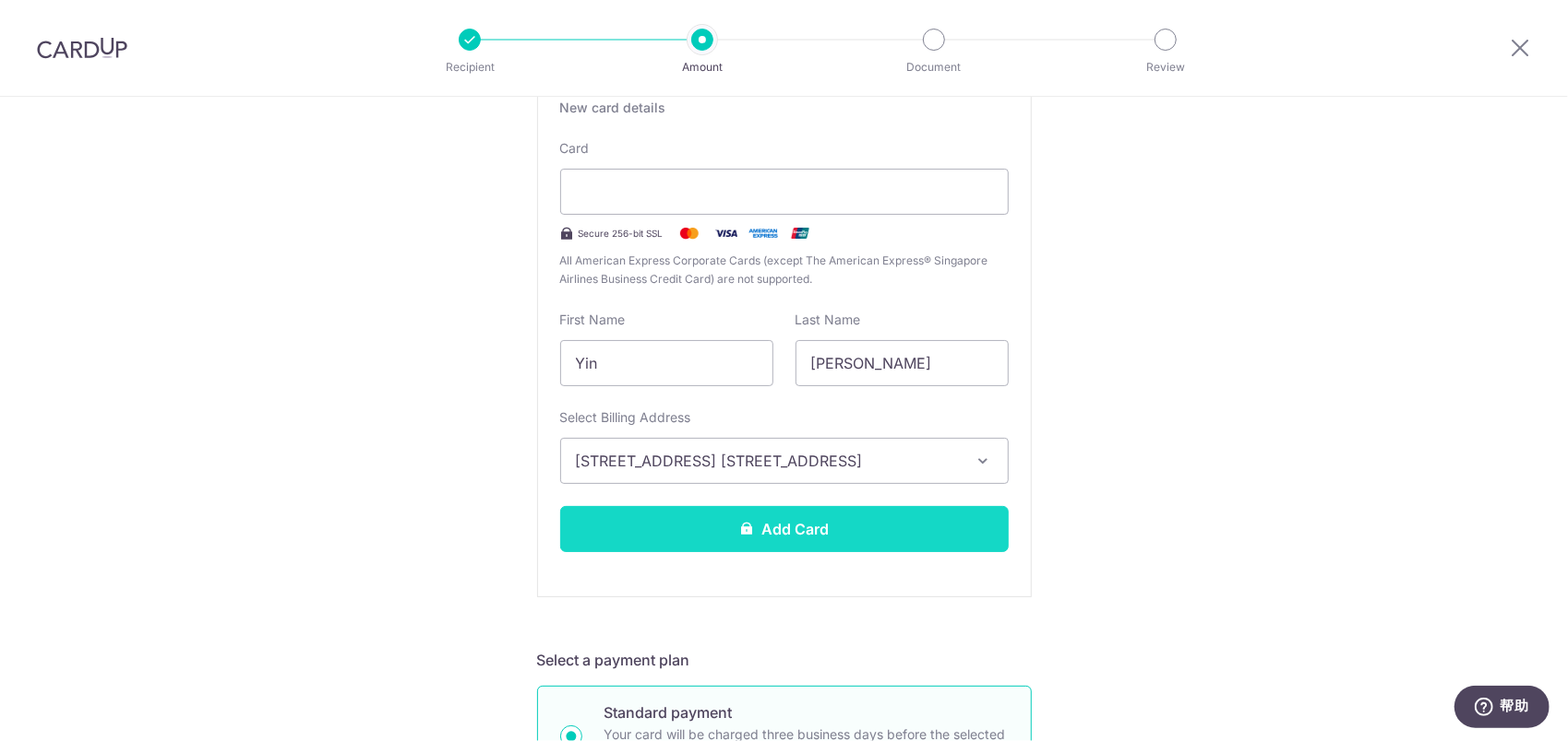
click at [712, 533] on button "Add Card" at bounding box center [784, 529] width 448 height 46
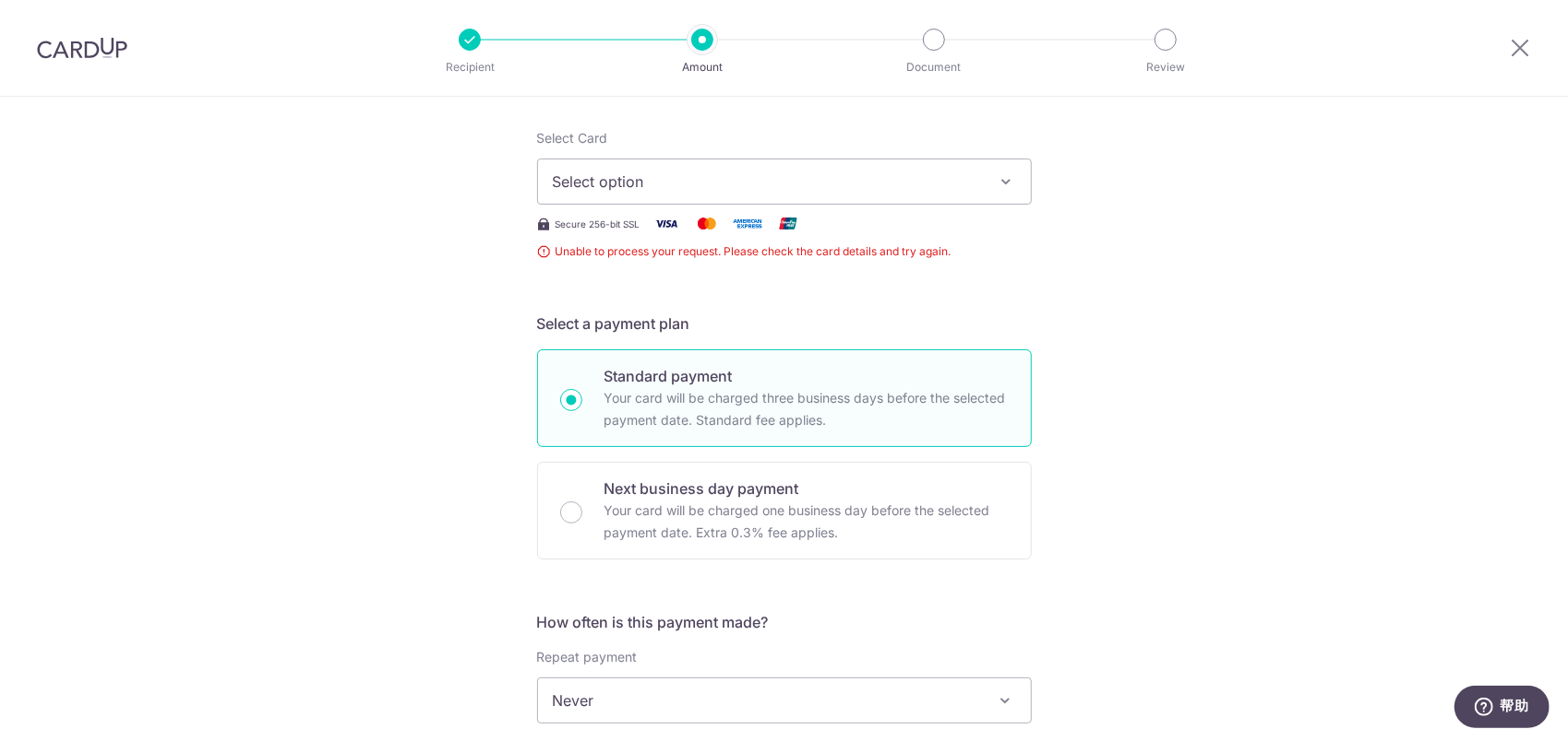
scroll to position [116, 0]
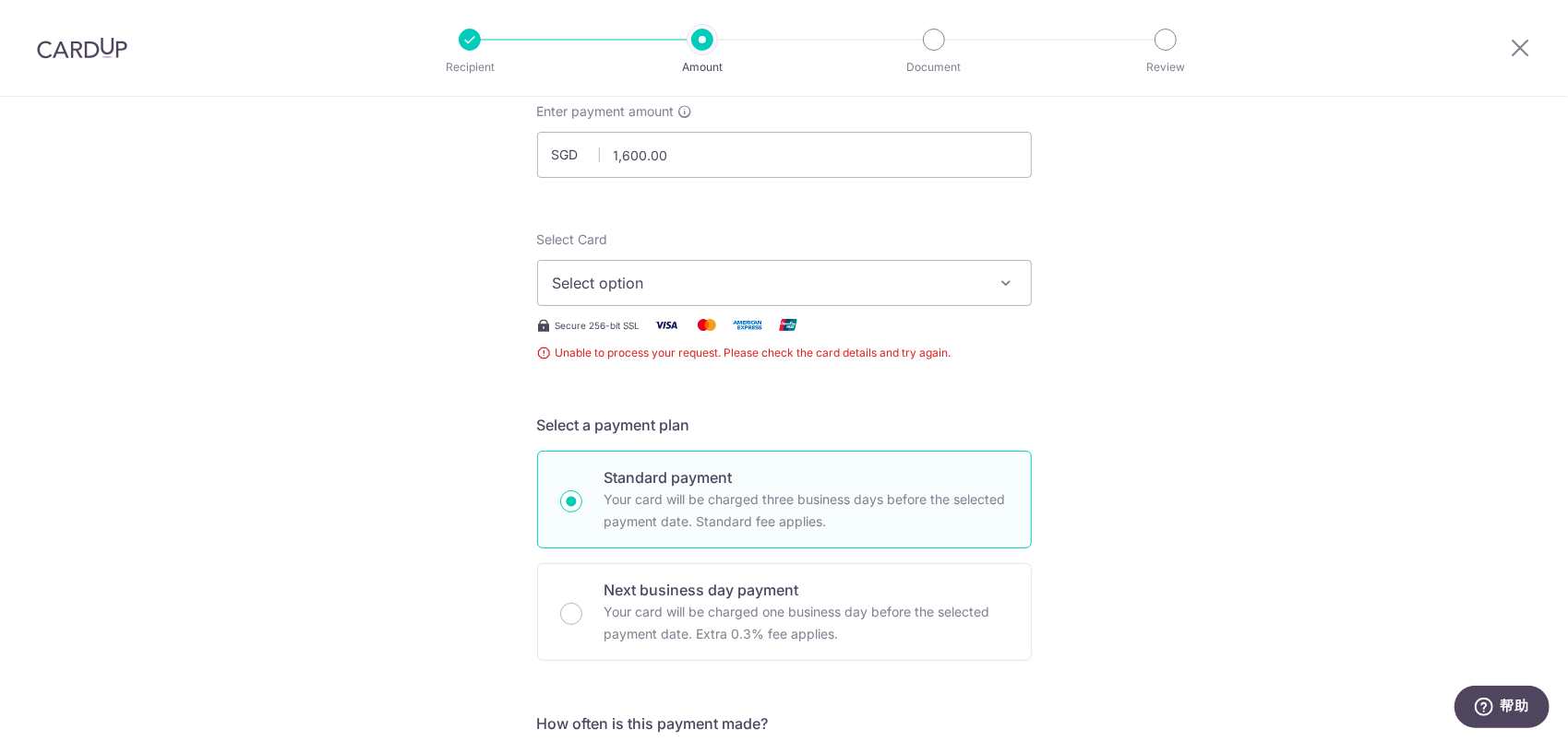
click at [689, 290] on span "Select option" at bounding box center [767, 283] width 430 height 22
click at [670, 322] on link "Add credit card" at bounding box center [784, 334] width 493 height 33
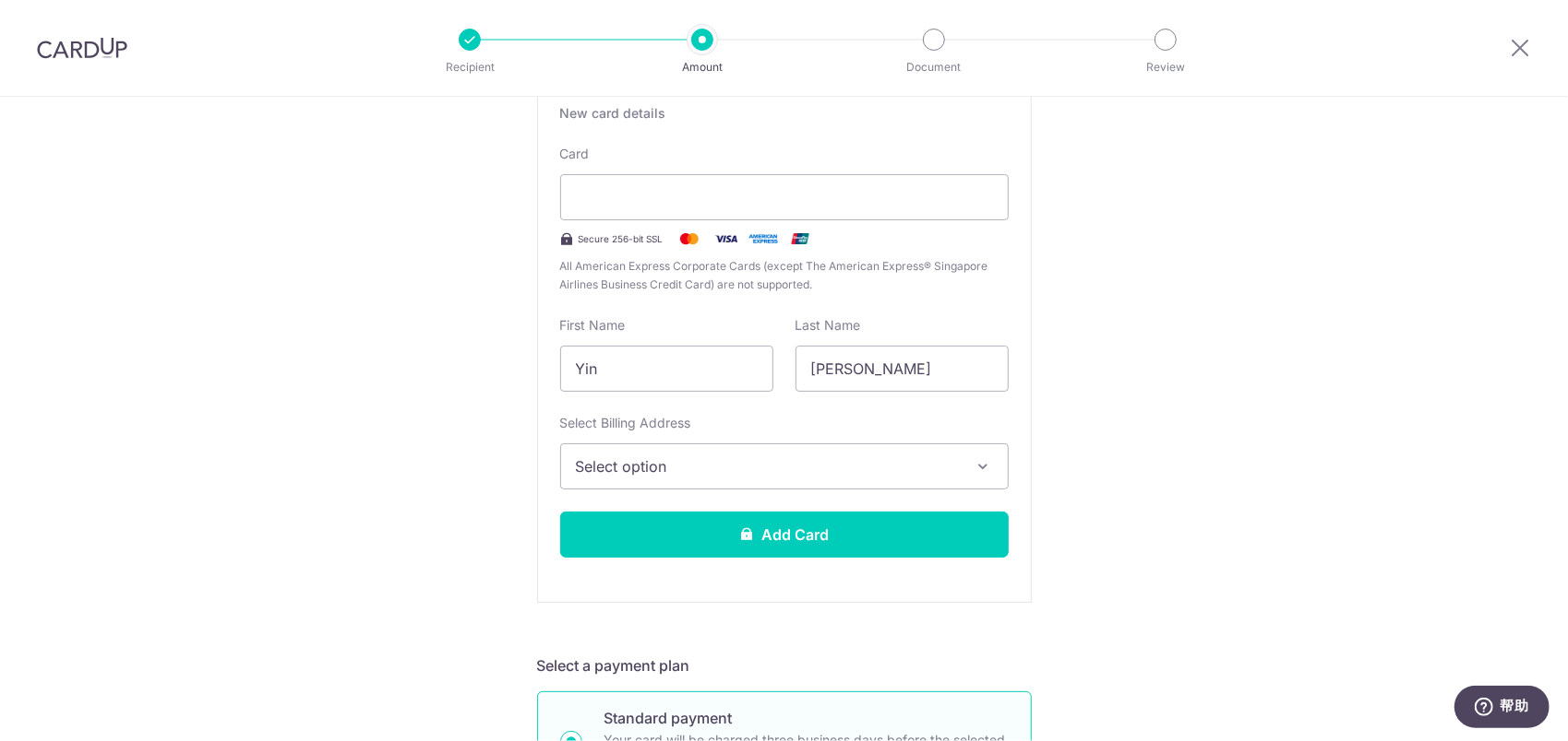
scroll to position [392, 0]
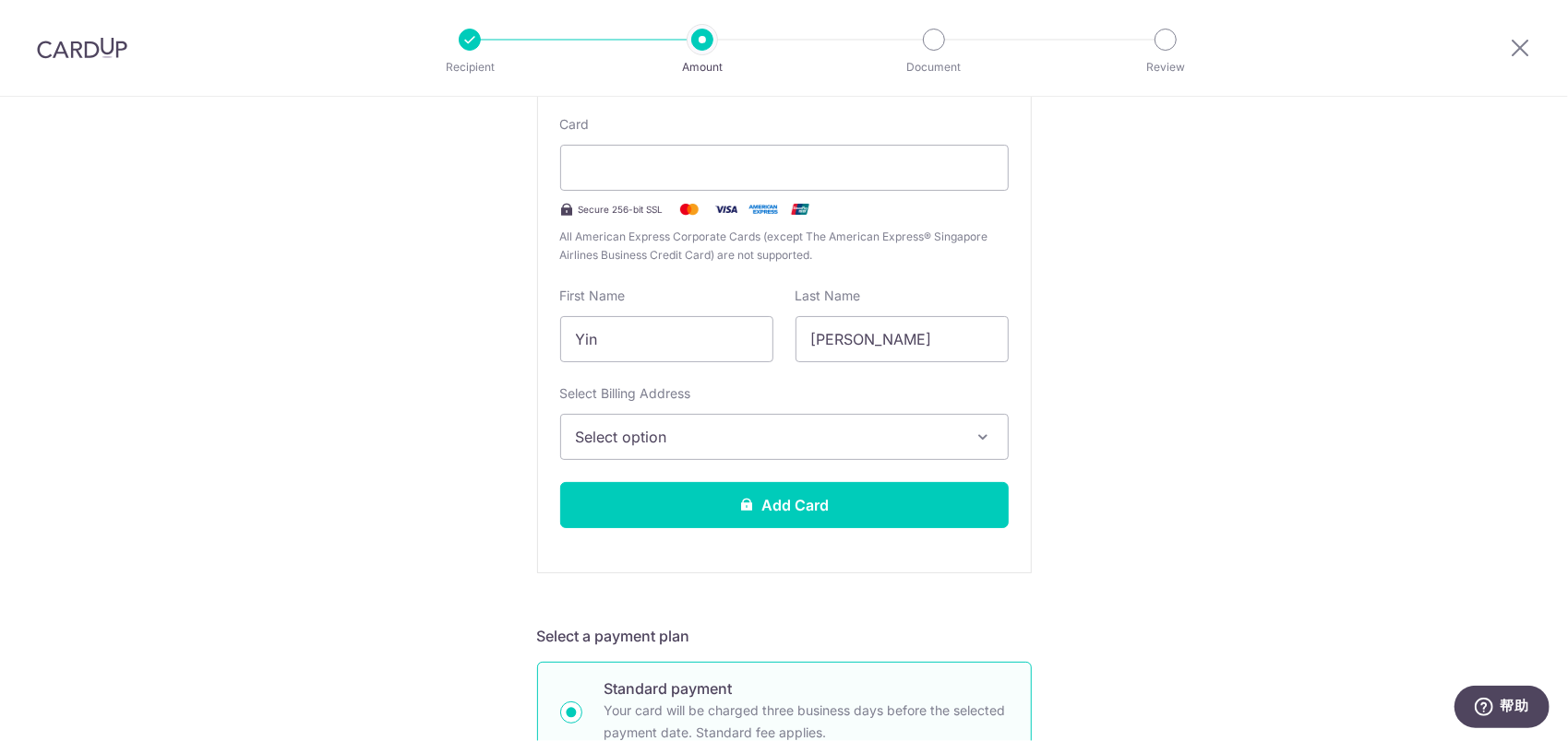
click at [825, 437] on span "Select option" at bounding box center [768, 436] width 384 height 22
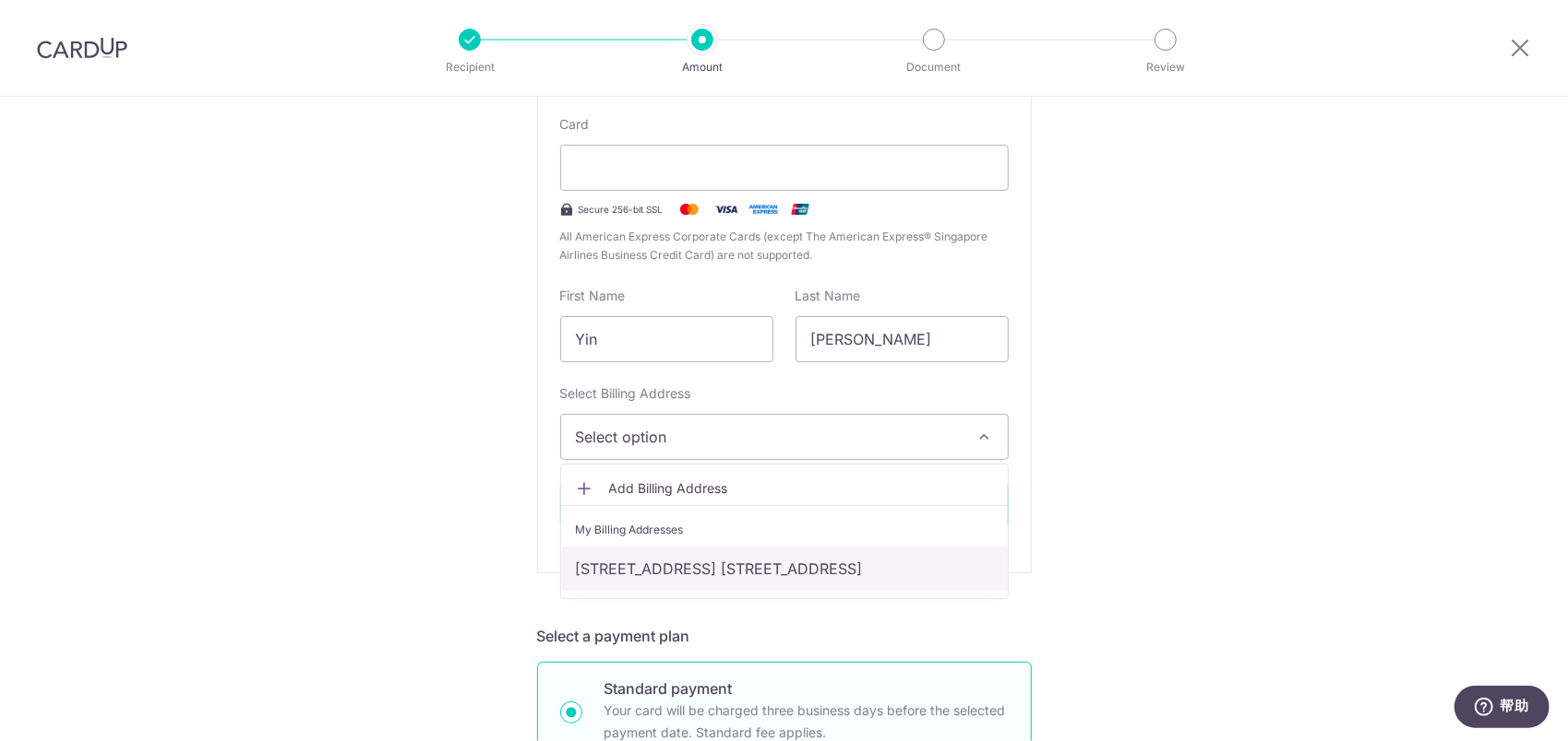
click at [808, 559] on link "[STREET_ADDRESS] [STREET_ADDRESS]" at bounding box center [784, 569] width 446 height 44
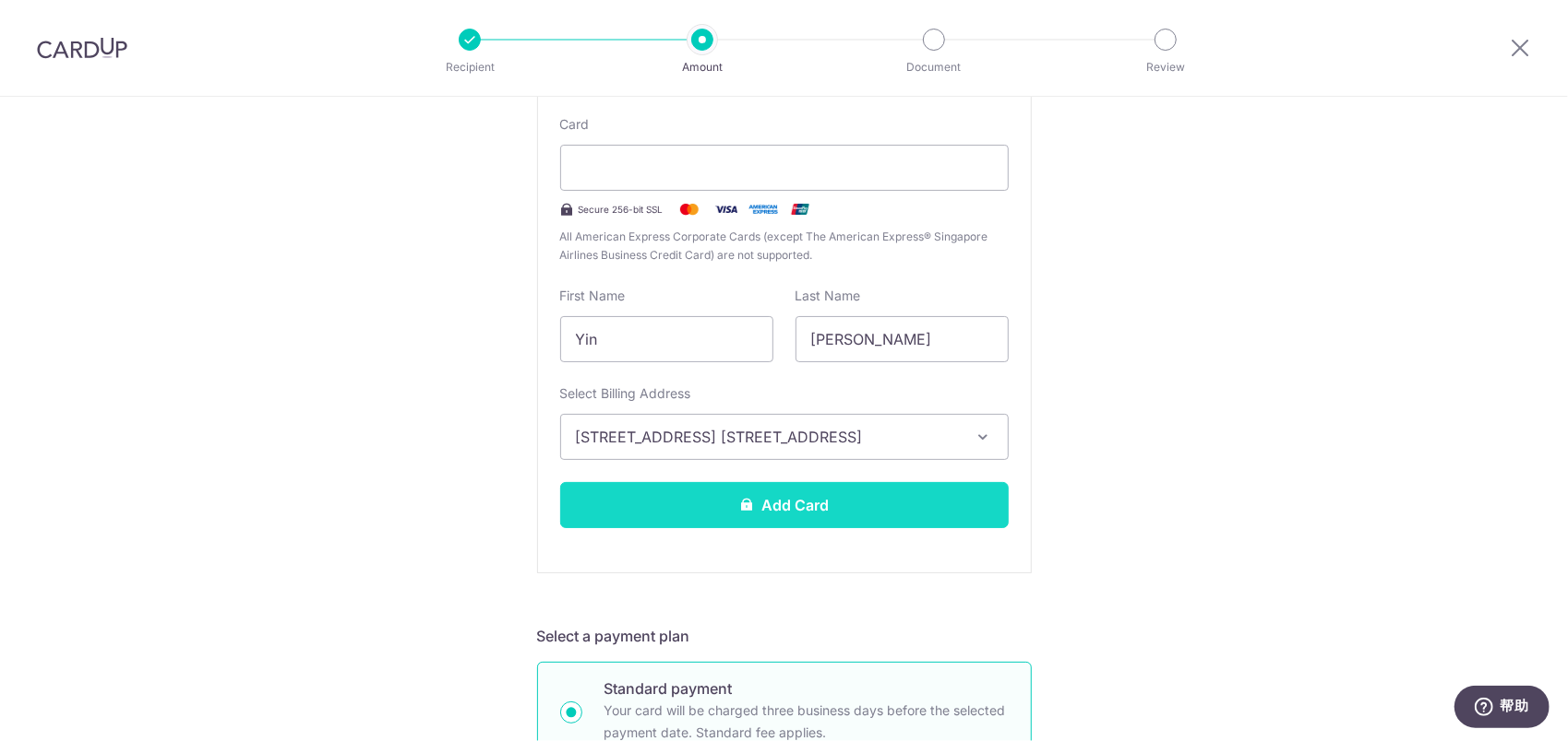
click at [792, 513] on button "Add Card" at bounding box center [784, 505] width 448 height 46
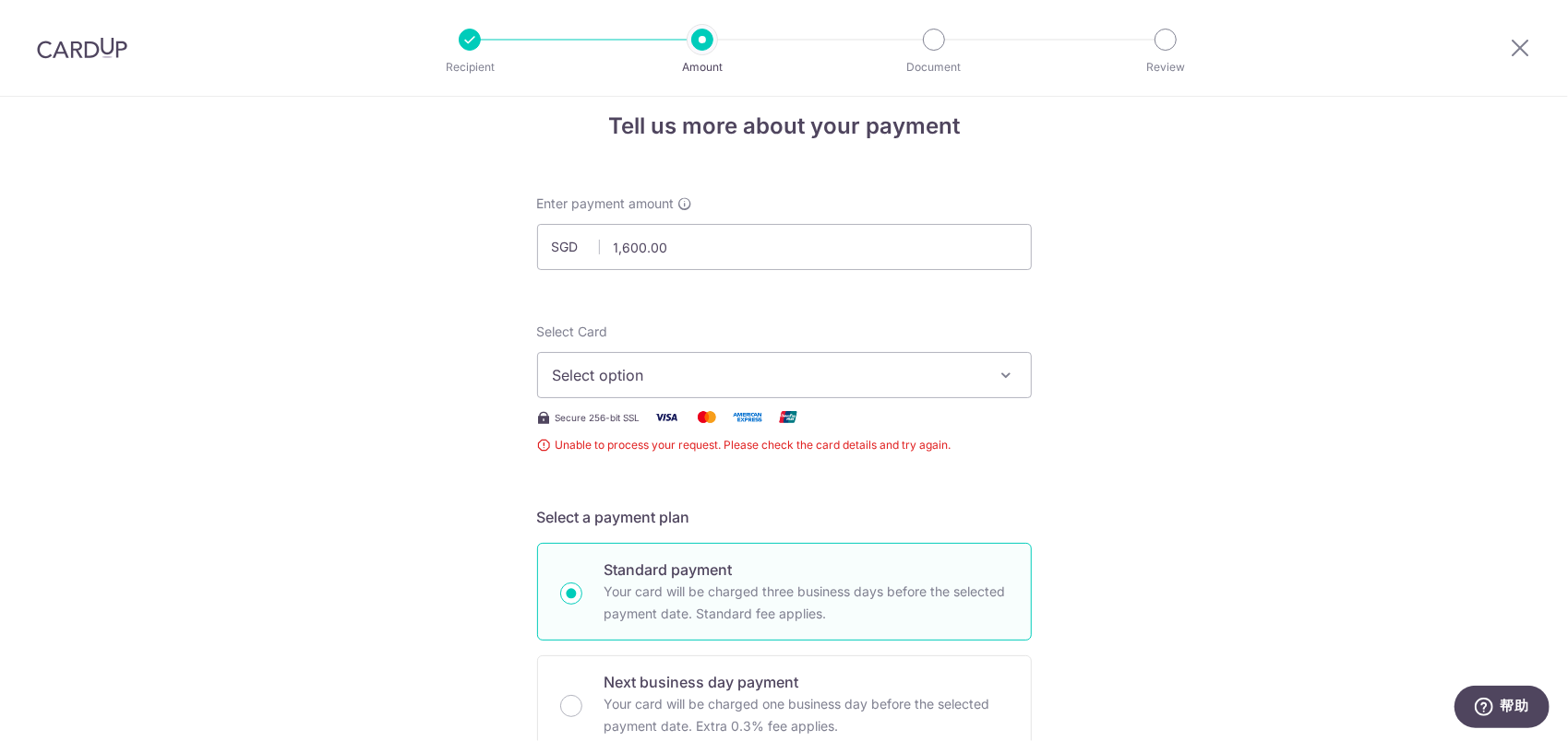
scroll to position [392, 0]
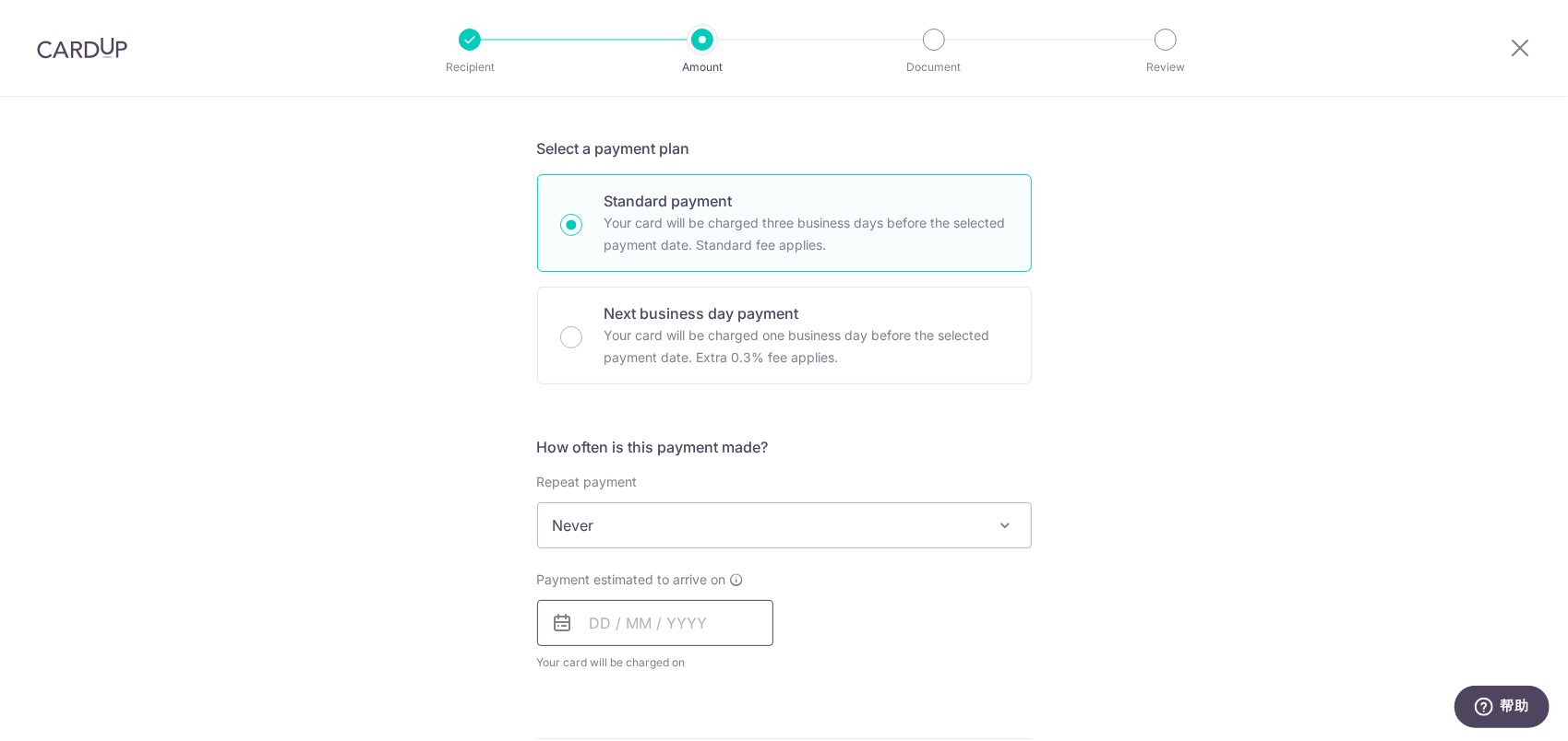
click at [615, 606] on input "text" at bounding box center [655, 624] width 236 height 46
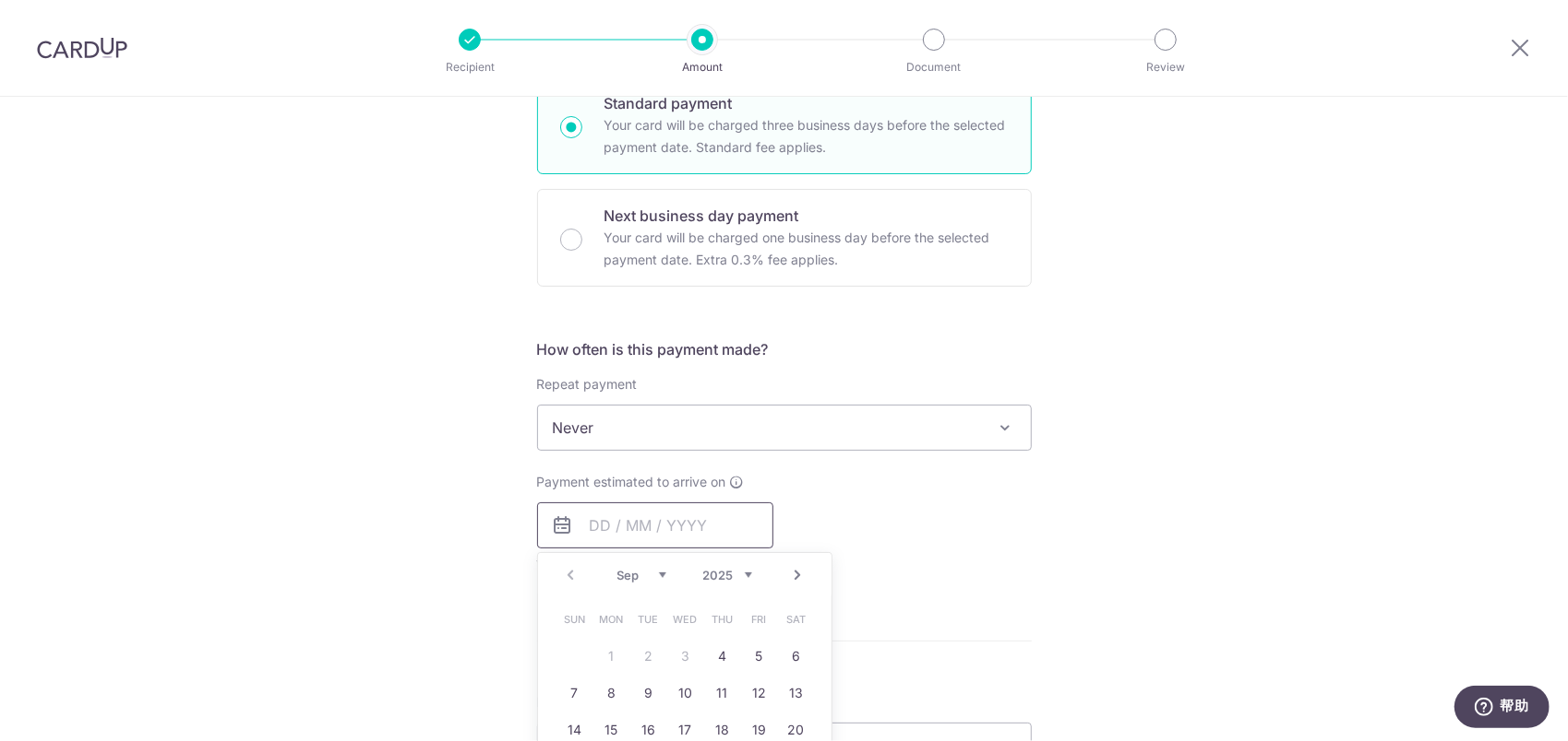
scroll to position [485, 0]
click at [723, 663] on link "4" at bounding box center [722, 662] width 30 height 30
type input "[DATE]"
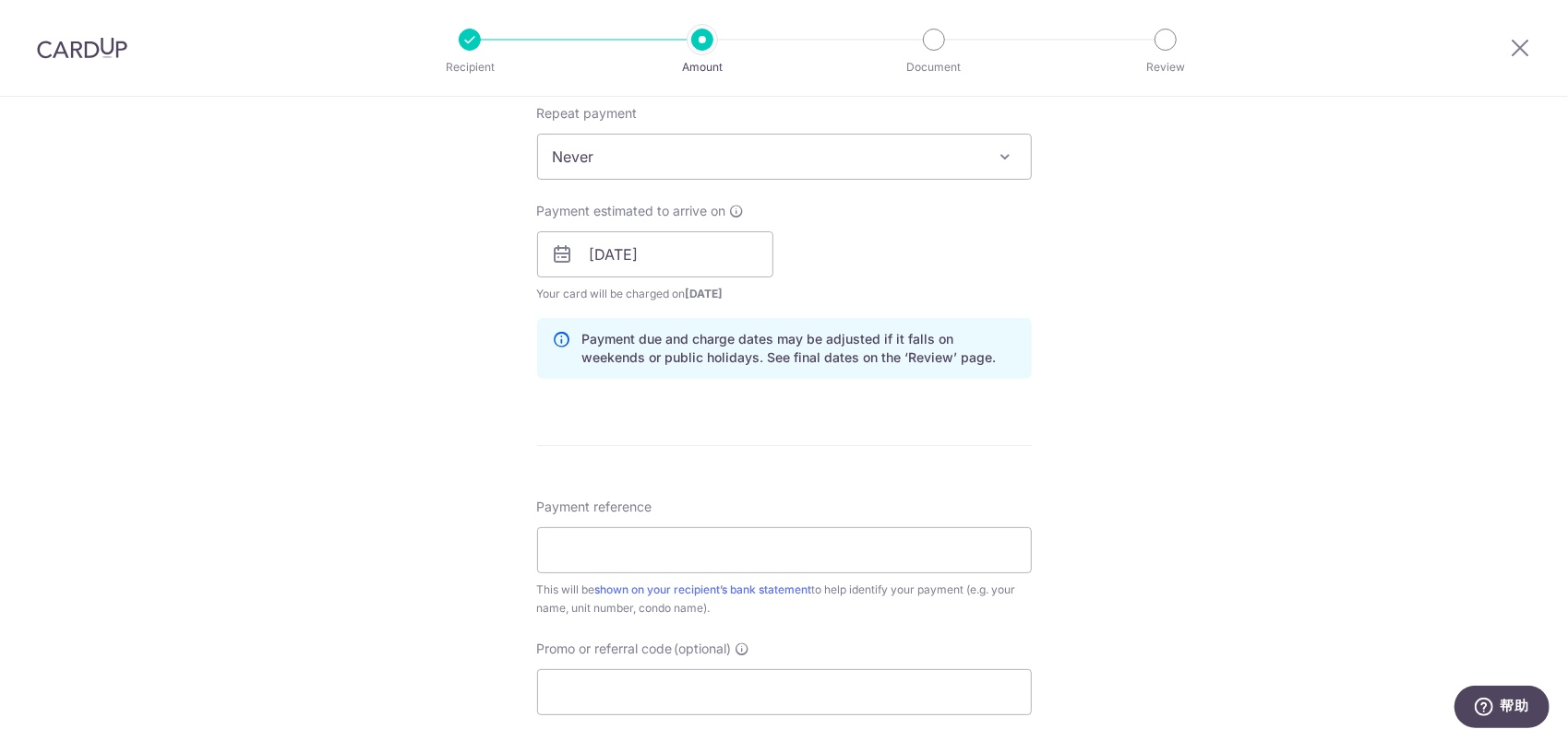
scroll to position [1038, 0]
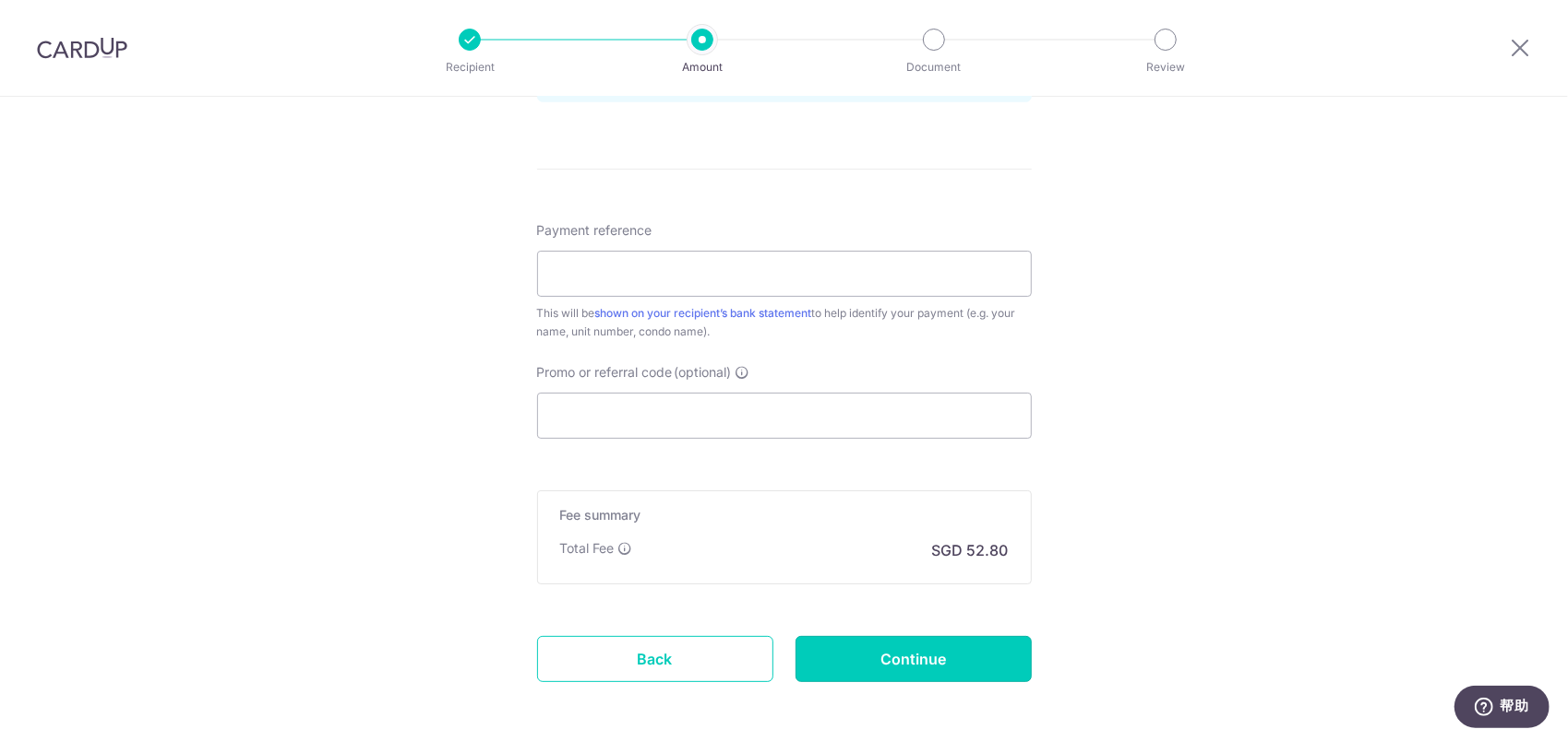
click at [872, 658] on input "Continue" at bounding box center [913, 659] width 236 height 46
type input "Create Schedule"
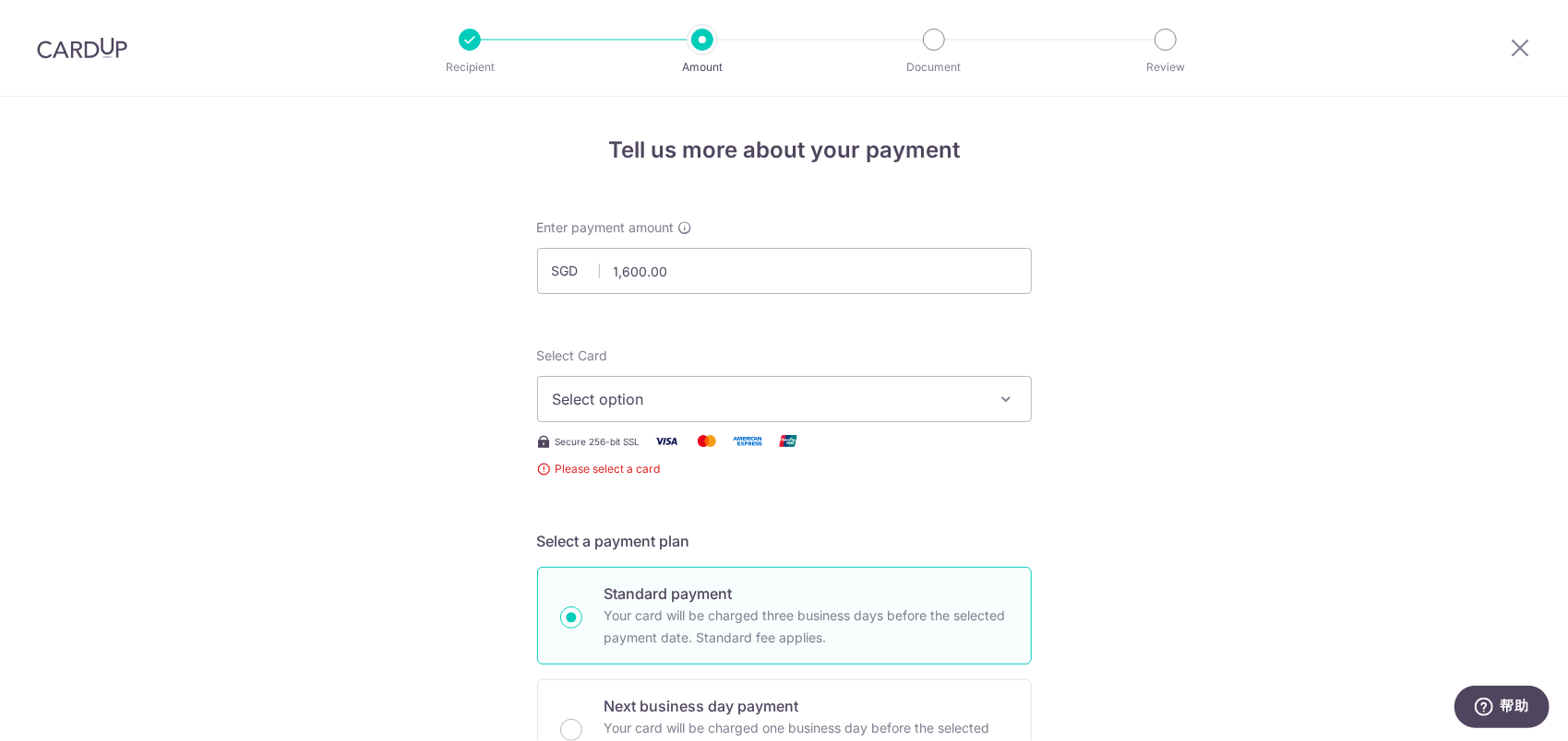
click at [634, 430] on div "Secure 256-bit SSL" at bounding box center [784, 441] width 495 height 23
click at [638, 415] on button "Select option" at bounding box center [784, 399] width 495 height 46
click at [662, 455] on span "Add credit card" at bounding box center [801, 451] width 430 height 18
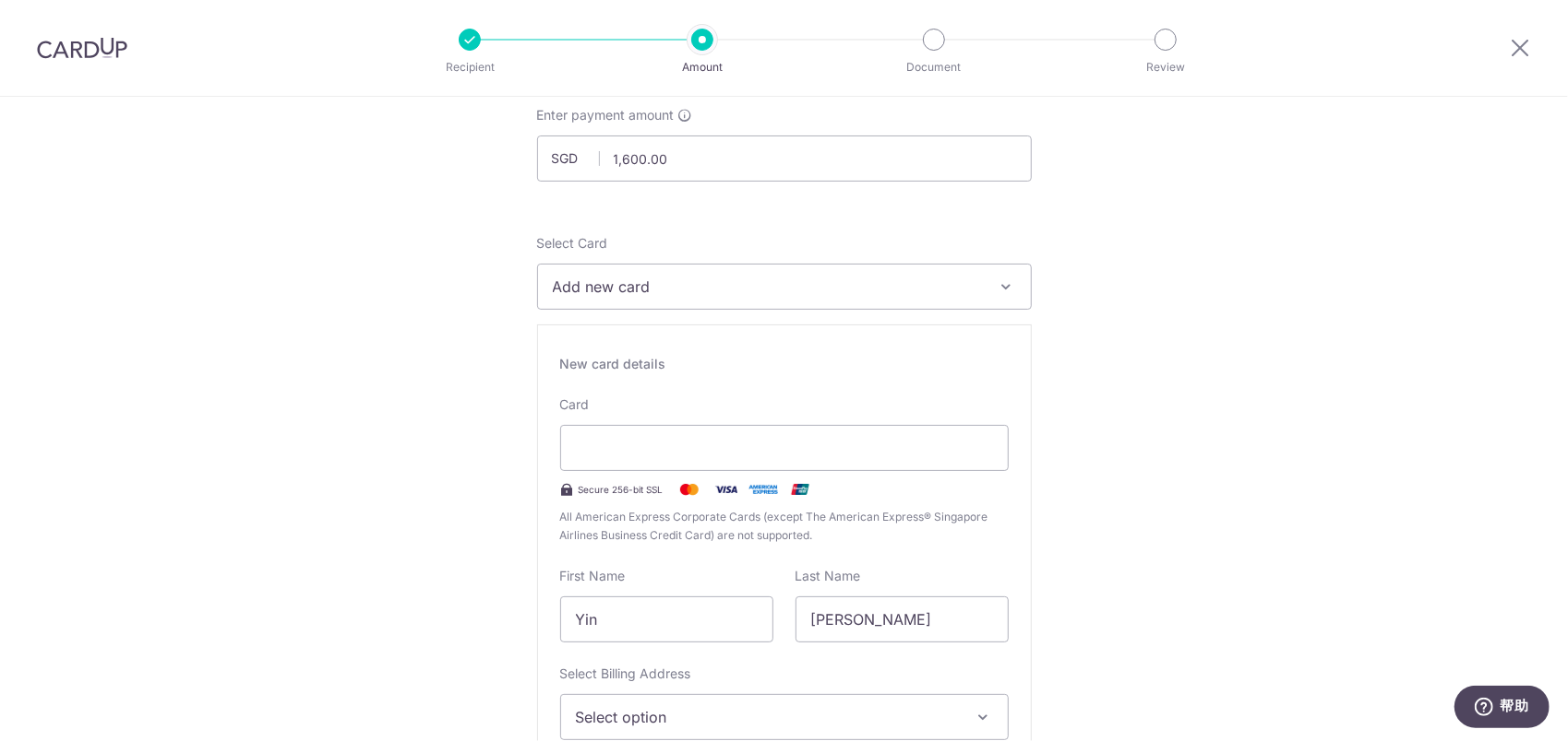
scroll to position [277, 0]
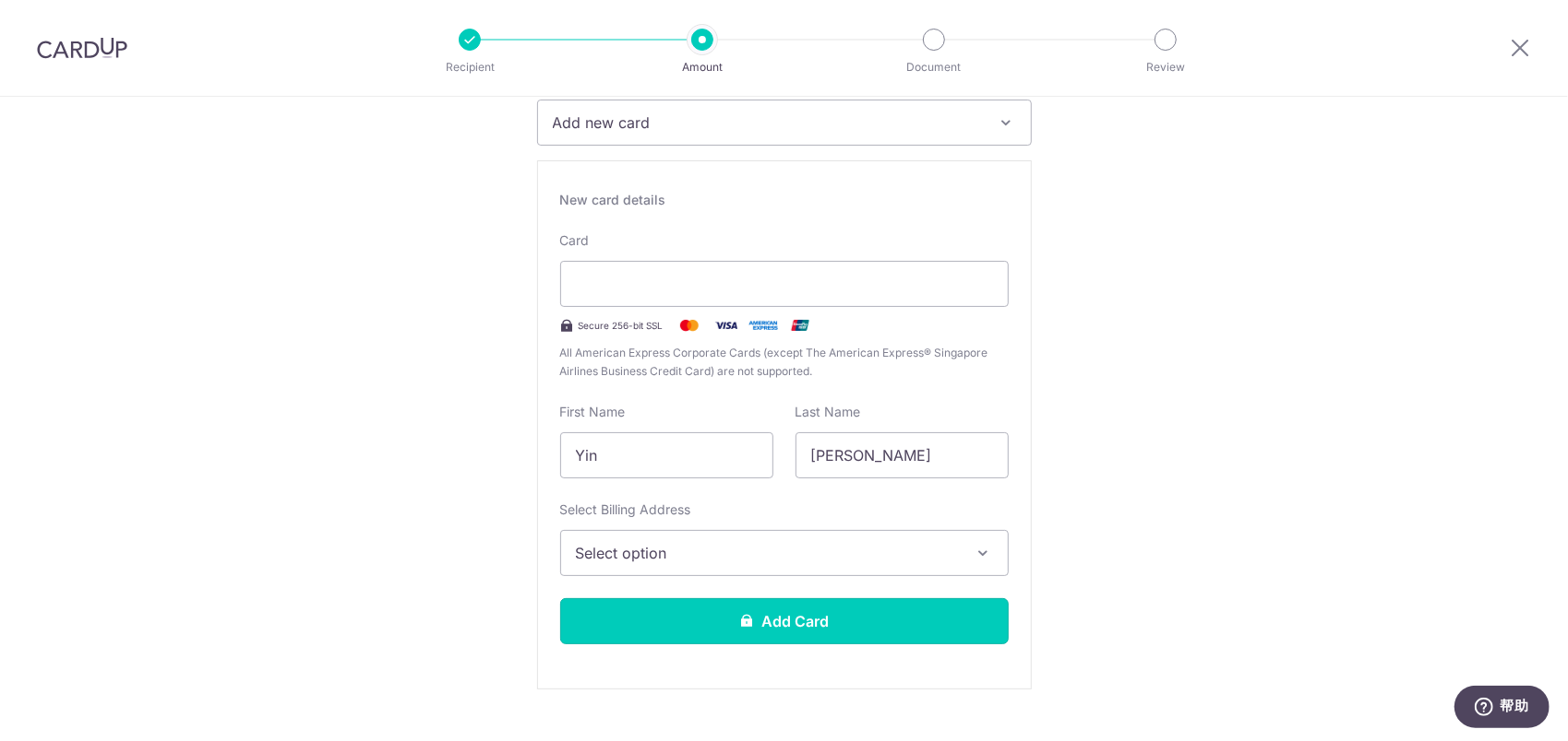
click at [761, 615] on button "Add Card" at bounding box center [784, 622] width 448 height 46
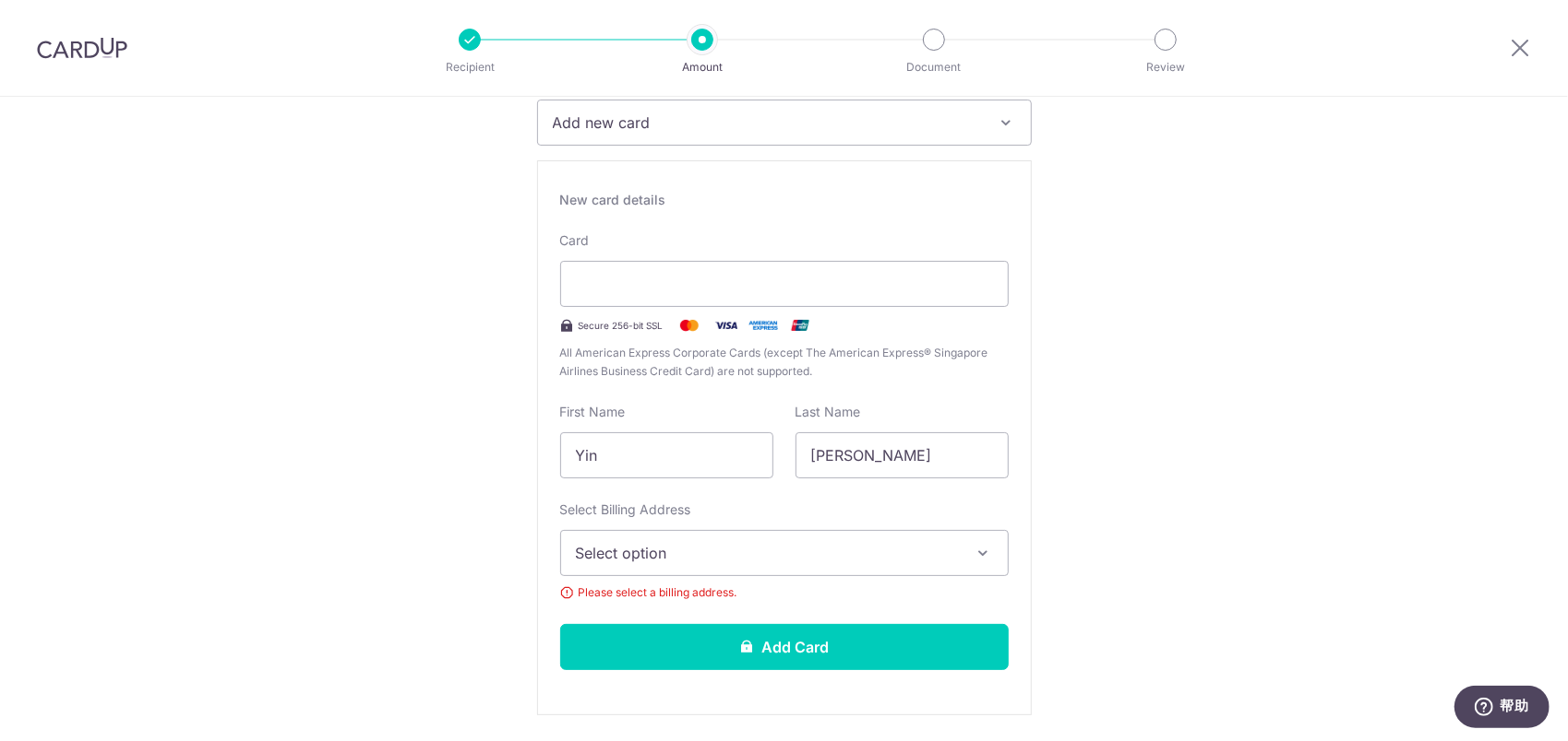
click at [771, 572] on button "Select option" at bounding box center [784, 553] width 448 height 46
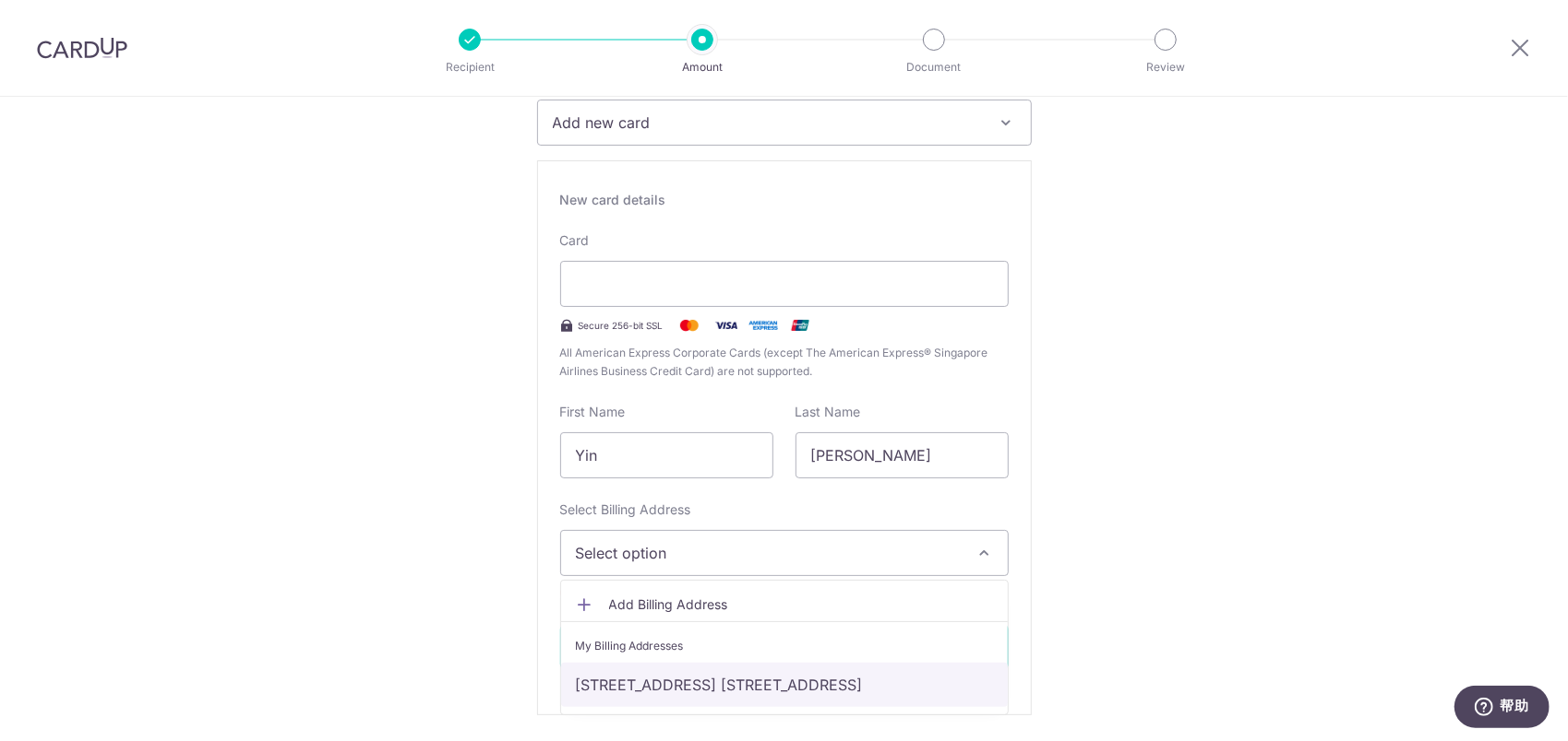
click at [740, 673] on link "[STREET_ADDRESS] [STREET_ADDRESS]" at bounding box center [784, 685] width 446 height 44
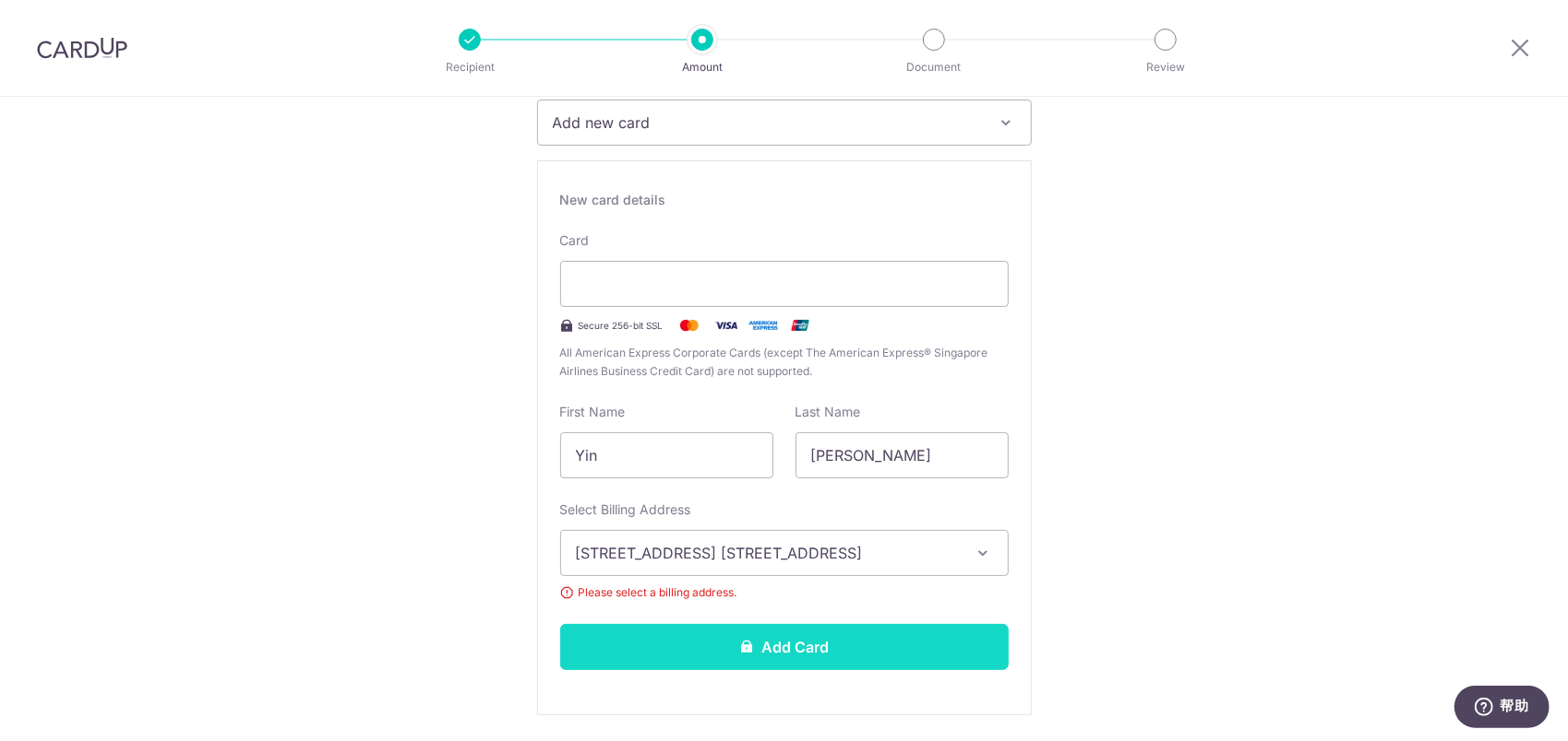
click at [739, 640] on icon at bounding box center [745, 646] width 14 height 14
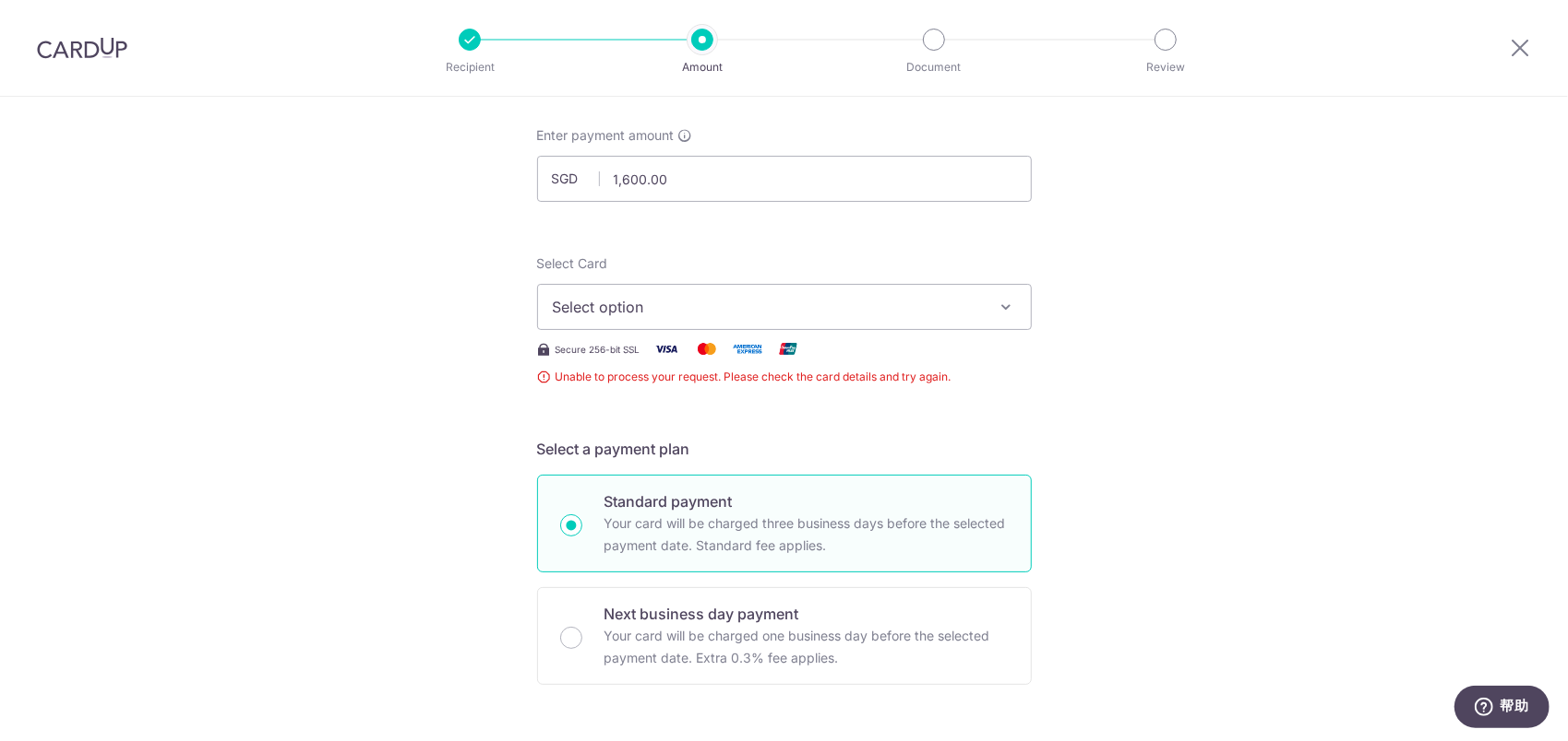
scroll to position [86, 0]
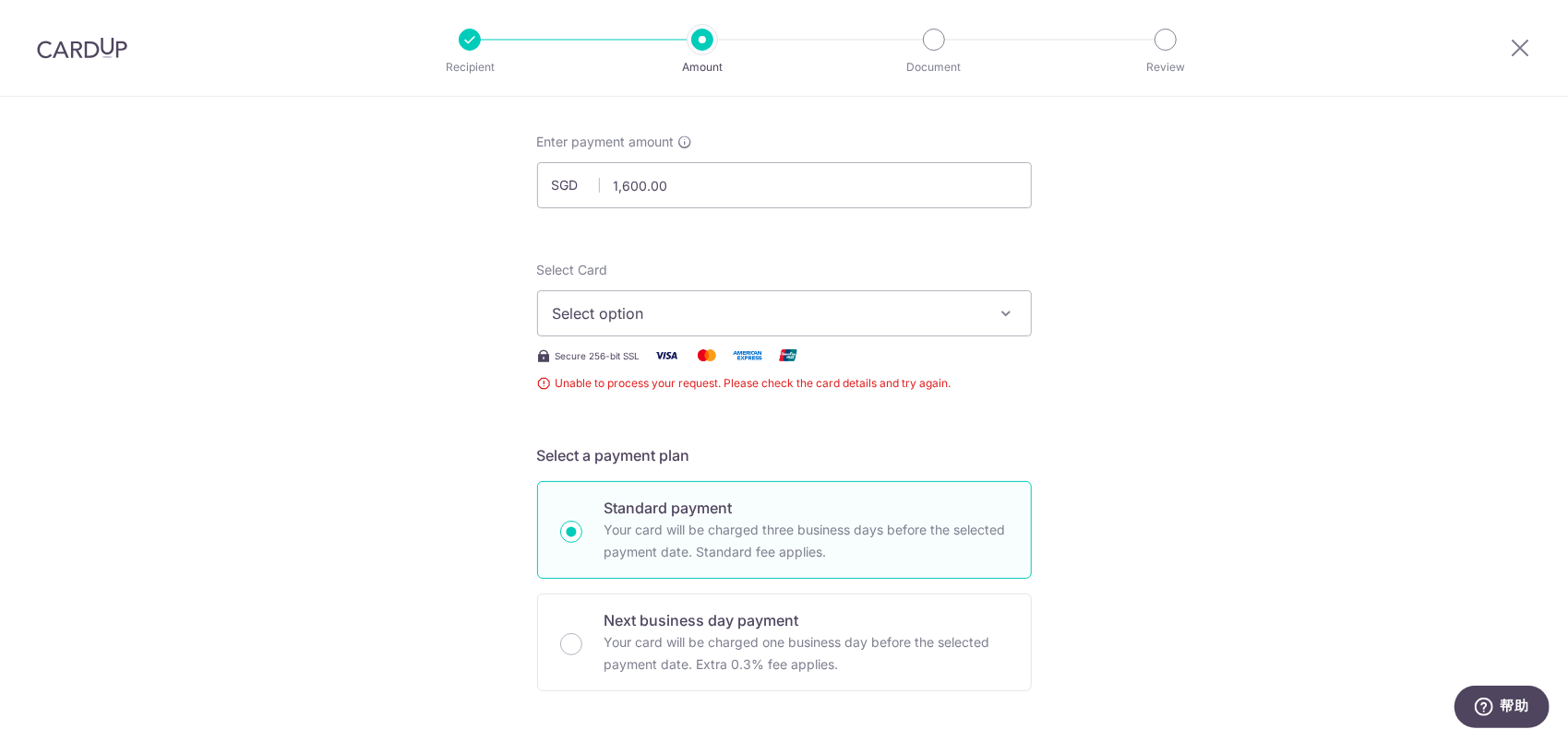
click at [676, 316] on span "Select option" at bounding box center [767, 313] width 430 height 22
click at [664, 346] on ul "Add credit card" at bounding box center [784, 365] width 495 height 50
click at [641, 303] on span "Select option" at bounding box center [767, 313] width 430 height 22
click at [622, 370] on span "Add credit card" at bounding box center [801, 365] width 430 height 18
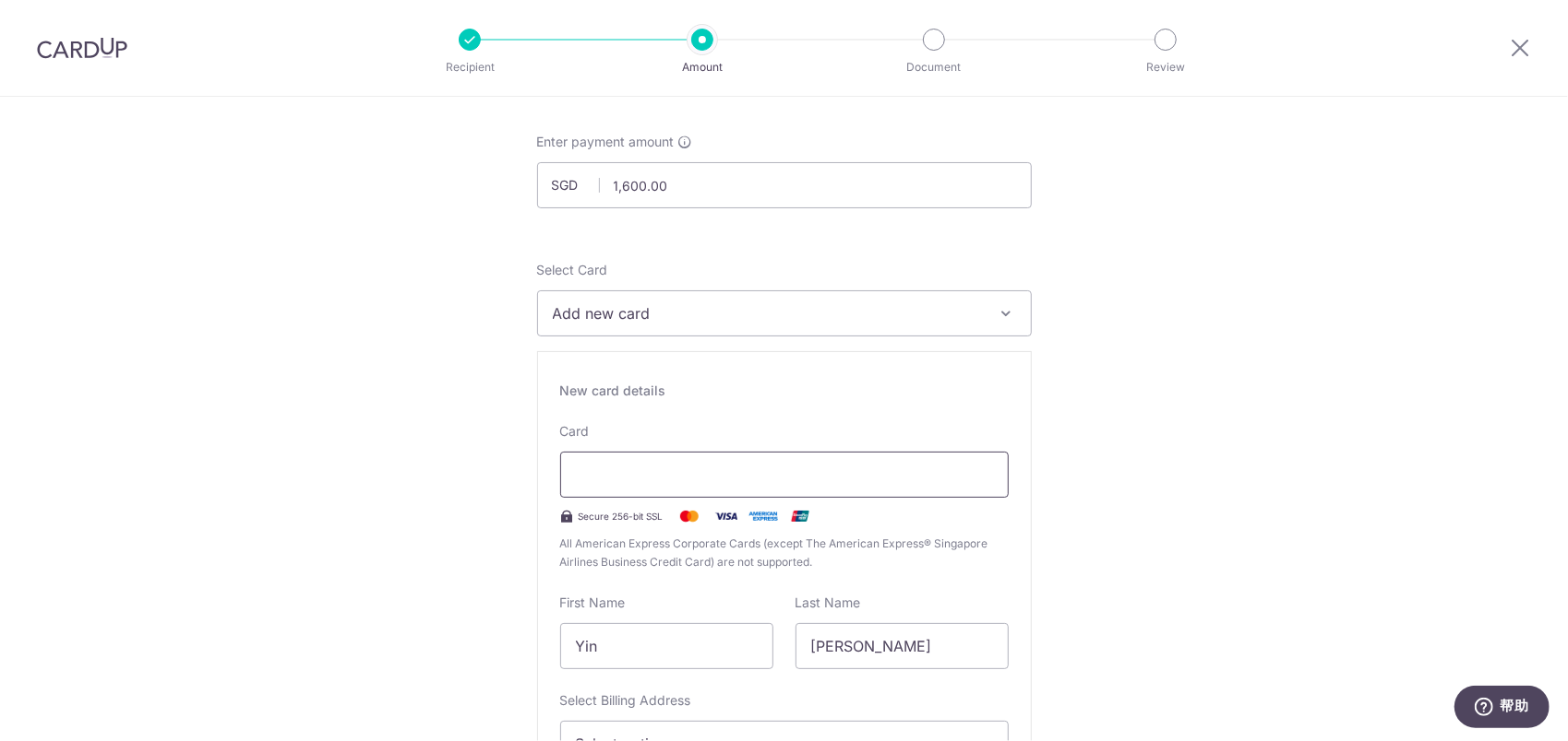
click at [957, 485] on div at bounding box center [784, 475] width 448 height 46
drag, startPoint x: 1164, startPoint y: 480, endPoint x: 1124, endPoint y: 500, distance: 44.7
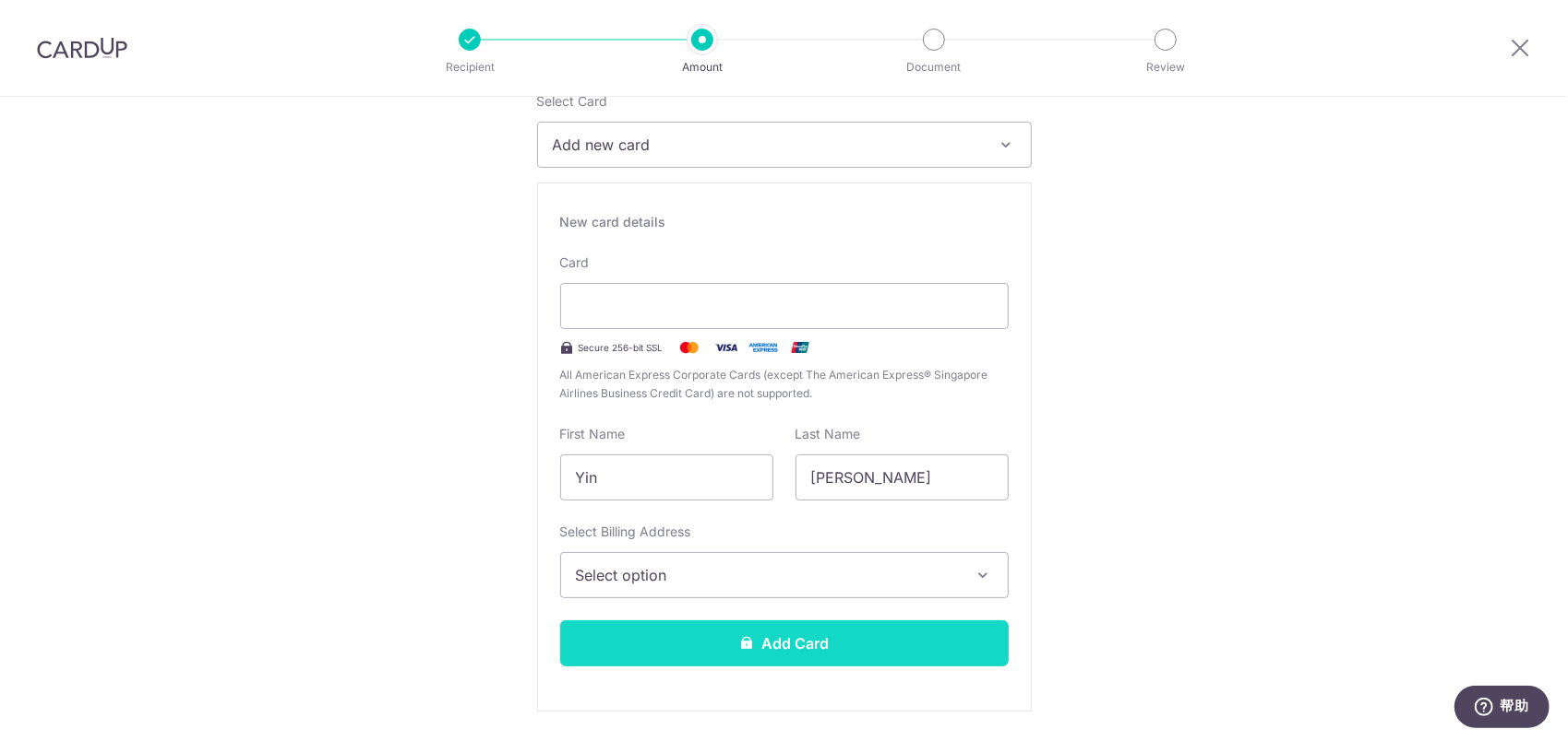
scroll to position [362, 0]
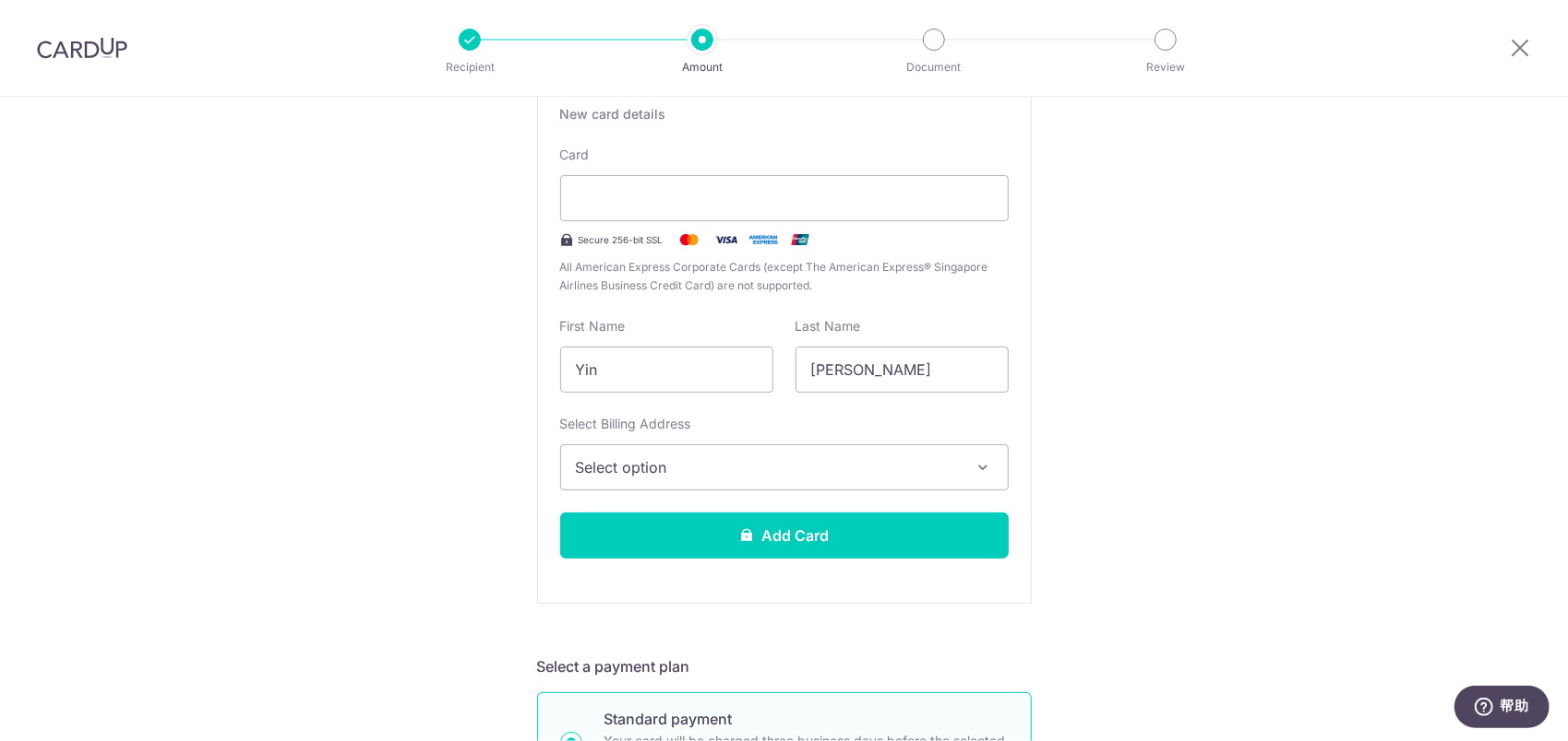
click at [712, 459] on span "Select option" at bounding box center [768, 467] width 384 height 22
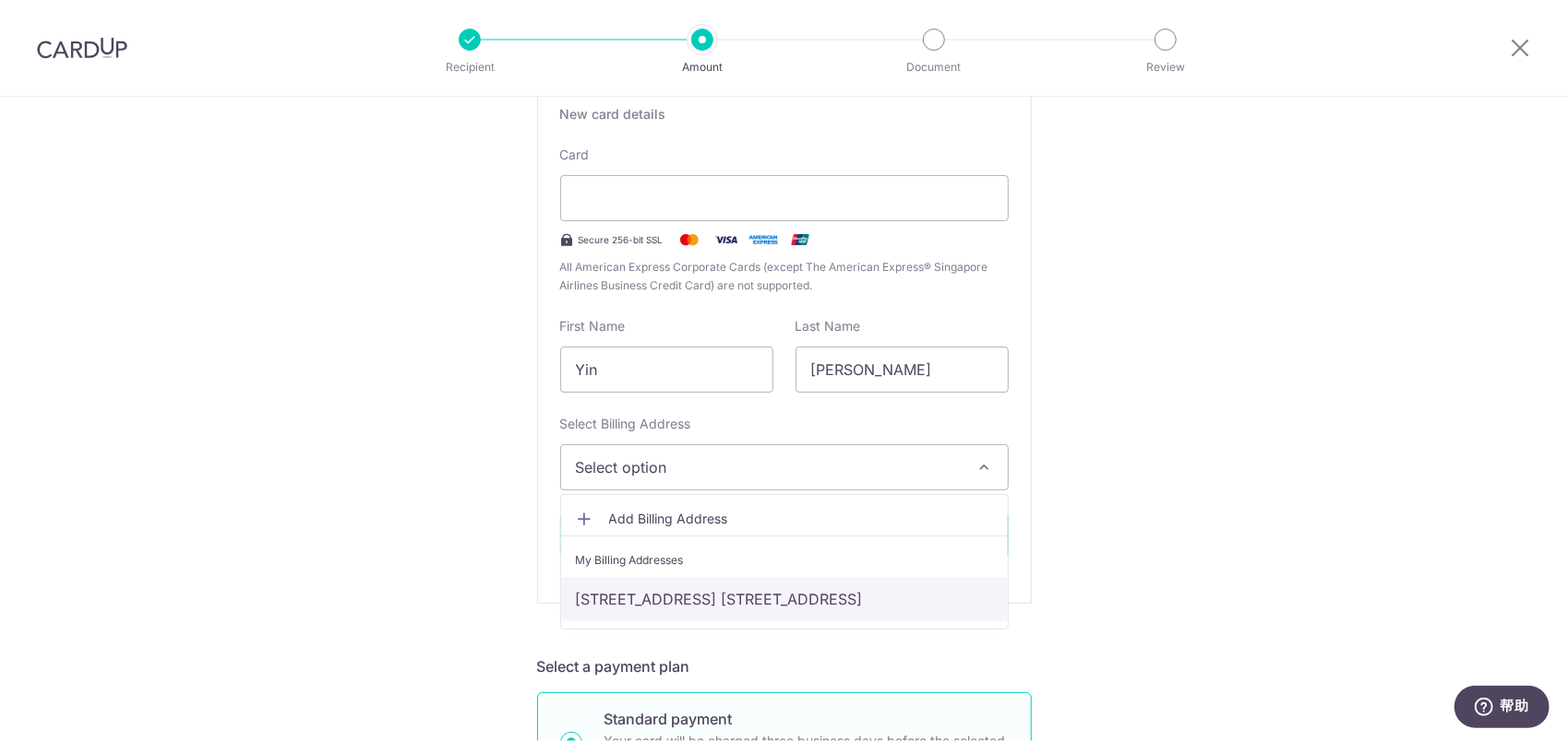
click at [679, 595] on link "ROOM 2-102, FENGYA GARDEN, NO. 68 ZHANJIANG ROAD, GULOU DISTRICT, Nanjing, Chin…" at bounding box center [784, 599] width 446 height 44
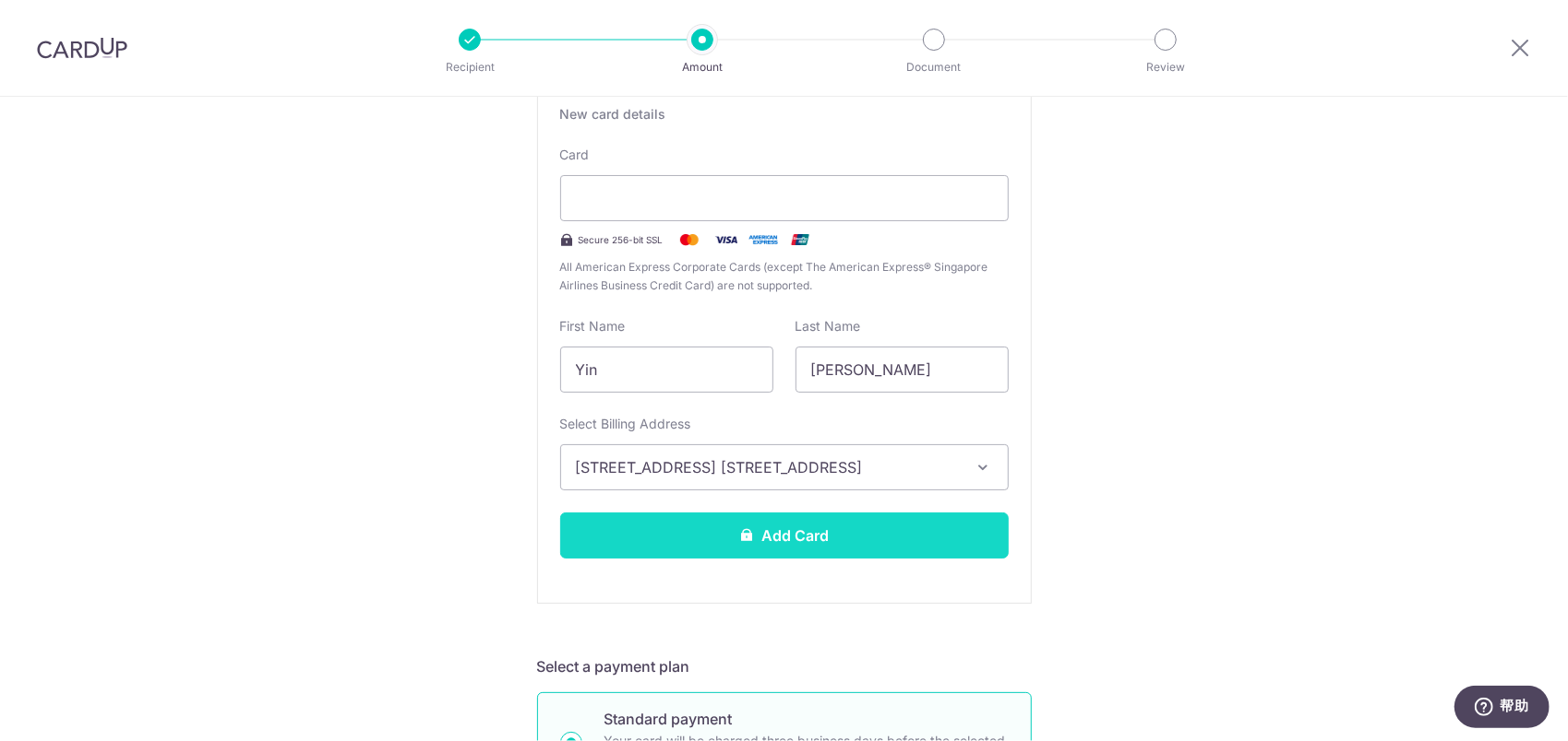
click at [775, 529] on button "Add Card" at bounding box center [784, 536] width 448 height 46
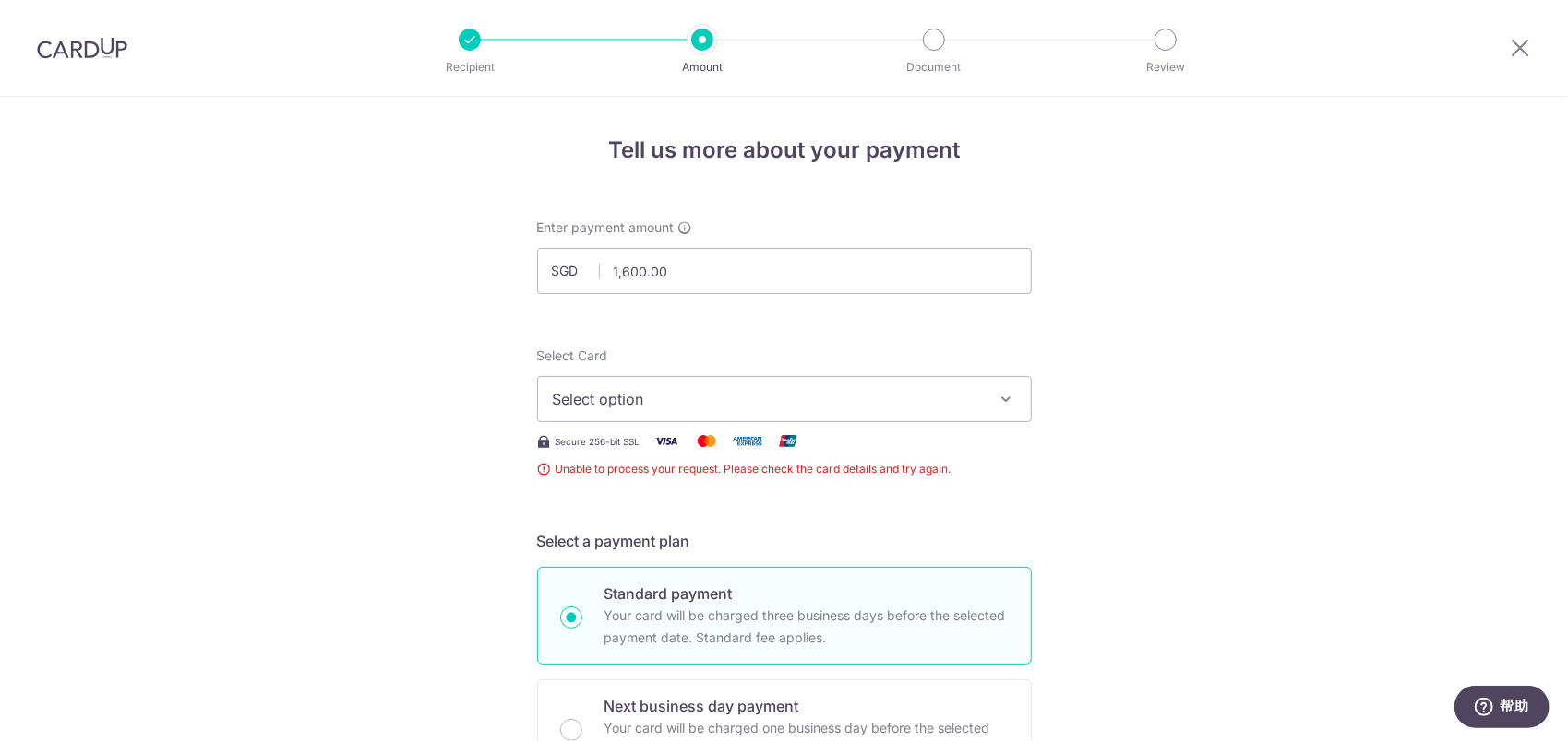
click at [849, 409] on span "Select option" at bounding box center [767, 399] width 430 height 22
click at [799, 446] on span "Add credit card" at bounding box center [801, 451] width 430 height 18
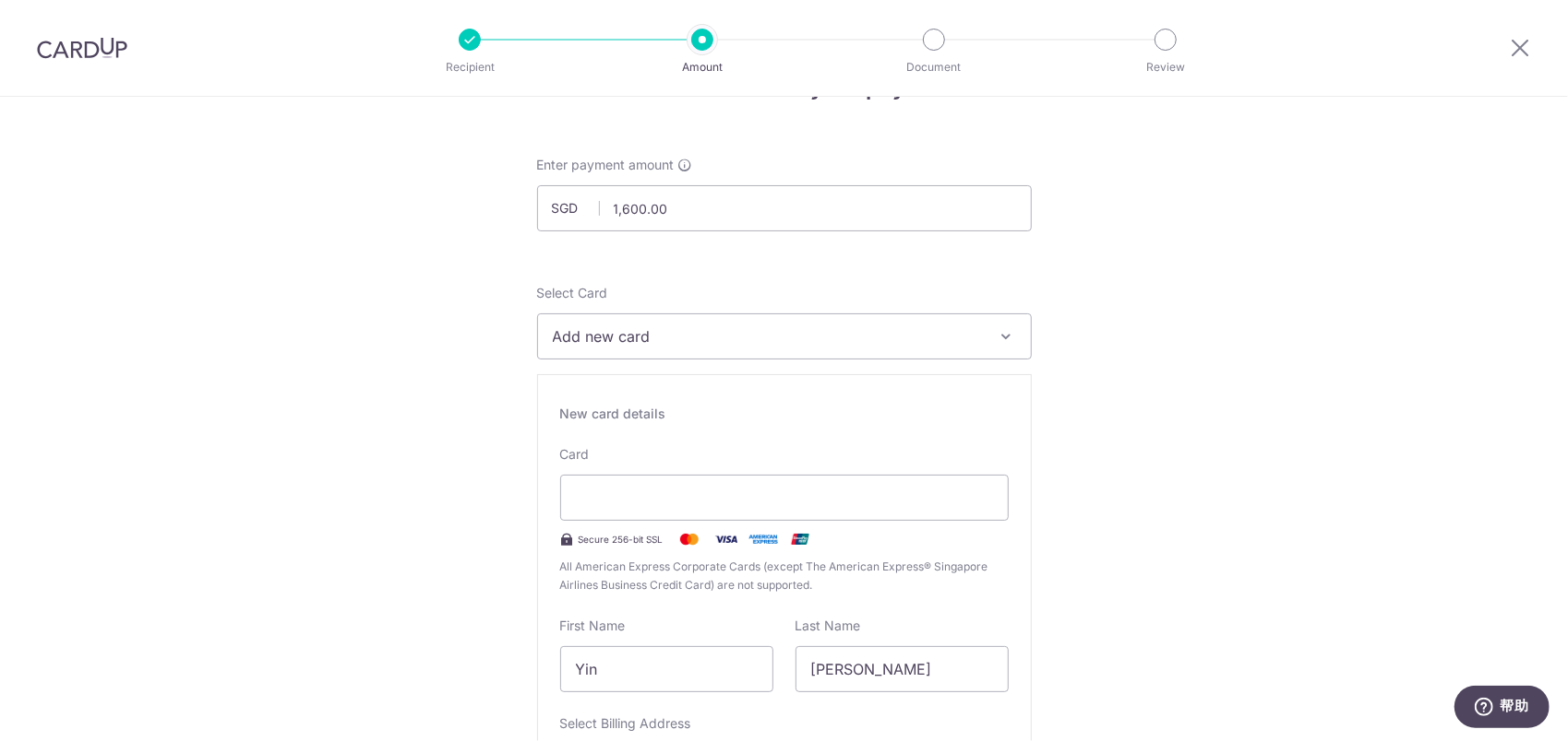
scroll to position [93, 0]
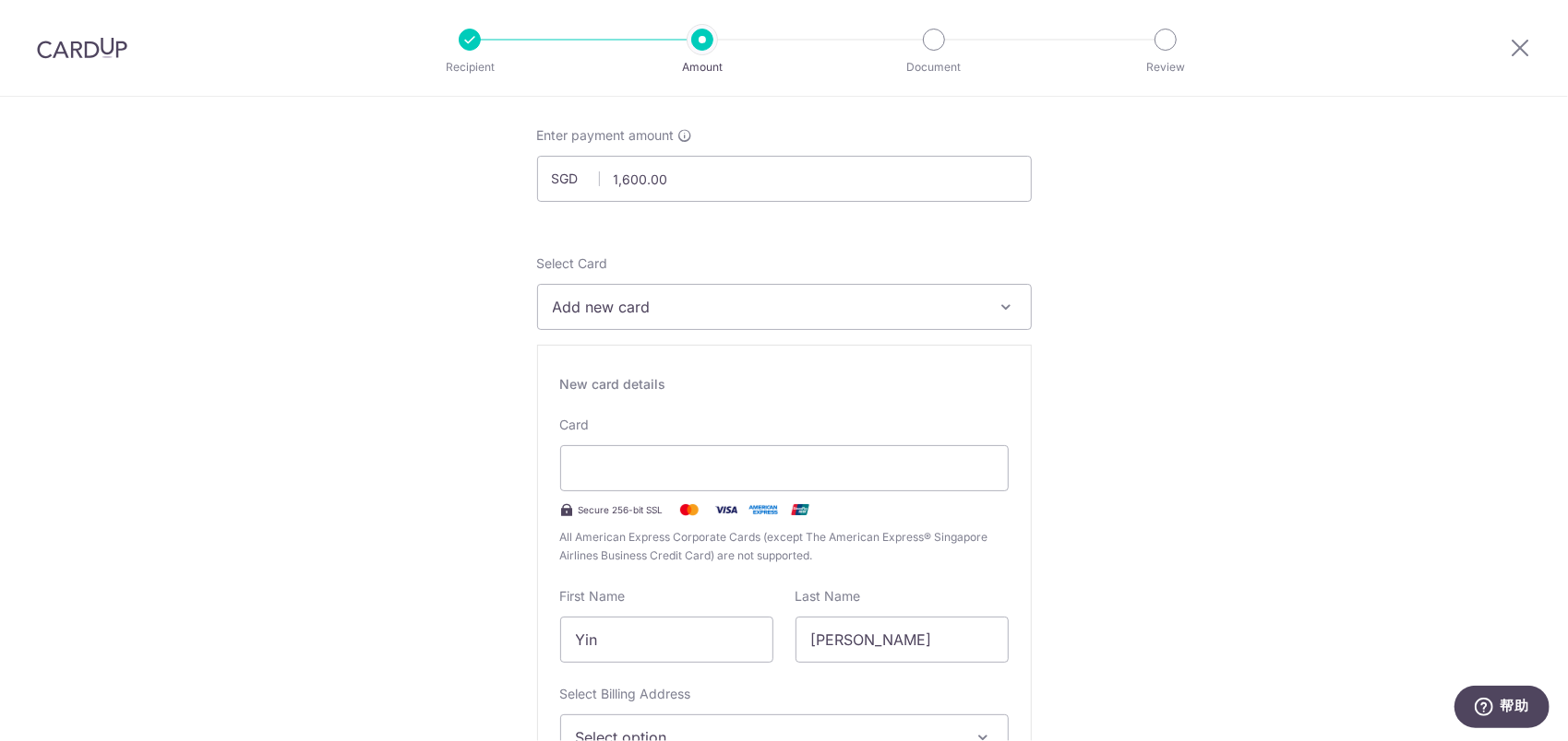
click at [796, 509] on img at bounding box center [800, 509] width 37 height 22
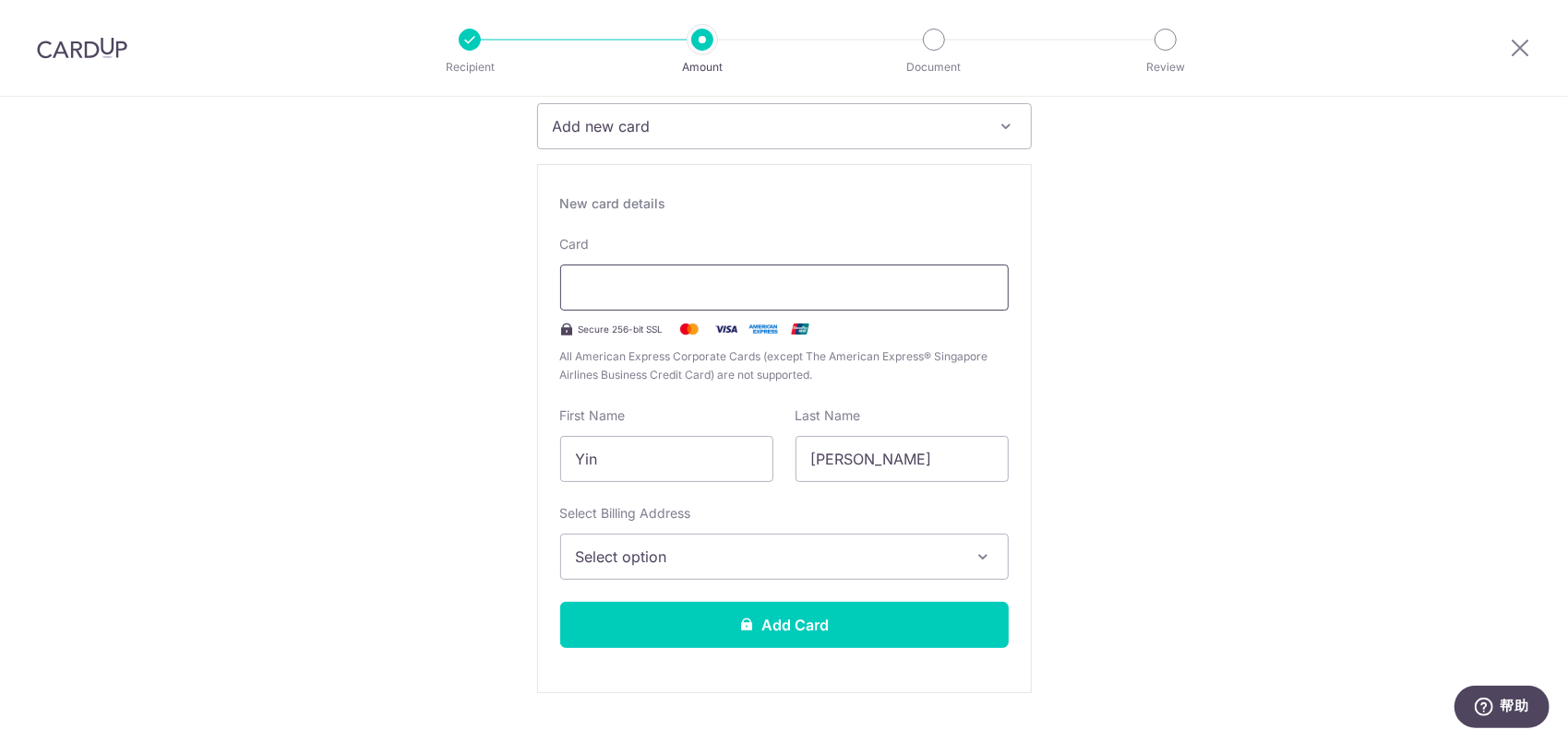
scroll to position [277, 0]
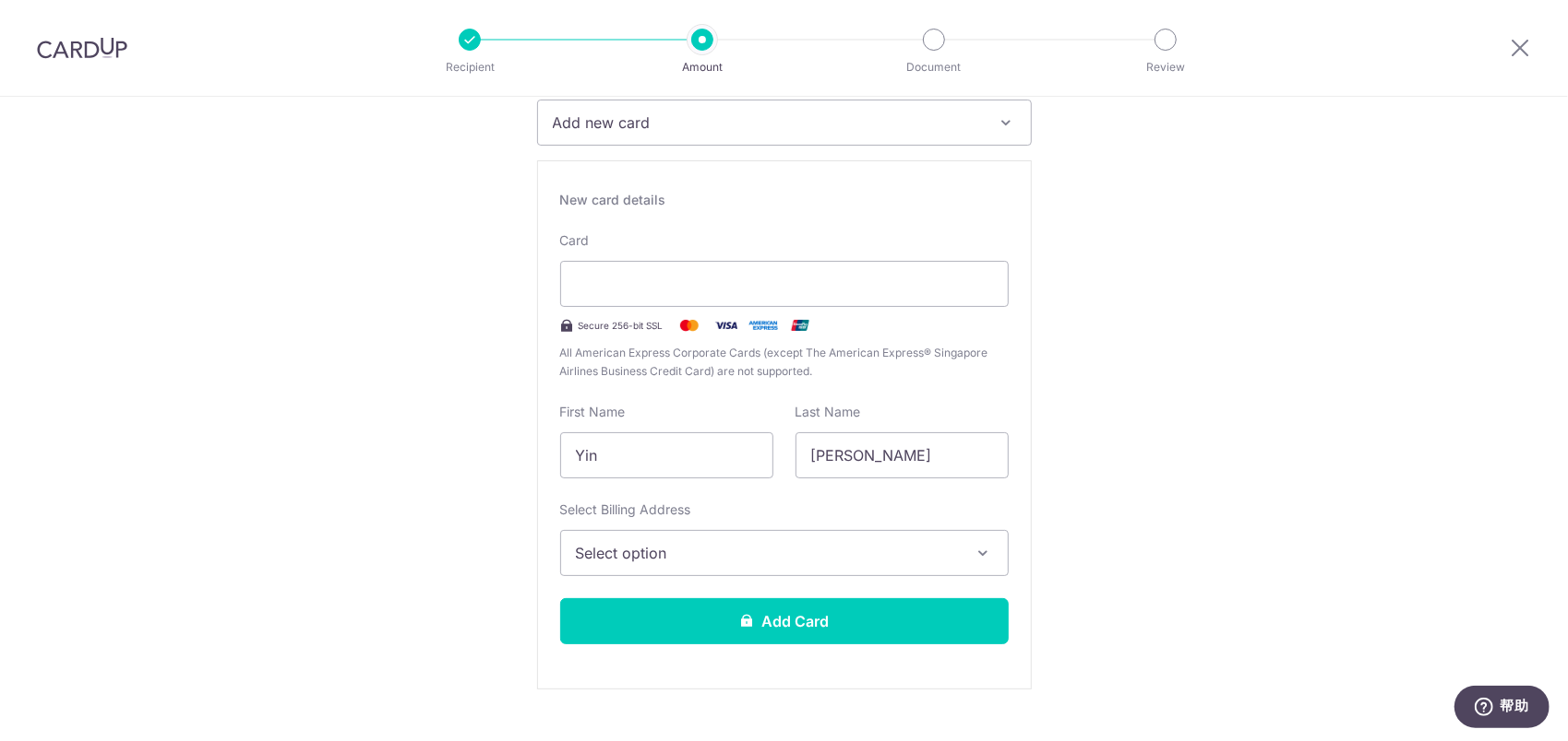
click at [734, 554] on span "Select option" at bounding box center [768, 553] width 384 height 22
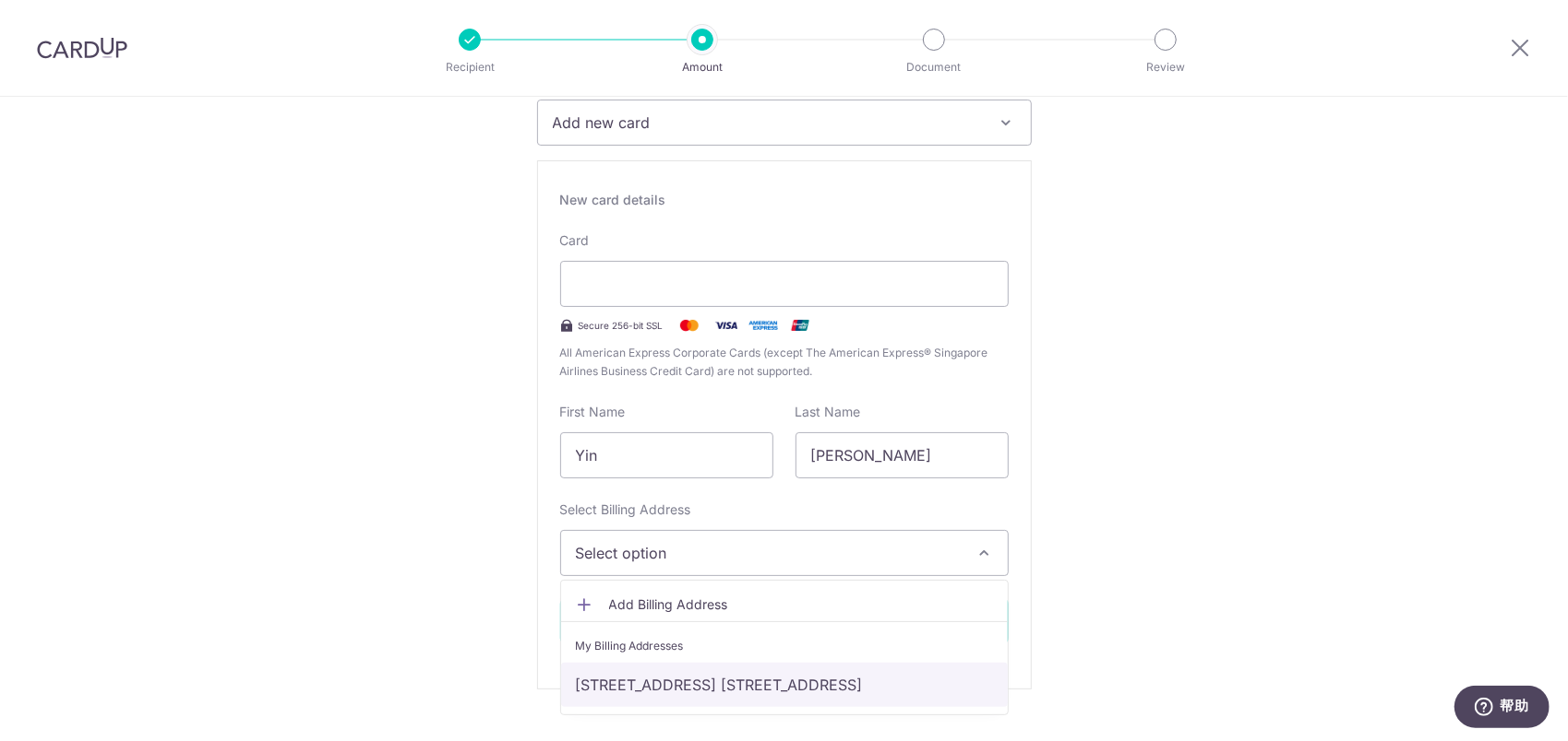
click at [727, 667] on link "[STREET_ADDRESS] [STREET_ADDRESS]" at bounding box center [784, 685] width 446 height 44
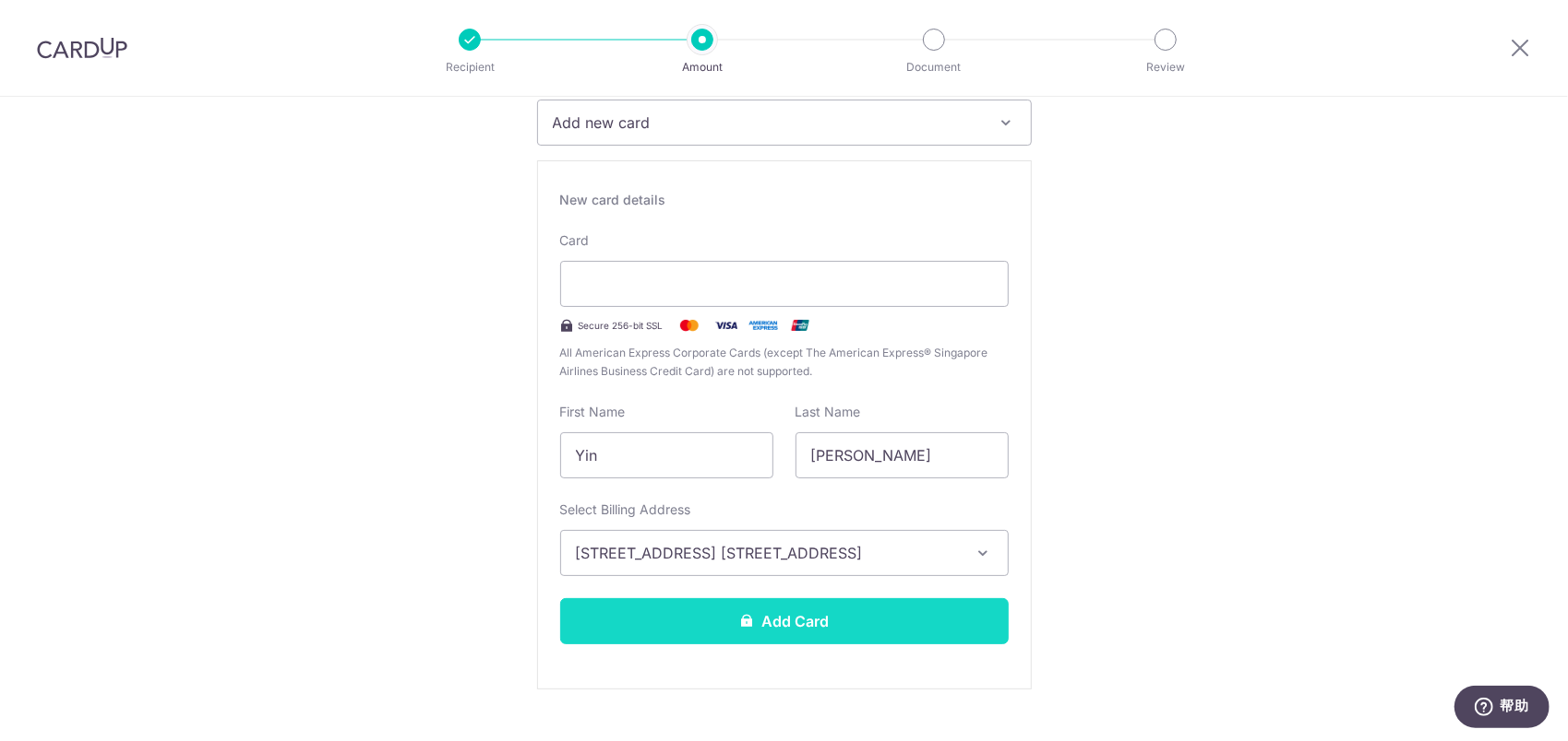
click at [893, 602] on button "Add Card" at bounding box center [784, 622] width 448 height 46
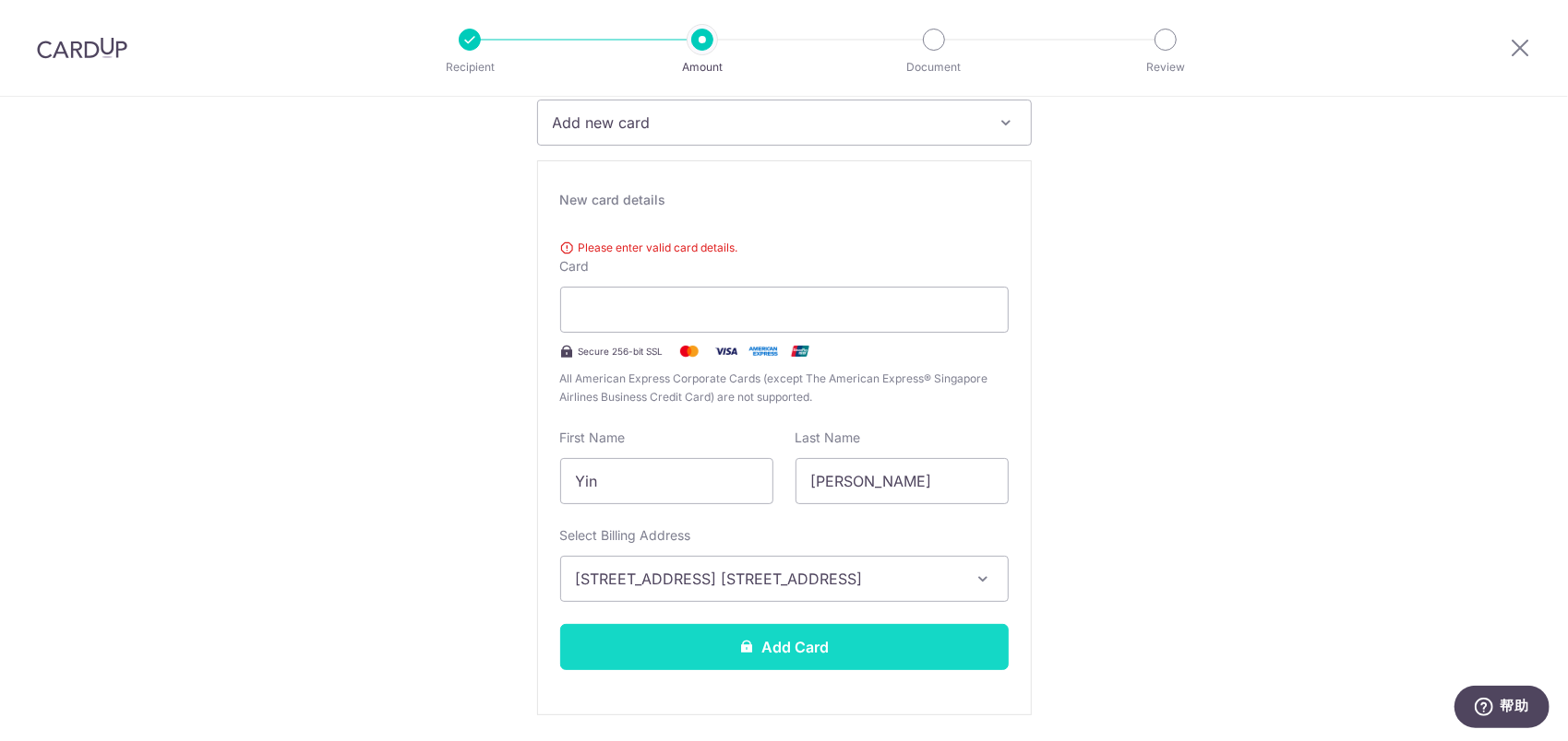
click at [844, 643] on button "Add Card" at bounding box center [784, 647] width 448 height 46
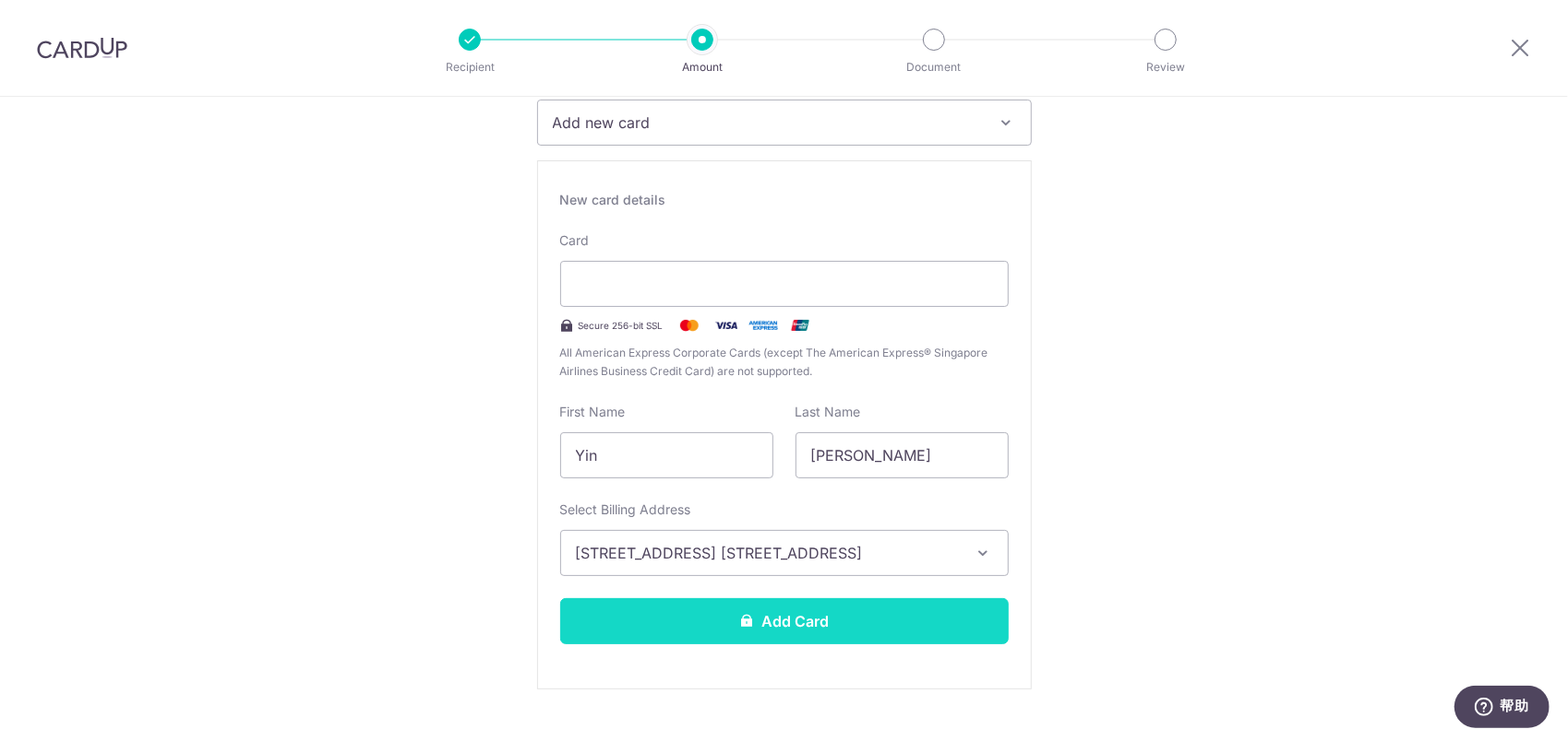
click at [755, 630] on button "Add Card" at bounding box center [784, 622] width 448 height 46
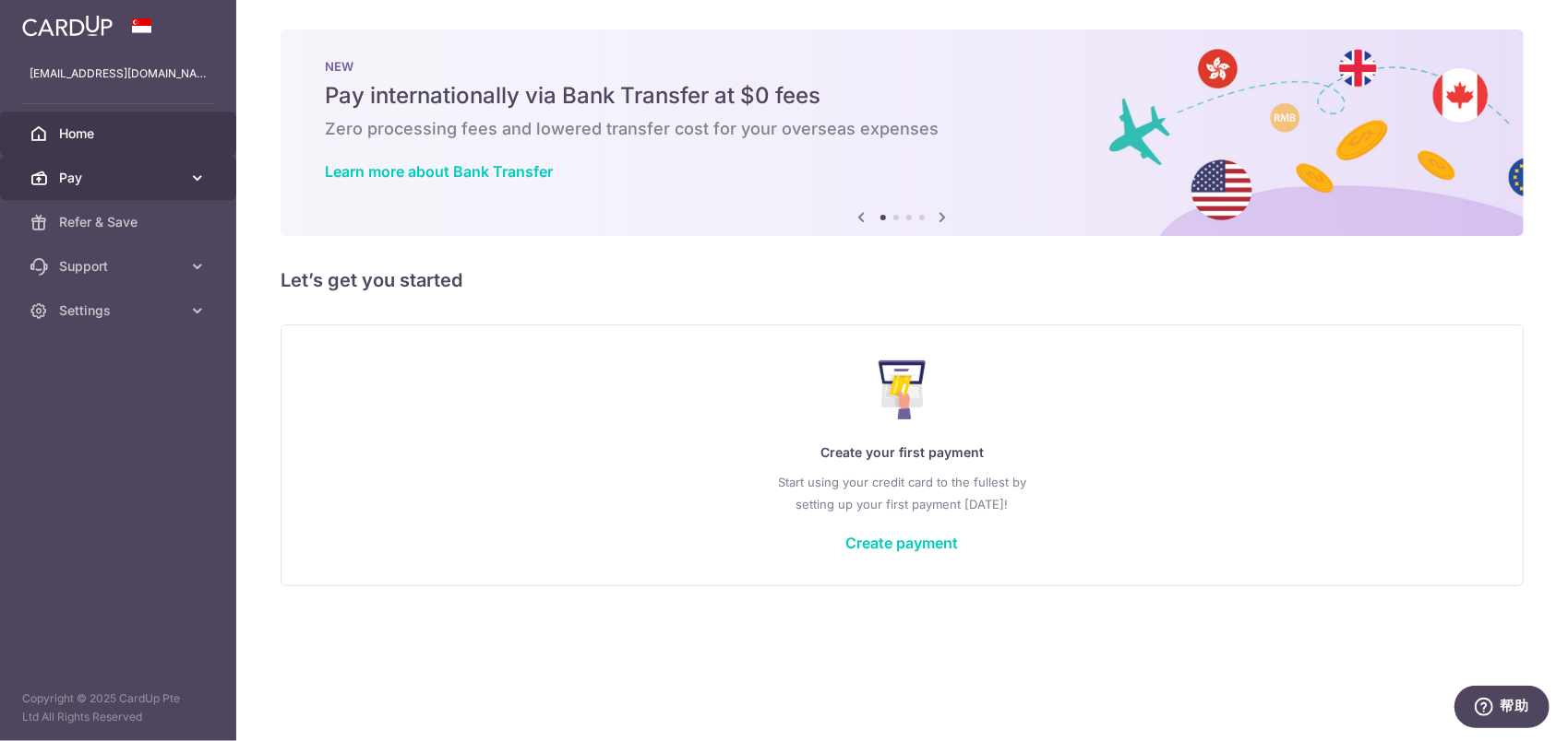
click at [121, 173] on span "Pay" at bounding box center [119, 178] width 121 height 18
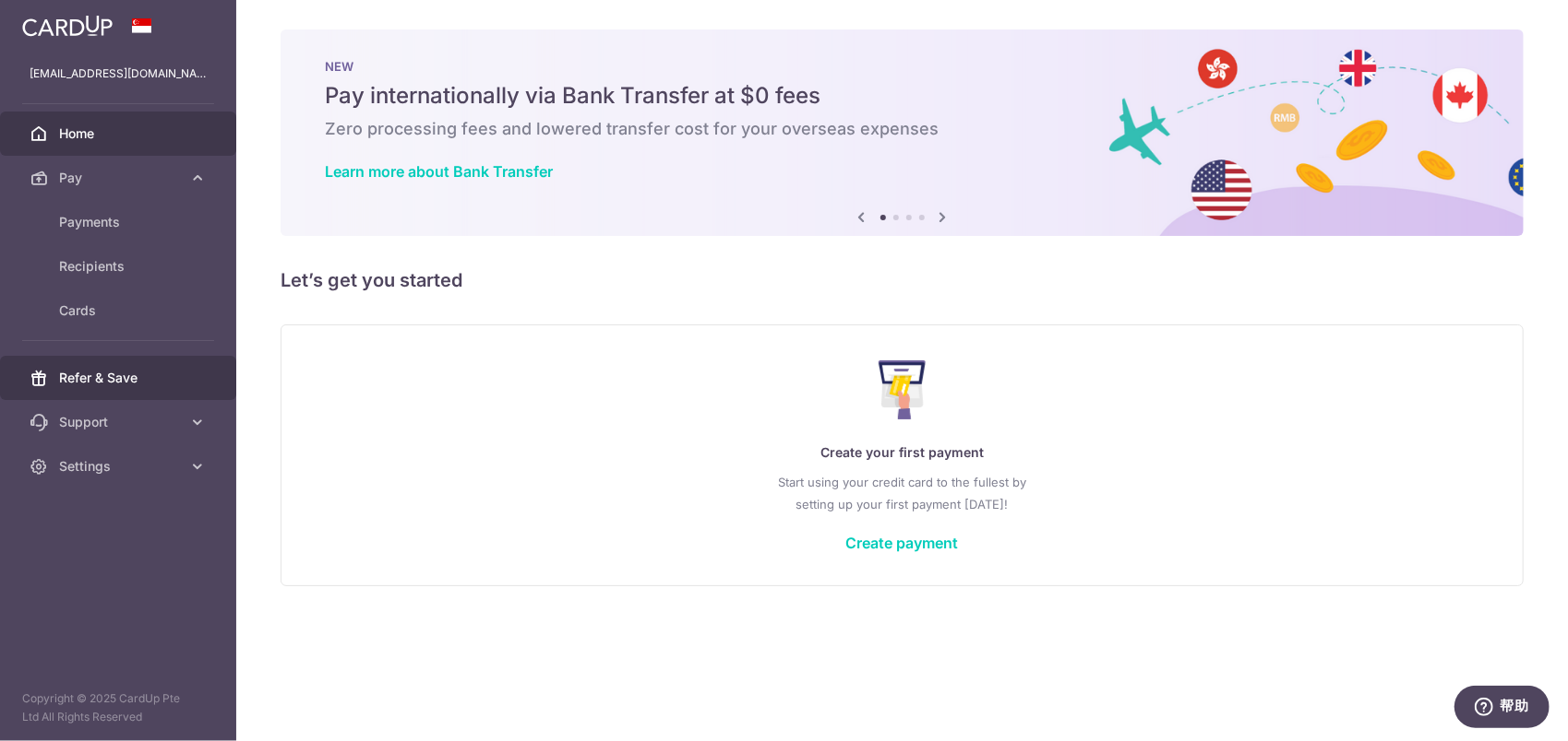
click at [131, 395] on link "Refer & Save" at bounding box center [118, 378] width 236 height 44
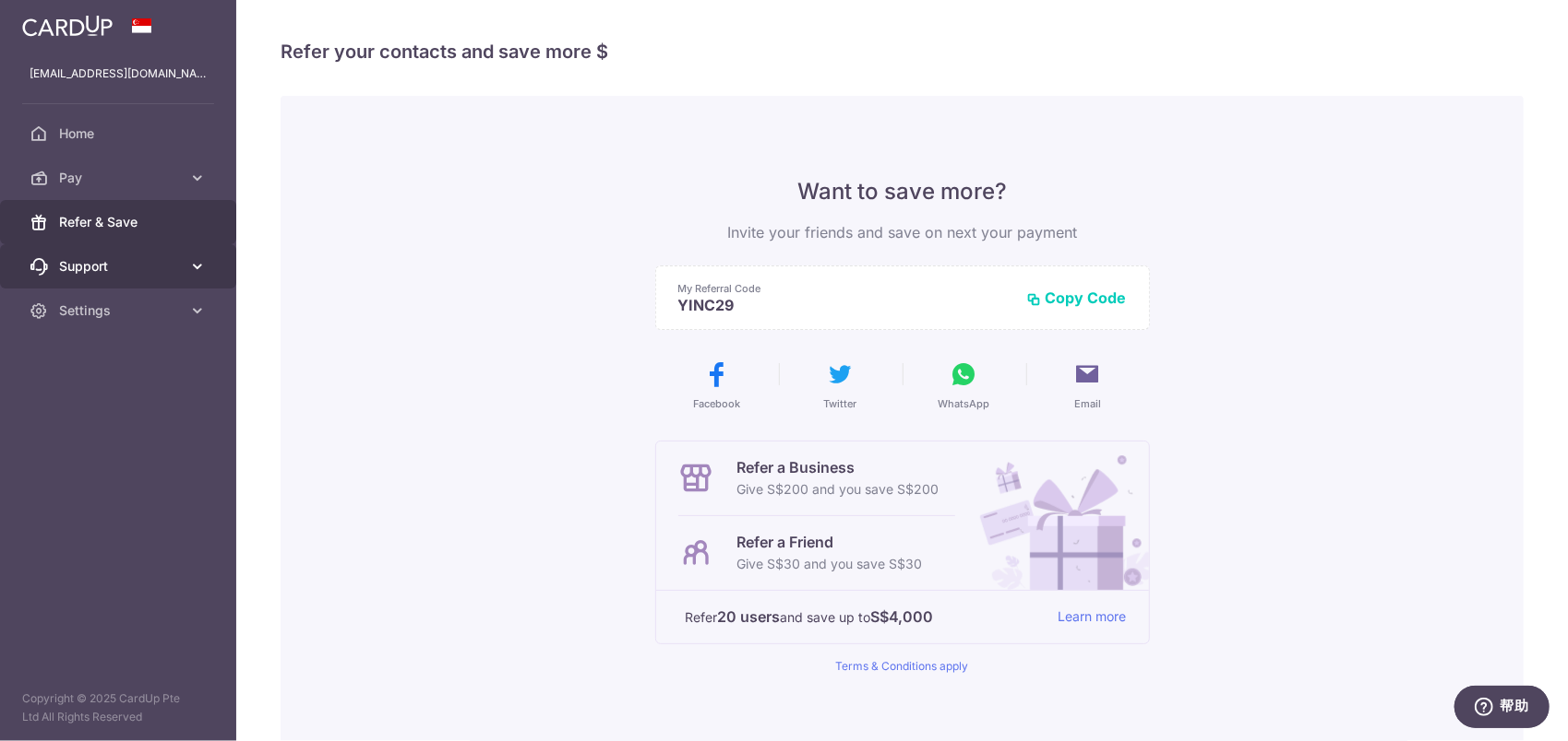
click at [208, 277] on link "Support" at bounding box center [118, 266] width 236 height 44
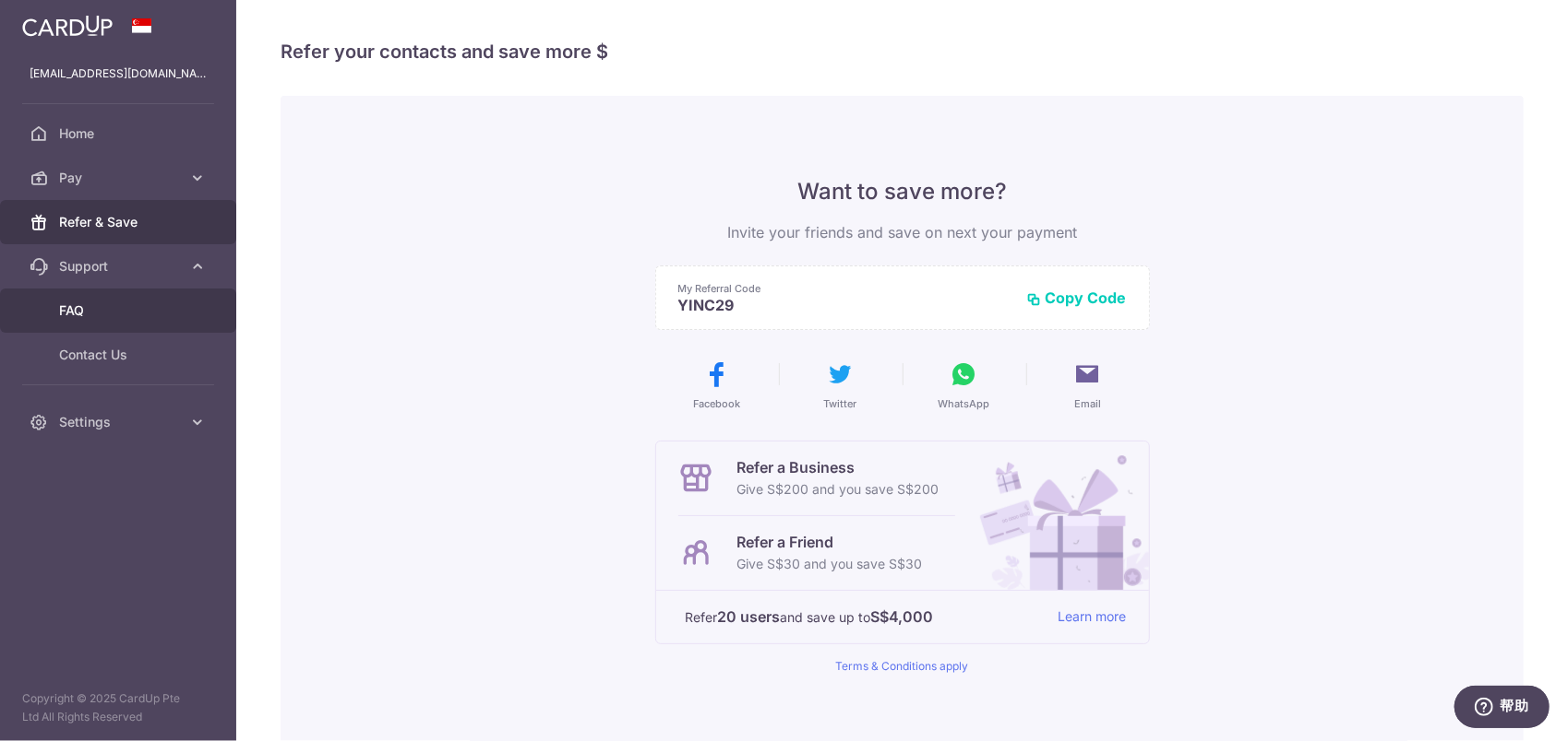
click at [160, 307] on span "FAQ" at bounding box center [119, 310] width 121 height 18
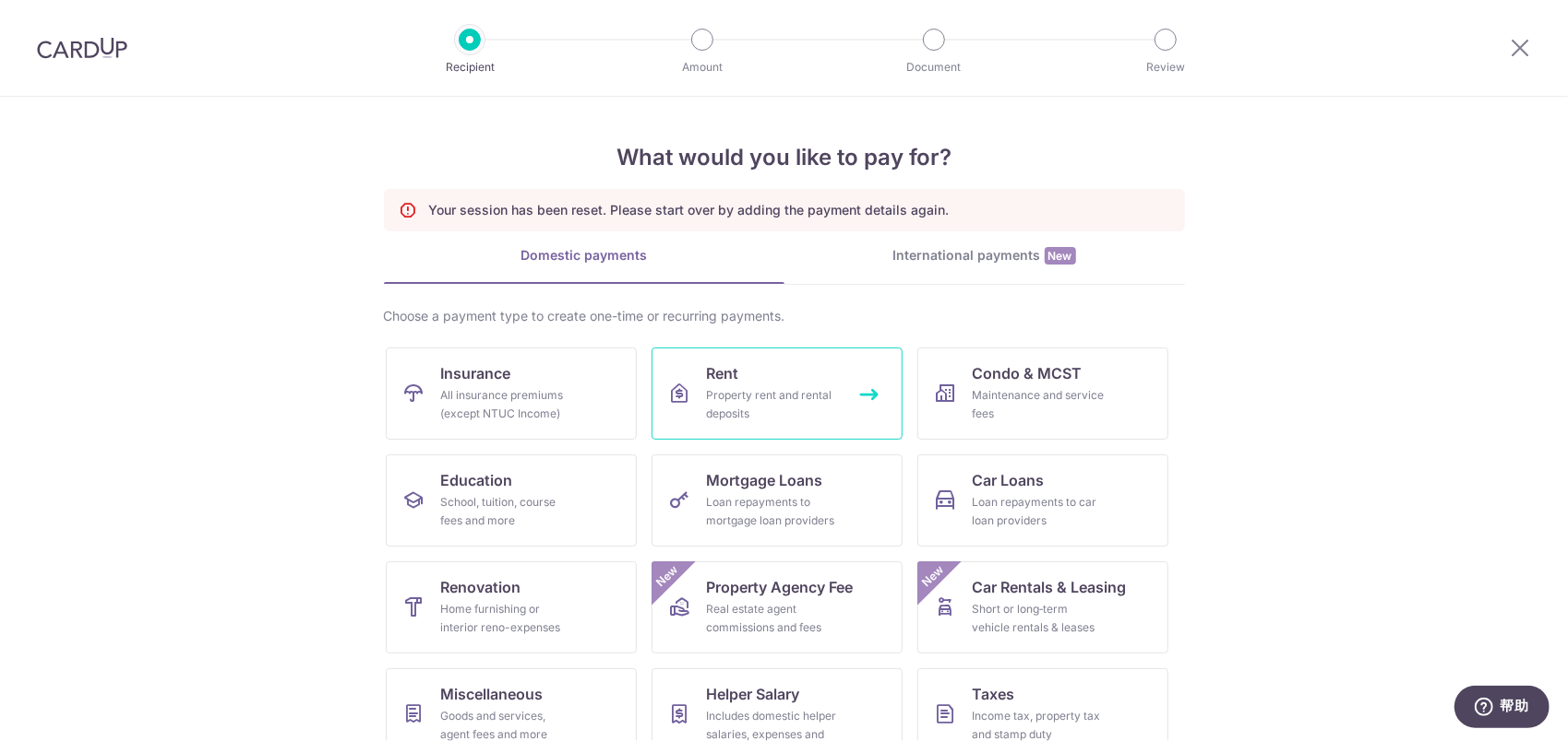
click at [746, 402] on div "Property rent and rental deposits" at bounding box center [773, 405] width 133 height 37
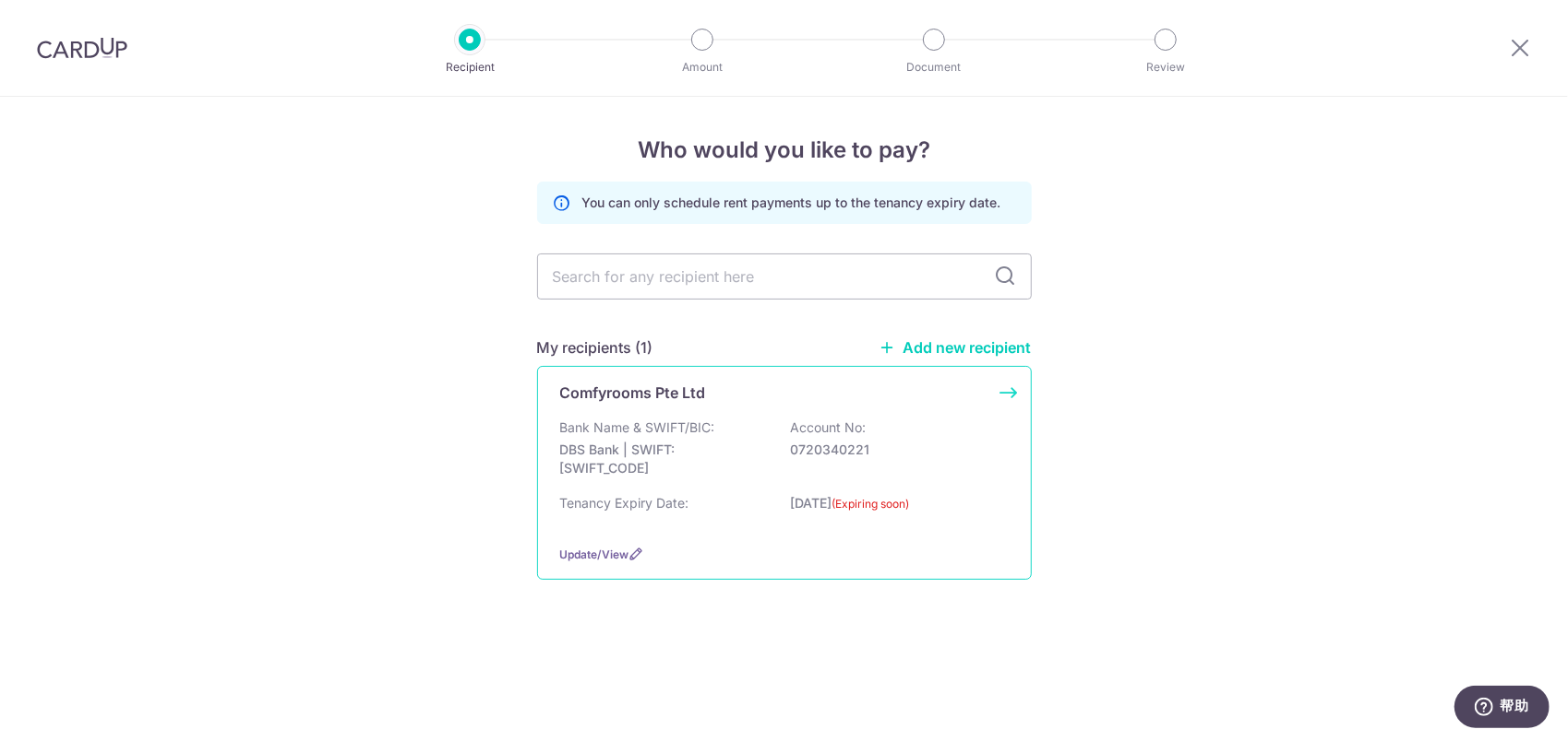
click at [980, 395] on div "Comfyrooms Pte Ltd" at bounding box center [773, 392] width 426 height 22
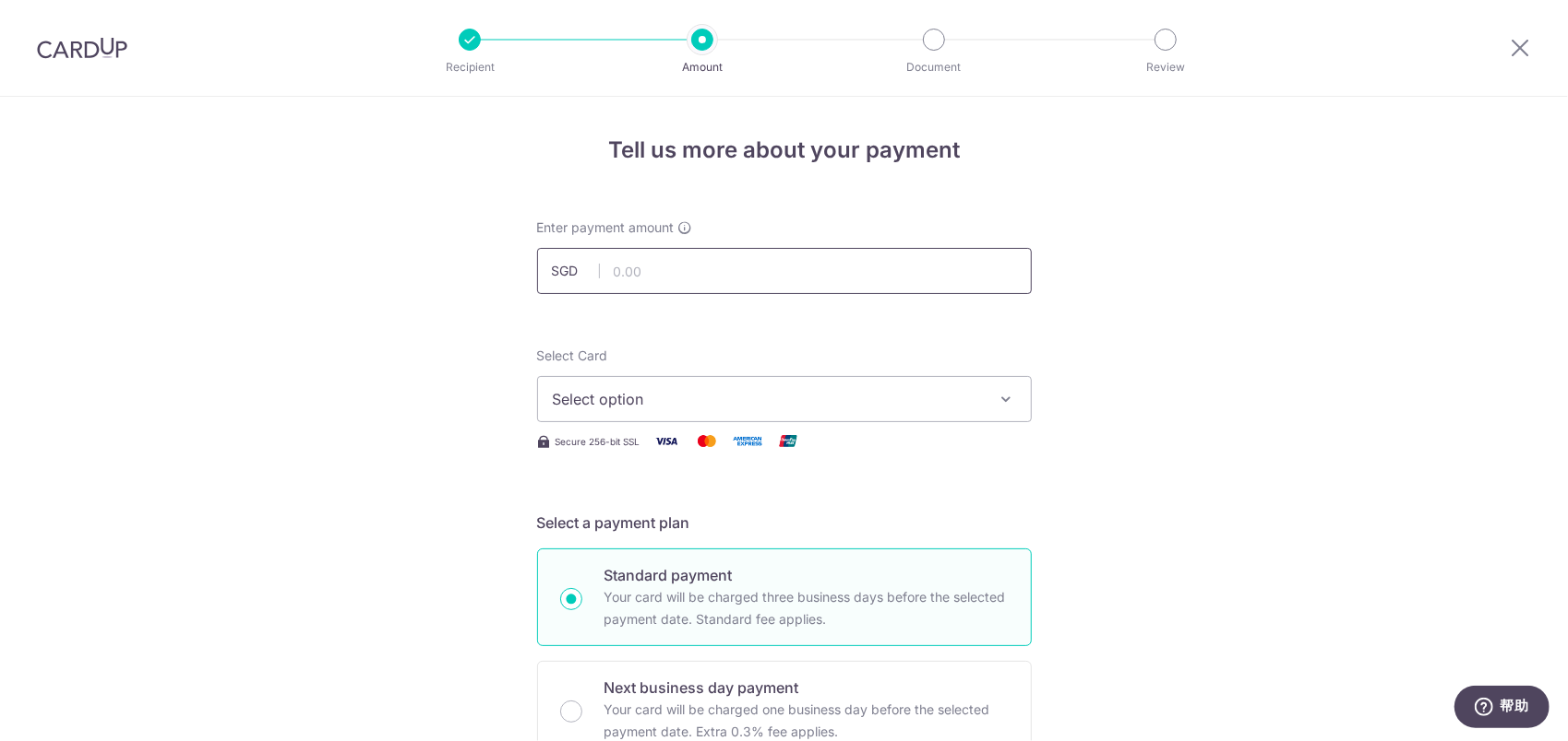
click at [699, 277] on input "text" at bounding box center [784, 271] width 495 height 46
type input "1,600.00"
click at [866, 393] on span "Select option" at bounding box center [767, 399] width 430 height 22
click at [813, 448] on span "Add credit card" at bounding box center [801, 451] width 430 height 18
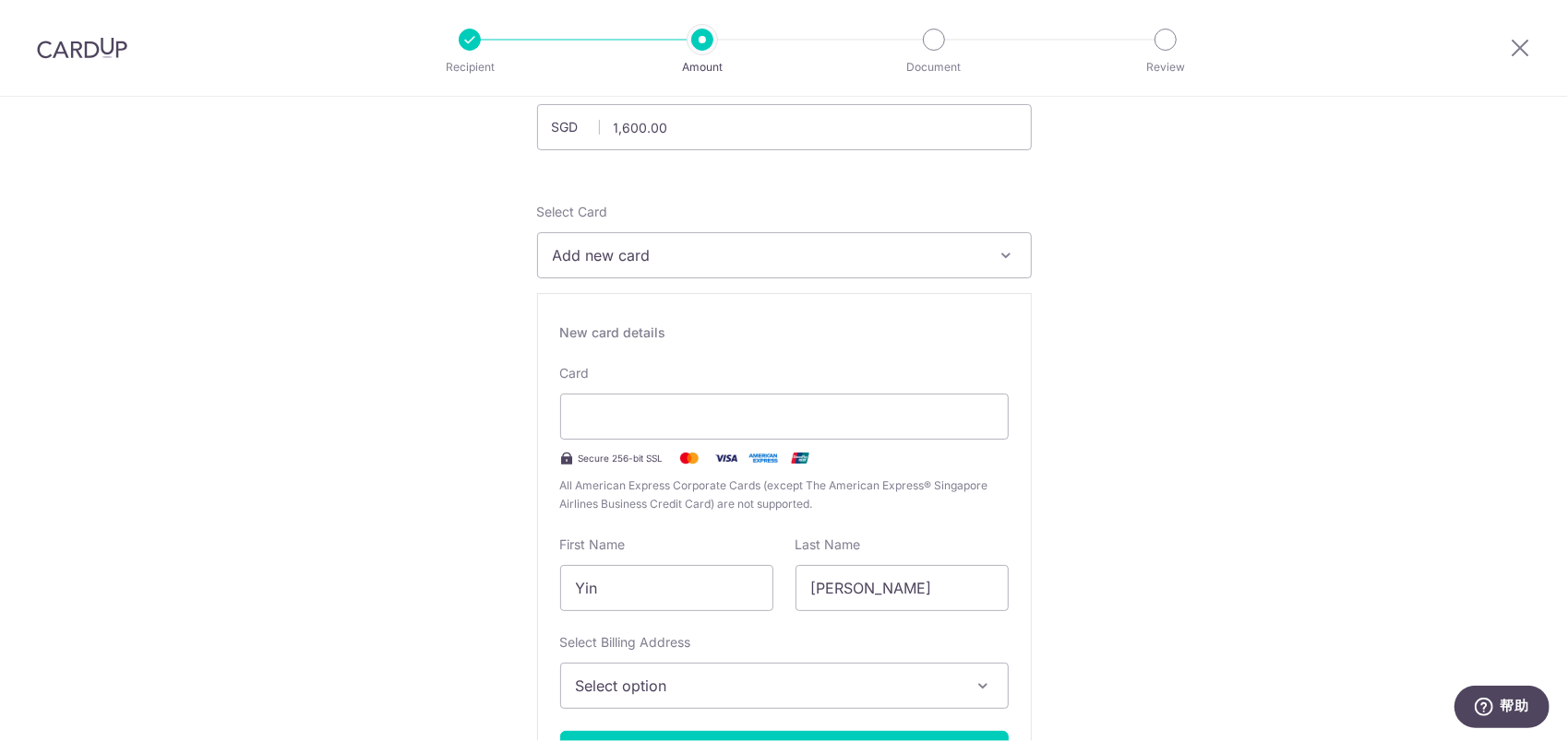
scroll to position [277, 0]
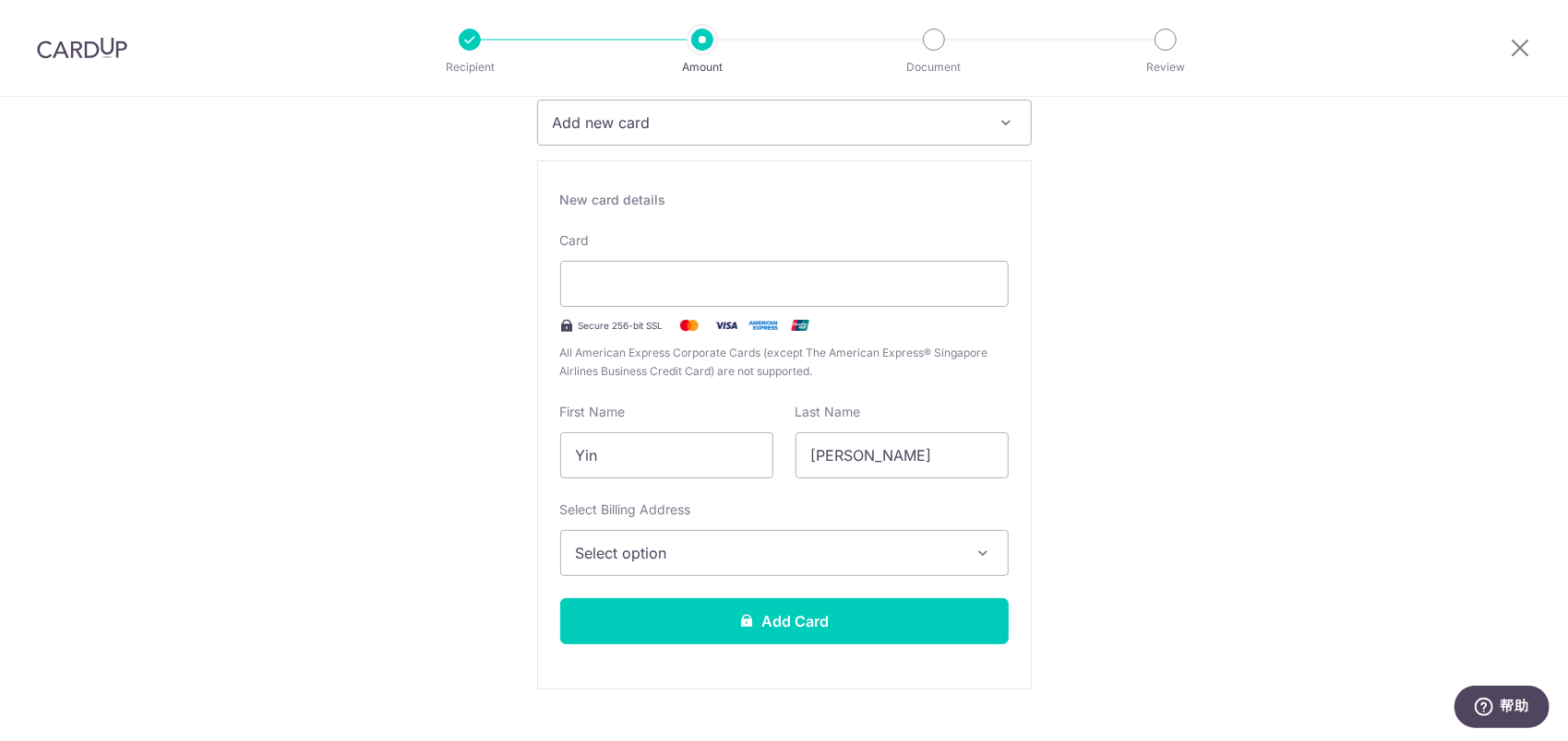
click at [757, 552] on span "Select option" at bounding box center [768, 553] width 384 height 22
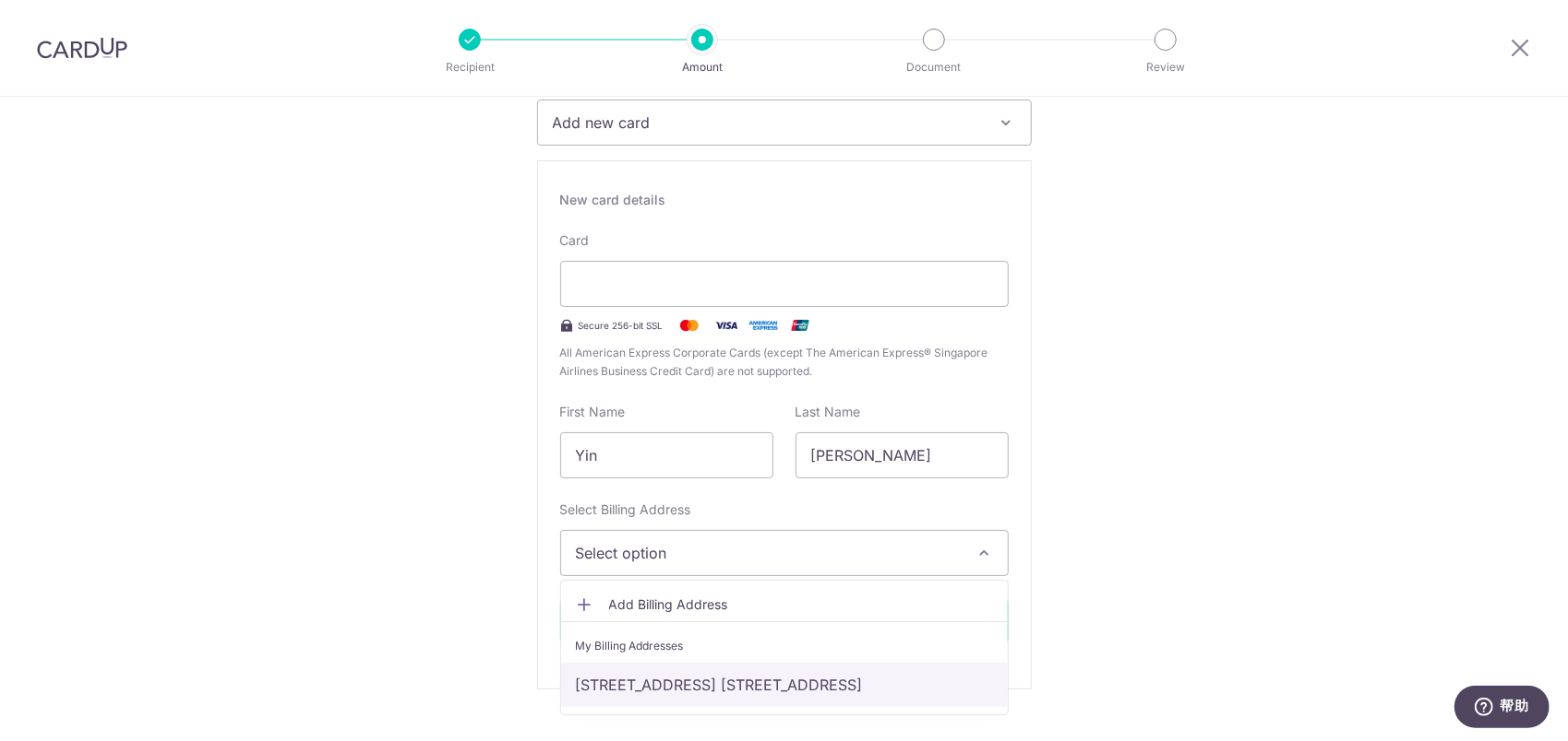
click at [712, 675] on link "[STREET_ADDRESS] [STREET_ADDRESS]" at bounding box center [784, 685] width 446 height 44
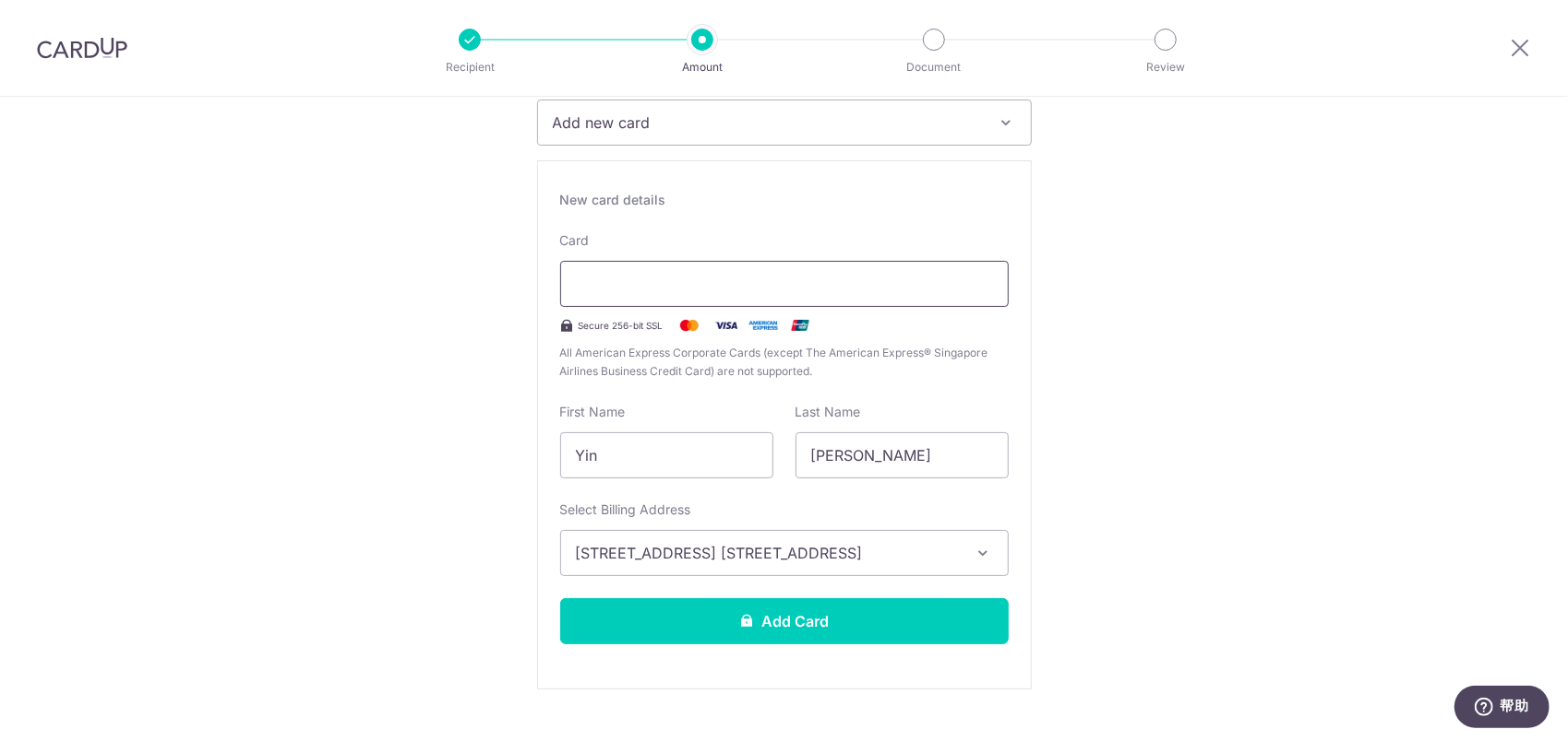
click at [982, 296] on div at bounding box center [784, 284] width 448 height 46
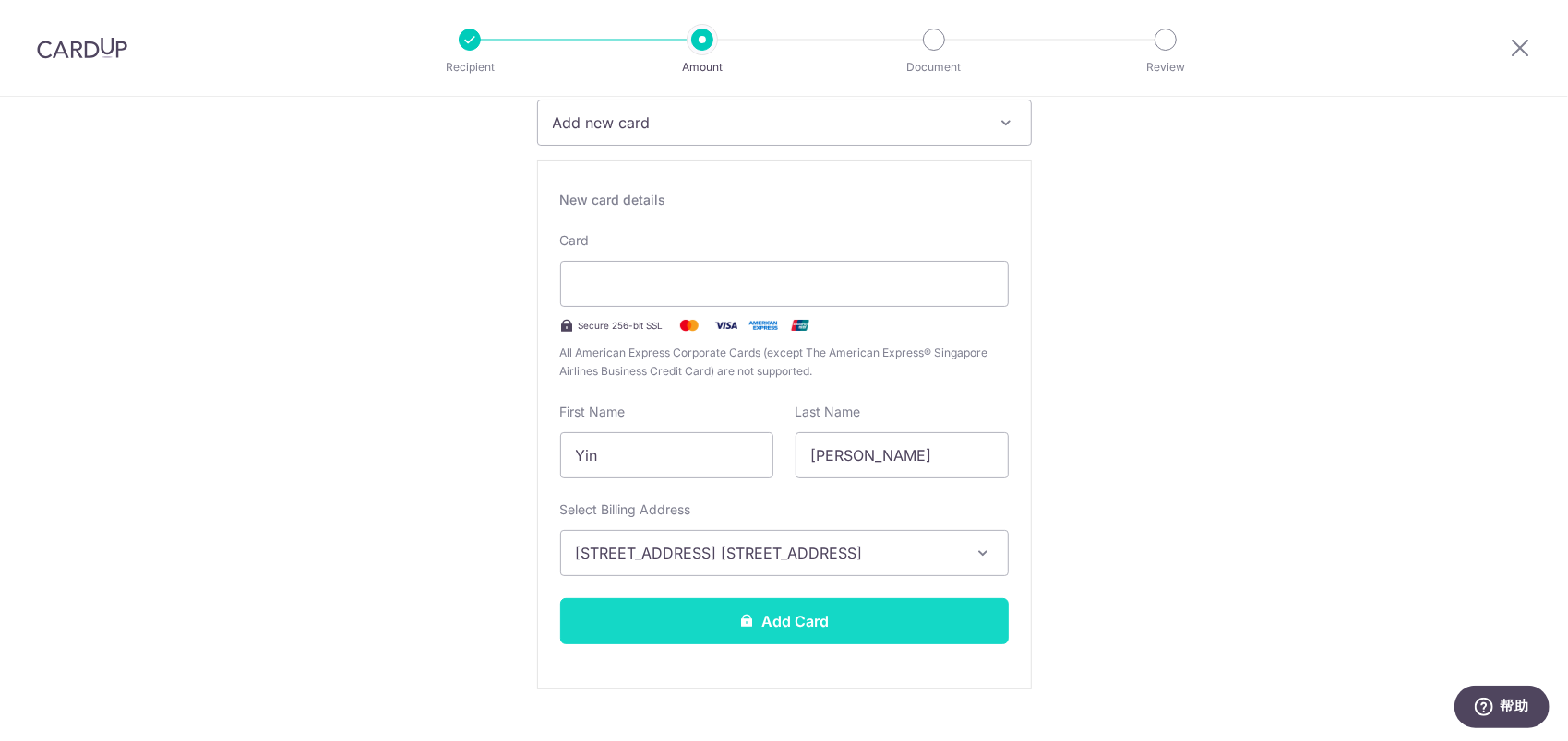
click at [795, 616] on button "Add Card" at bounding box center [784, 622] width 448 height 46
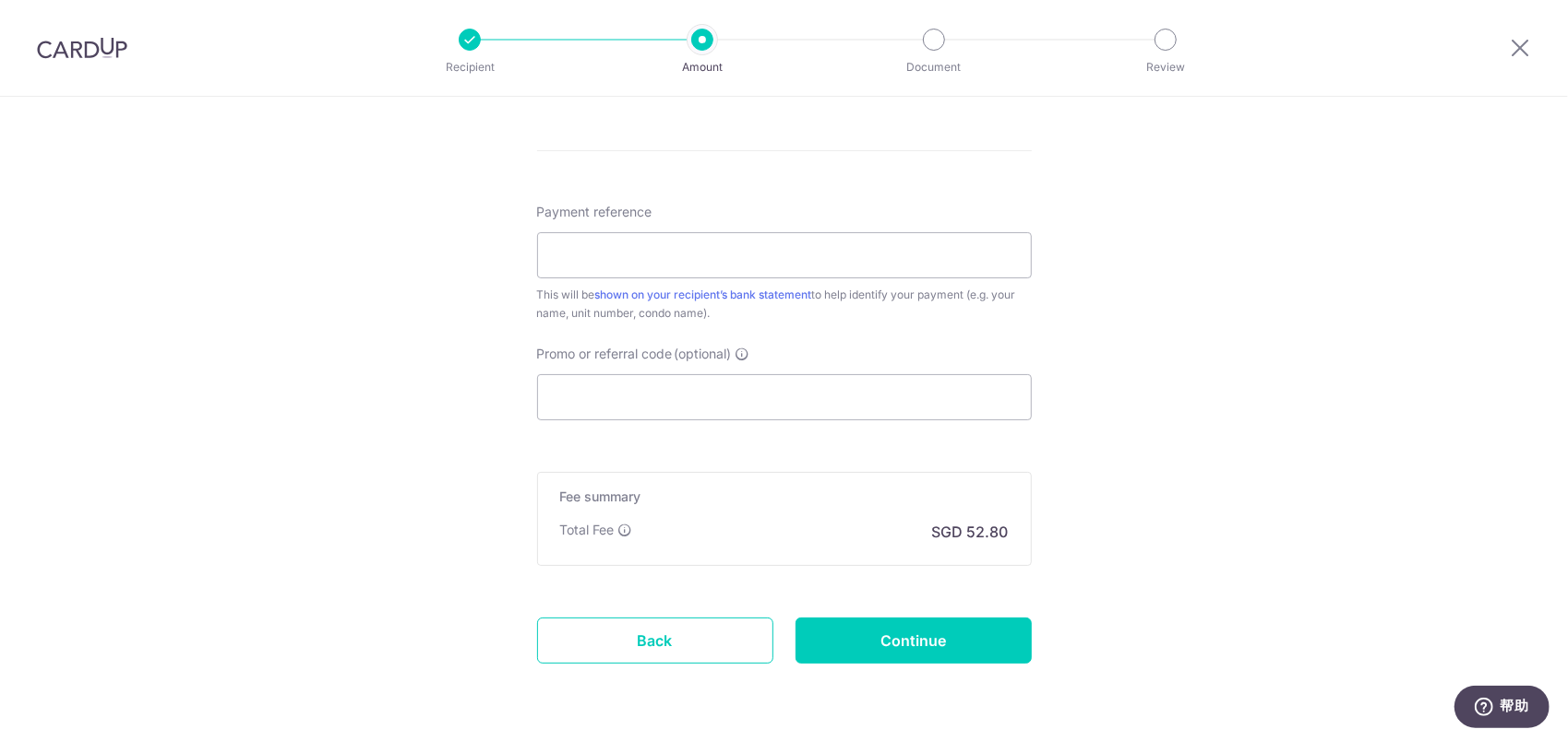
scroll to position [1038, 0]
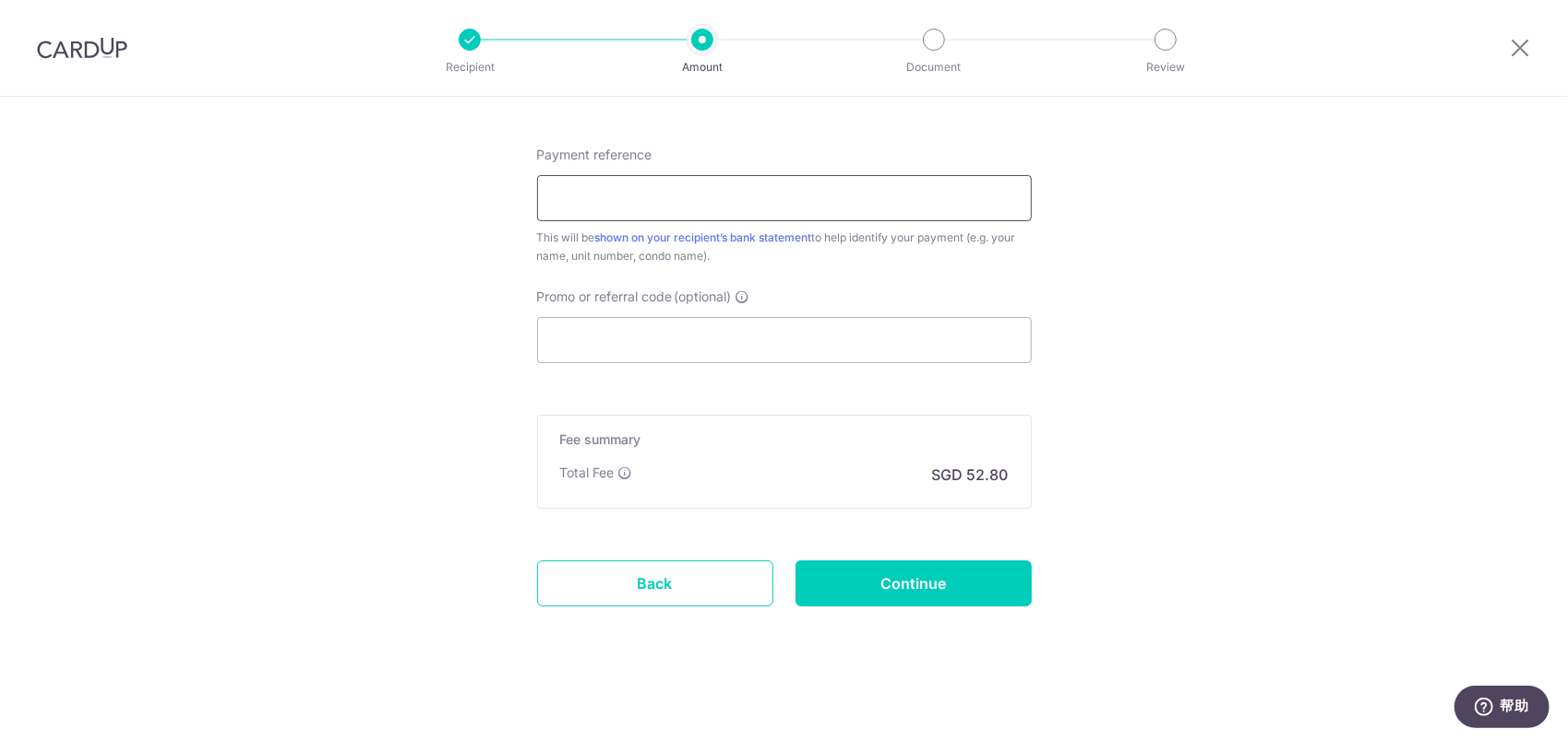
click at [550, 213] on input "Payment reference" at bounding box center [784, 198] width 495 height 46
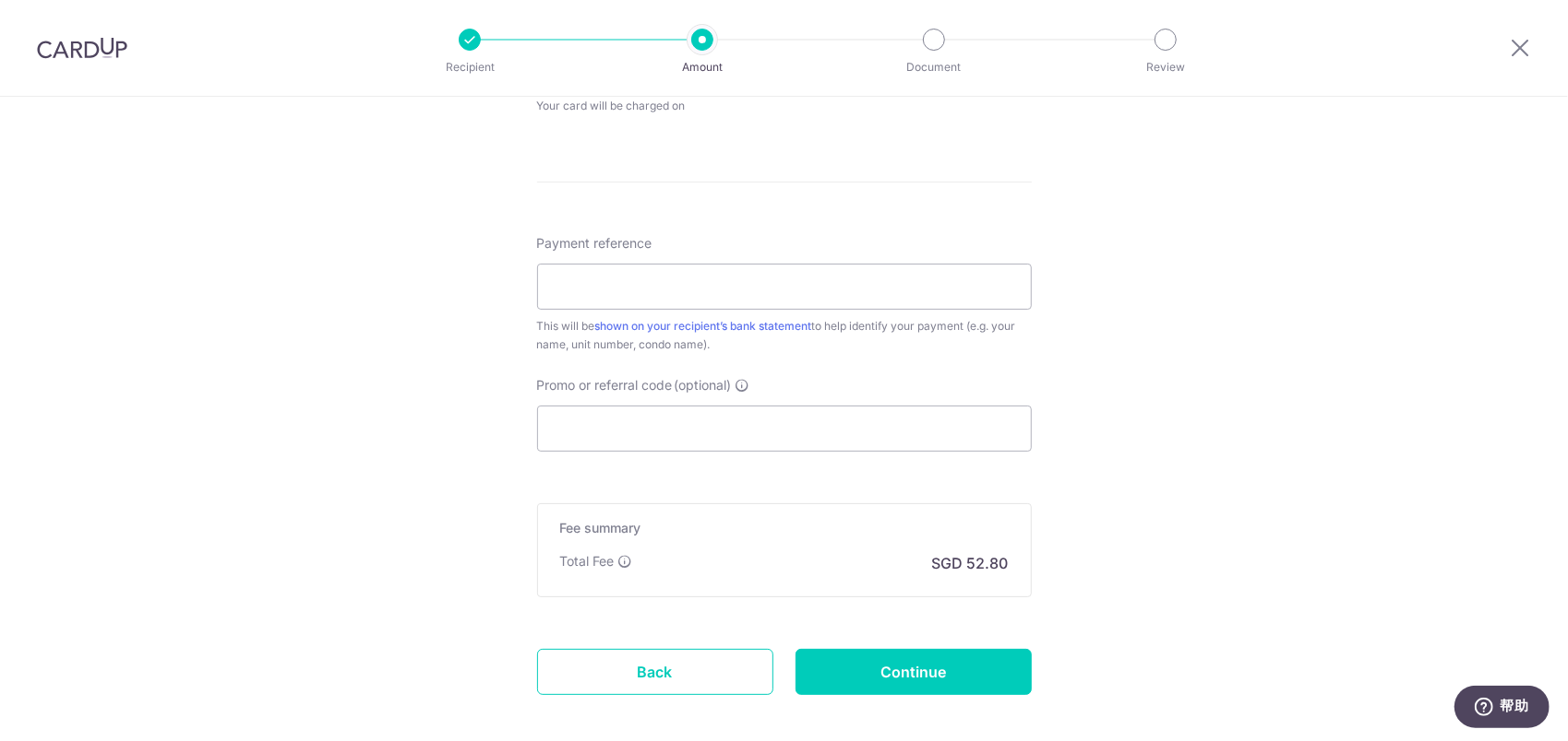
scroll to position [854, 0]
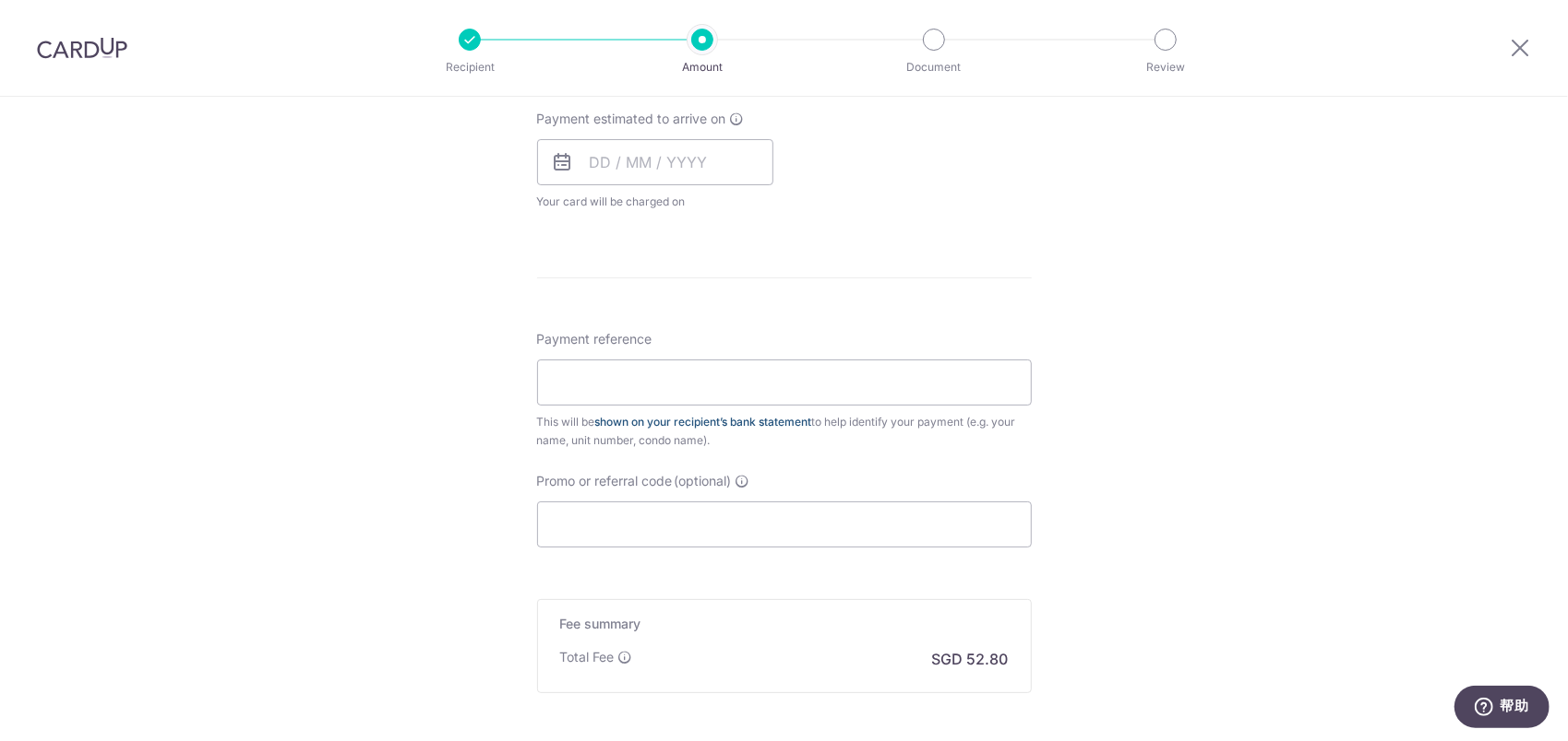
click at [617, 416] on link "shown on your recipient’s bank statement" at bounding box center [703, 422] width 217 height 13
drag, startPoint x: 589, startPoint y: 656, endPoint x: 609, endPoint y: 656, distance: 20.0
click at [609, 656] on p "Total Fee" at bounding box center [587, 657] width 54 height 18
copy p "Fee"
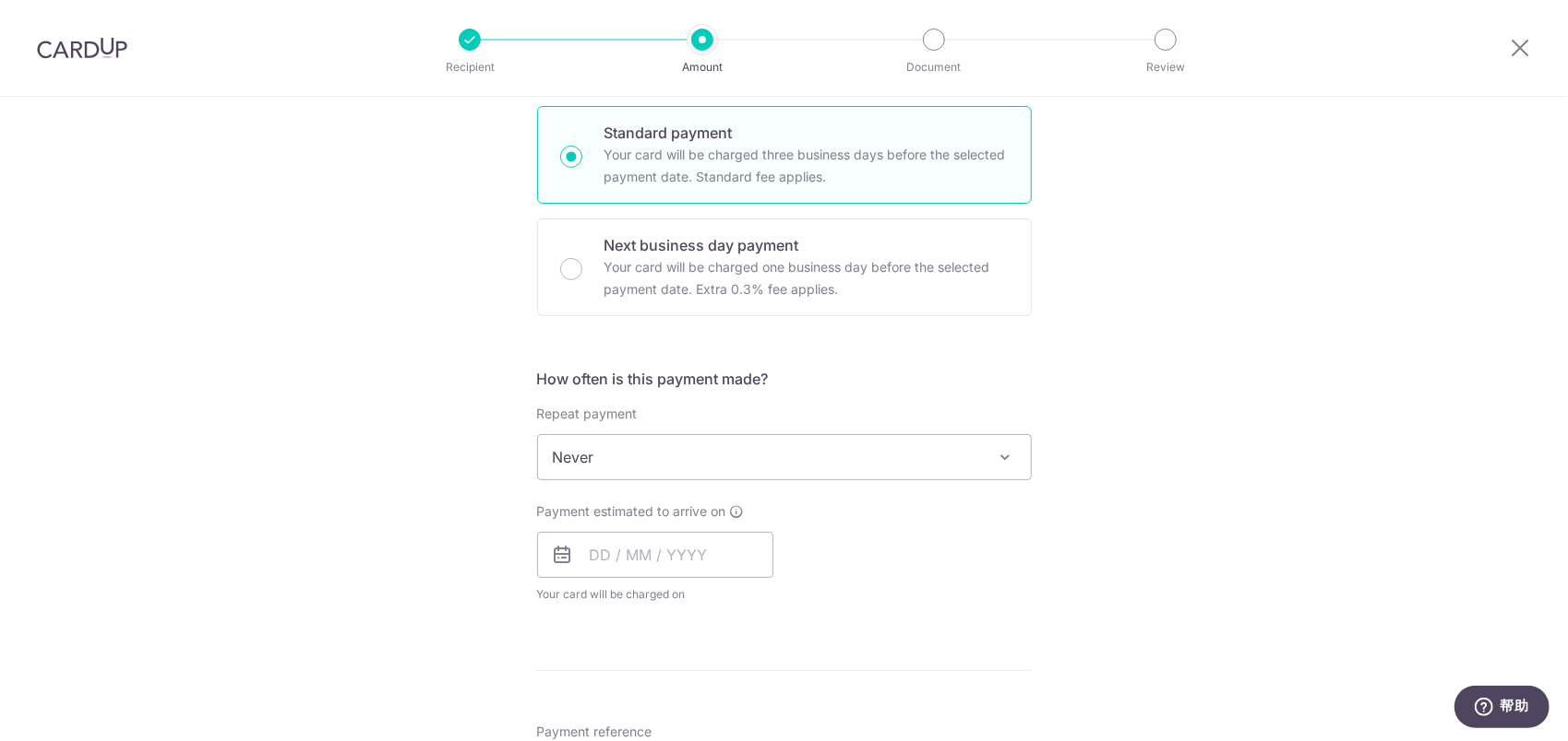
scroll to position [830, 0]
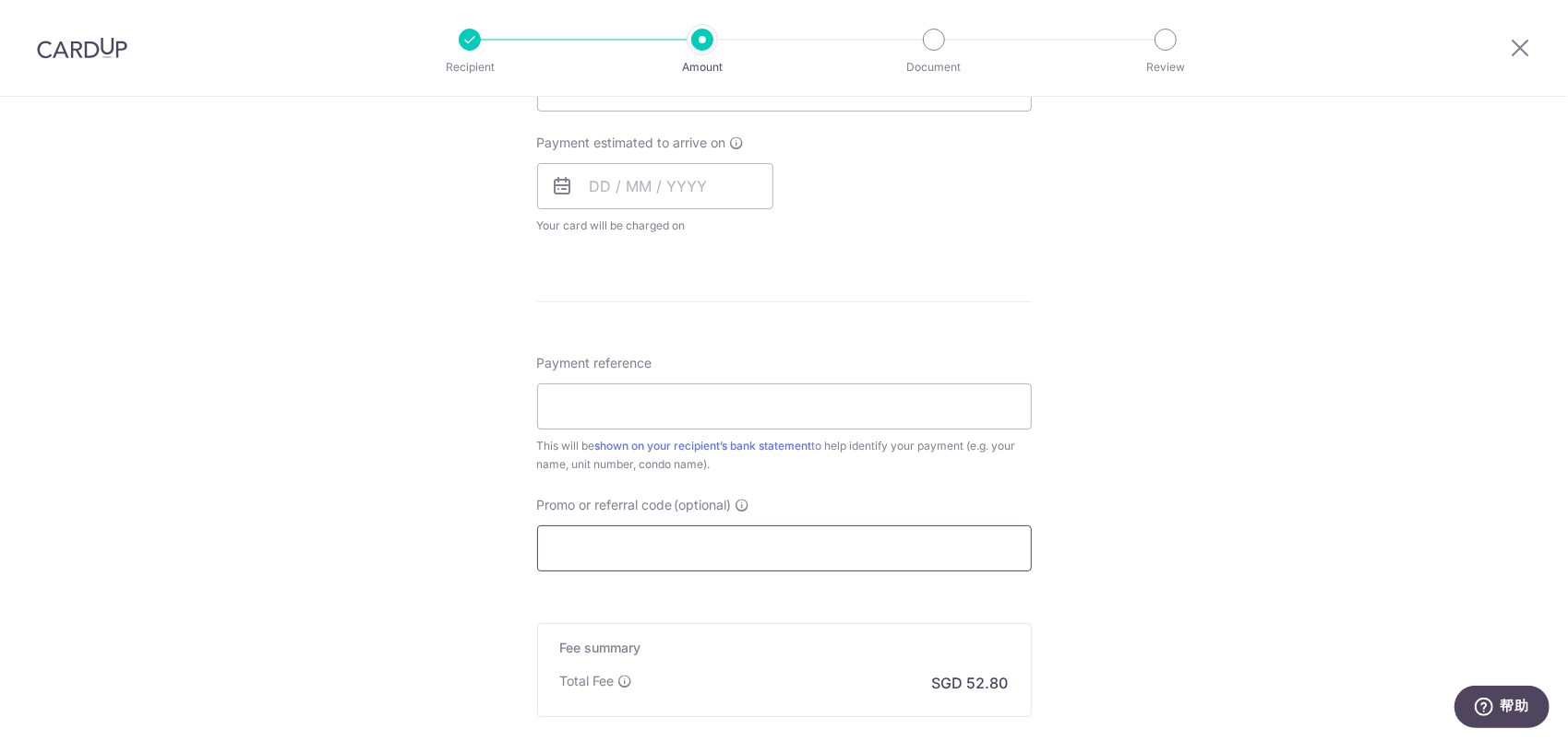
click at [638, 537] on input "Promo or referral code (optional)" at bounding box center [784, 548] width 495 height 46
paste input "SAVERENT179"
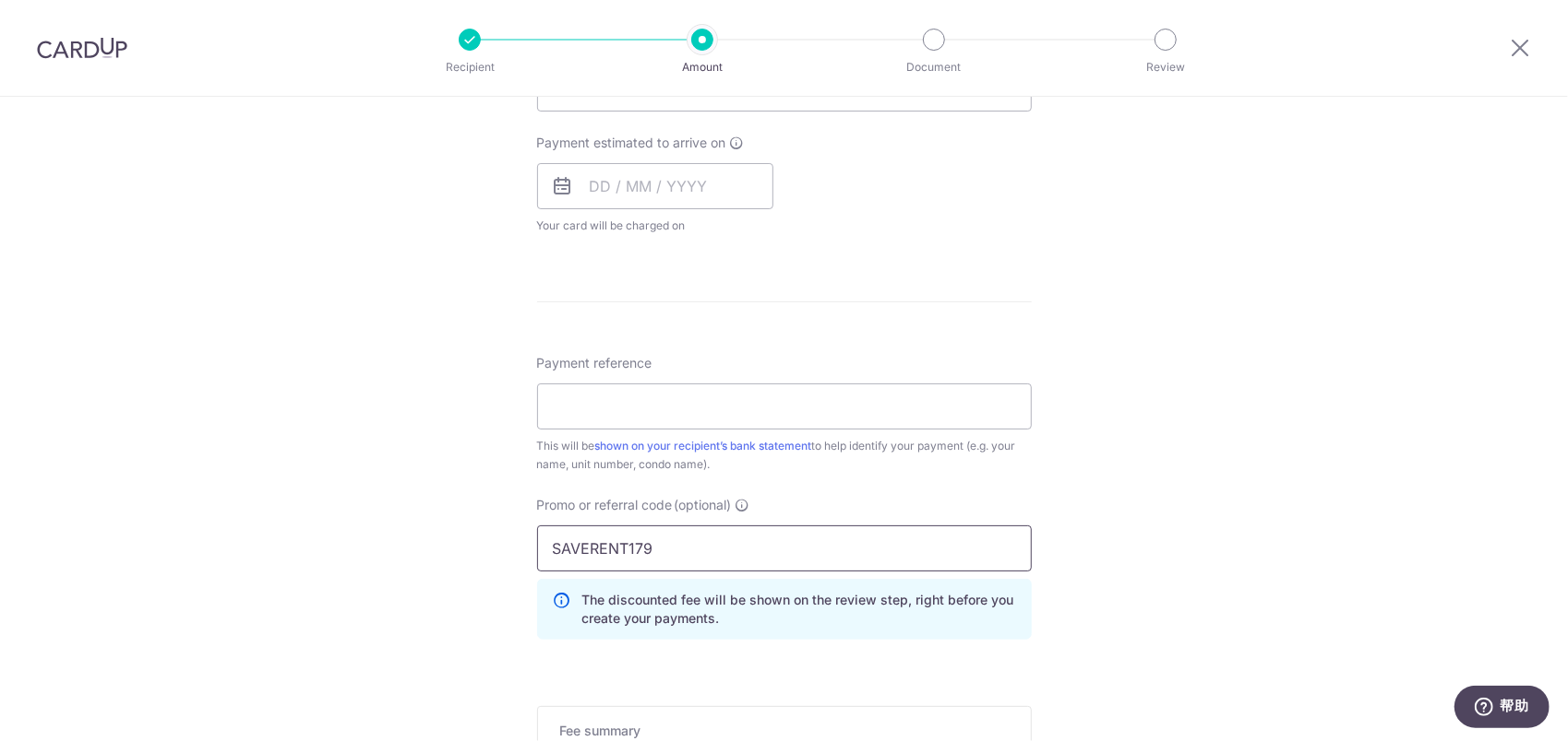
type input "SAVERENT179"
click at [440, 468] on div "Tell us more about your payment Enter payment amount SGD 1,600.00 1600.00 Unabl…" at bounding box center [784, 151] width 1568 height 1769
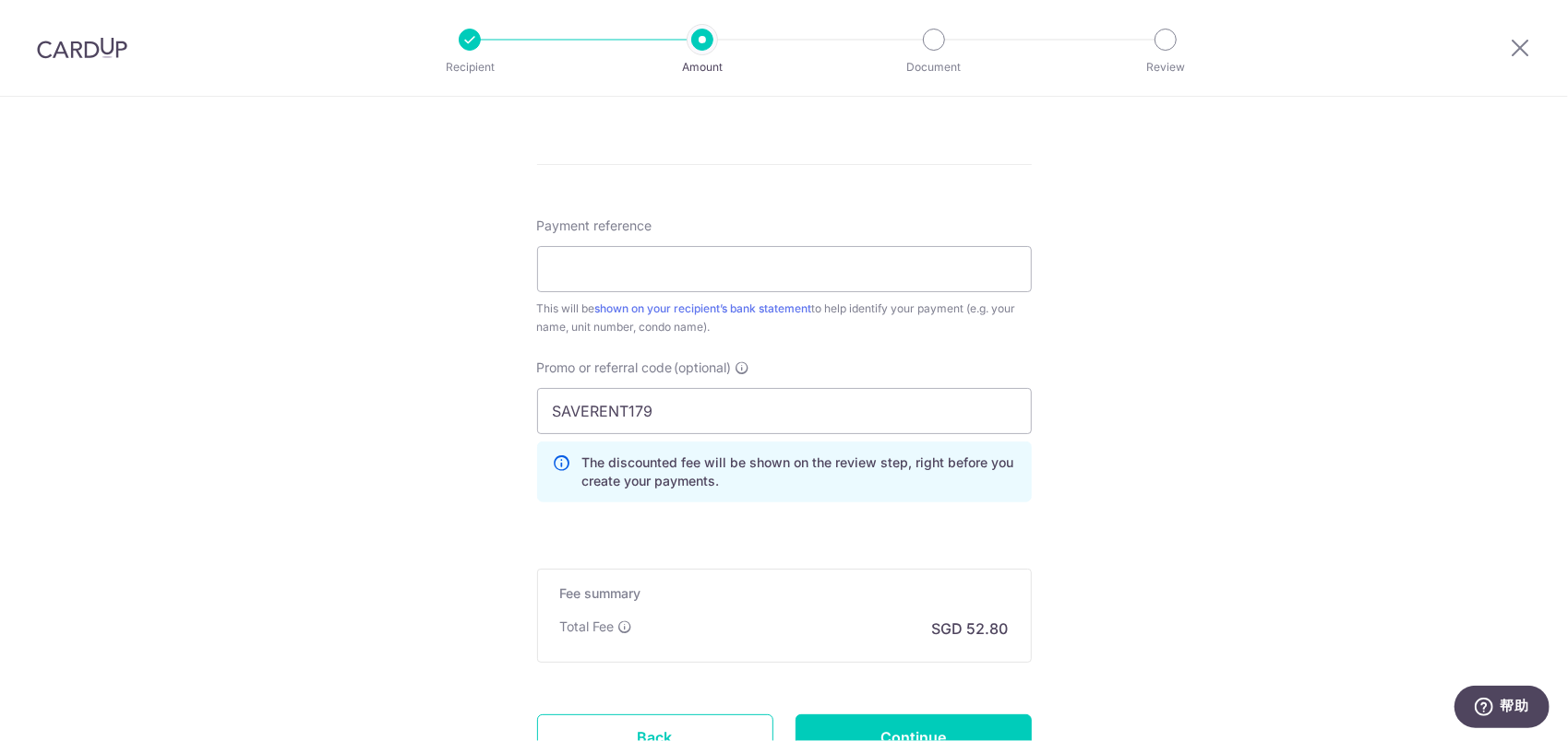
scroll to position [1120, 0]
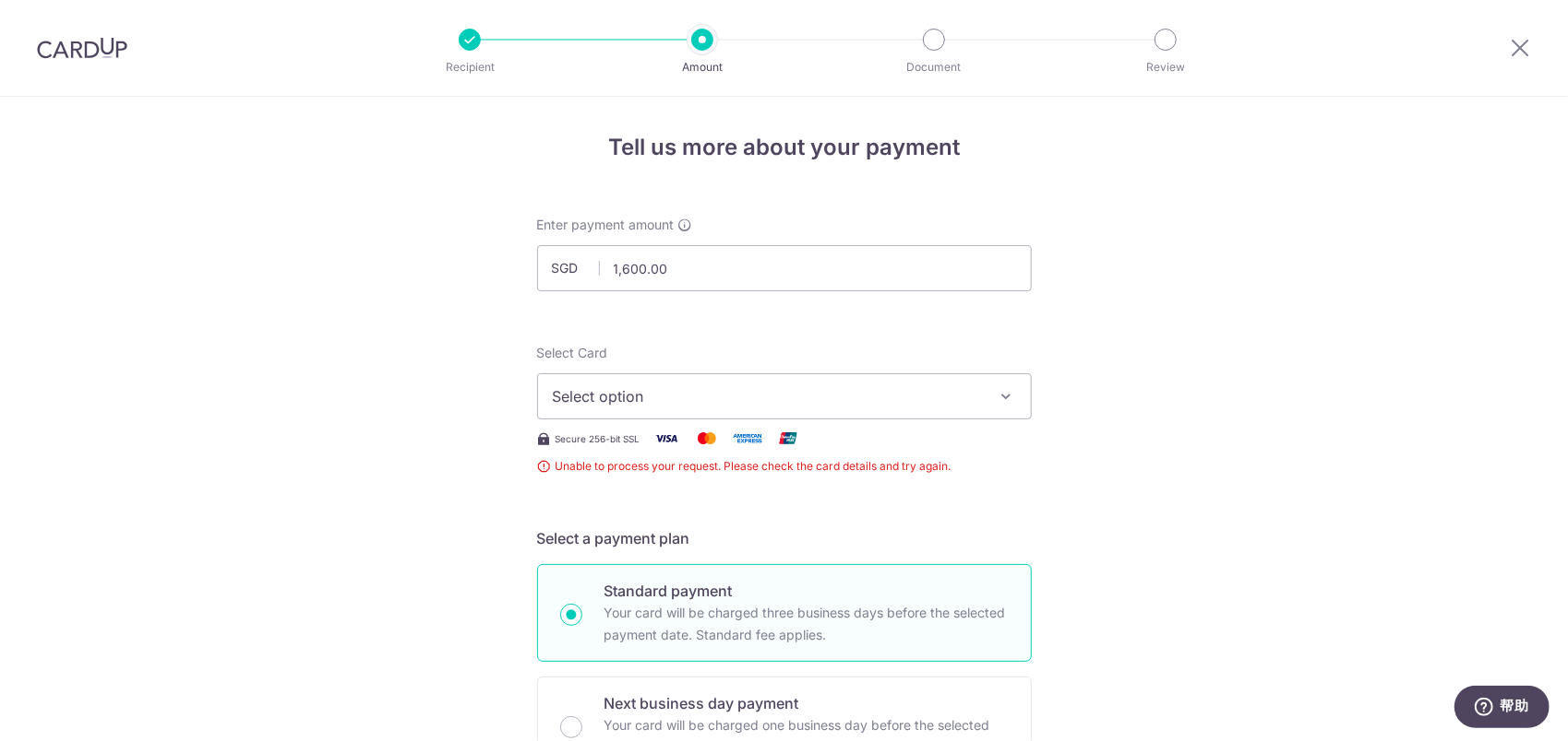
scroll to position [0, 0]
click at [668, 390] on span "Select option" at bounding box center [767, 399] width 430 height 22
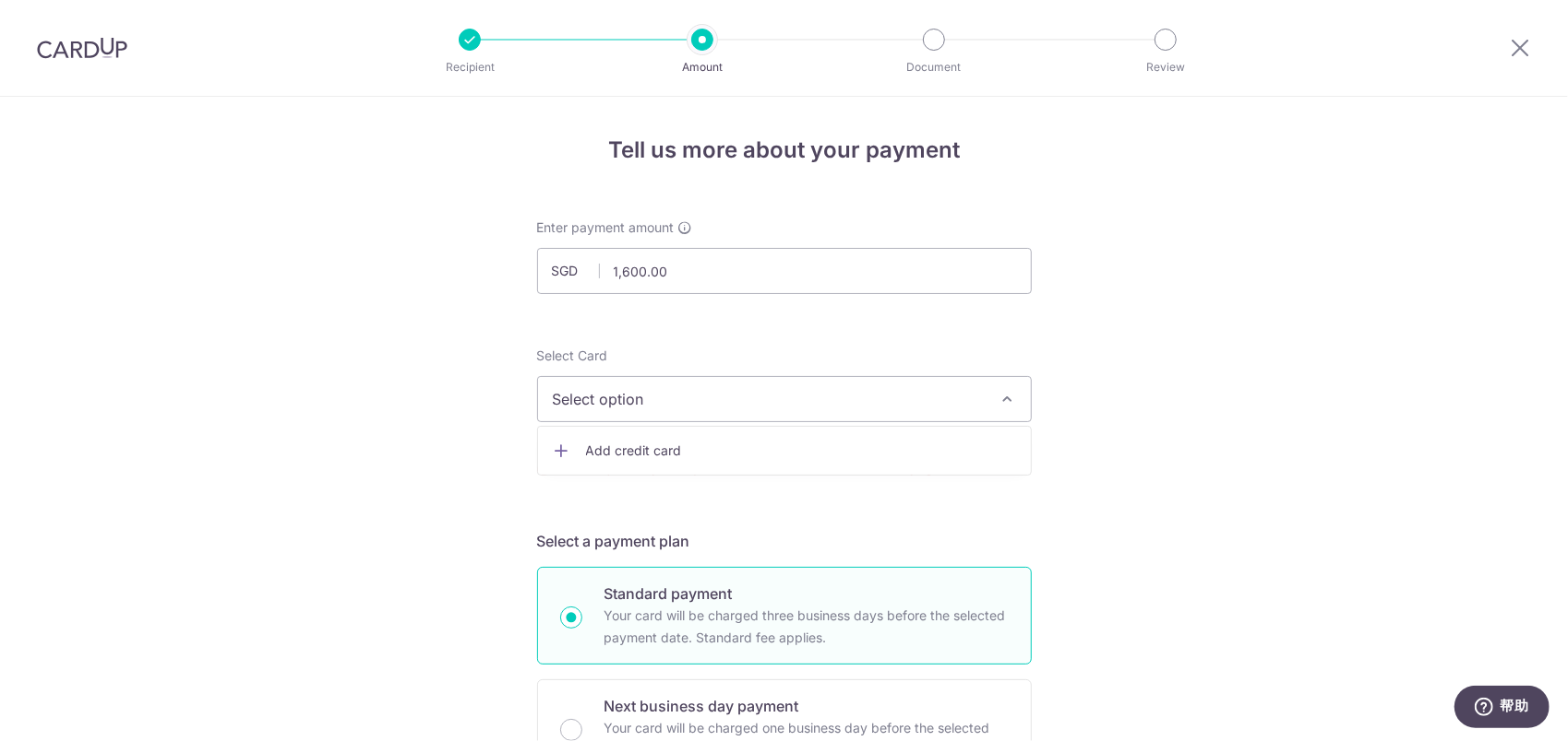
click at [654, 453] on span "Add credit card" at bounding box center [801, 451] width 430 height 18
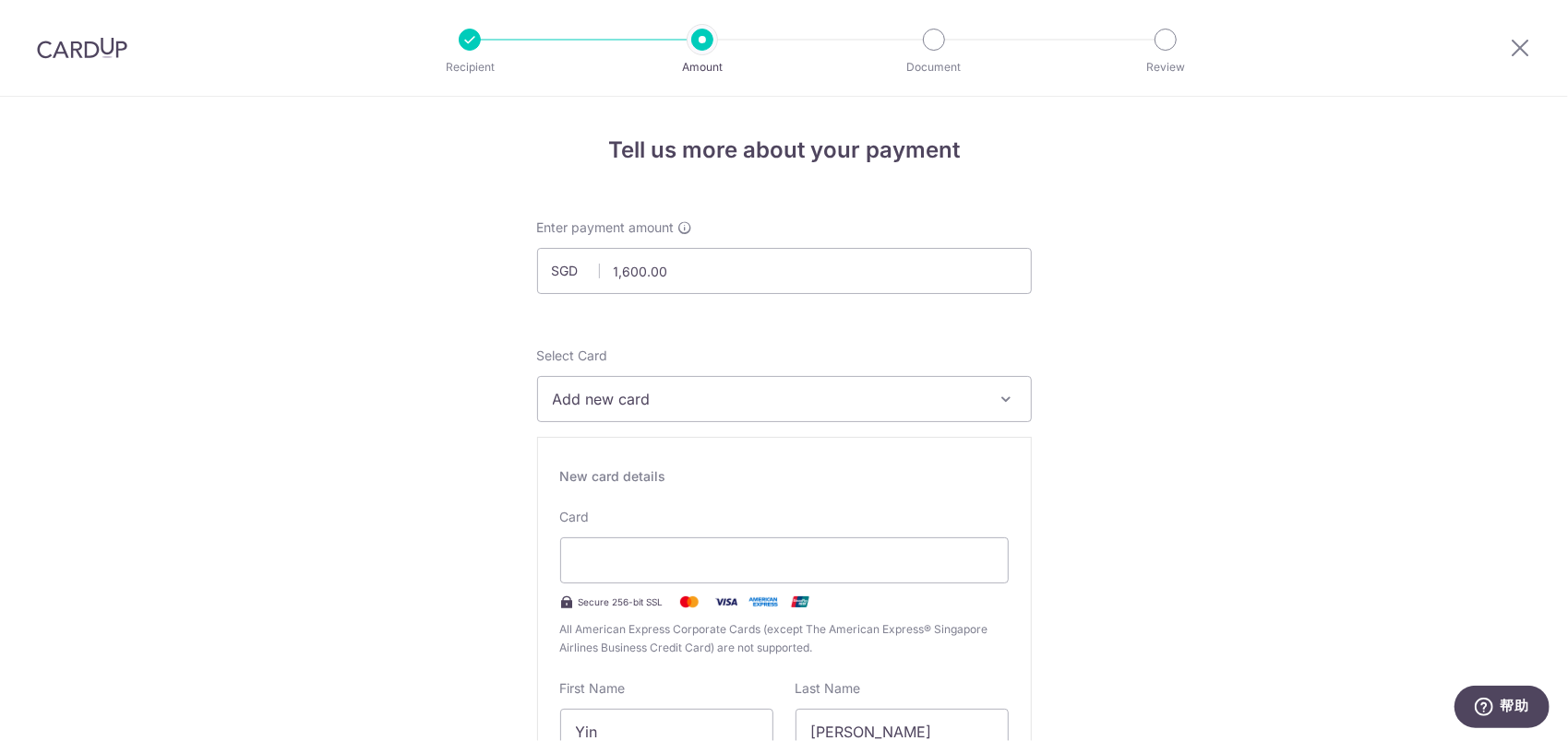
drag, startPoint x: 1091, startPoint y: 527, endPoint x: 1051, endPoint y: 531, distance: 40.2
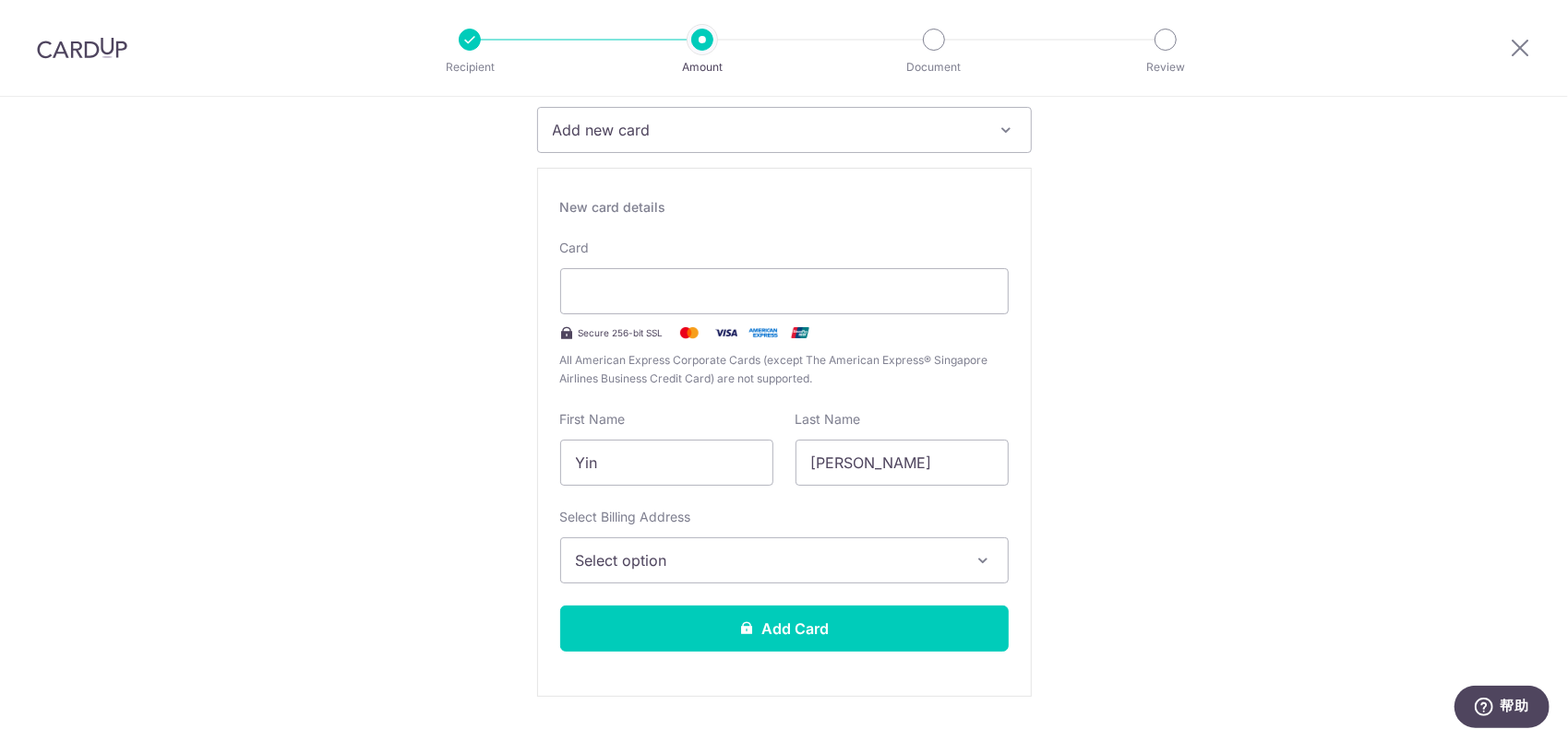
scroll to position [461, 0]
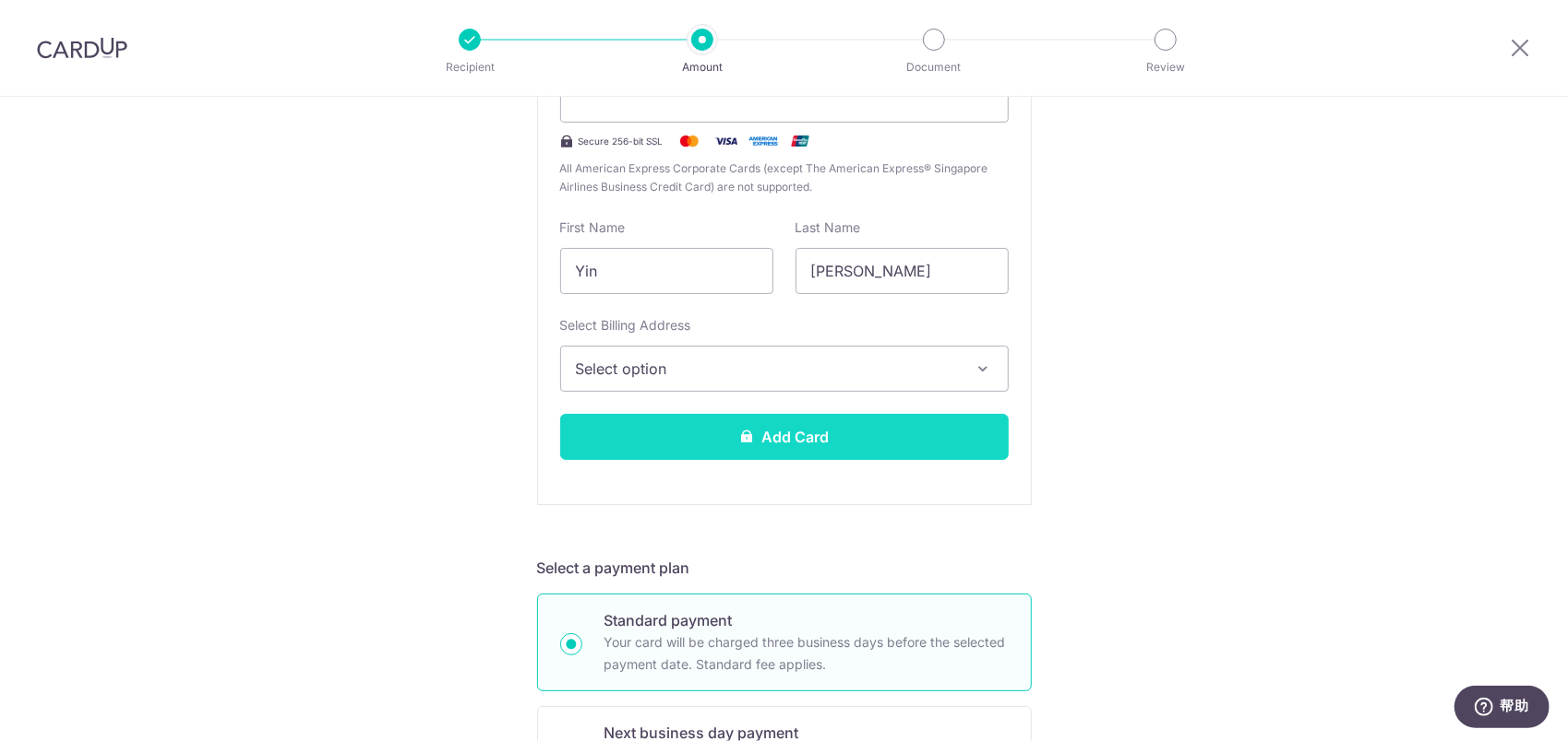
click at [858, 435] on button "Add Card" at bounding box center [784, 437] width 448 height 46
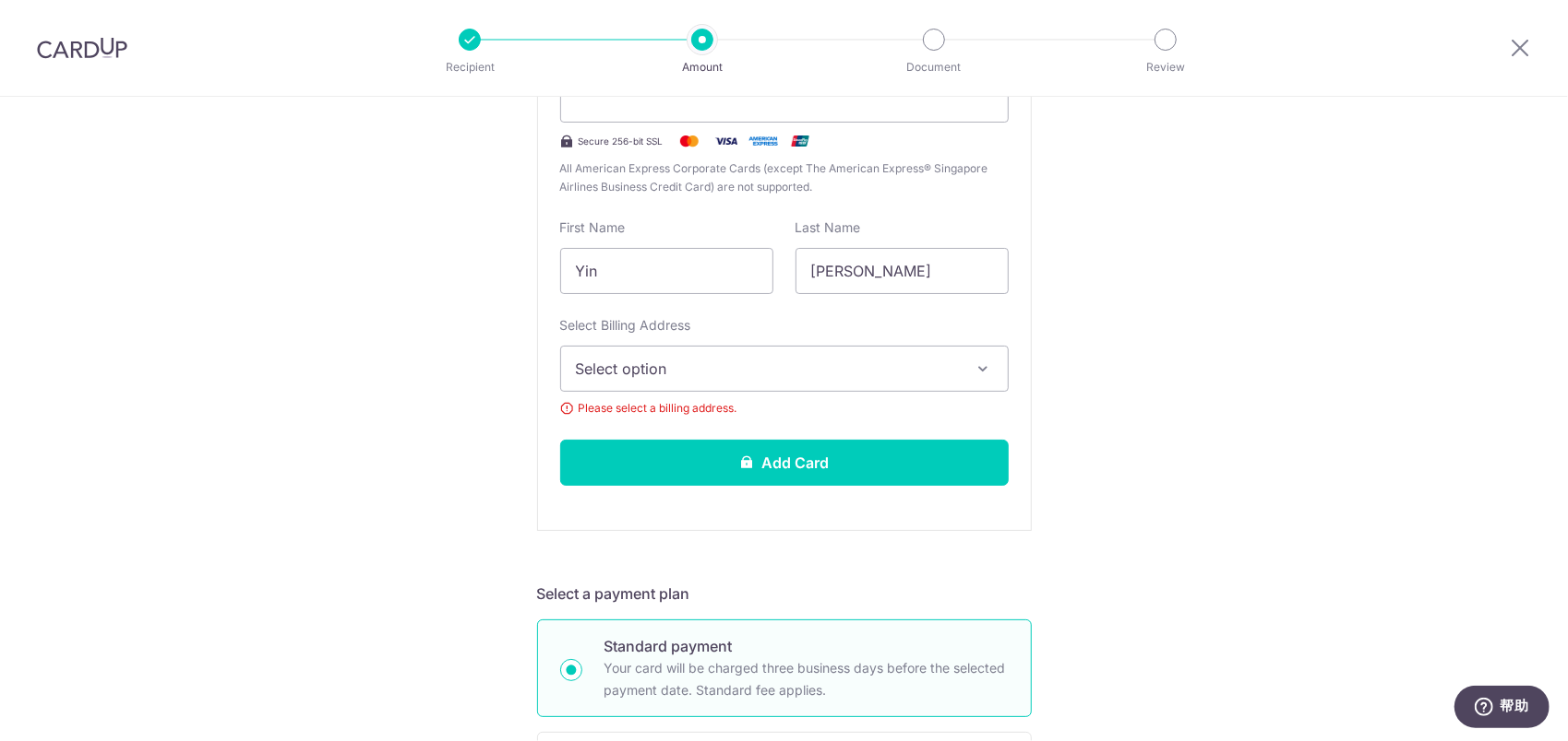
click at [876, 374] on span "Select option" at bounding box center [768, 369] width 384 height 22
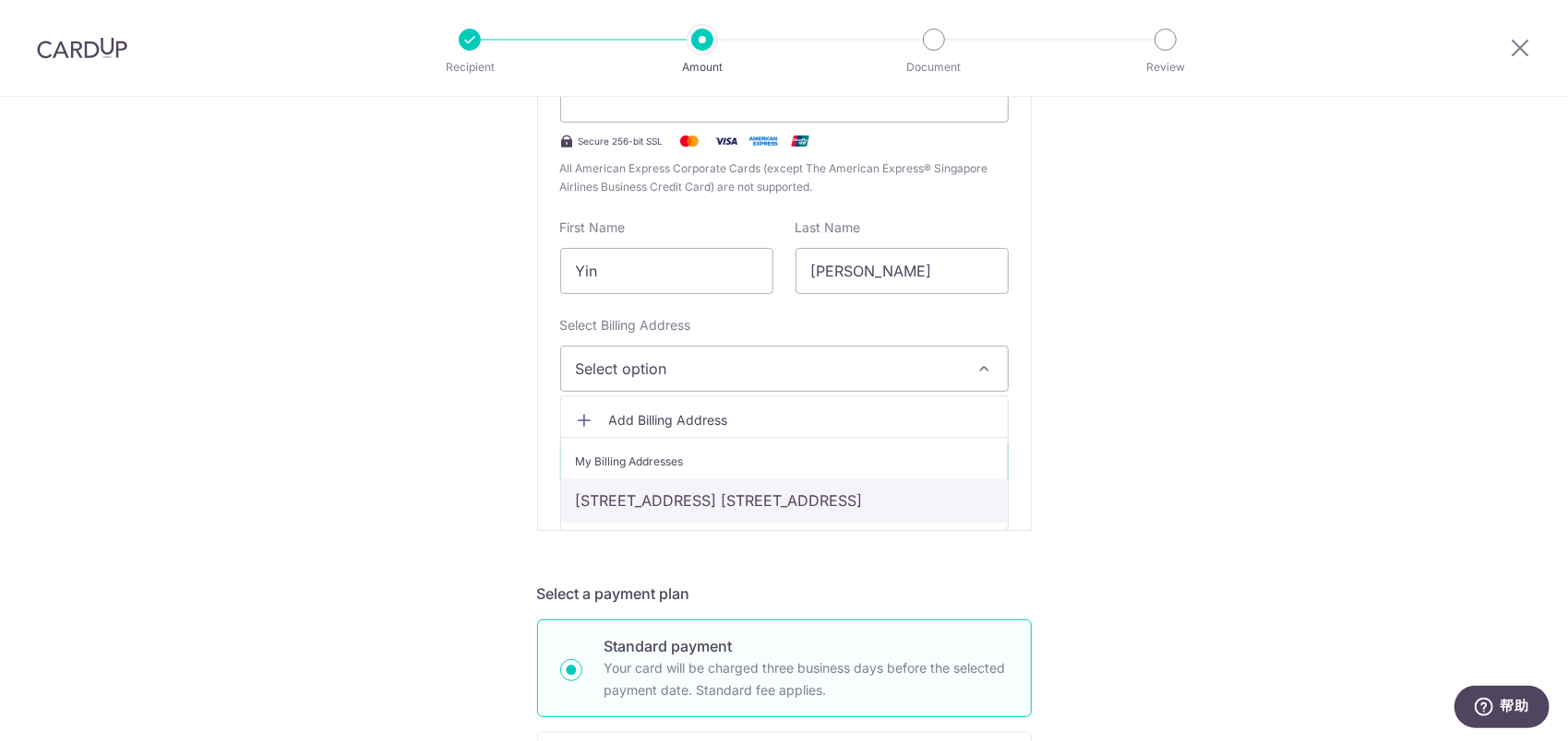
click at [738, 489] on link "ROOM 2-102, FENGYA GARDEN, NO. 68 ZHANJIANG ROAD, GULOU DISTRICT, Nanjing, Chin…" at bounding box center [784, 500] width 446 height 44
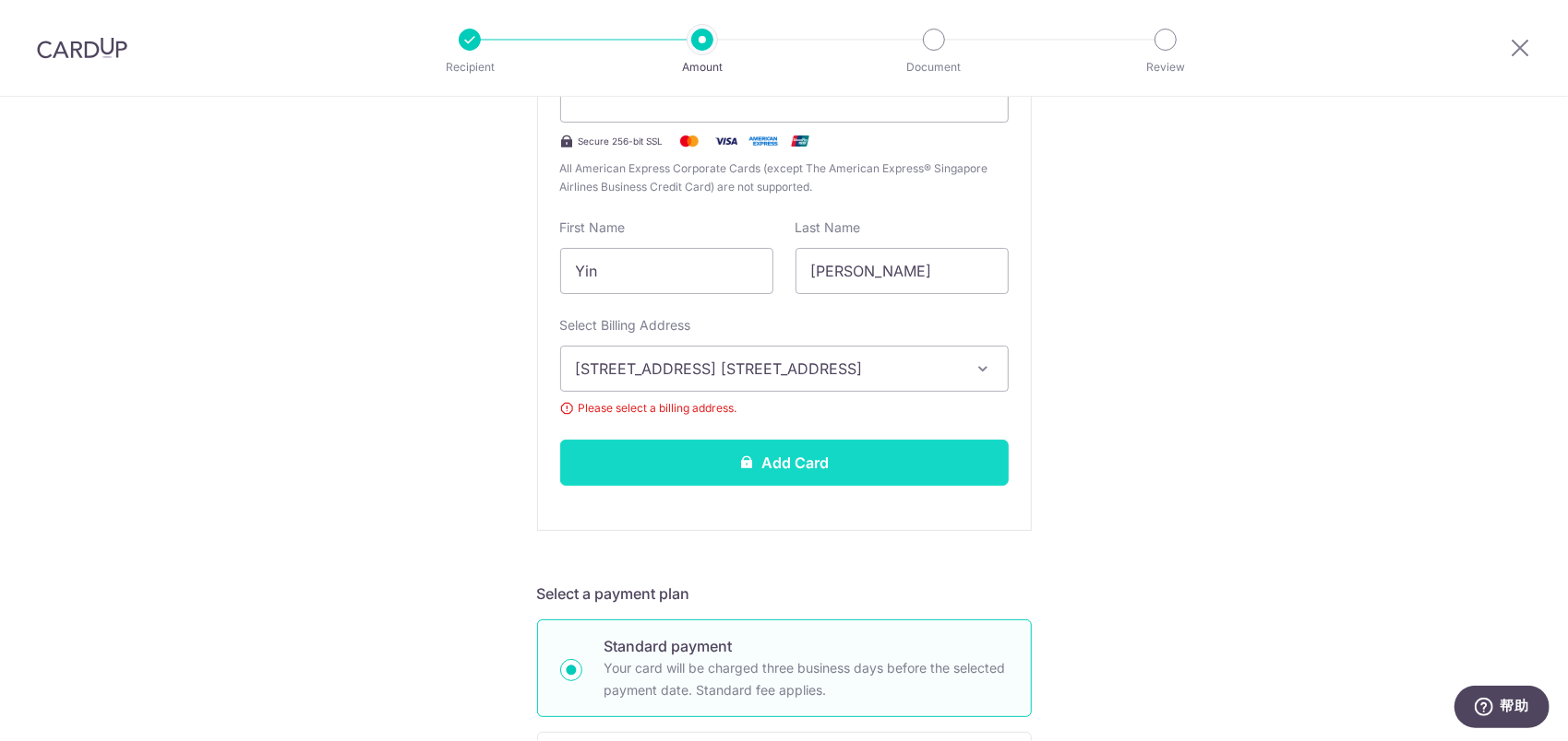
click at [753, 454] on button "Add Card" at bounding box center [784, 463] width 448 height 46
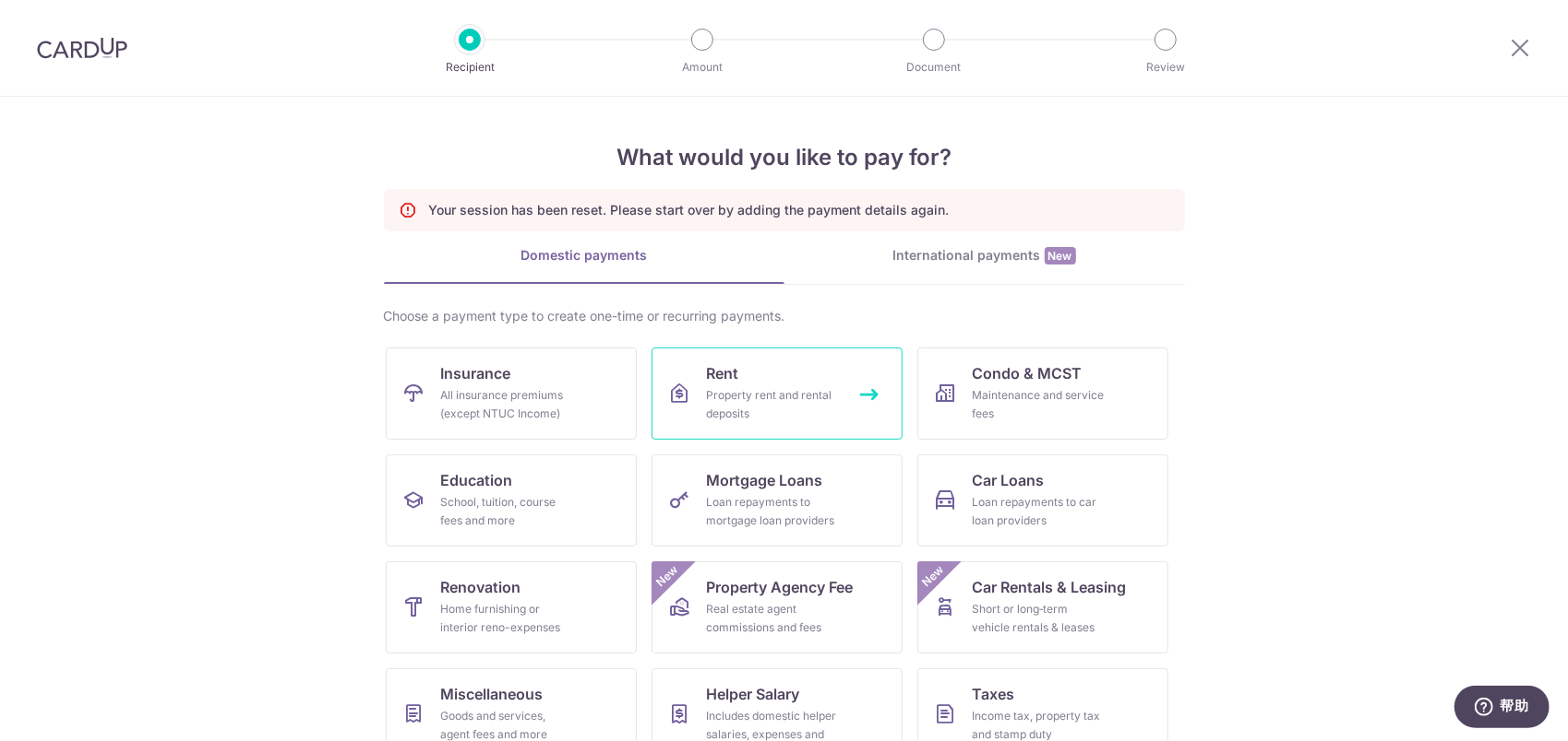
click at [707, 392] on div "Property rent and rental deposits" at bounding box center [773, 405] width 133 height 37
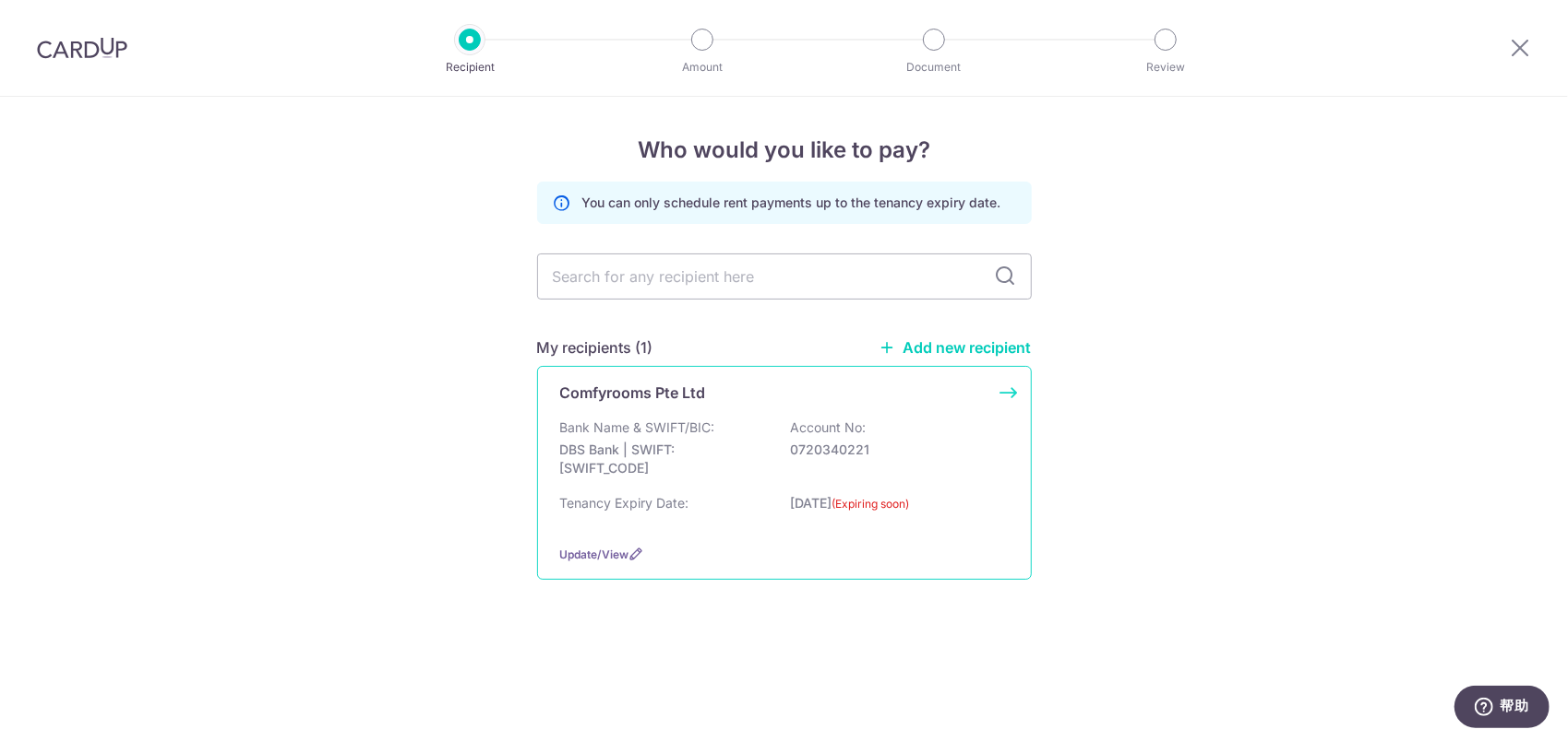
click at [902, 426] on div "Bank Name & SWIFT/BIC: DBS Bank | SWIFT: DBSSSGSGXXX Account No: 0720340221" at bounding box center [784, 452] width 448 height 68
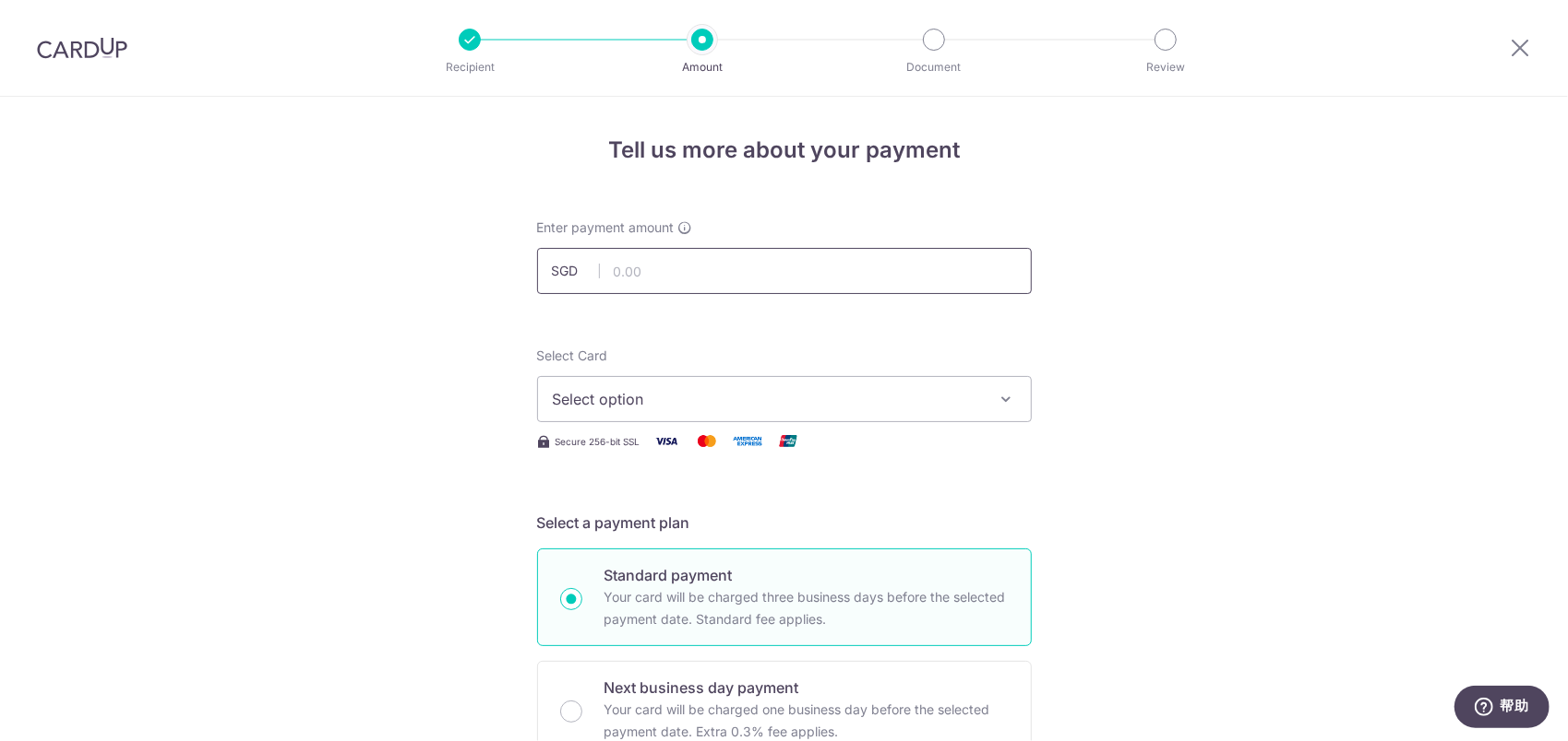
click at [745, 268] on input "text" at bounding box center [784, 271] width 495 height 46
type input "1,600.00"
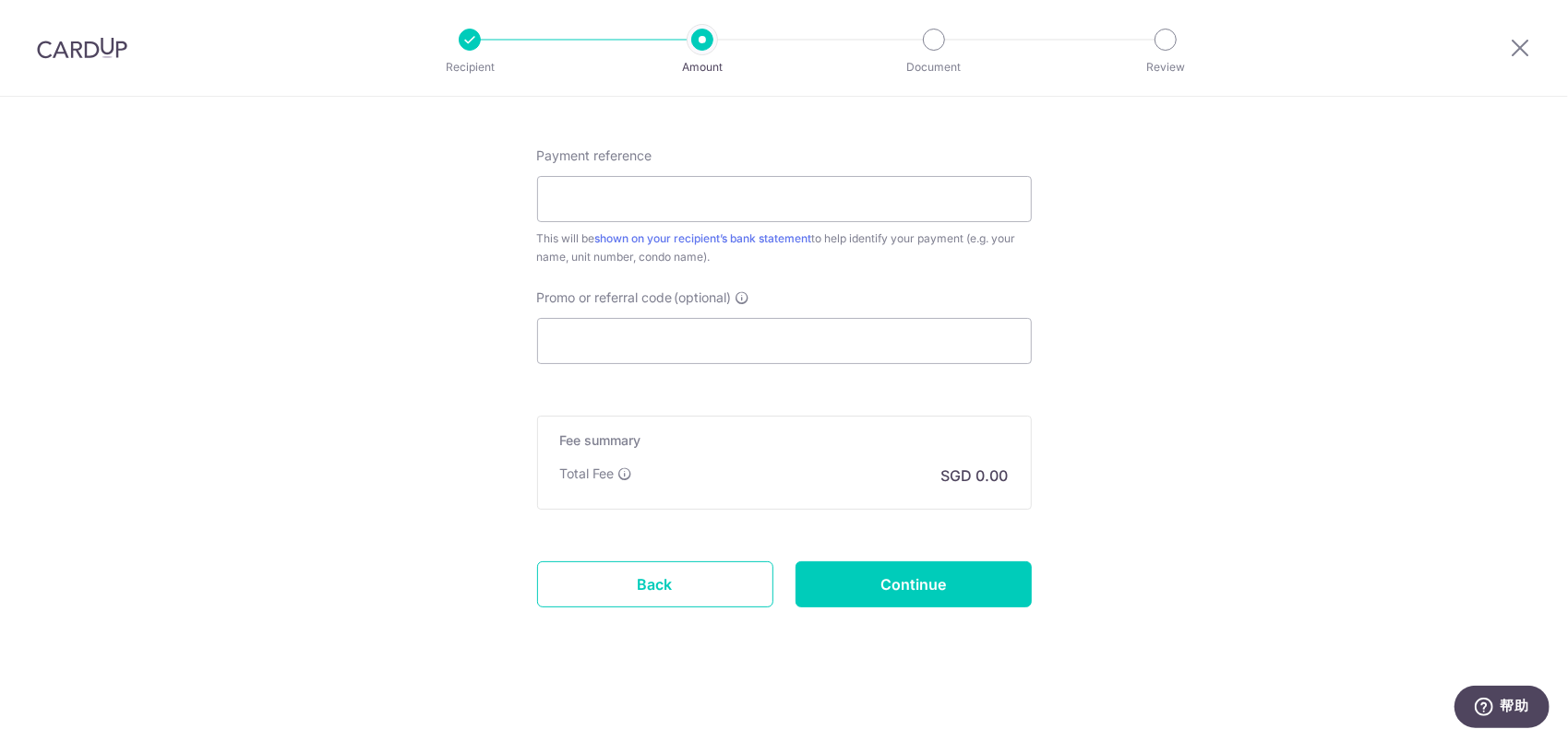
scroll to position [1020, 0]
click at [645, 347] on input "Promo or referral code (optional)" at bounding box center [784, 340] width 495 height 46
paste input "SAVERENT179"
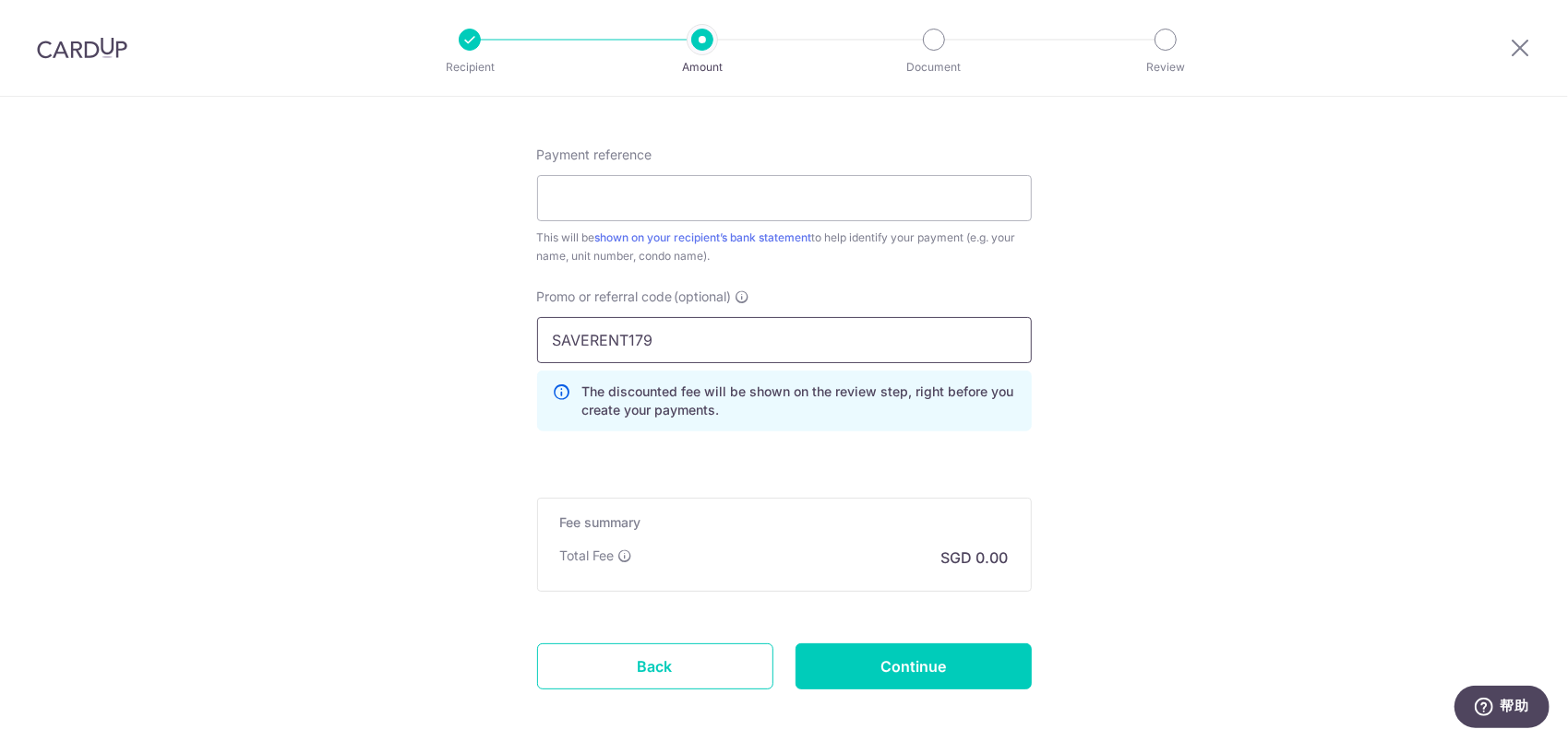
type input "SAVERENT179"
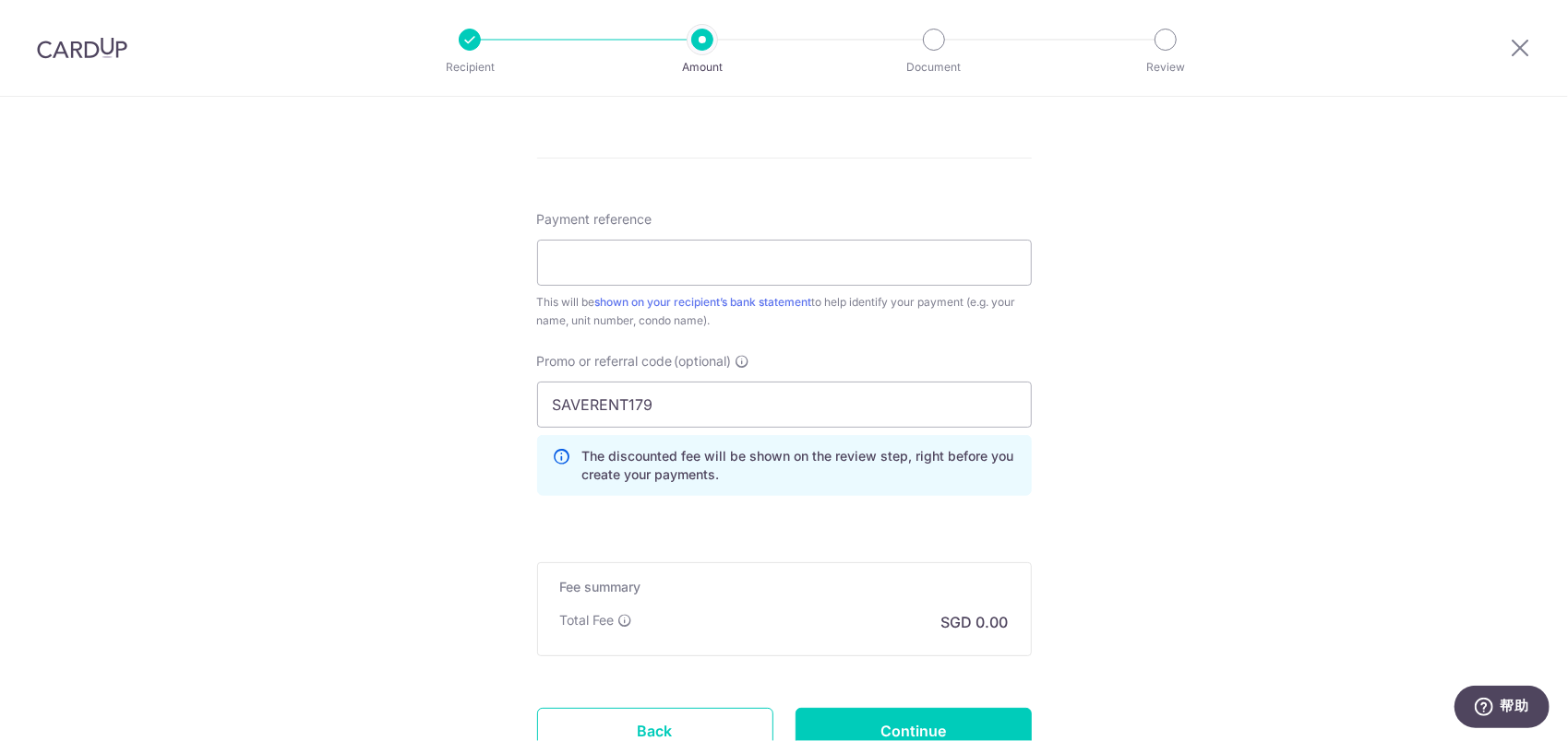
scroll to position [927, 0]
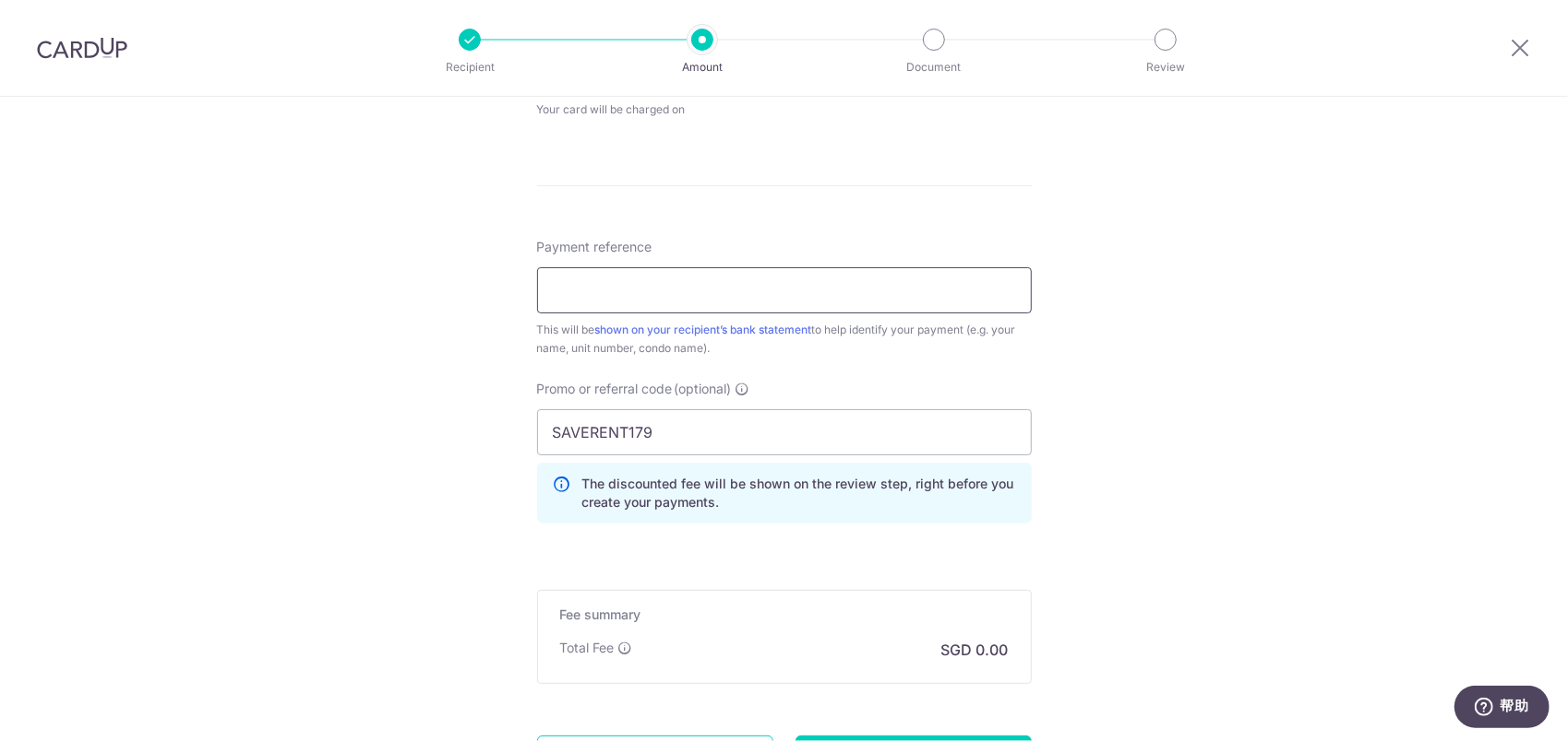
click at [692, 292] on input "Payment reference" at bounding box center [784, 290] width 495 height 46
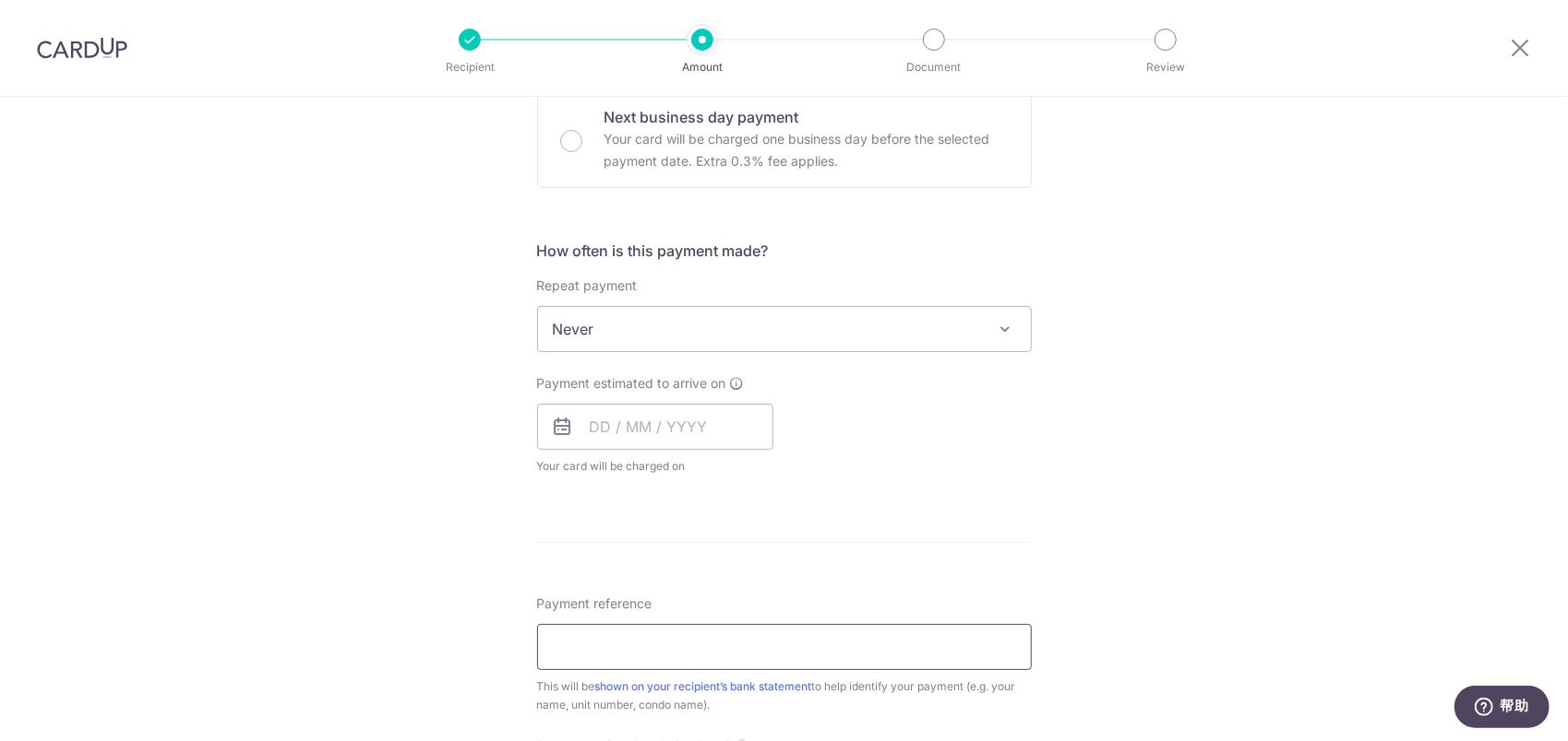
scroll to position [559, 0]
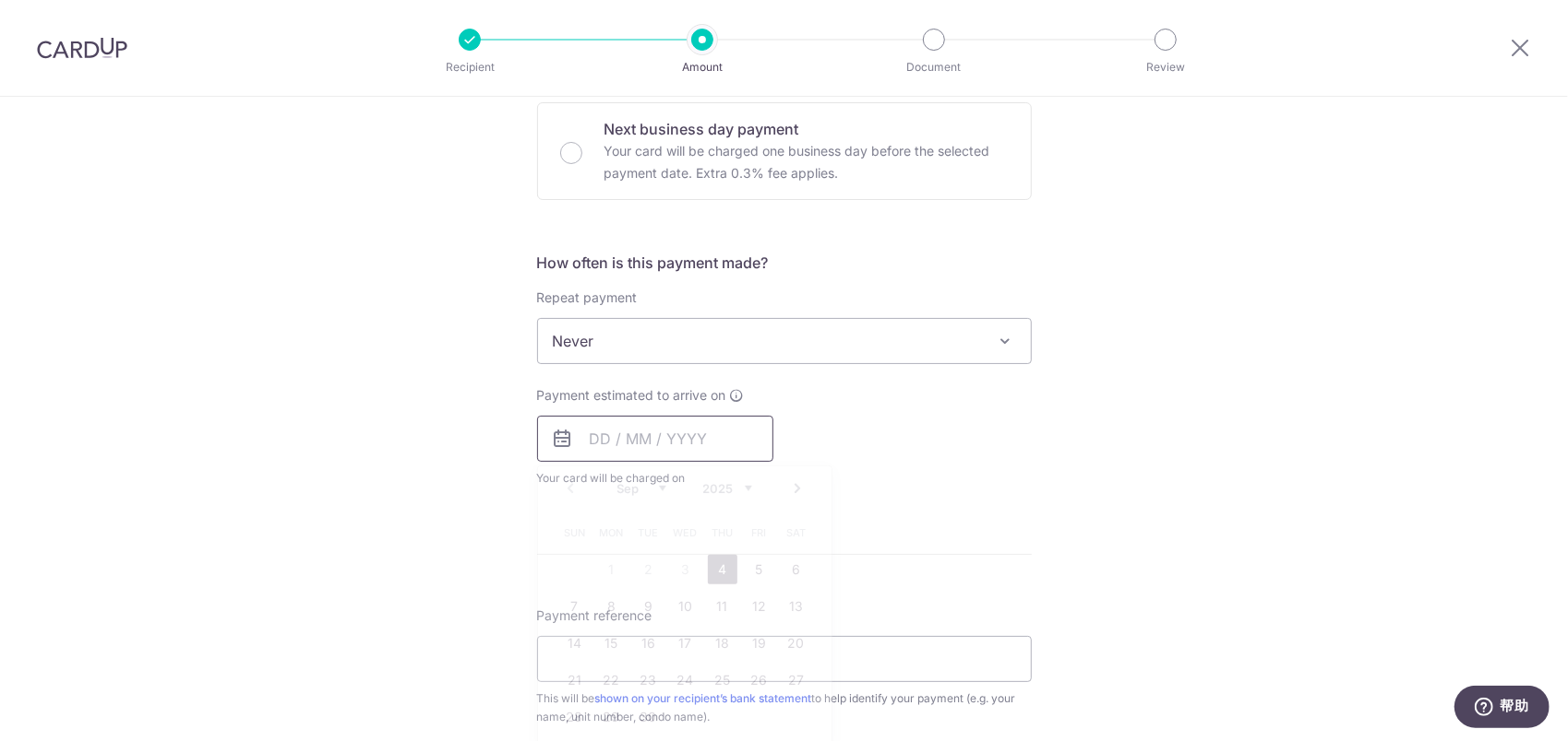
click at [652, 435] on input "text" at bounding box center [655, 438] width 236 height 46
drag, startPoint x: 725, startPoint y: 573, endPoint x: 683, endPoint y: 339, distance: 237.7
click at [725, 573] on link "4" at bounding box center [722, 569] width 30 height 30
click at [921, 486] on div "How often is this payment made? Repeat payment Never Every week Every month Eve…" at bounding box center [784, 377] width 495 height 251
click at [860, 417] on div "Payment estimated to arrive on Prev Next Sep Oct Nov Dec 2025 2026 2027 2028 20…" at bounding box center [784, 437] width 517 height 101
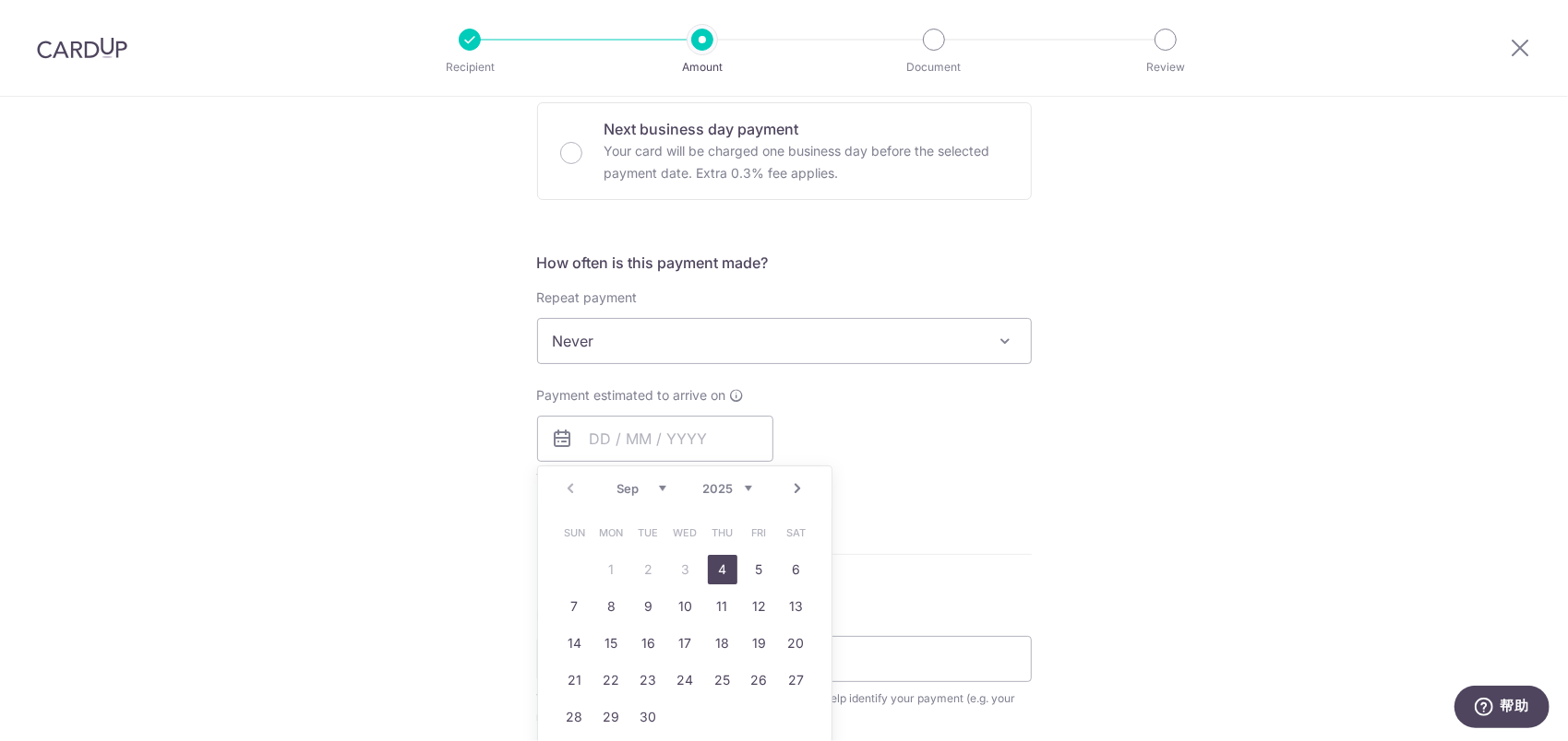
click at [683, 339] on span "Never" at bounding box center [784, 341] width 493 height 44
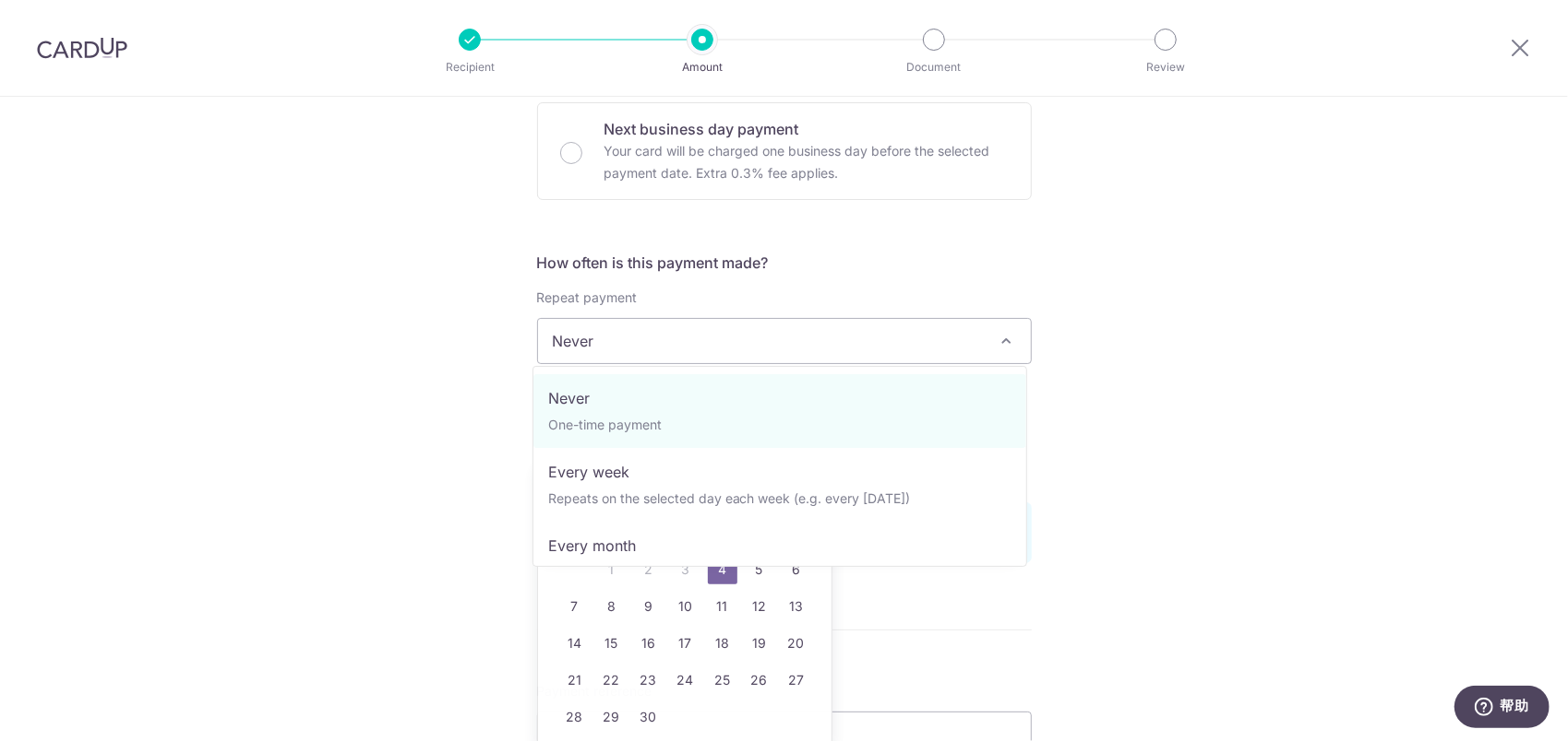
type input "04/09/2025"
click at [339, 389] on div "Tell us more about your payment Enter payment amount SGD 1,600.00 1600.00 Selec…" at bounding box center [784, 451] width 1568 height 1827
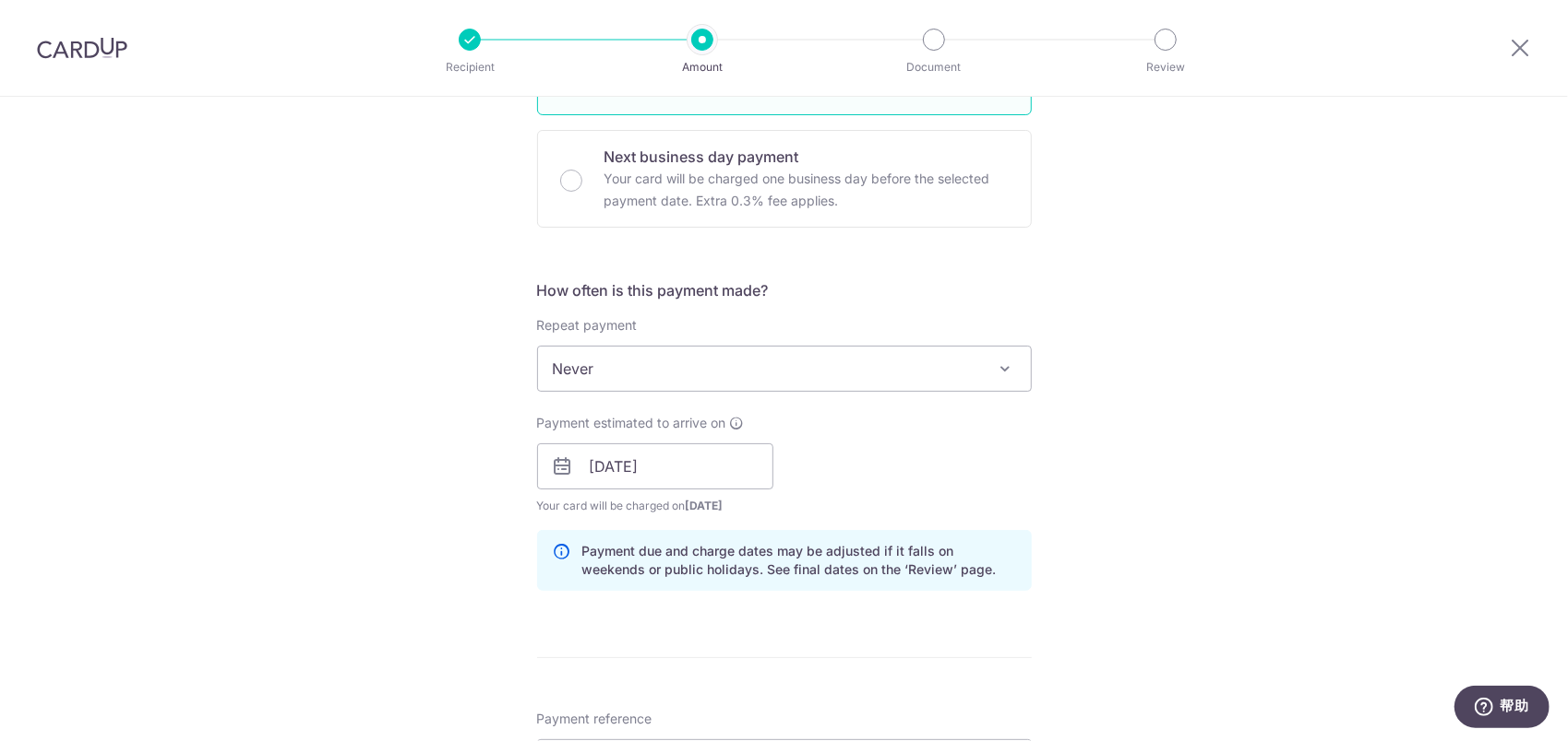
scroll to position [70, 0]
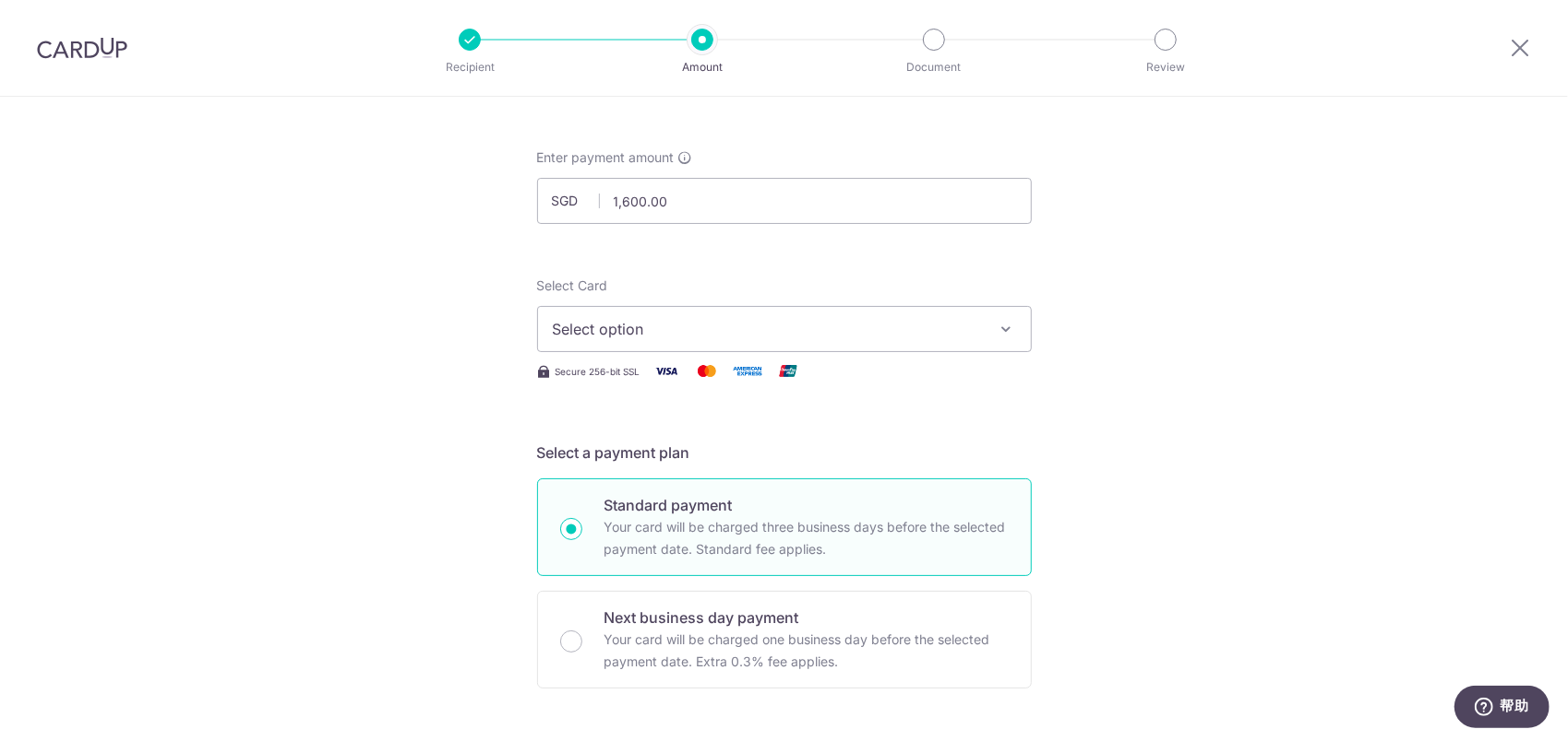
click at [638, 329] on span "Select option" at bounding box center [767, 328] width 430 height 22
click at [666, 384] on span "Add credit card" at bounding box center [801, 380] width 430 height 18
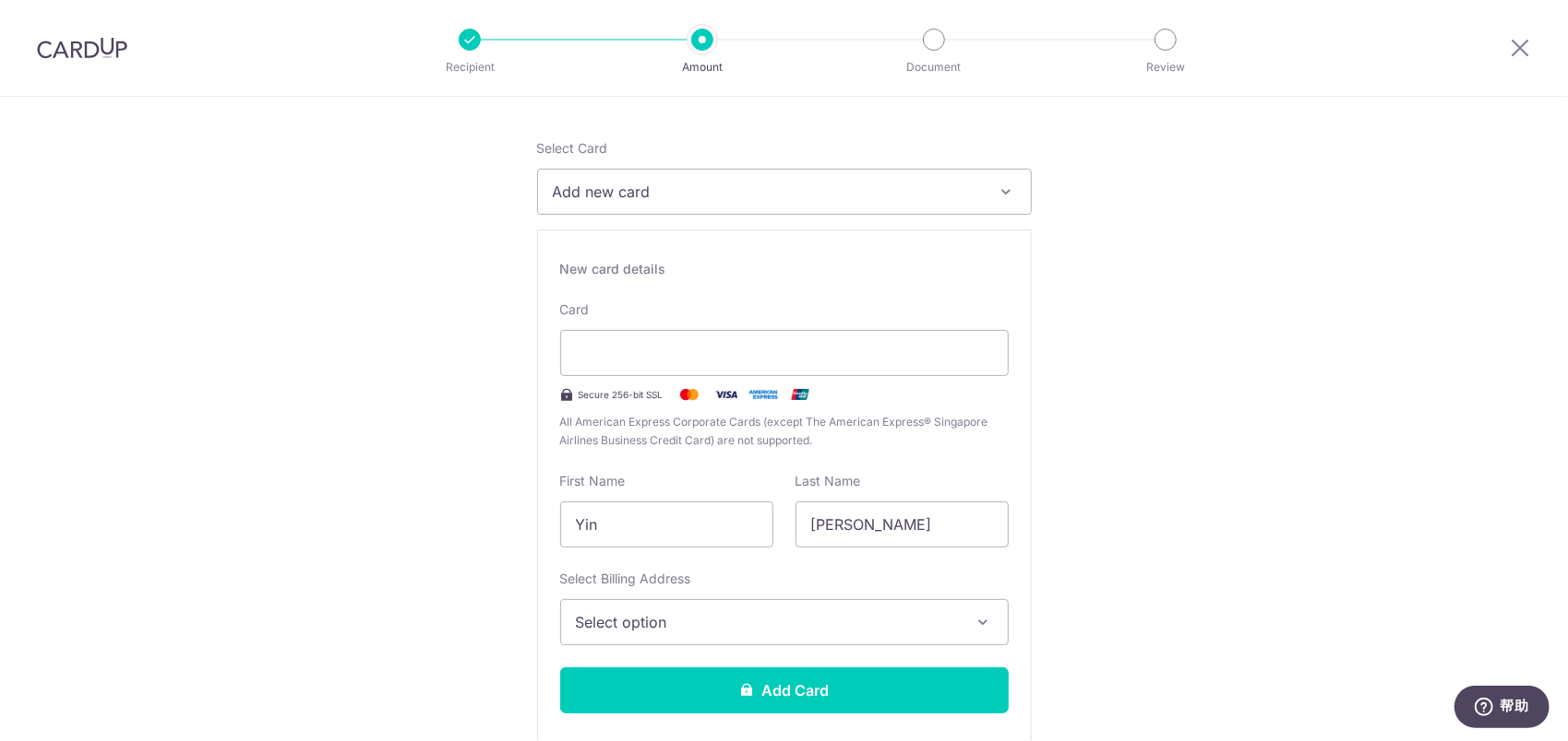
scroll to position [347, 0]
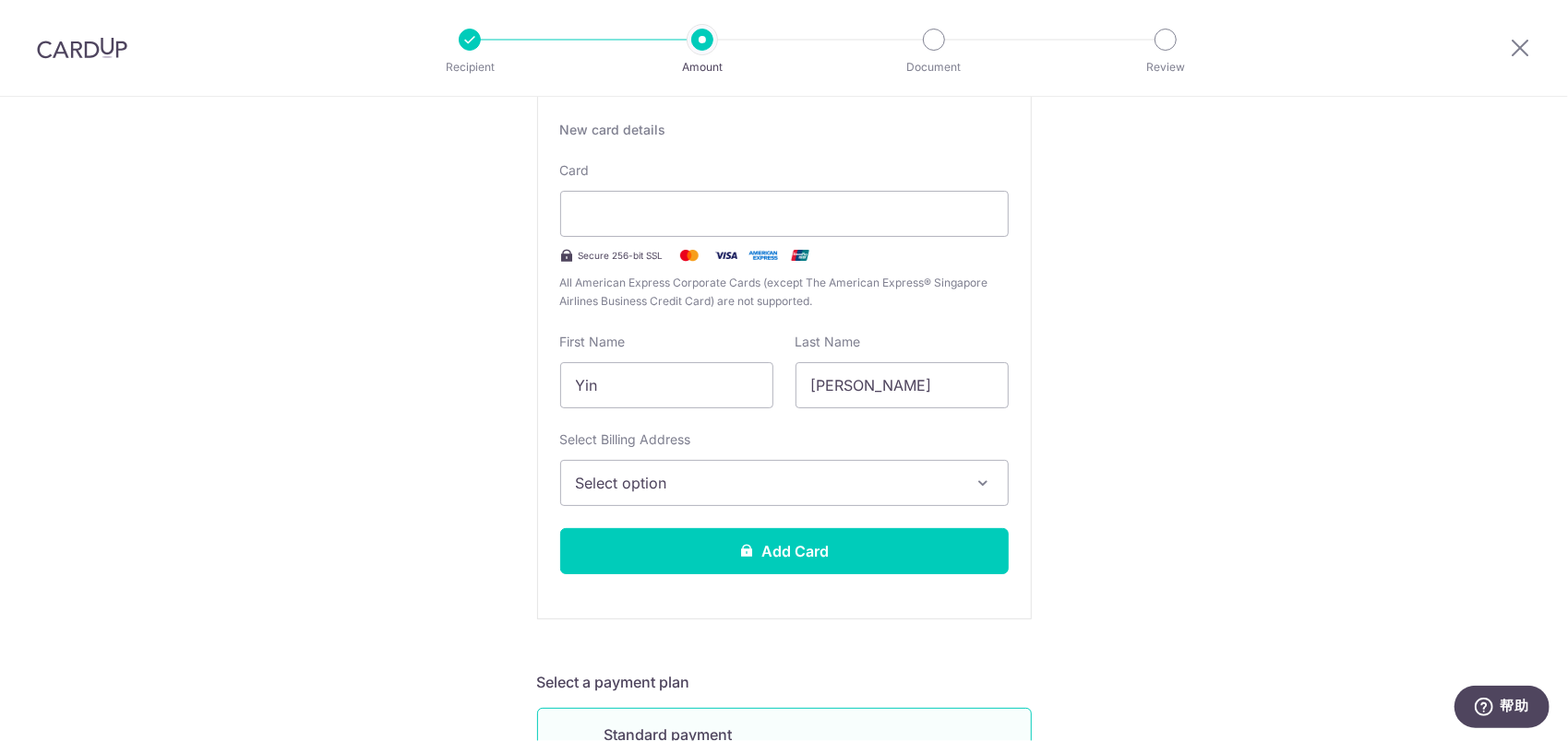
click at [774, 469] on button "Select option" at bounding box center [784, 483] width 448 height 46
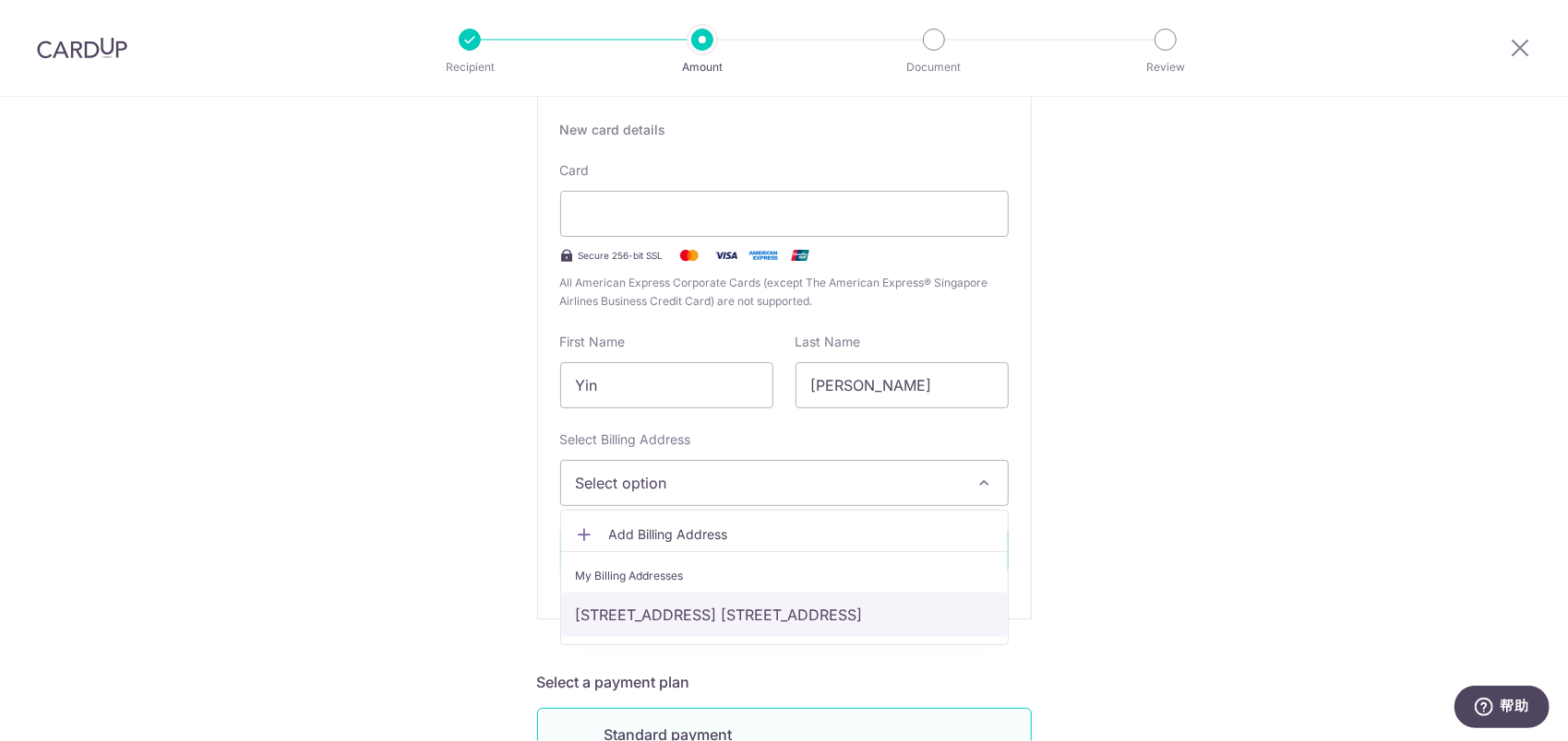
click at [695, 595] on link "ROOM 2-102, FENGYA GARDEN, NO. 68 ZHANJIANG ROAD, GULOU DISTRICT, Nanjing, Chin…" at bounding box center [784, 615] width 446 height 44
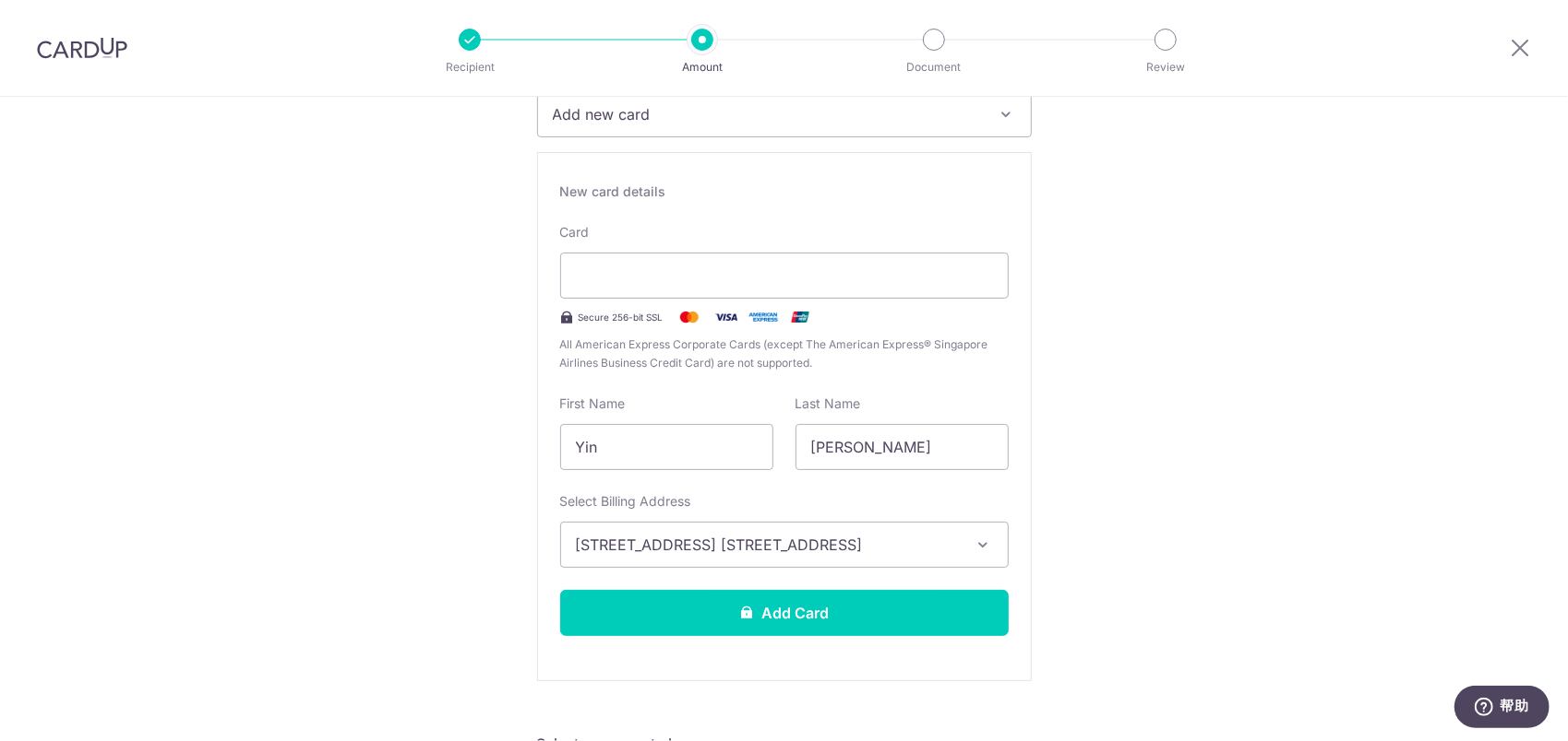
scroll to position [255, 0]
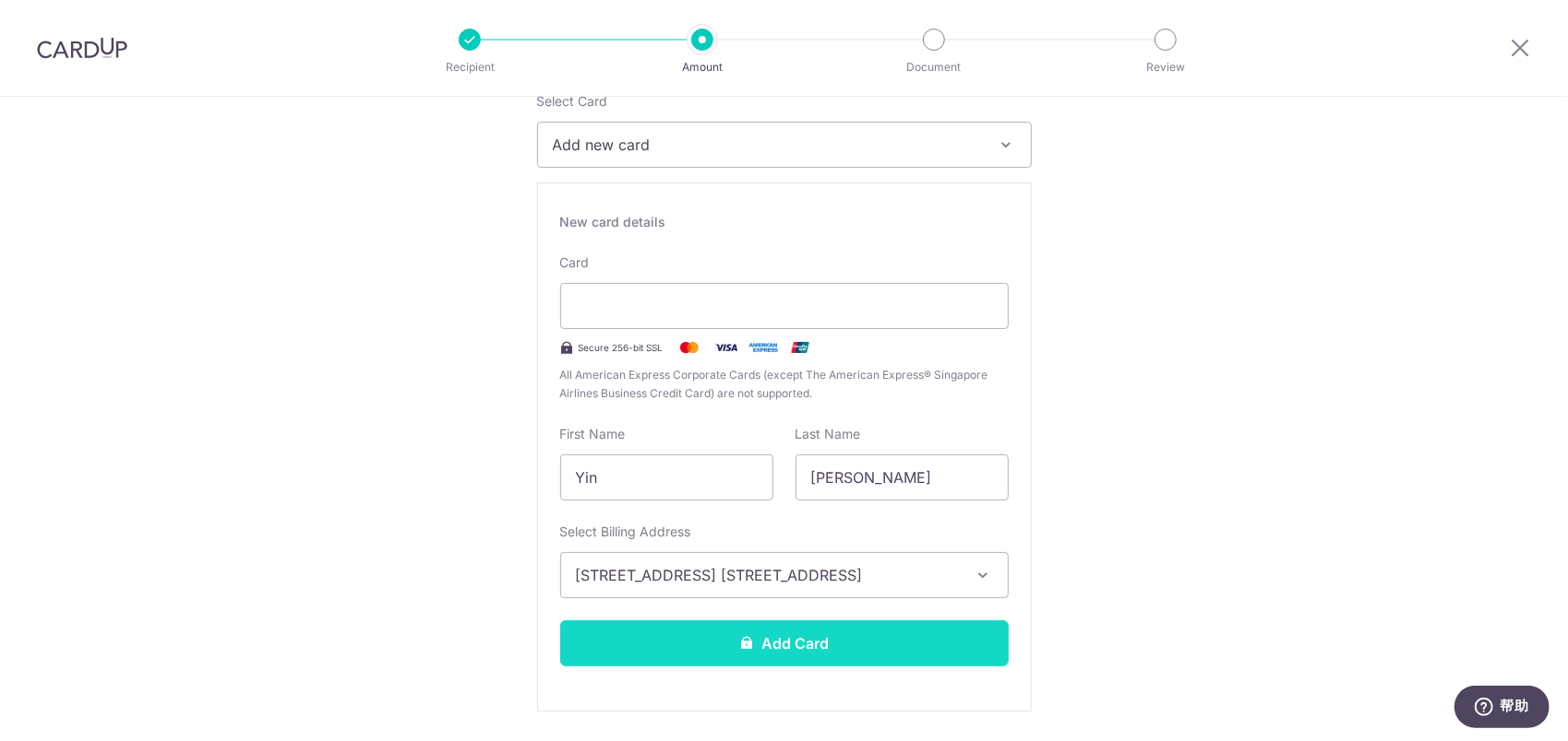
click at [804, 647] on button "Add Card" at bounding box center [784, 644] width 448 height 46
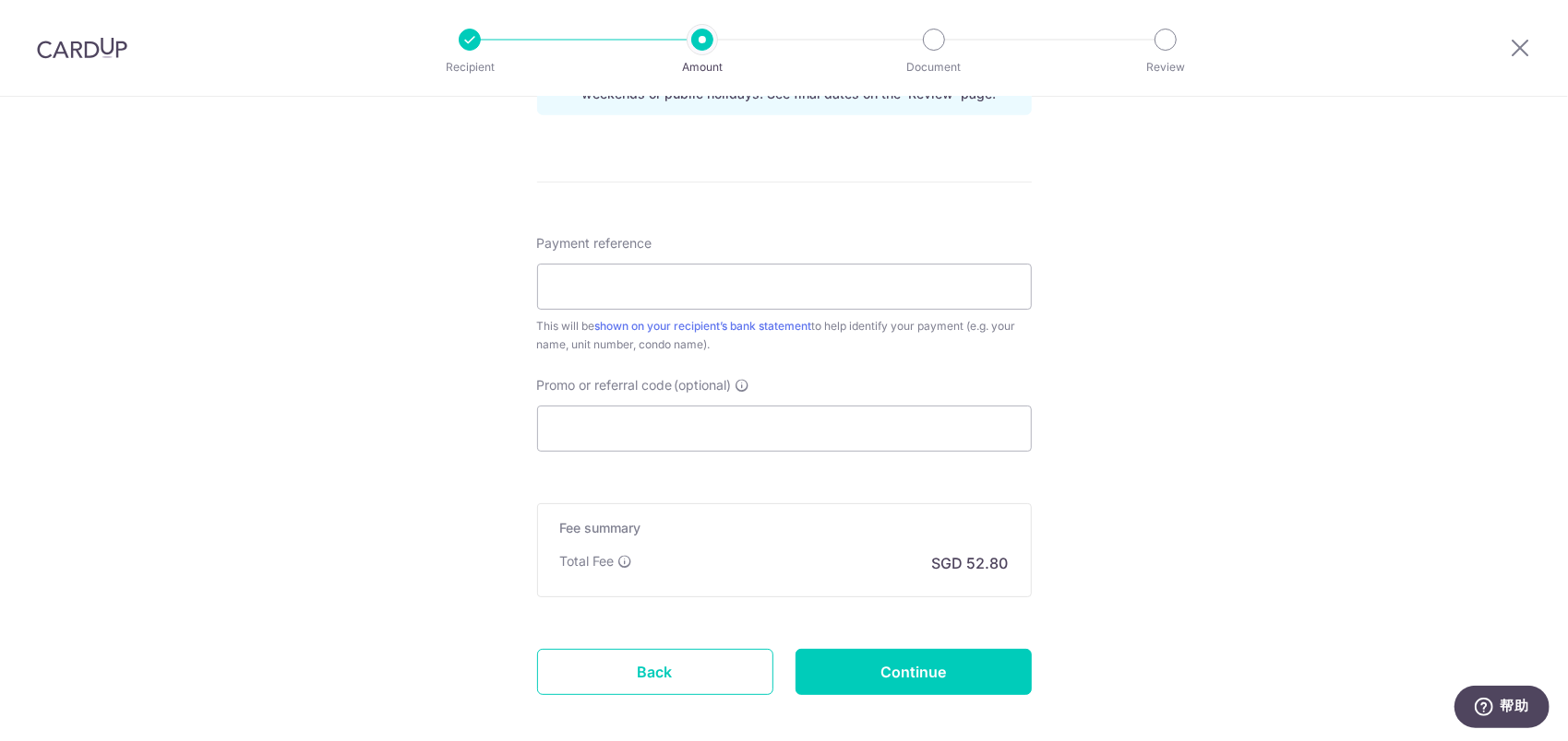
scroll to position [1094, 0]
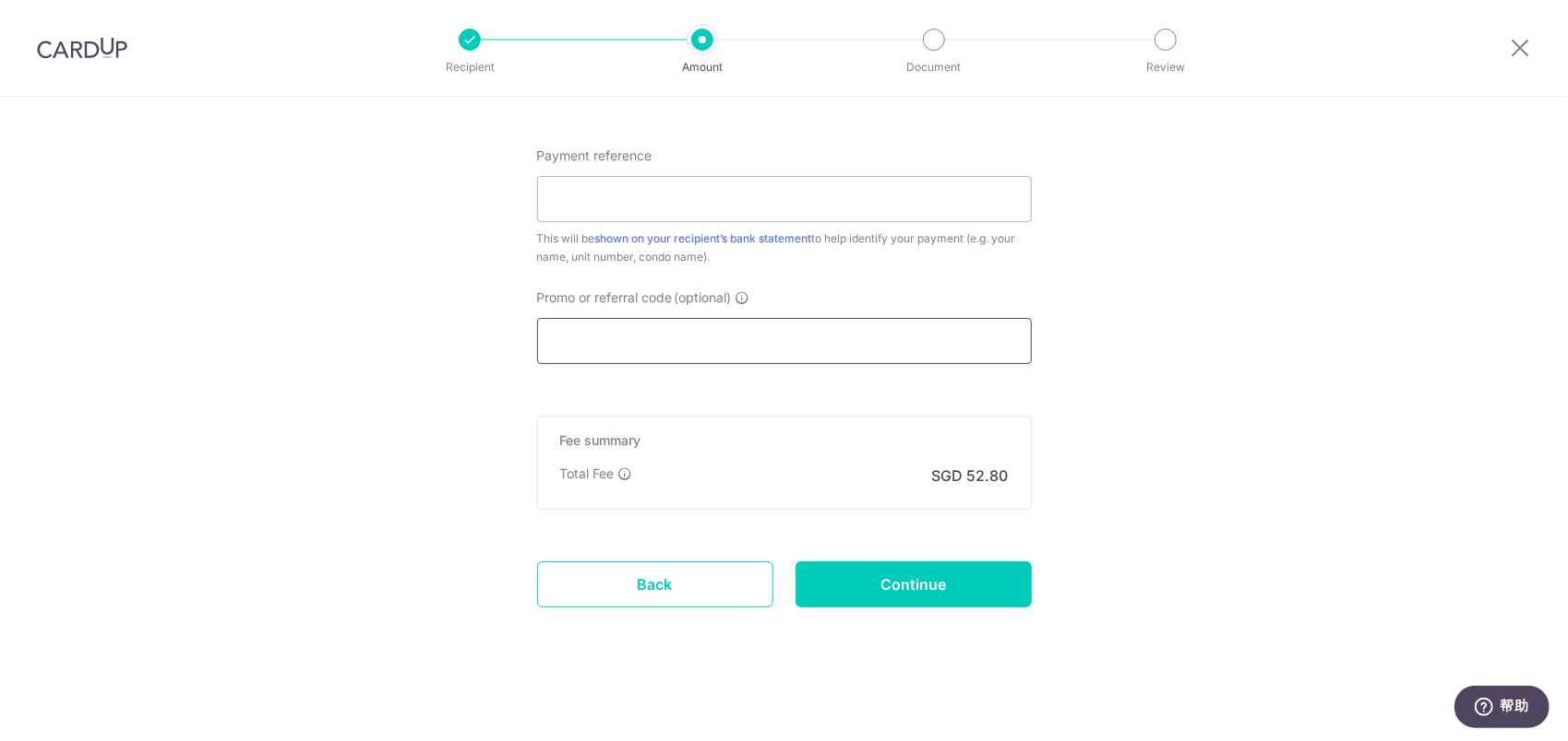
click at [611, 345] on input "Promo or referral code (optional)" at bounding box center [784, 341] width 495 height 46
paste input "SAVERENT179"
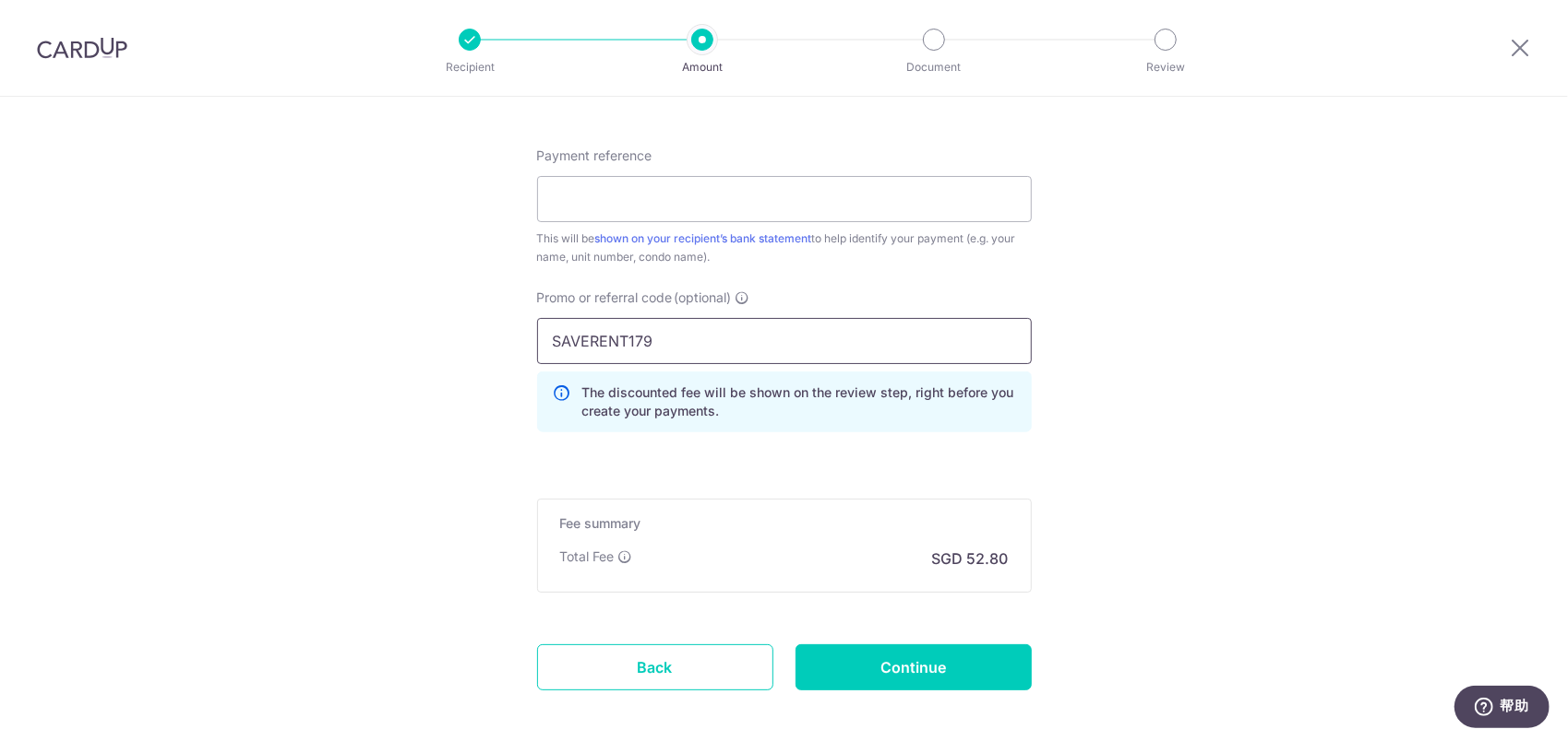
type input "SAVERENT179"
click at [977, 654] on input "Continue" at bounding box center [913, 667] width 236 height 46
type input "Create Schedule"
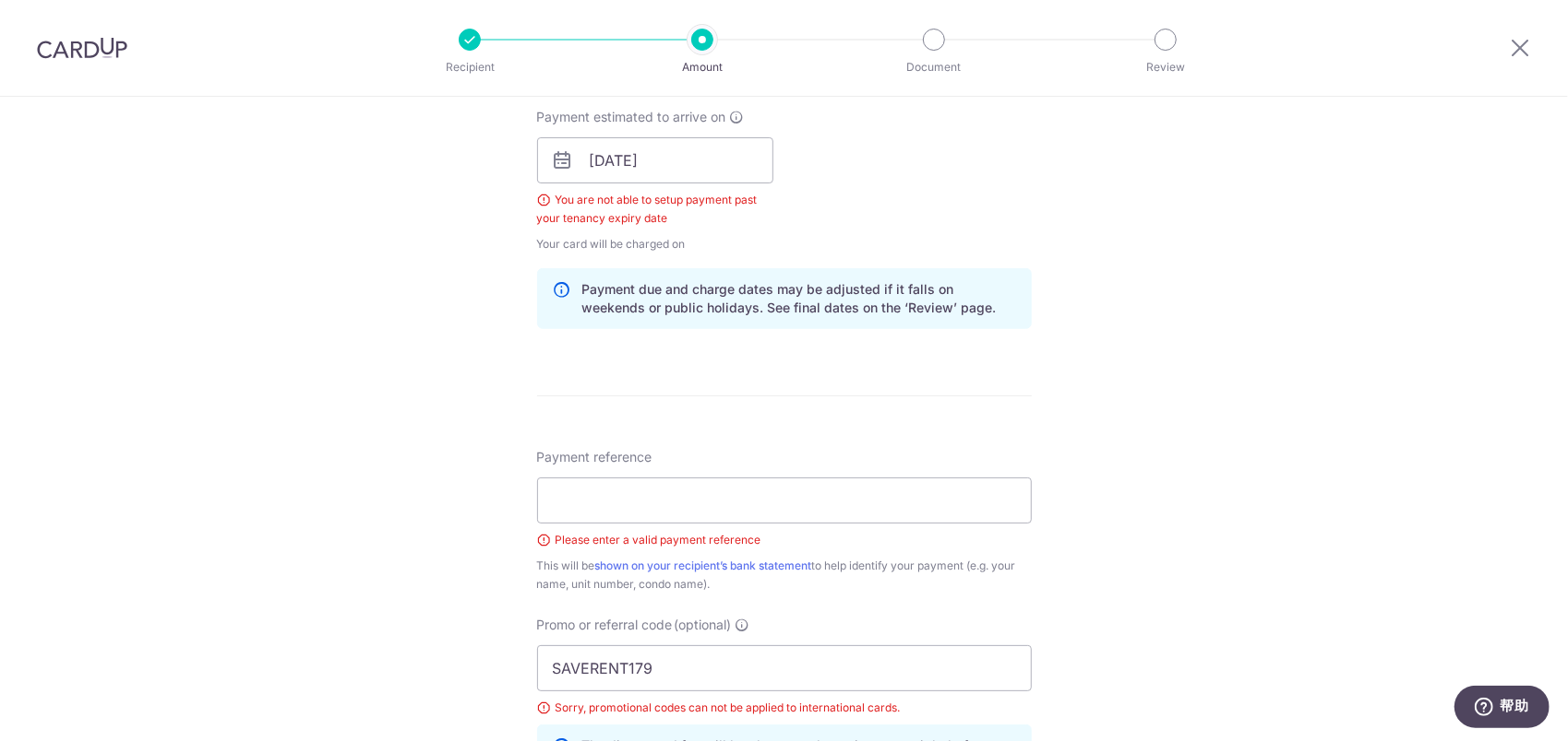
scroll to position [929, 0]
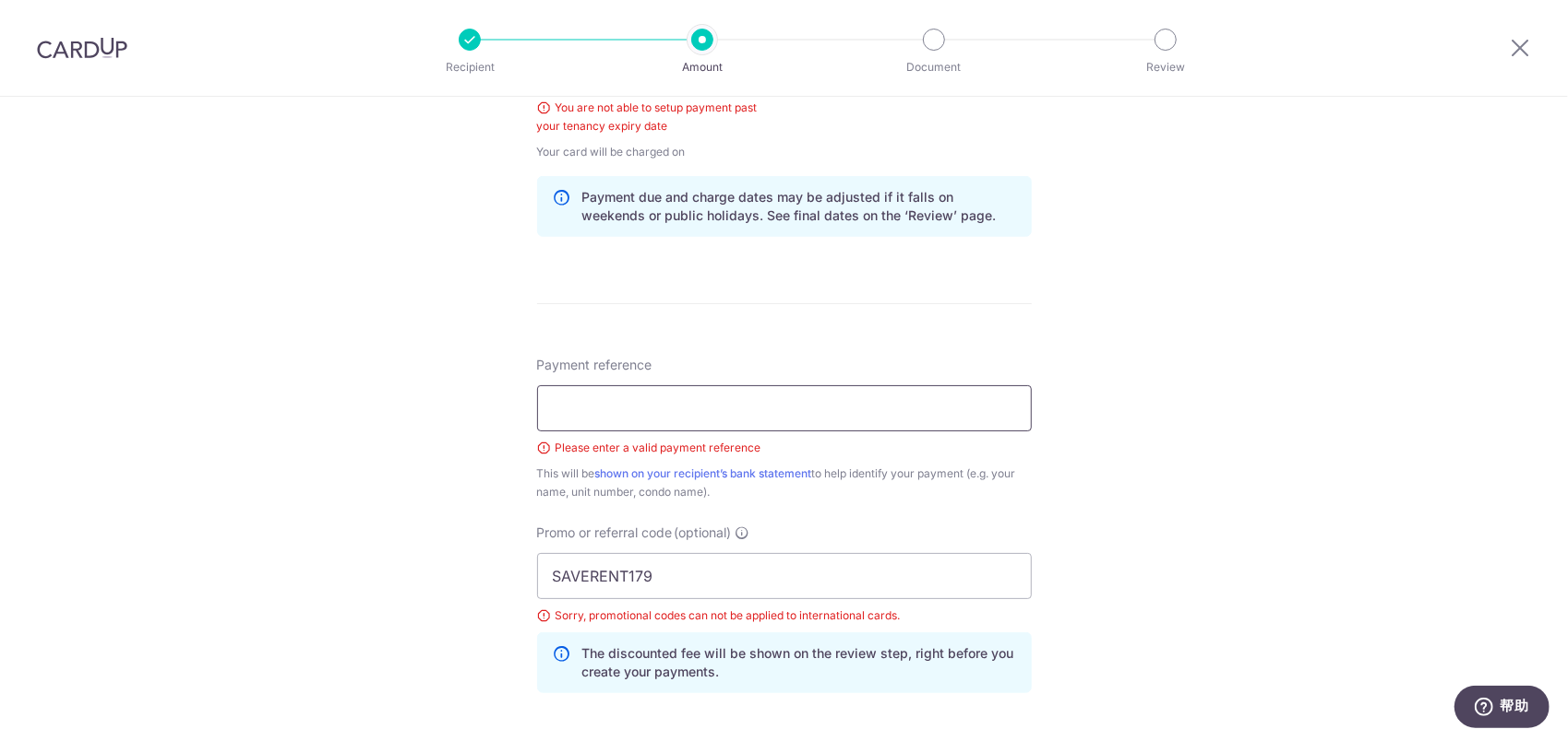
click at [641, 427] on input "Payment reference" at bounding box center [784, 409] width 495 height 46
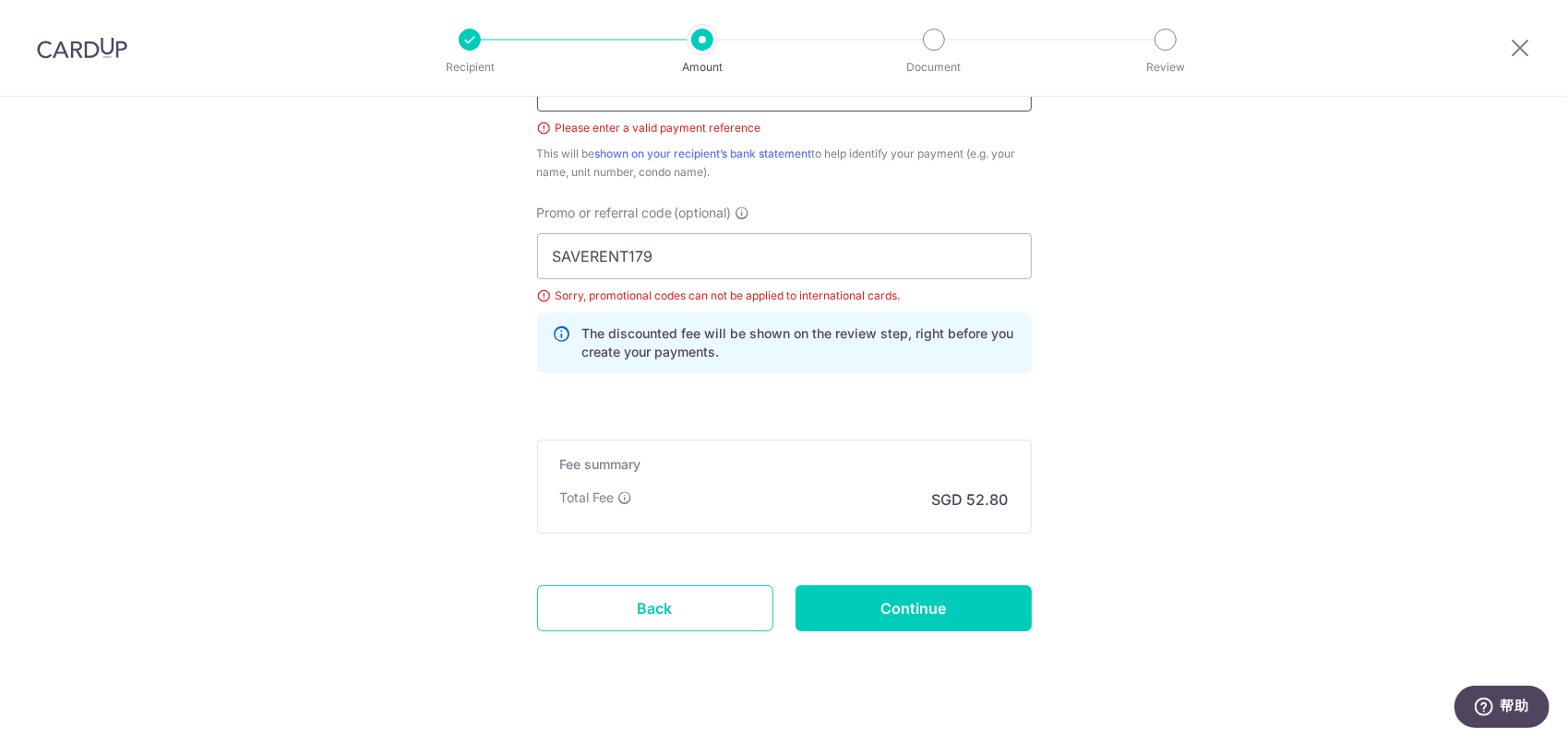
scroll to position [1273, 0]
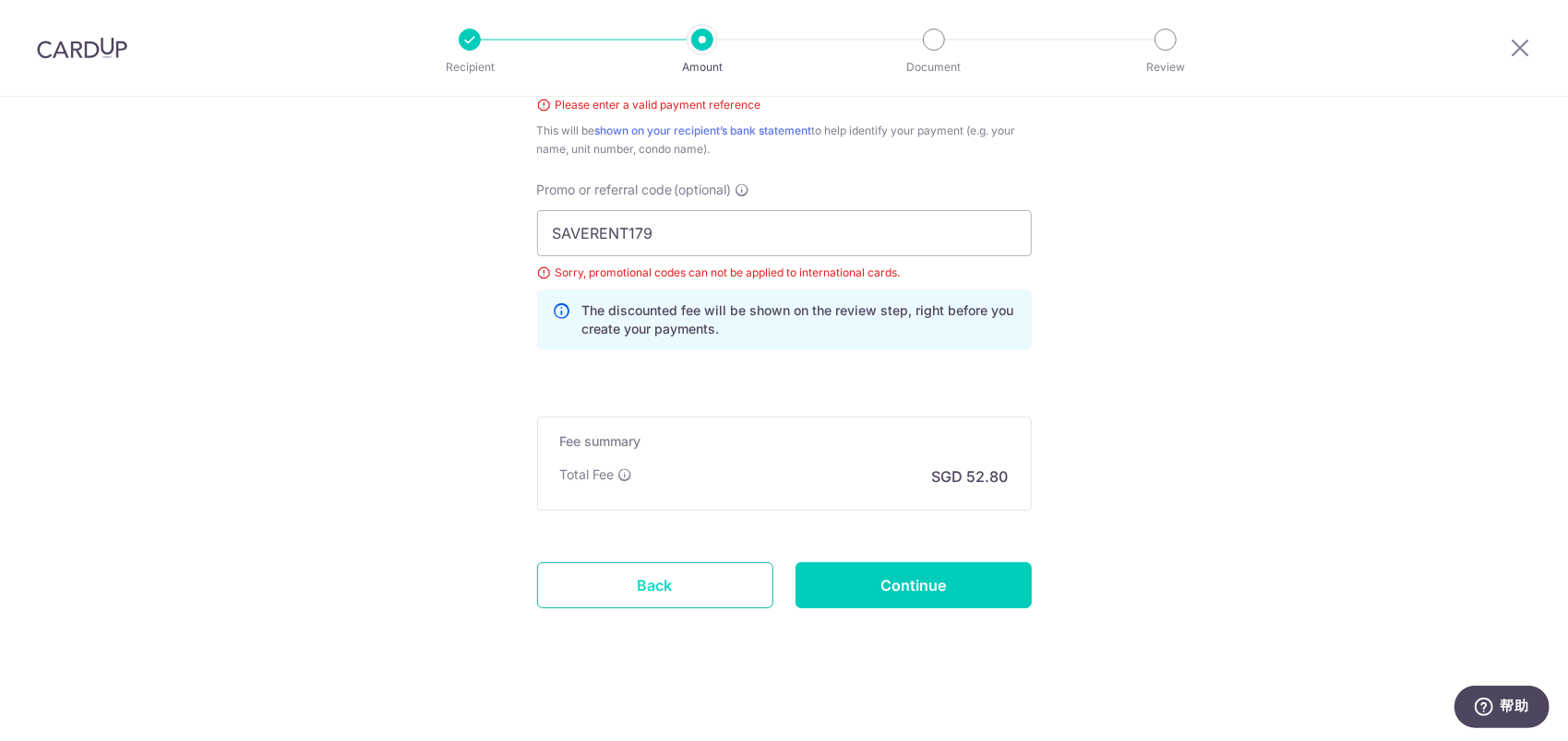
click at [661, 563] on link "Back" at bounding box center [655, 585] width 236 height 46
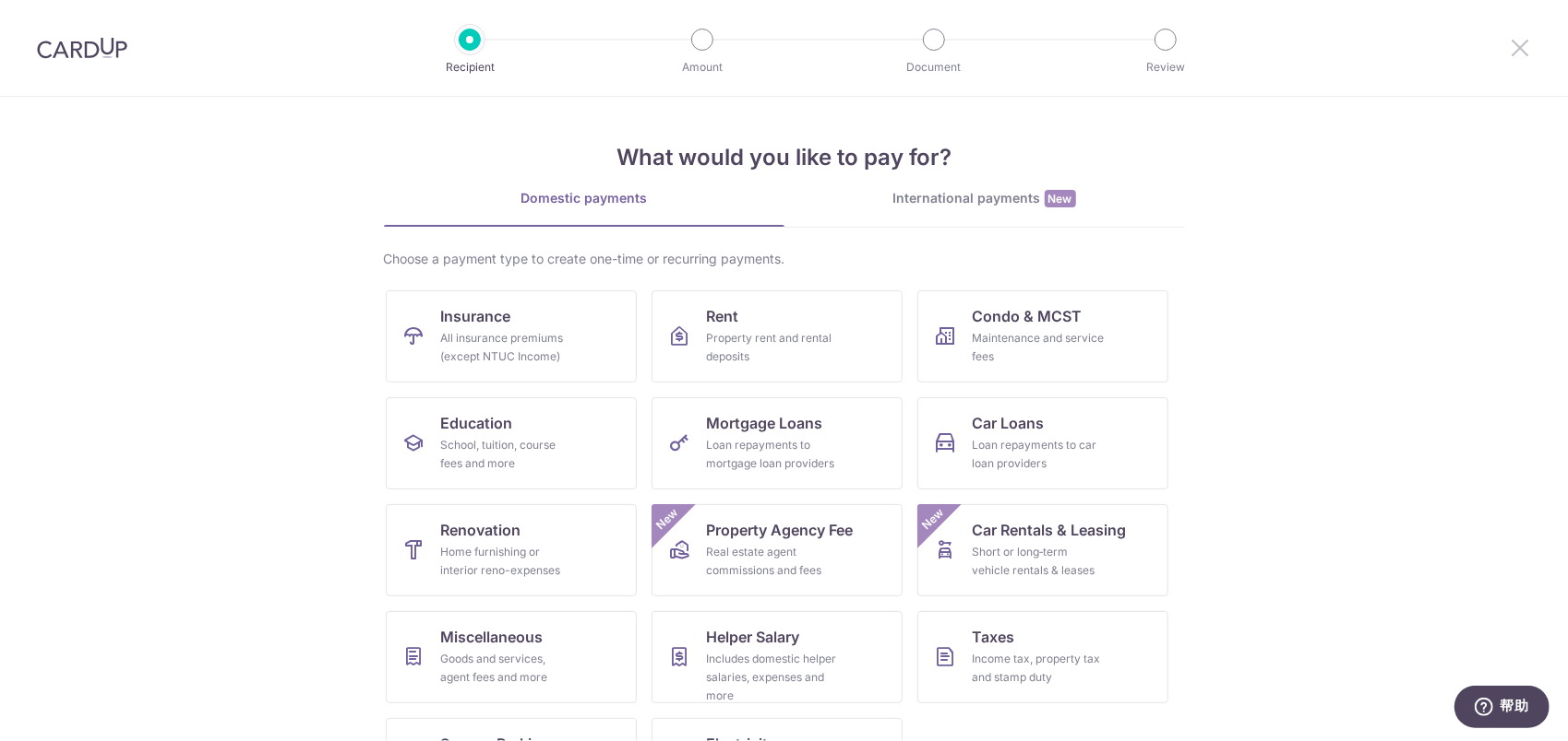
click at [1525, 46] on icon at bounding box center [1519, 48] width 22 height 23
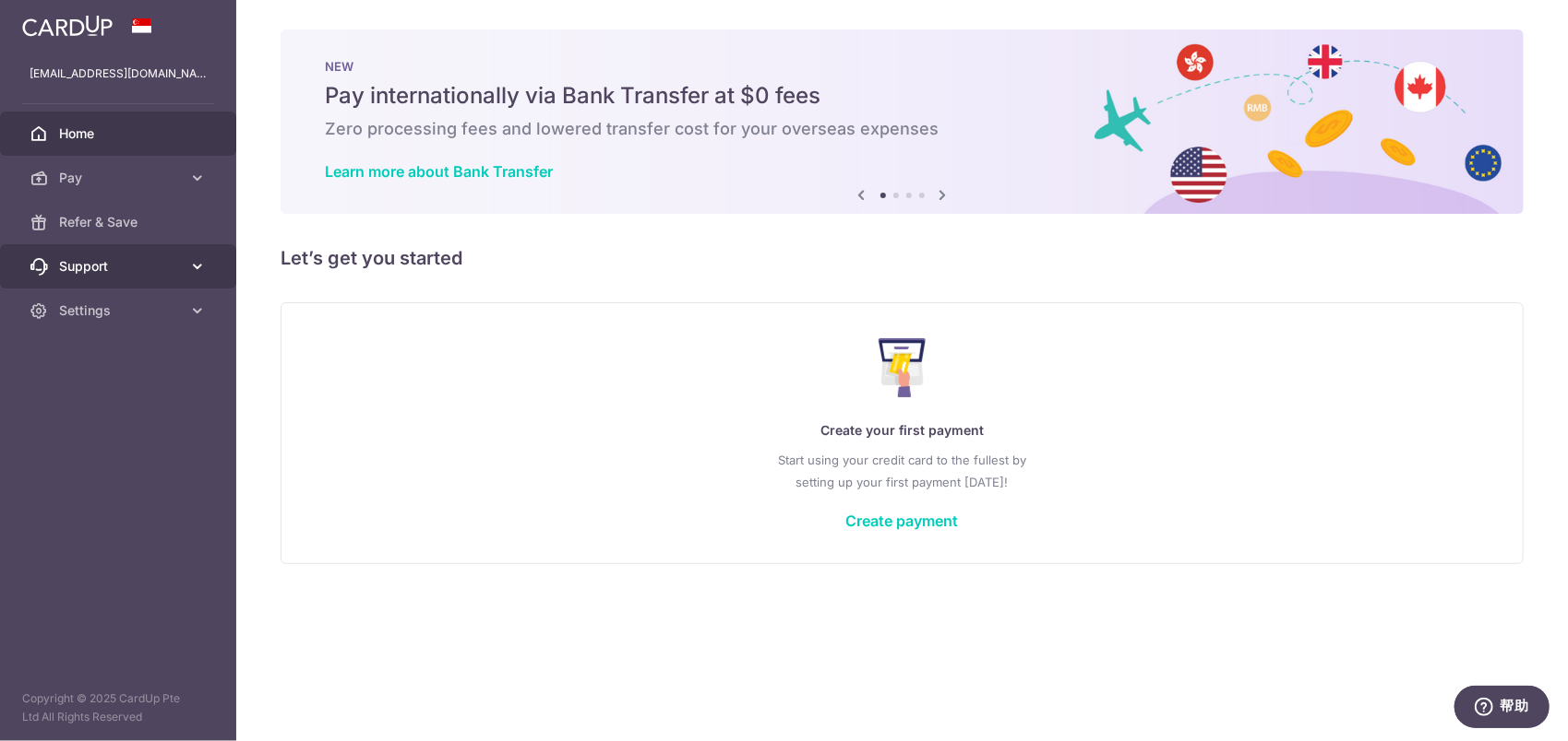
click at [118, 266] on span "Support" at bounding box center [119, 265] width 121 height 18
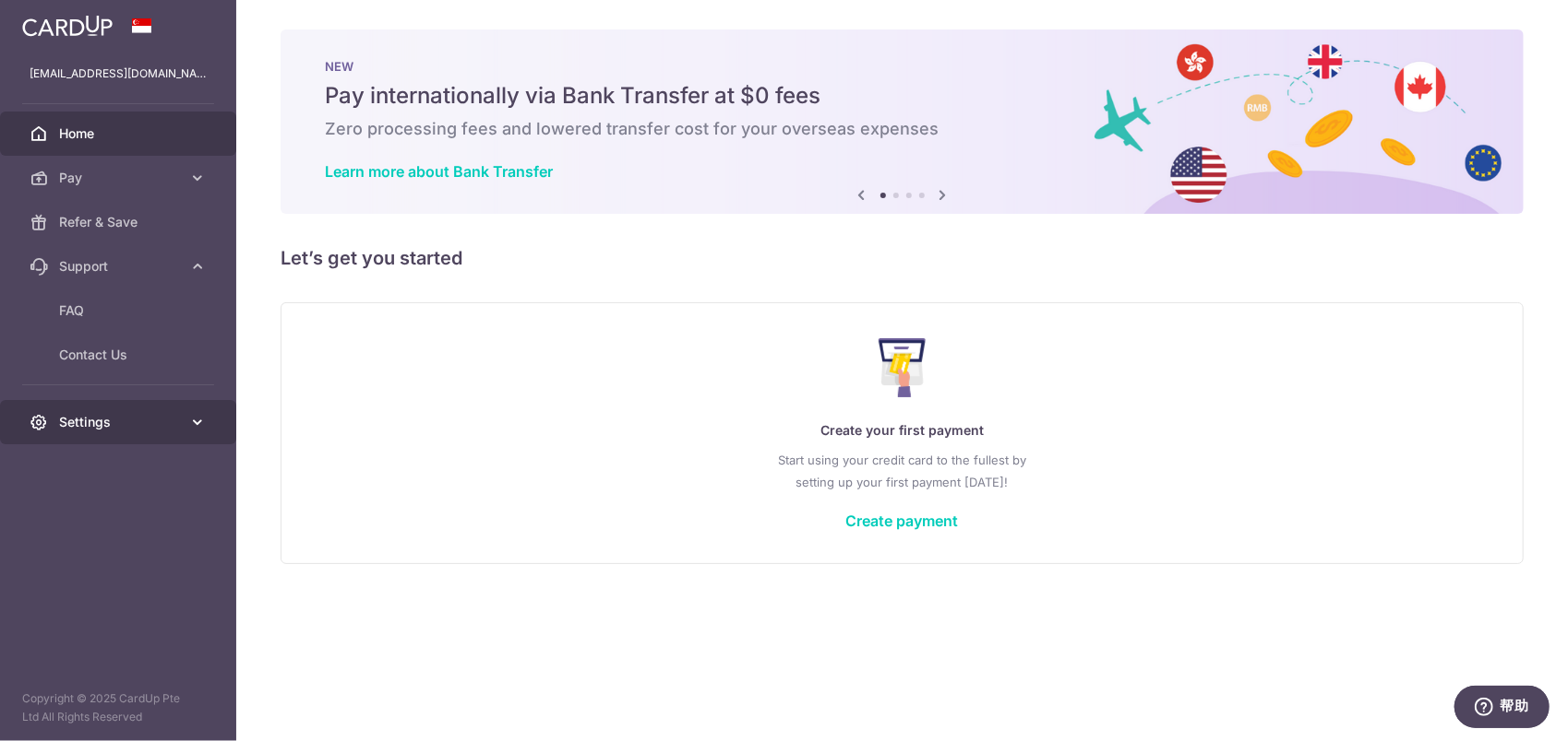
click at [147, 418] on span "Settings" at bounding box center [119, 422] width 121 height 18
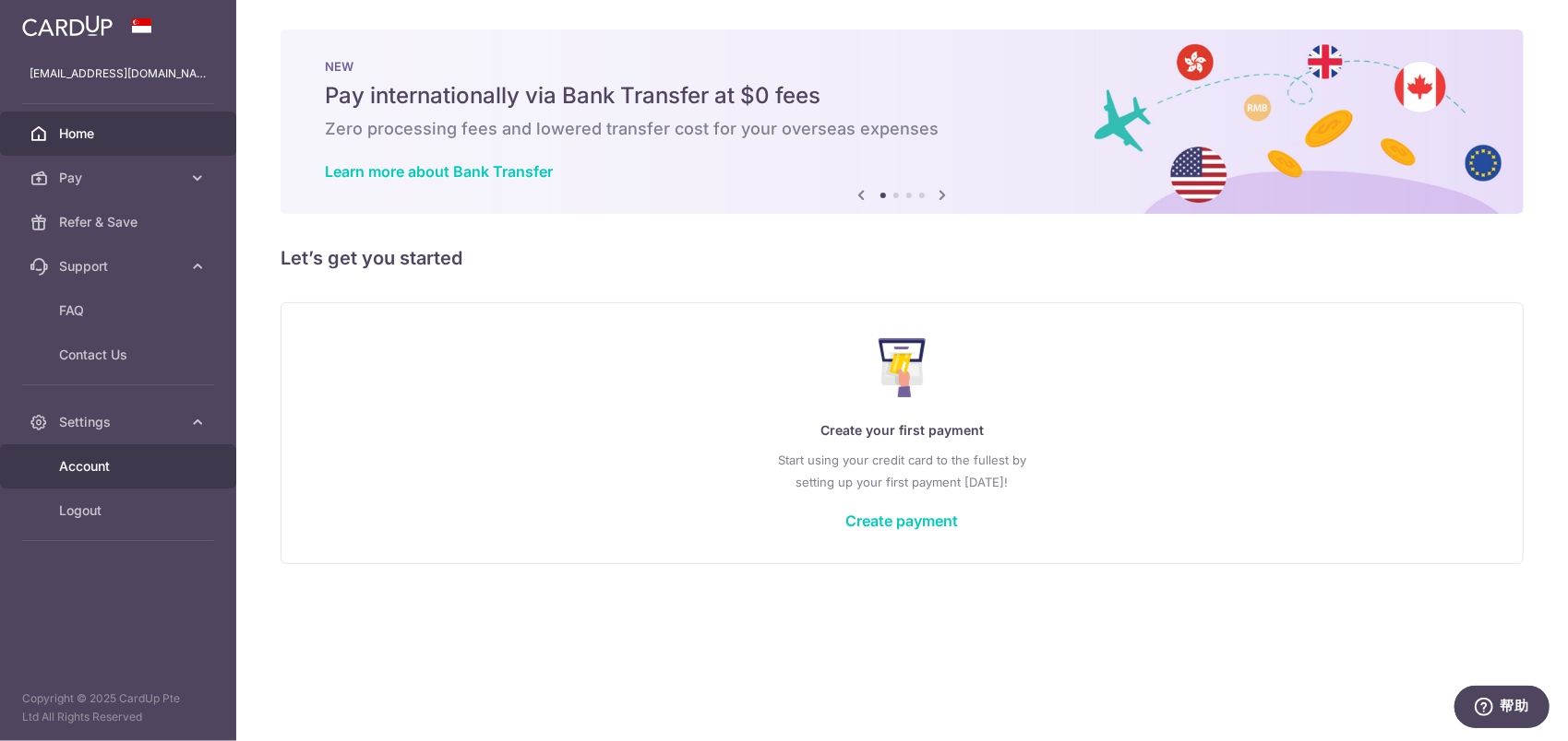
click at [125, 469] on span "Account" at bounding box center [119, 466] width 121 height 18
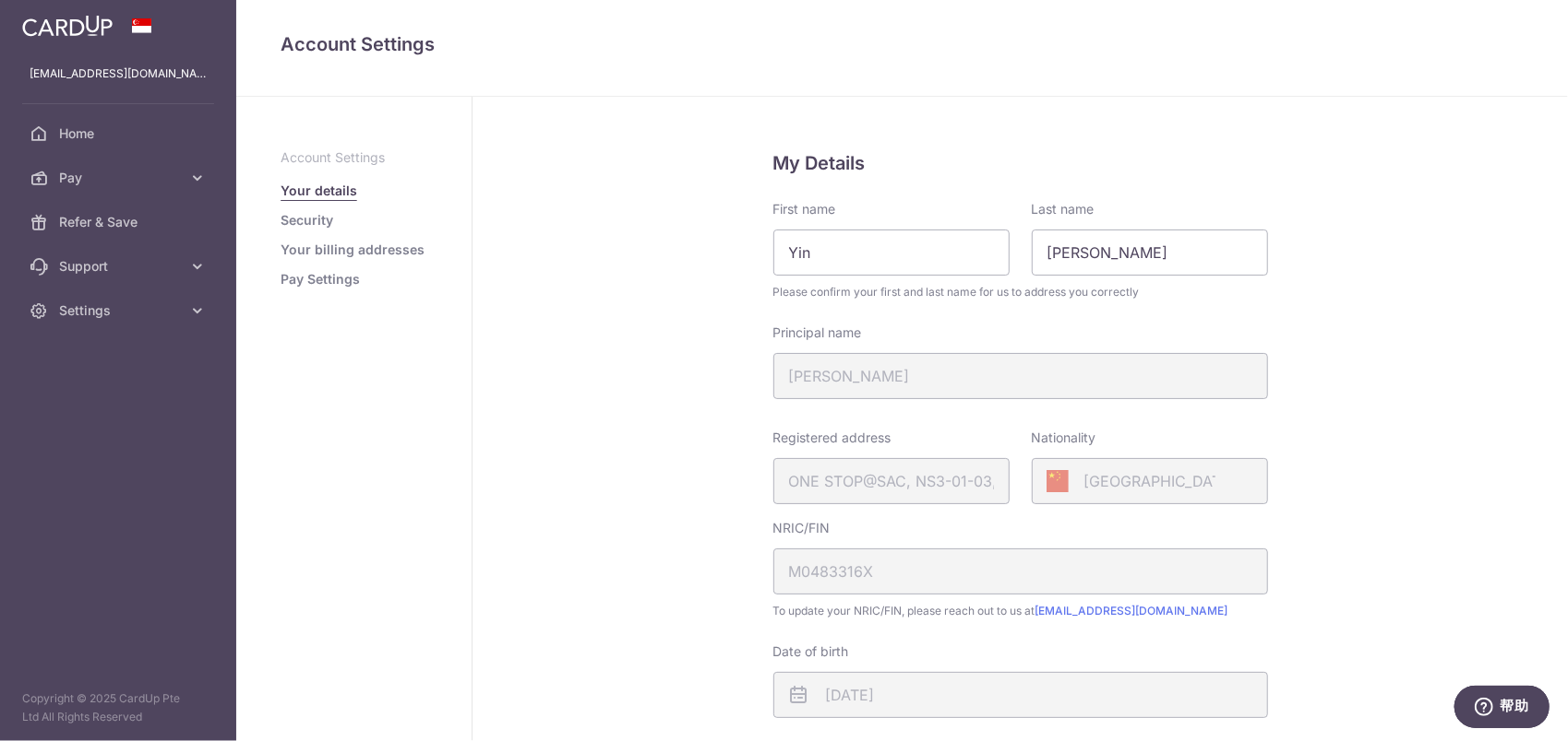
click at [303, 223] on link "Security" at bounding box center [307, 220] width 53 height 18
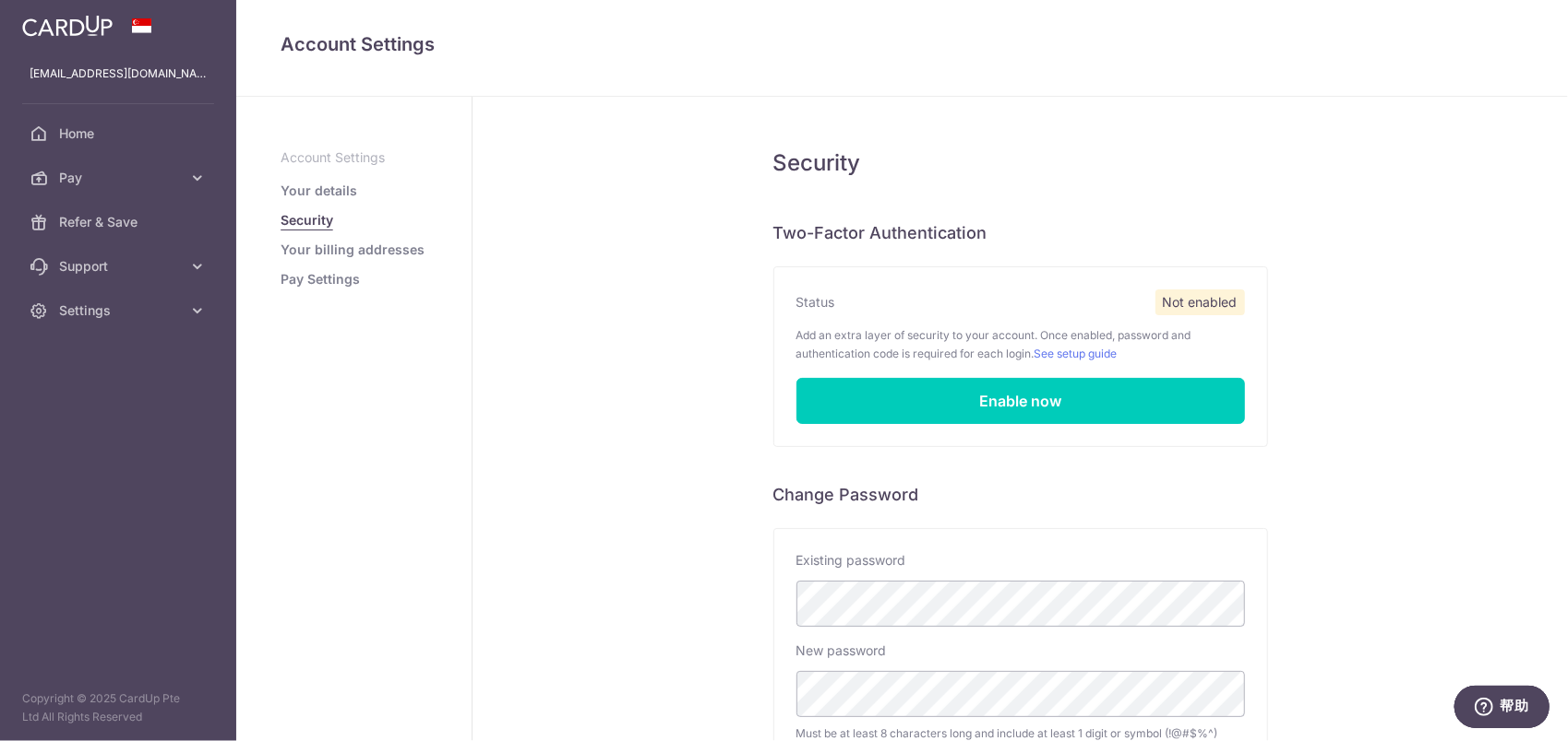
click at [329, 190] on link "Your details" at bounding box center [319, 190] width 76 height 18
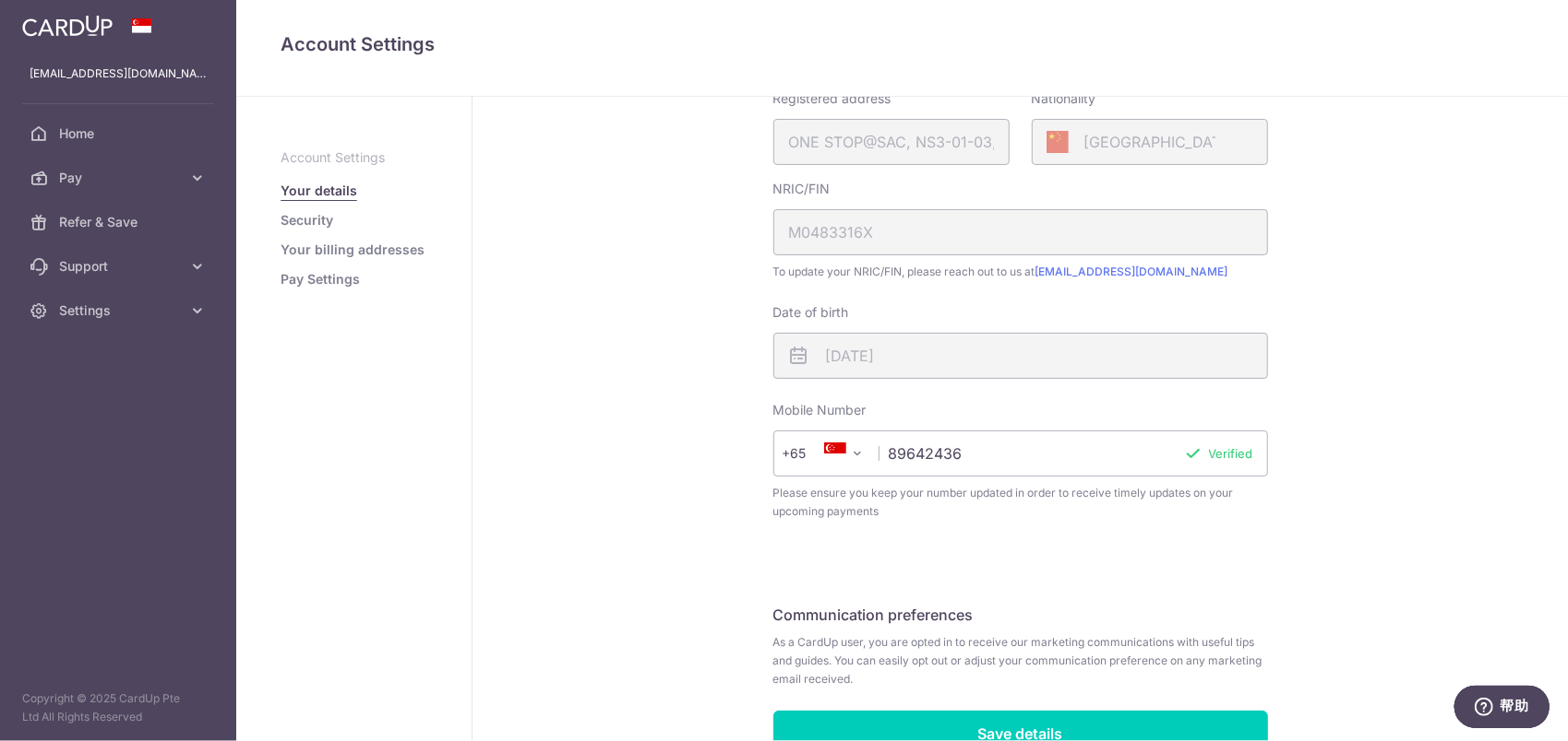
scroll to position [441, 0]
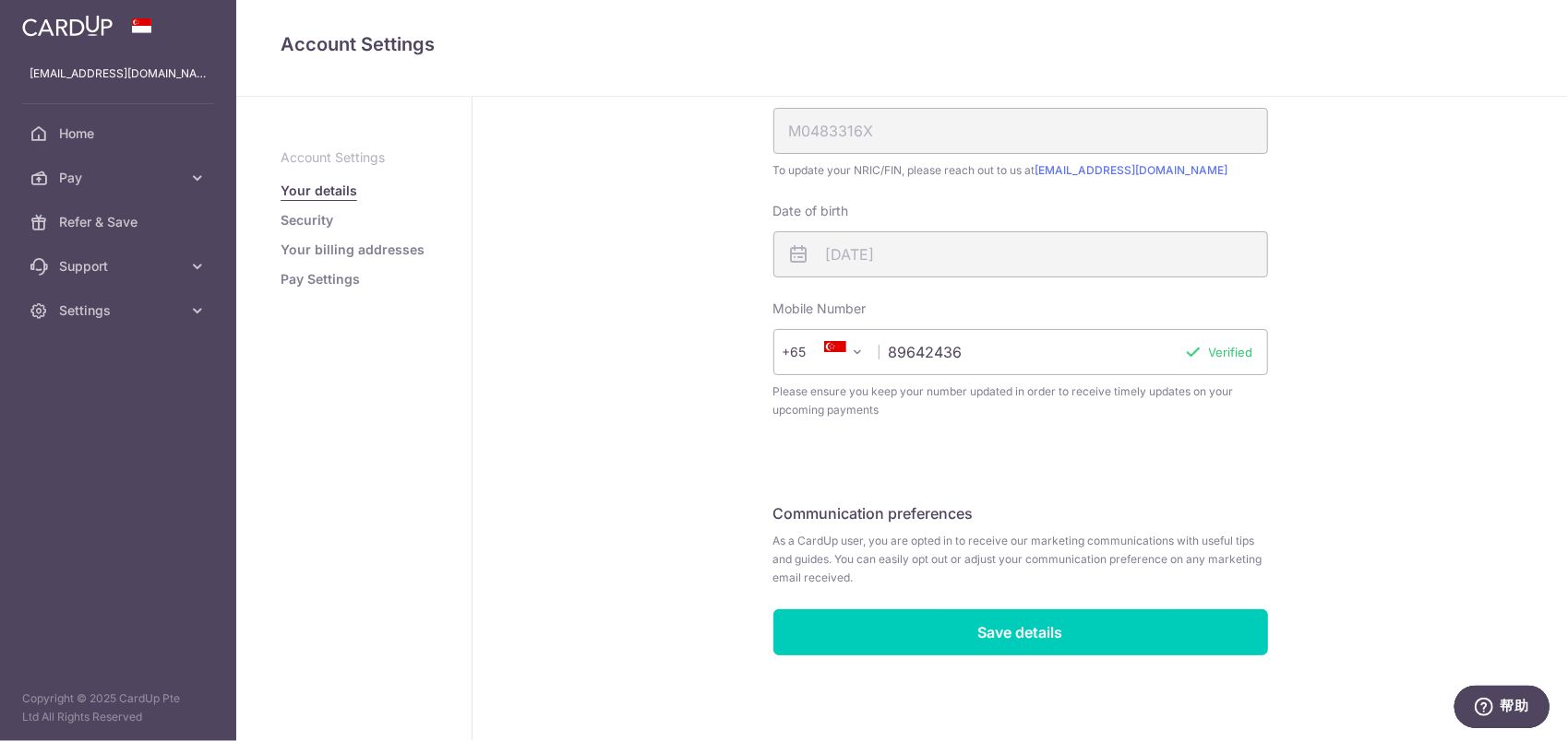
click at [323, 277] on link "Pay Settings" at bounding box center [320, 279] width 79 height 18
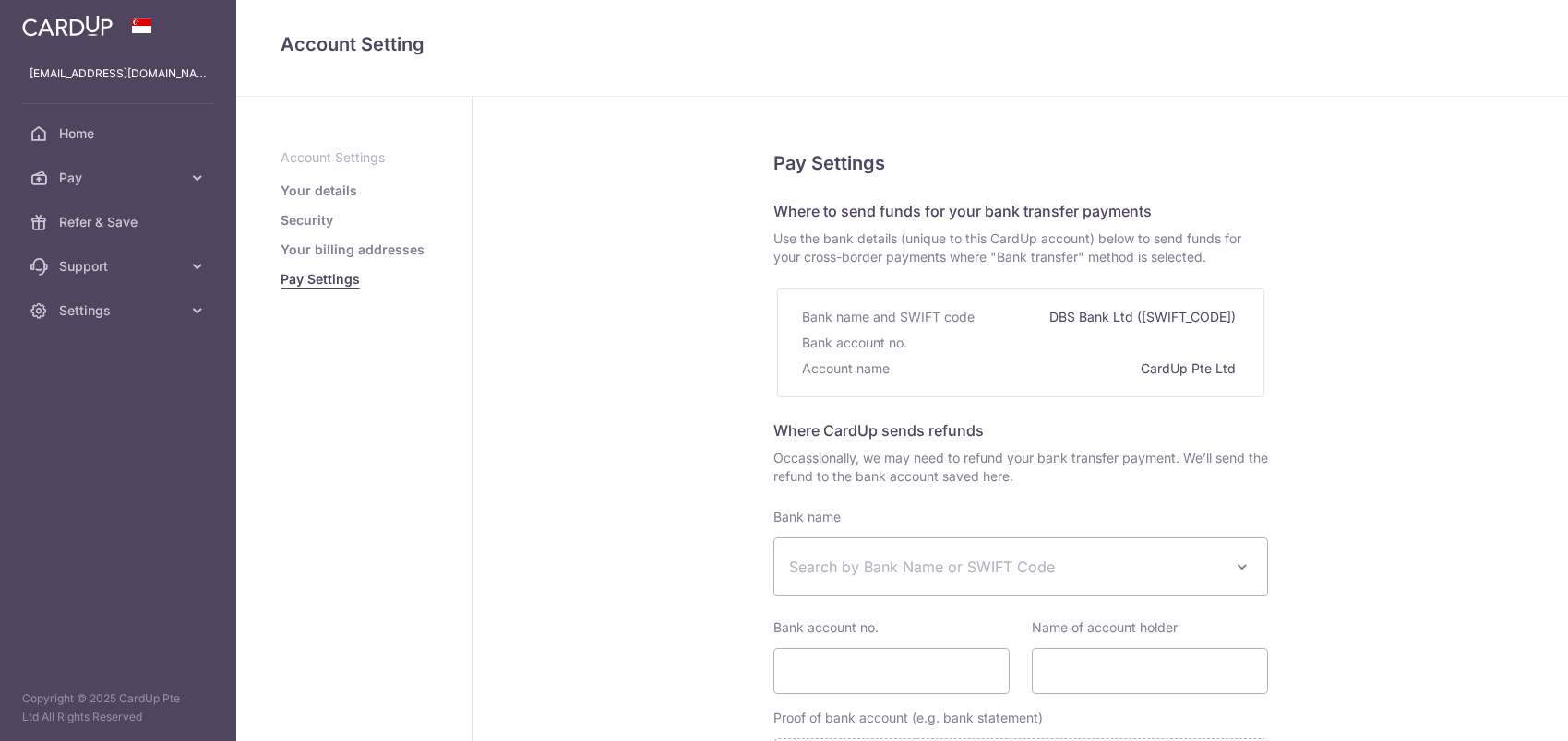
select select
